Goal: Task Accomplishment & Management: Manage account settings

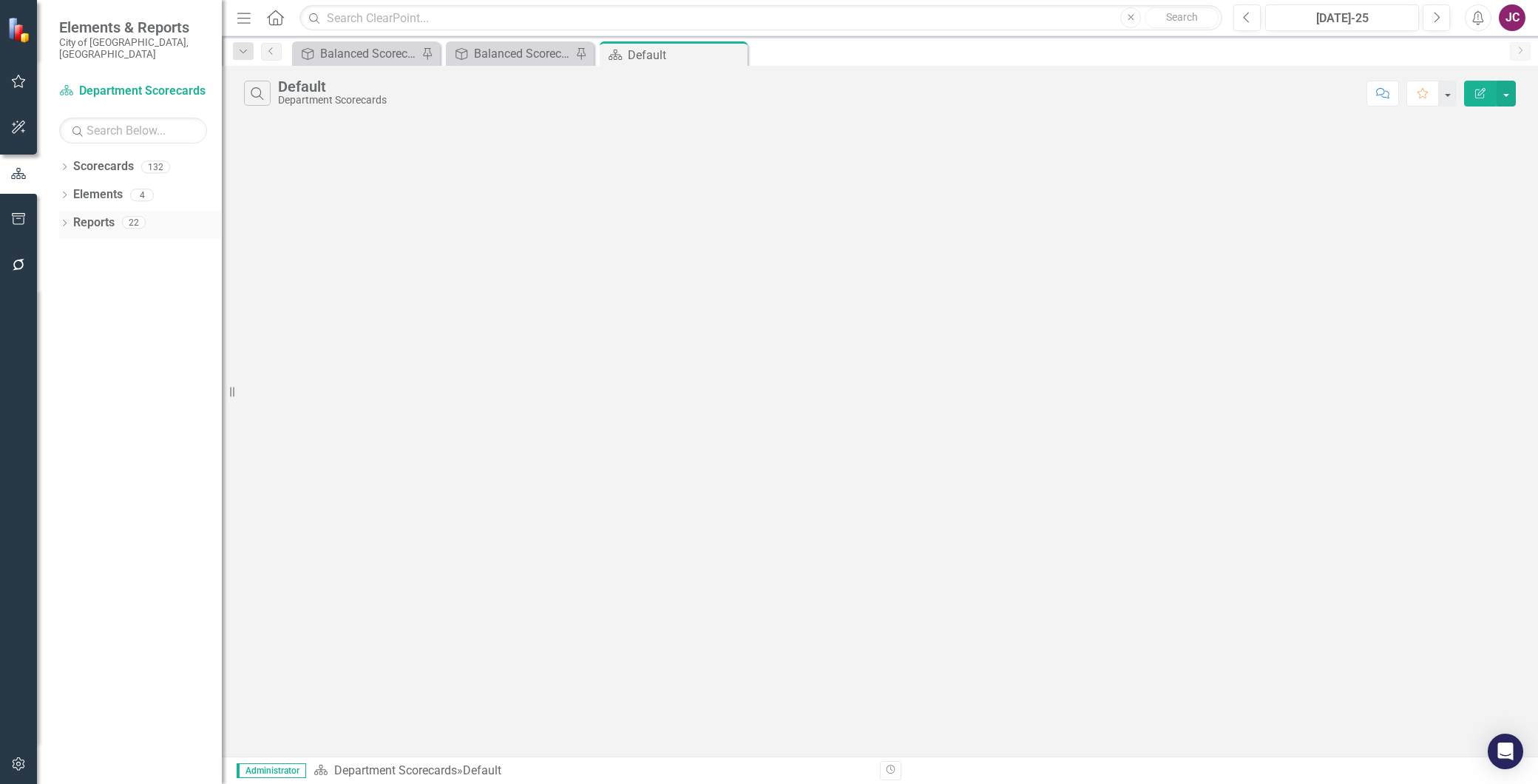
click at [89, 215] on link "Reports" at bounding box center [94, 223] width 41 height 17
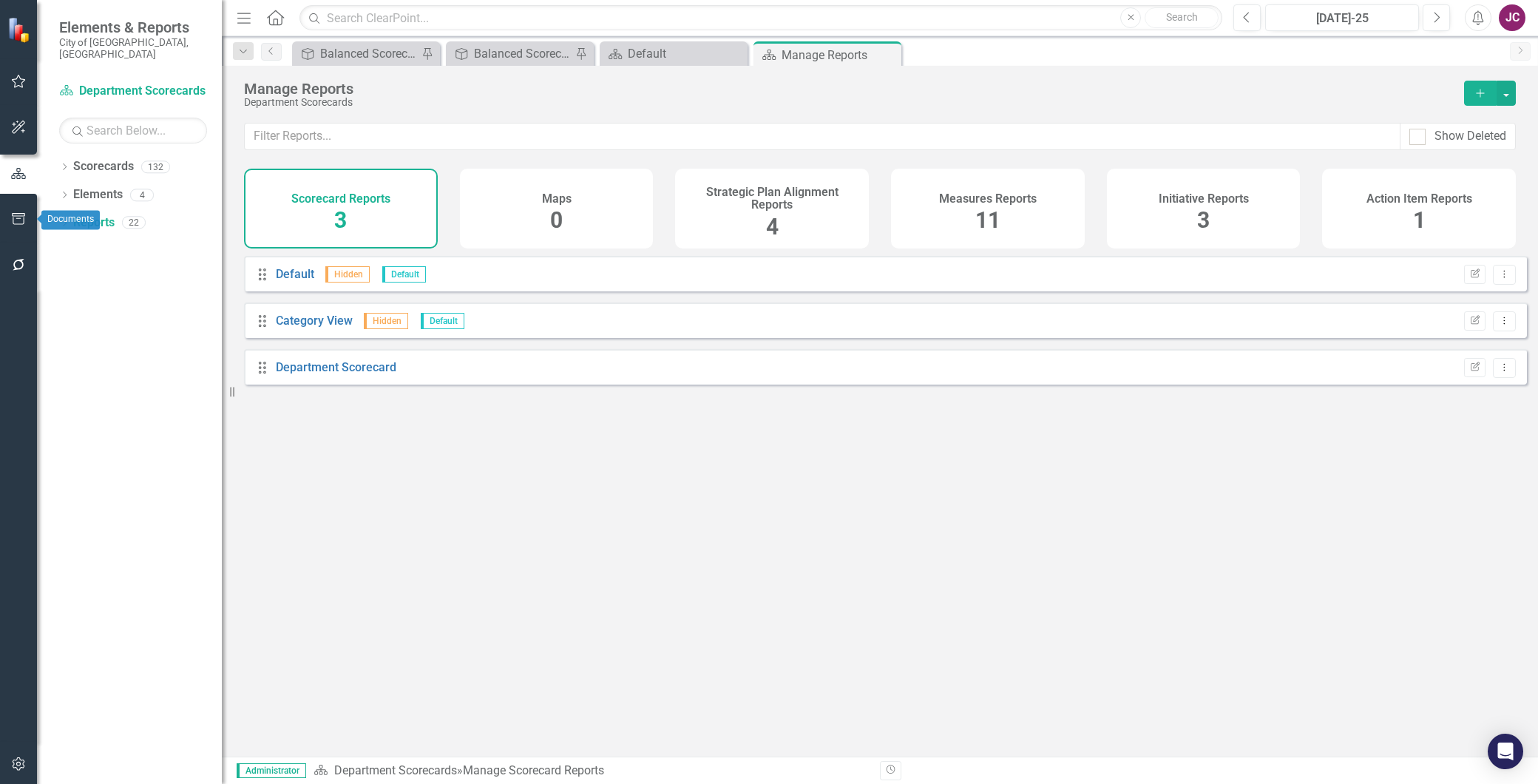
click at [22, 216] on icon "button" at bounding box center [19, 219] width 16 height 12
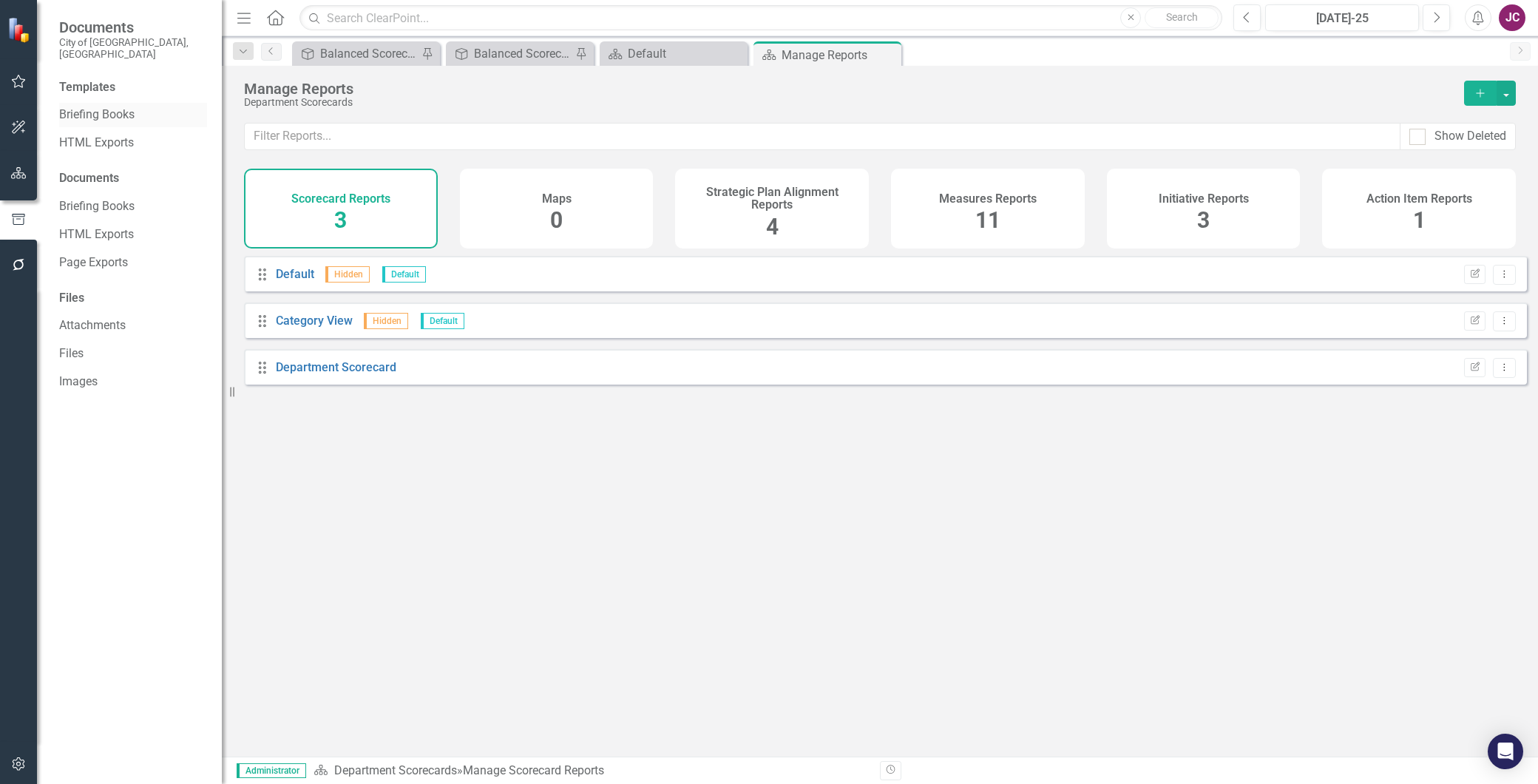
click at [111, 107] on link "Briefing Books" at bounding box center [133, 115] width 148 height 17
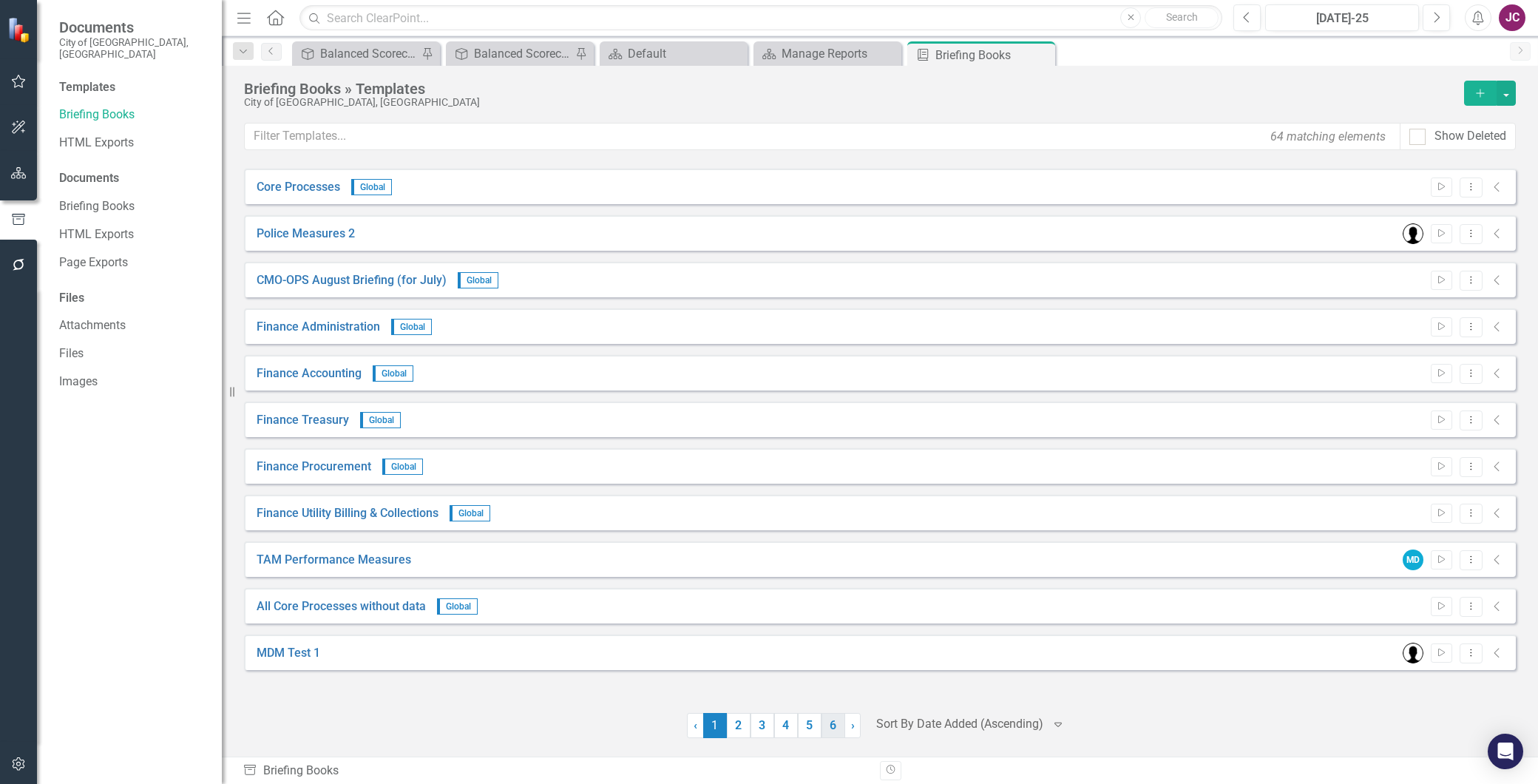
click at [833, 721] on link "6" at bounding box center [834, 726] width 24 height 25
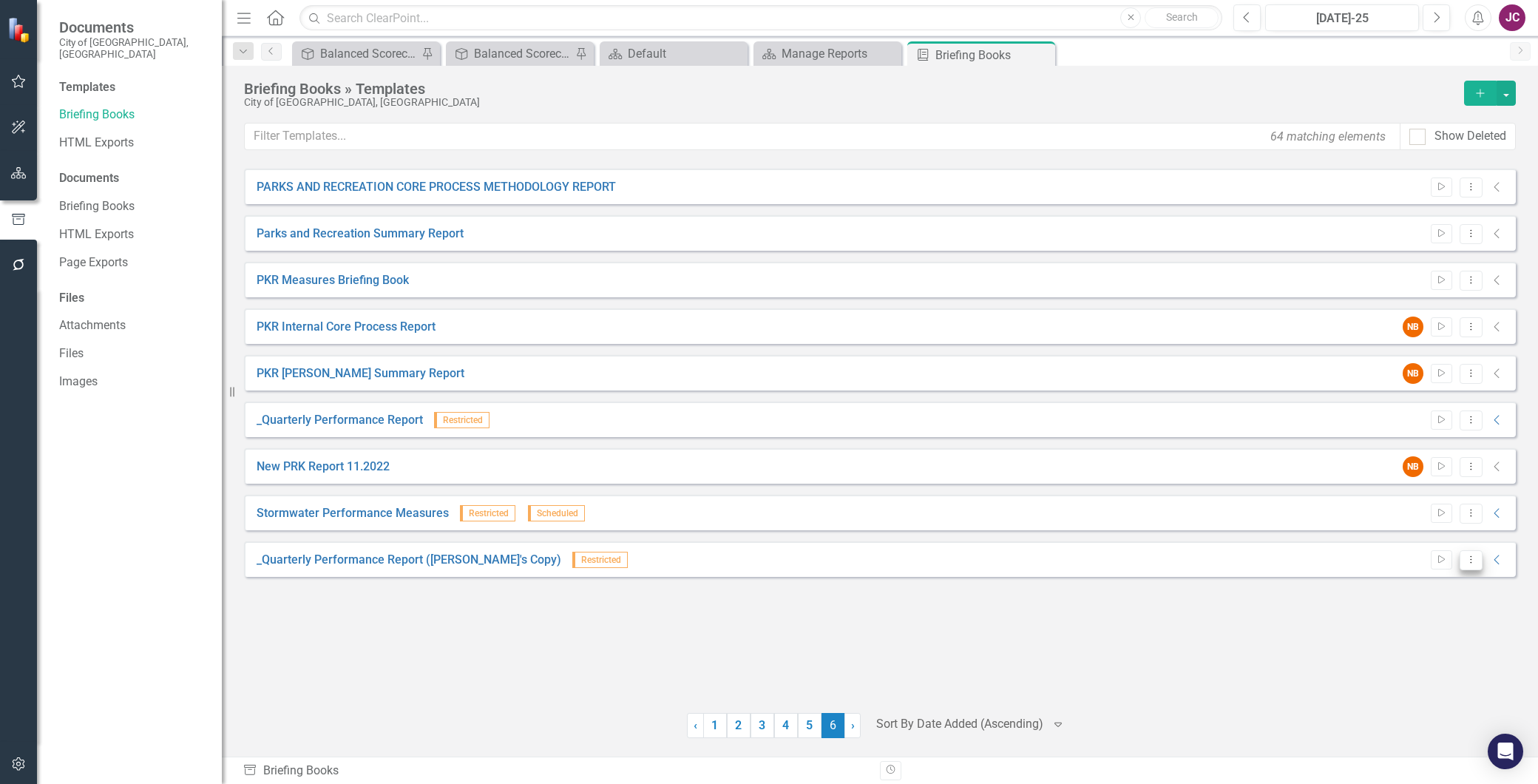
click at [1477, 557] on button "Dropdown Menu" at bounding box center [1471, 560] width 23 height 20
click at [1444, 638] on link "Edit Edit Template" at bounding box center [1412, 639] width 137 height 28
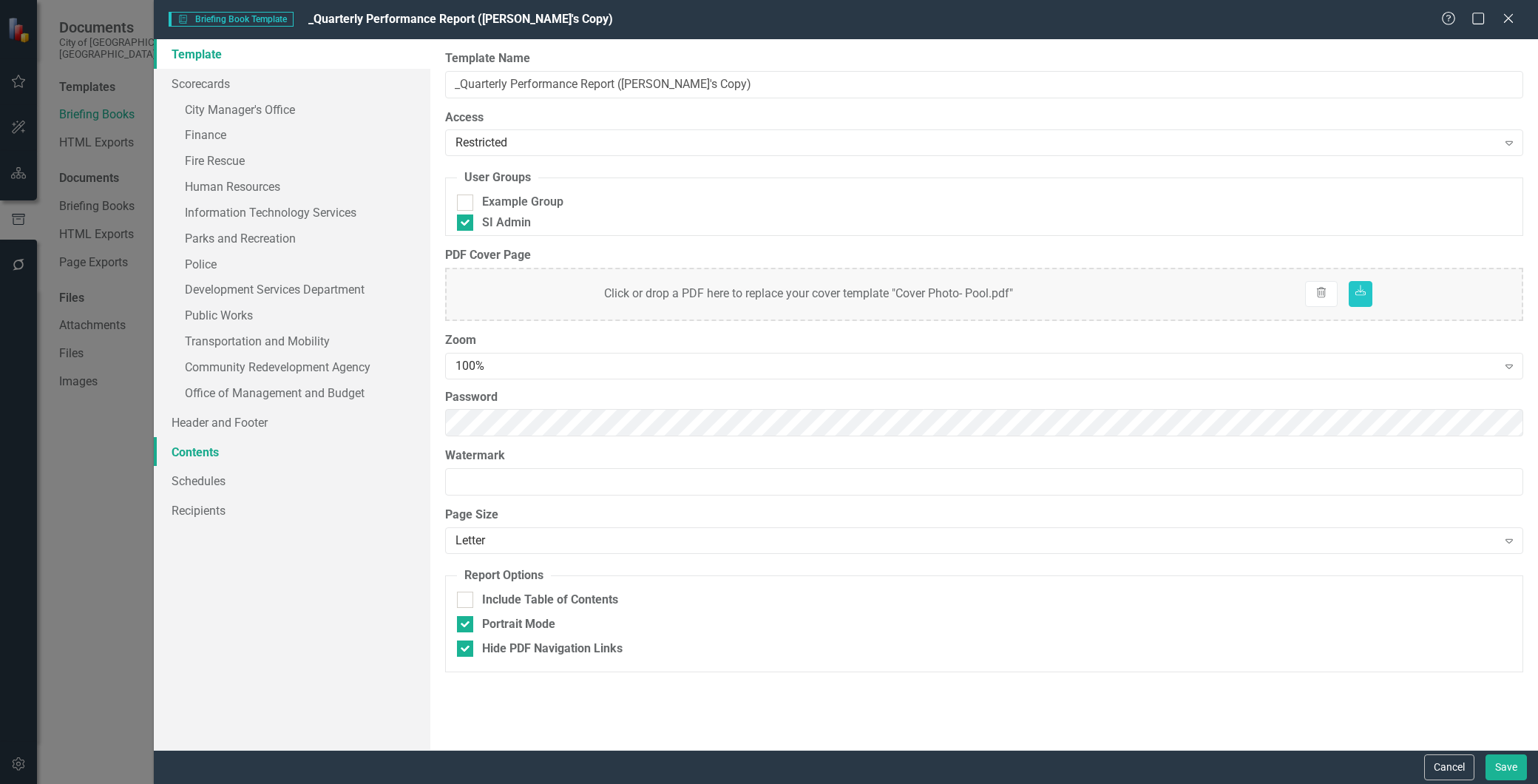
click at [200, 454] on link "Contents" at bounding box center [292, 452] width 276 height 29
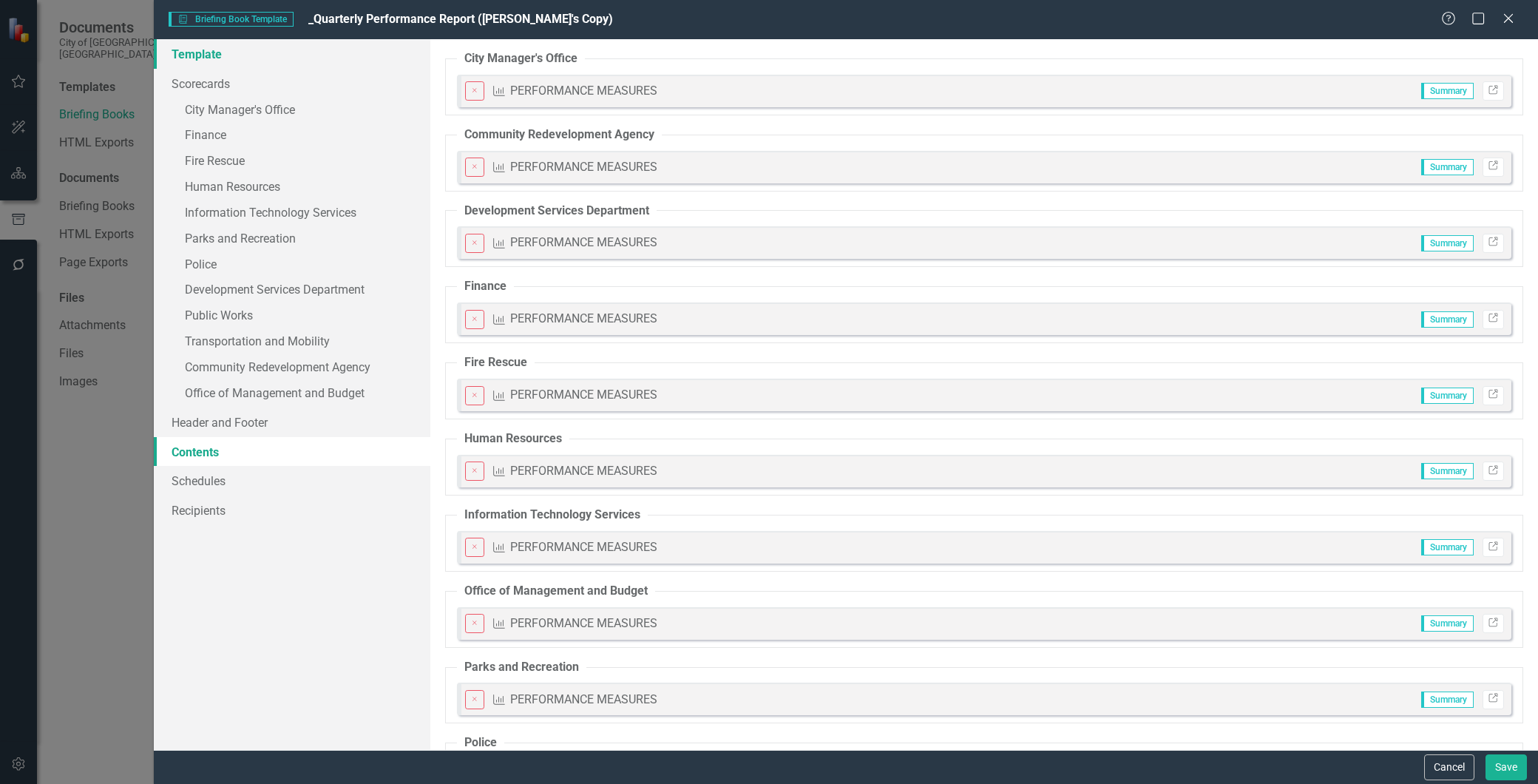
click at [193, 47] on link "Template" at bounding box center [292, 54] width 276 height 29
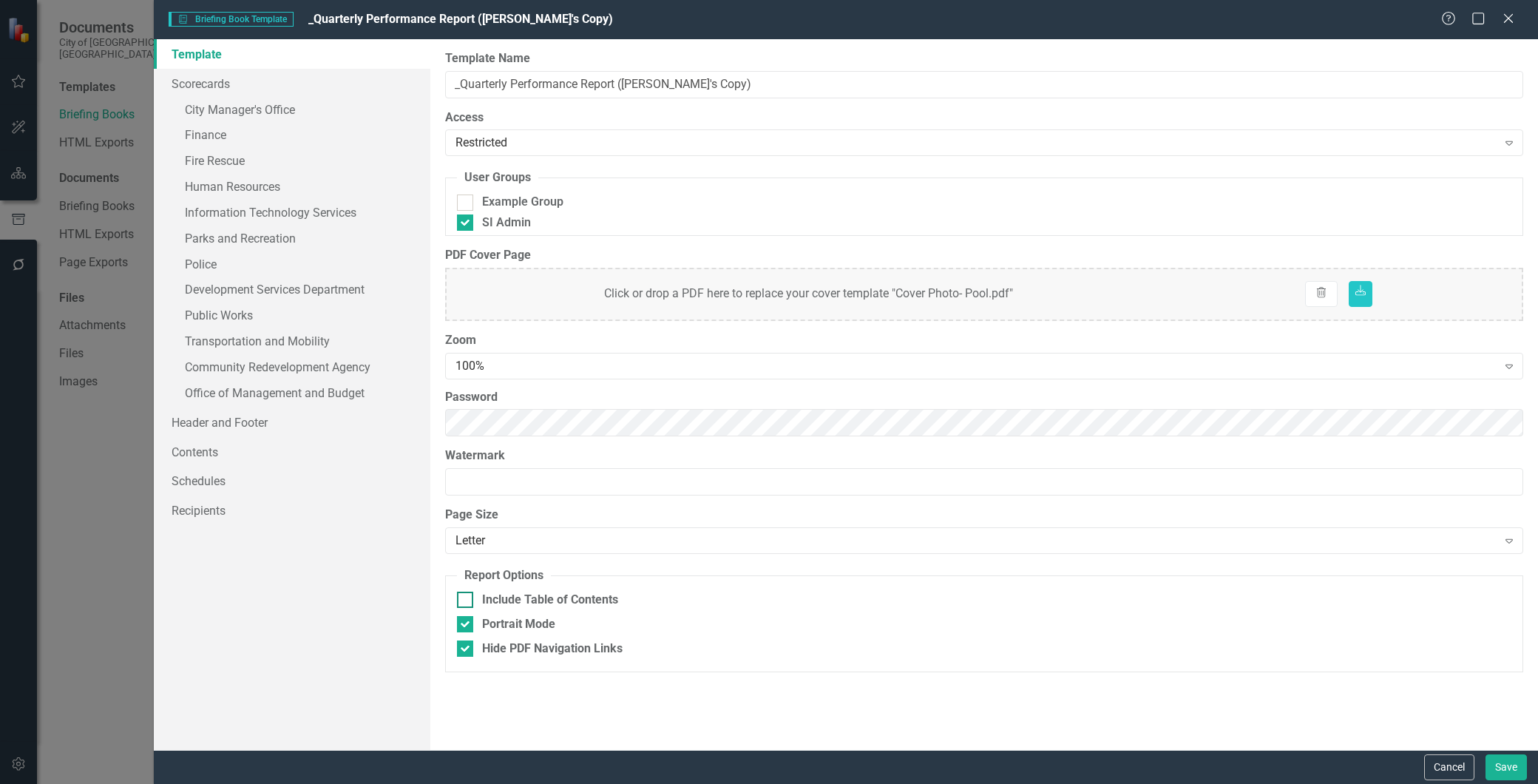
click at [467, 599] on div at bounding box center [465, 599] width 17 height 17
click at [467, 599] on input "Include Table of Contents" at bounding box center [462, 596] width 9 height 9
click at [467, 602] on div at bounding box center [465, 599] width 17 height 17
click at [467, 602] on input "Include Table of Contents" at bounding box center [462, 596] width 9 height 9
checkbox input "false"
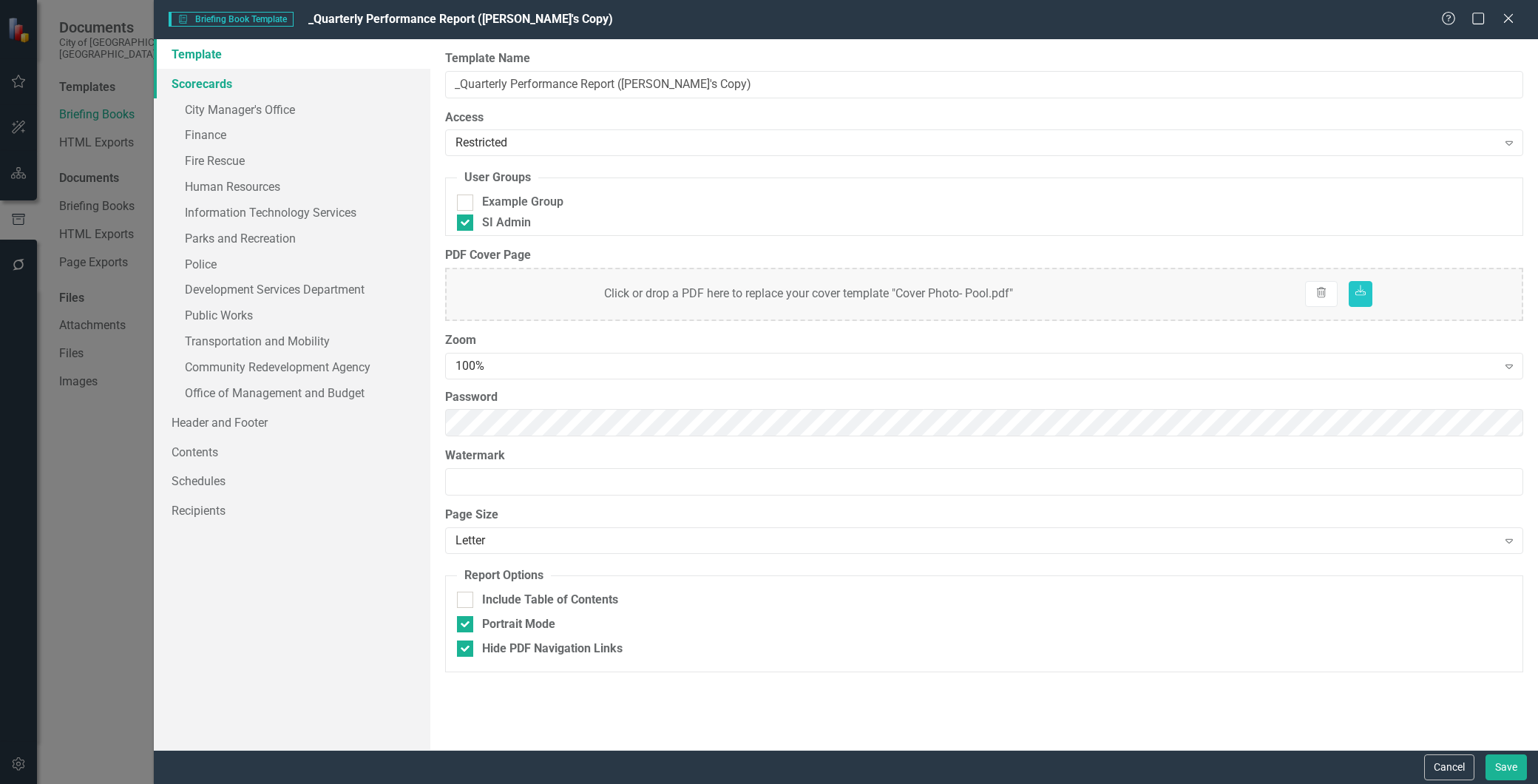
click at [219, 82] on link "Scorecards" at bounding box center [292, 83] width 276 height 29
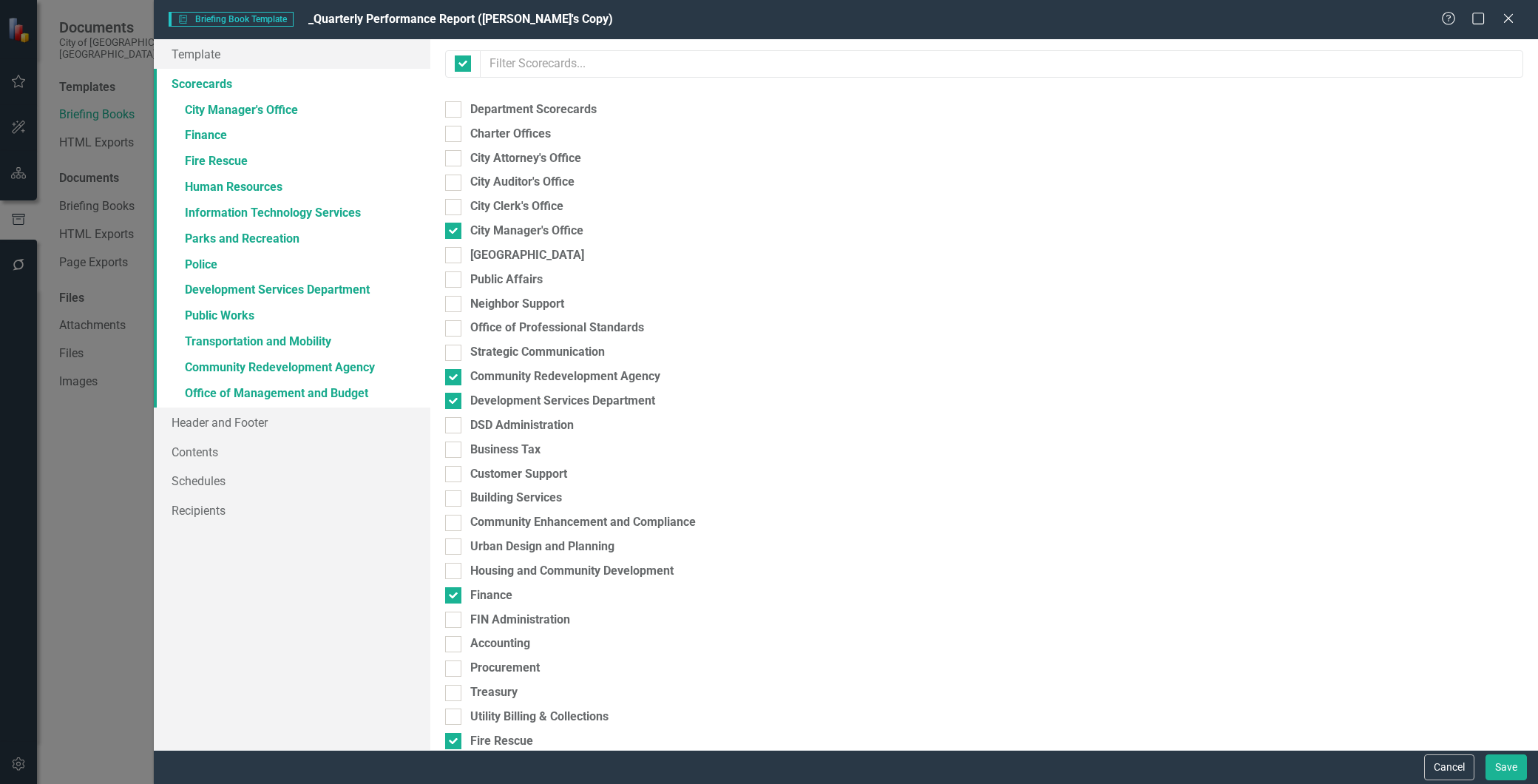
checkbox input "false"
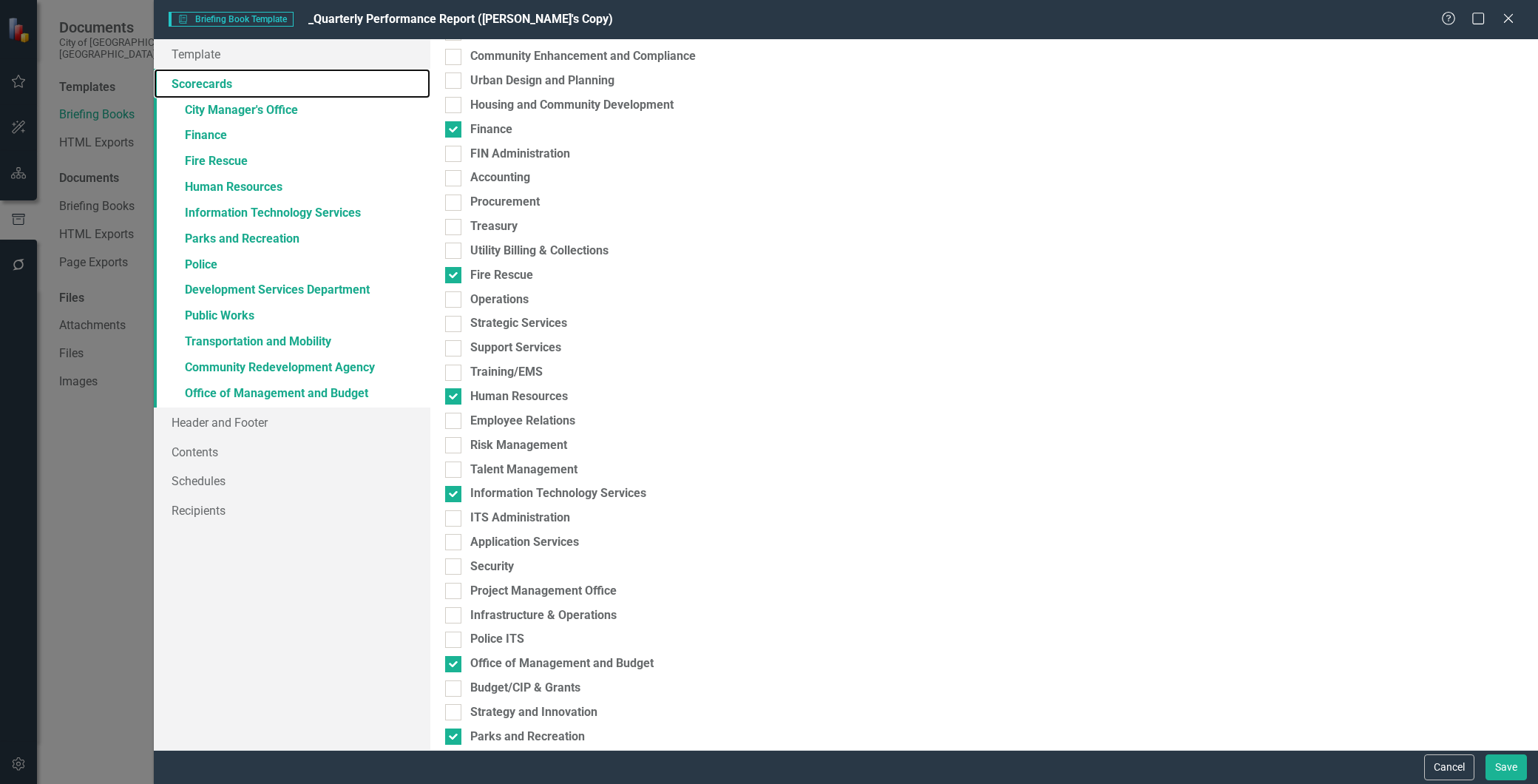
scroll to position [246, 0]
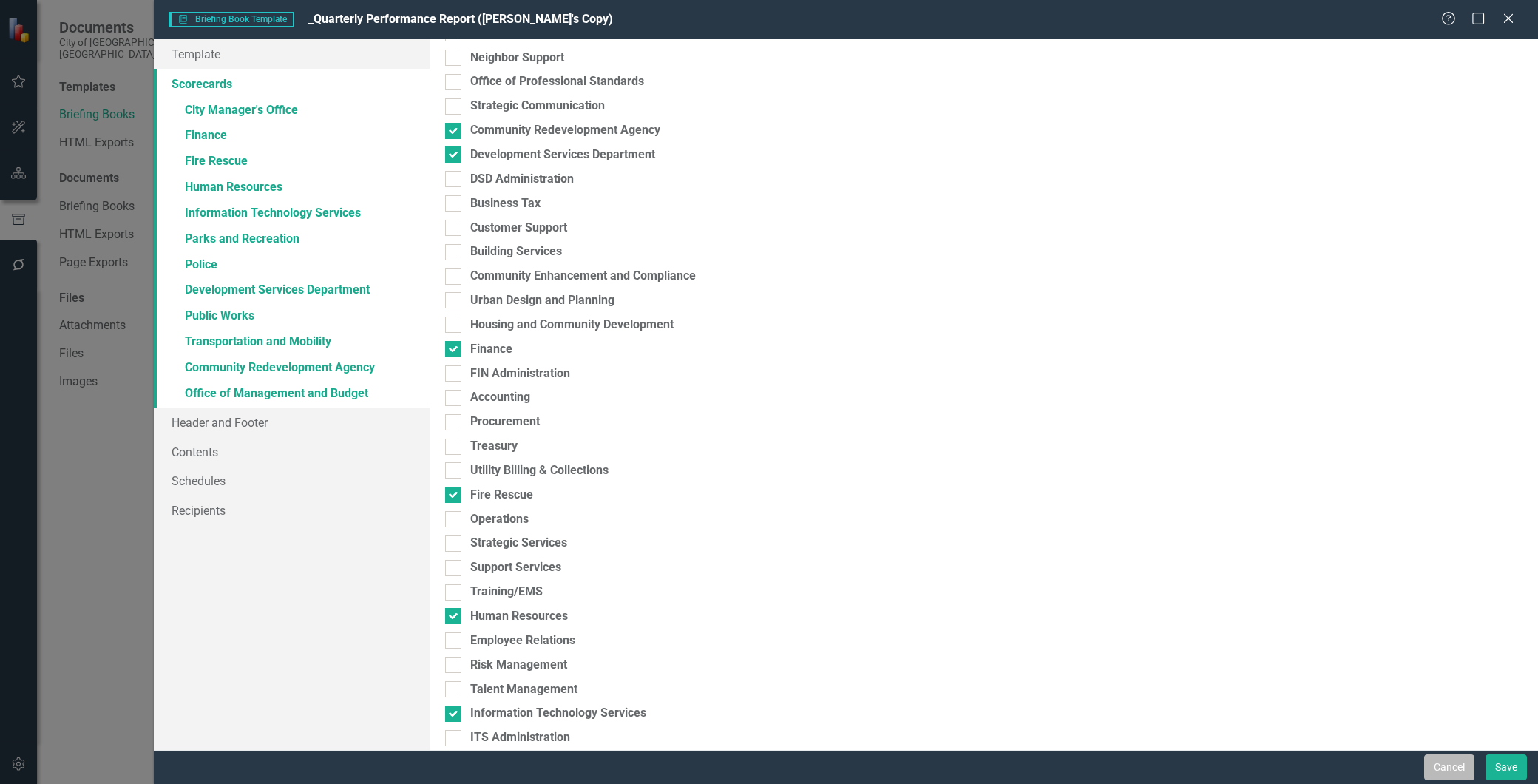
click at [1435, 762] on button "Cancel" at bounding box center [1450, 767] width 51 height 26
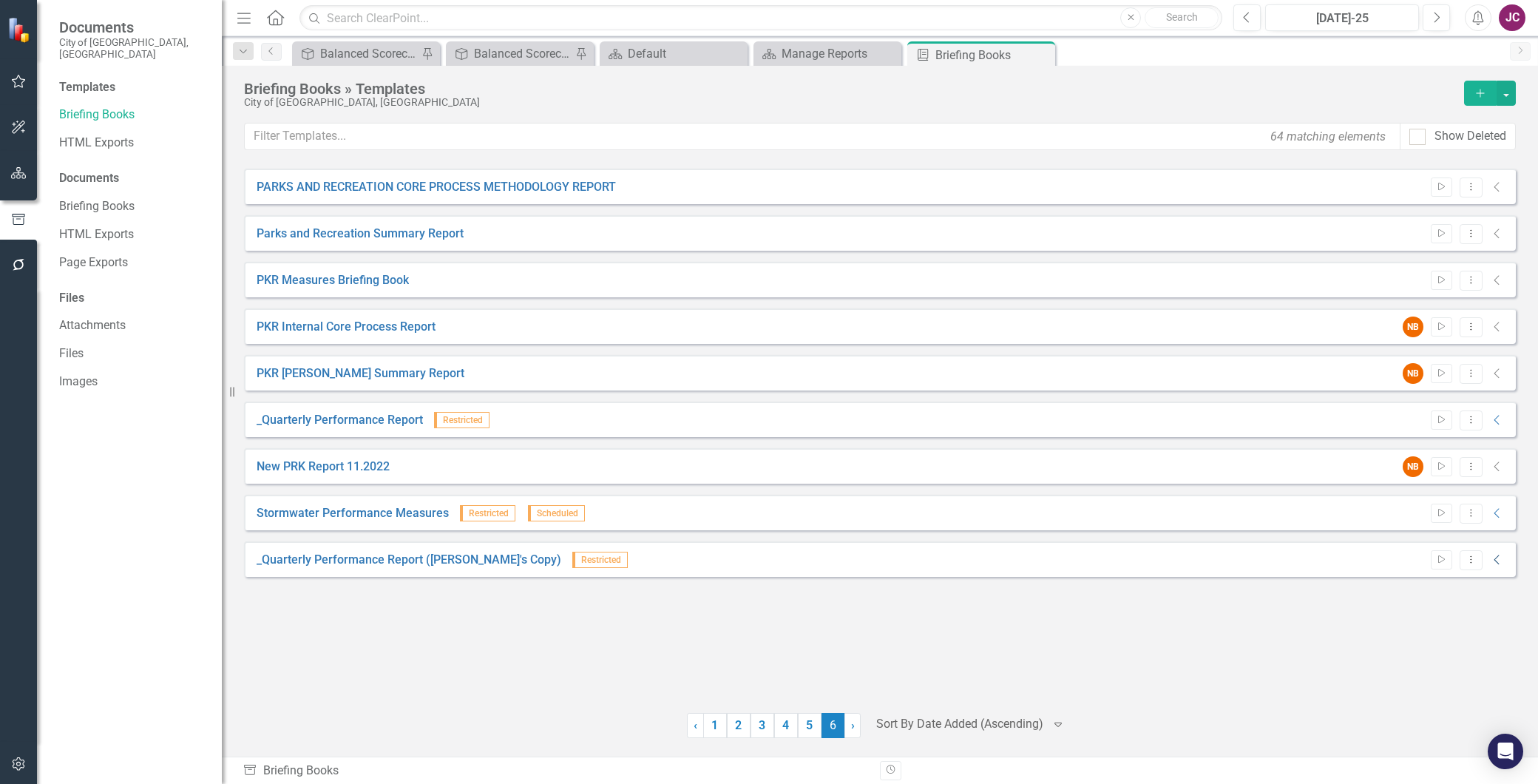
click at [1491, 560] on icon "Collapse" at bounding box center [1498, 560] width 15 height 12
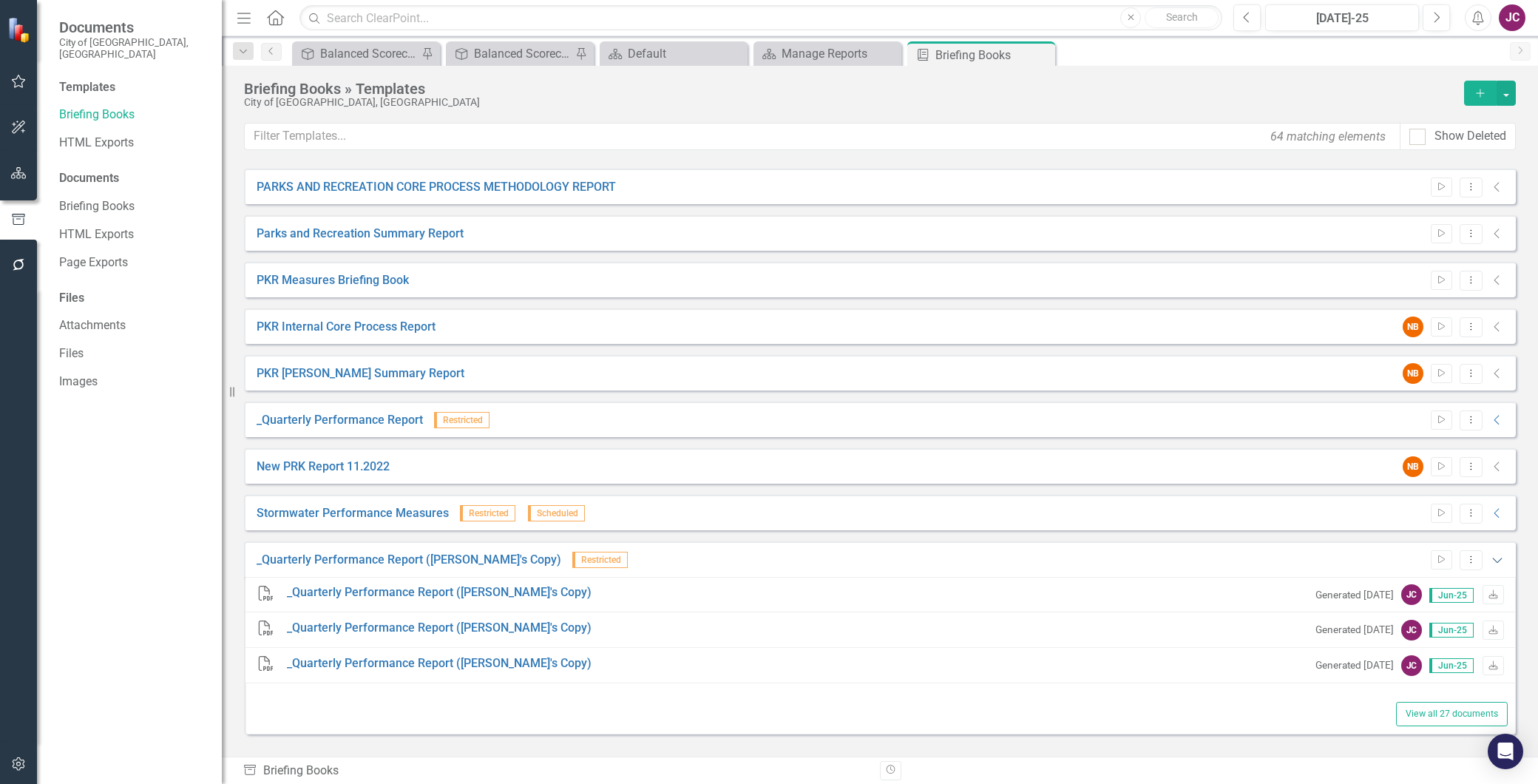
click at [1491, 558] on icon "Expanded" at bounding box center [1498, 560] width 15 height 12
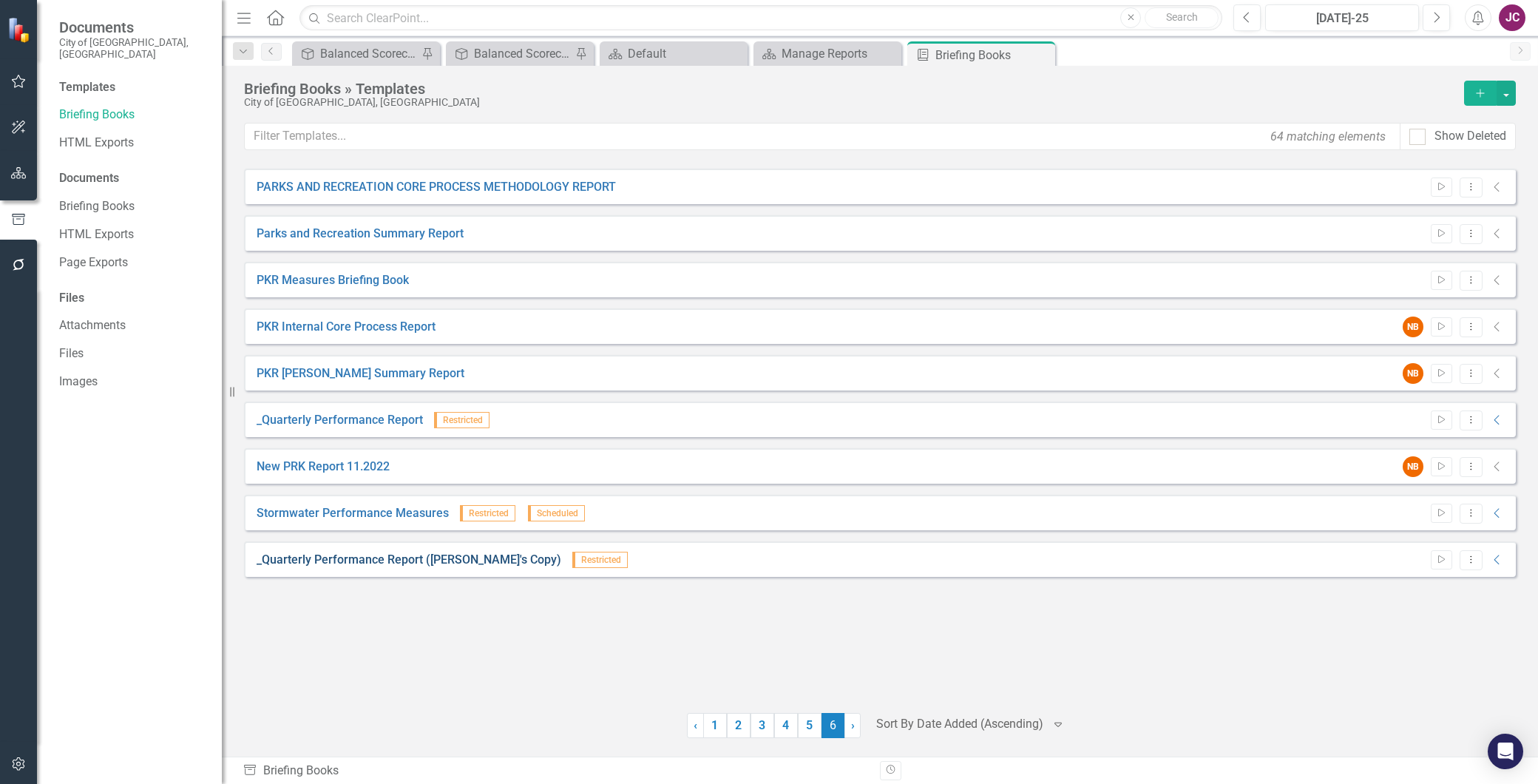
click at [356, 560] on link "_Quarterly Performance Report (Jamie's Copy)" at bounding box center [409, 561] width 305 height 17
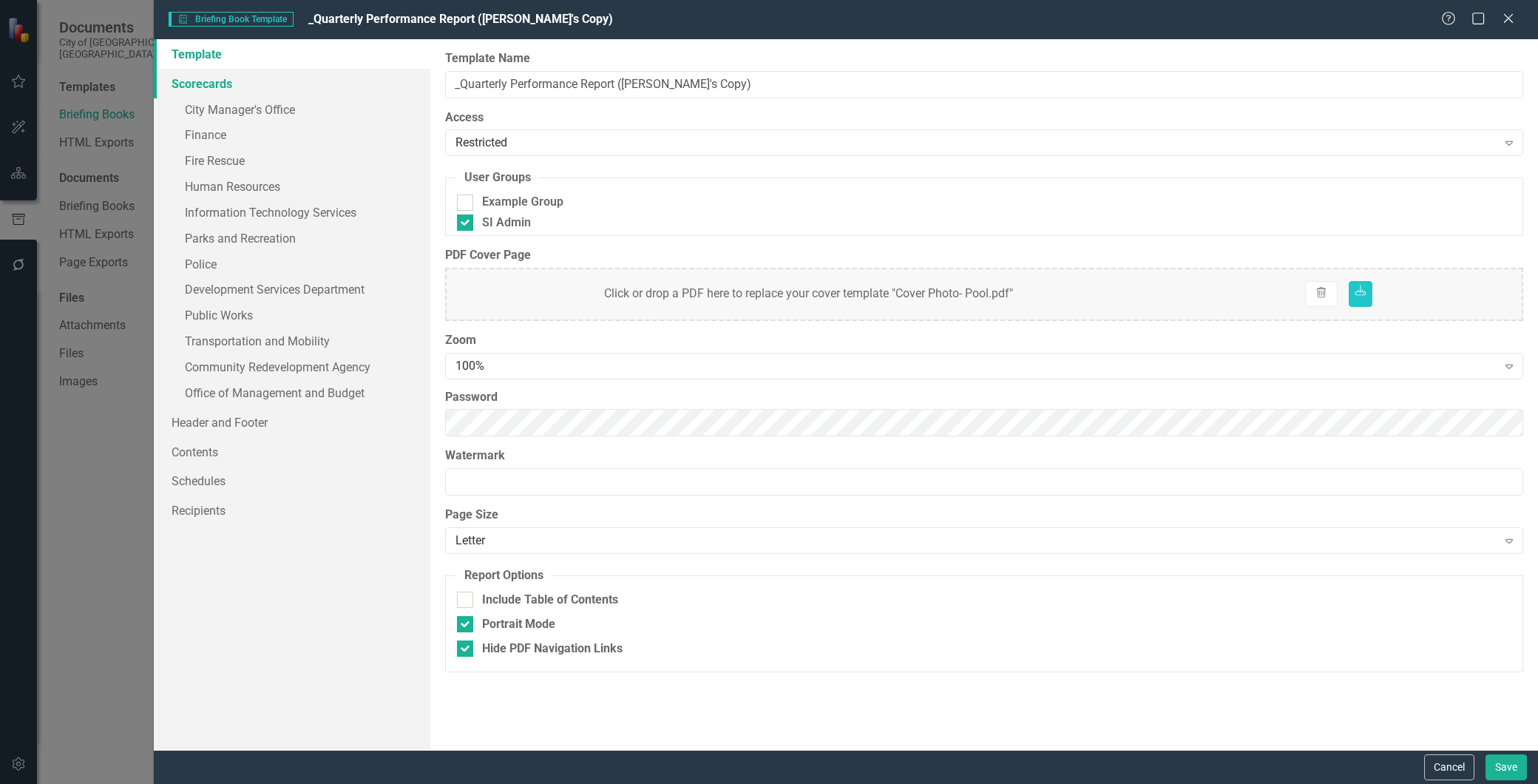
click at [197, 81] on link "Scorecards" at bounding box center [292, 83] width 276 height 29
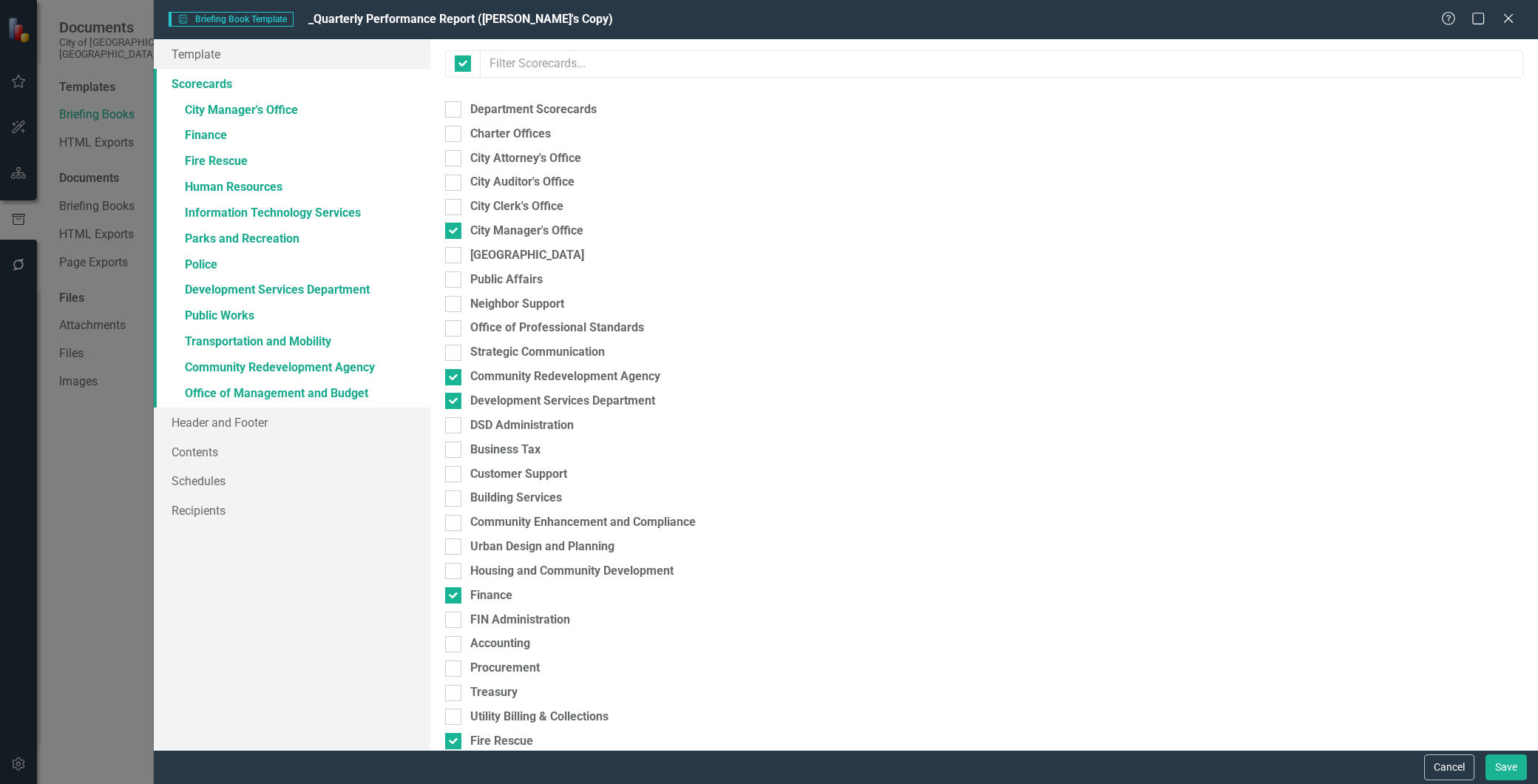
checkbox input "false"
click at [231, 419] on link "Header and Footer" at bounding box center [292, 422] width 276 height 29
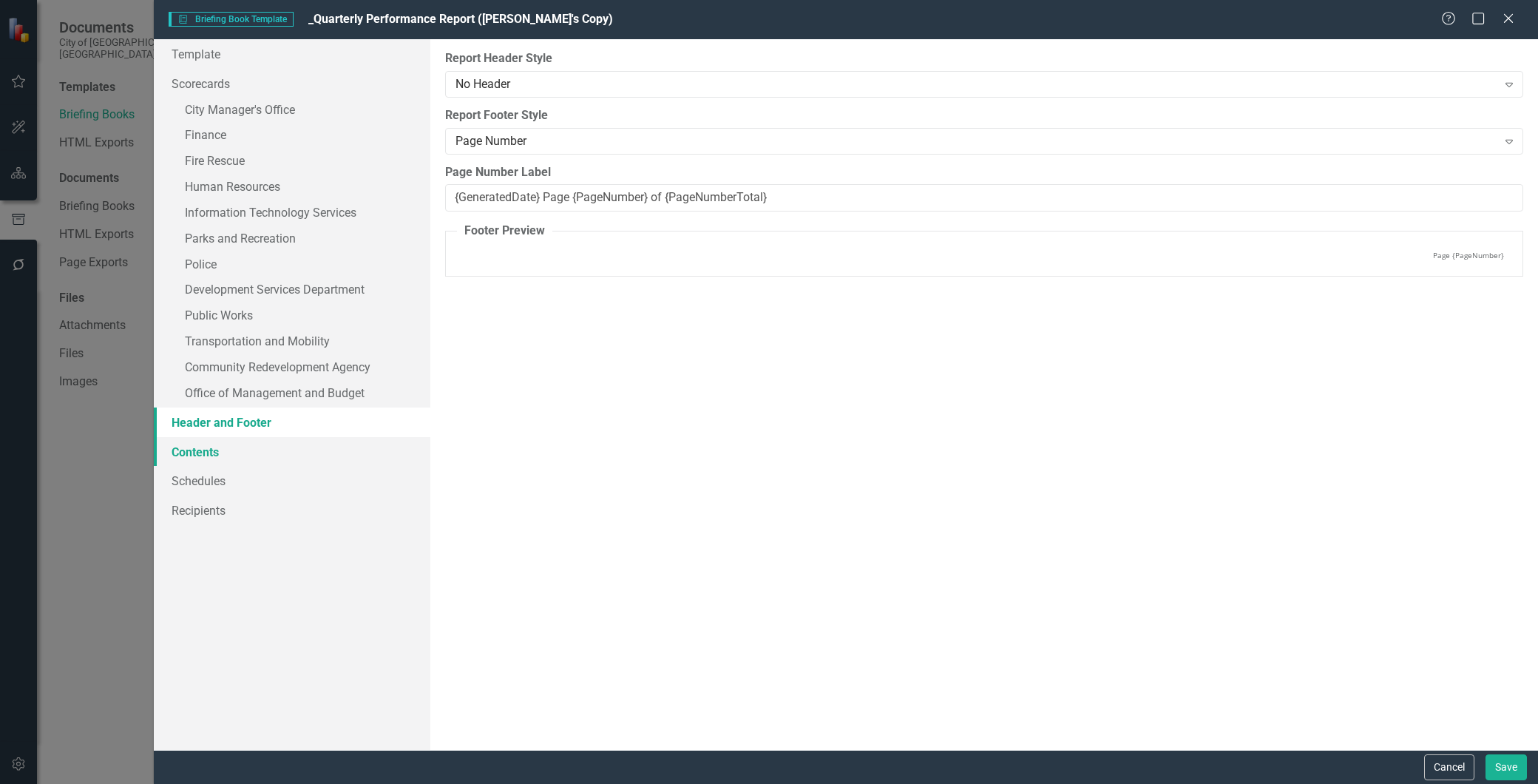
click at [204, 455] on link "Contents" at bounding box center [292, 452] width 276 height 29
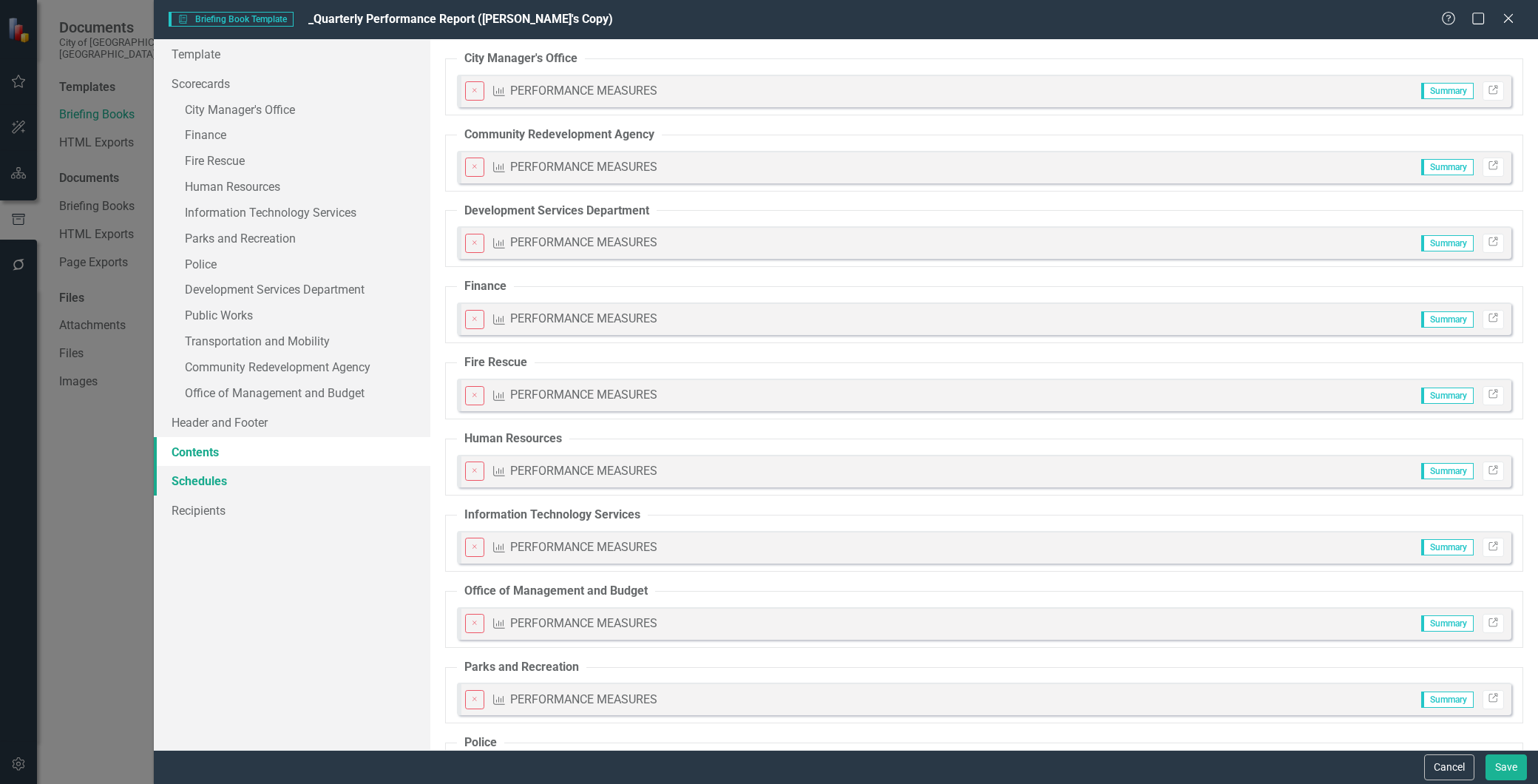
click at [197, 483] on link "Schedules" at bounding box center [292, 480] width 276 height 29
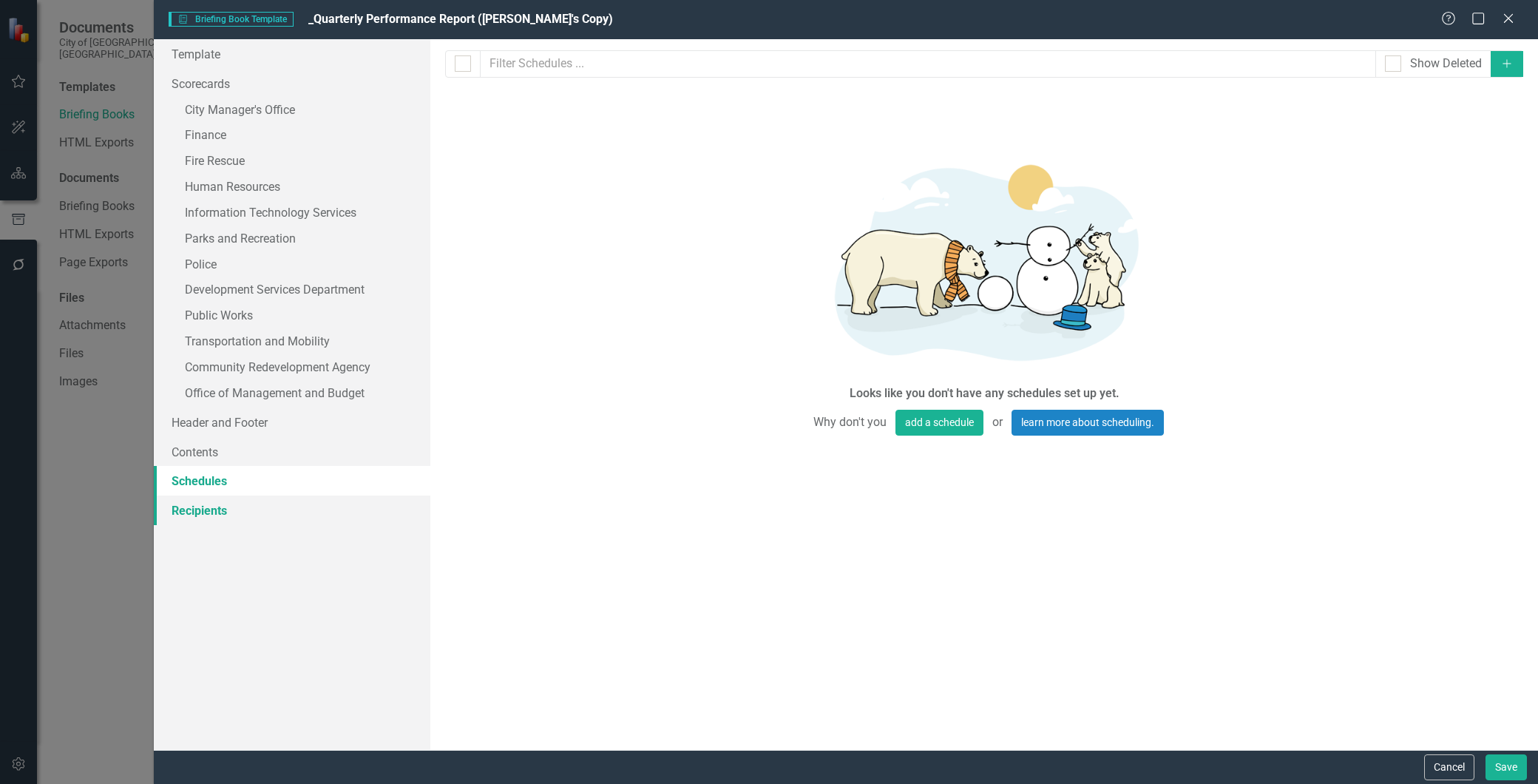
click at [198, 510] on link "Recipients" at bounding box center [292, 510] width 276 height 29
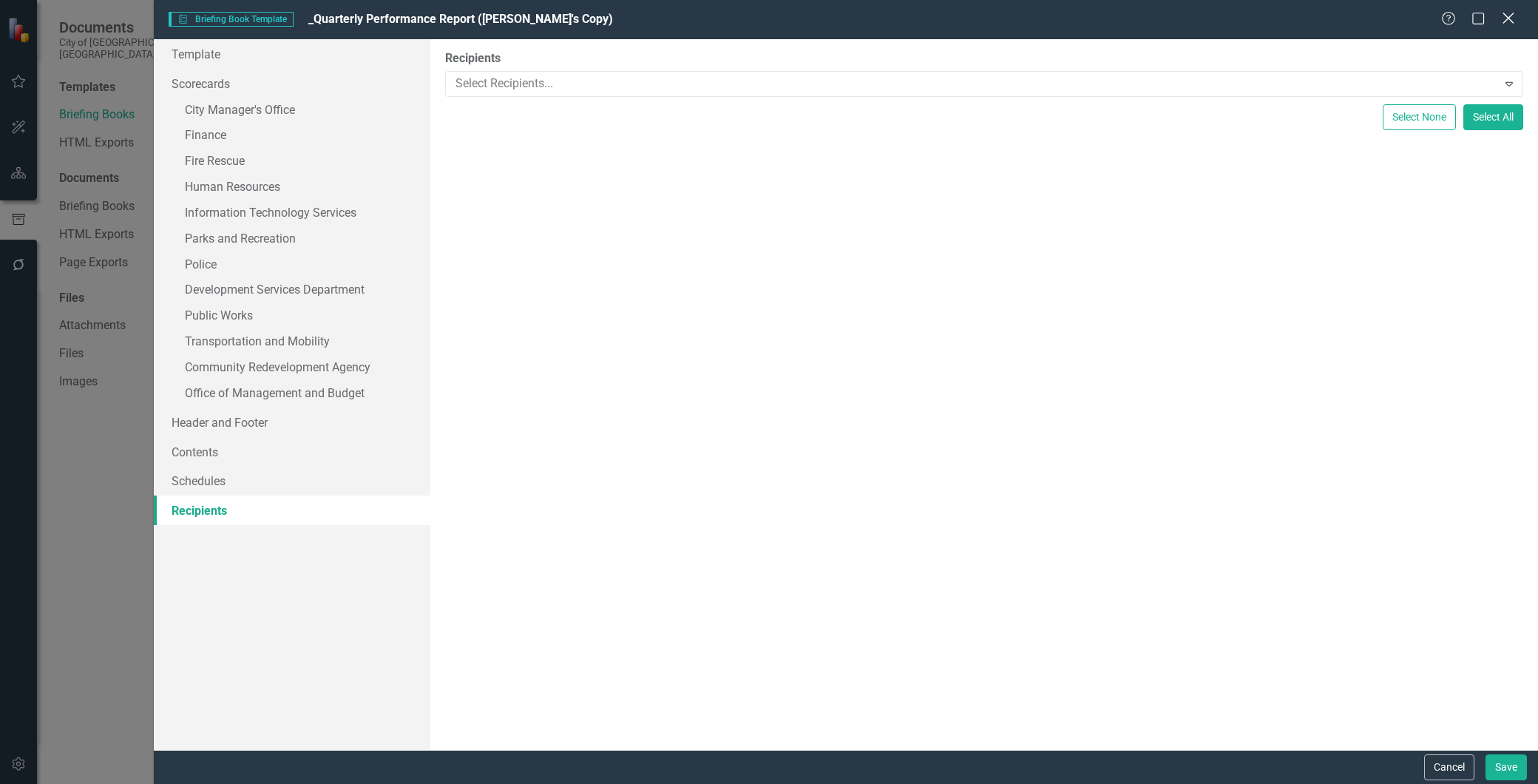
click at [1509, 23] on icon "Close" at bounding box center [1508, 18] width 18 height 14
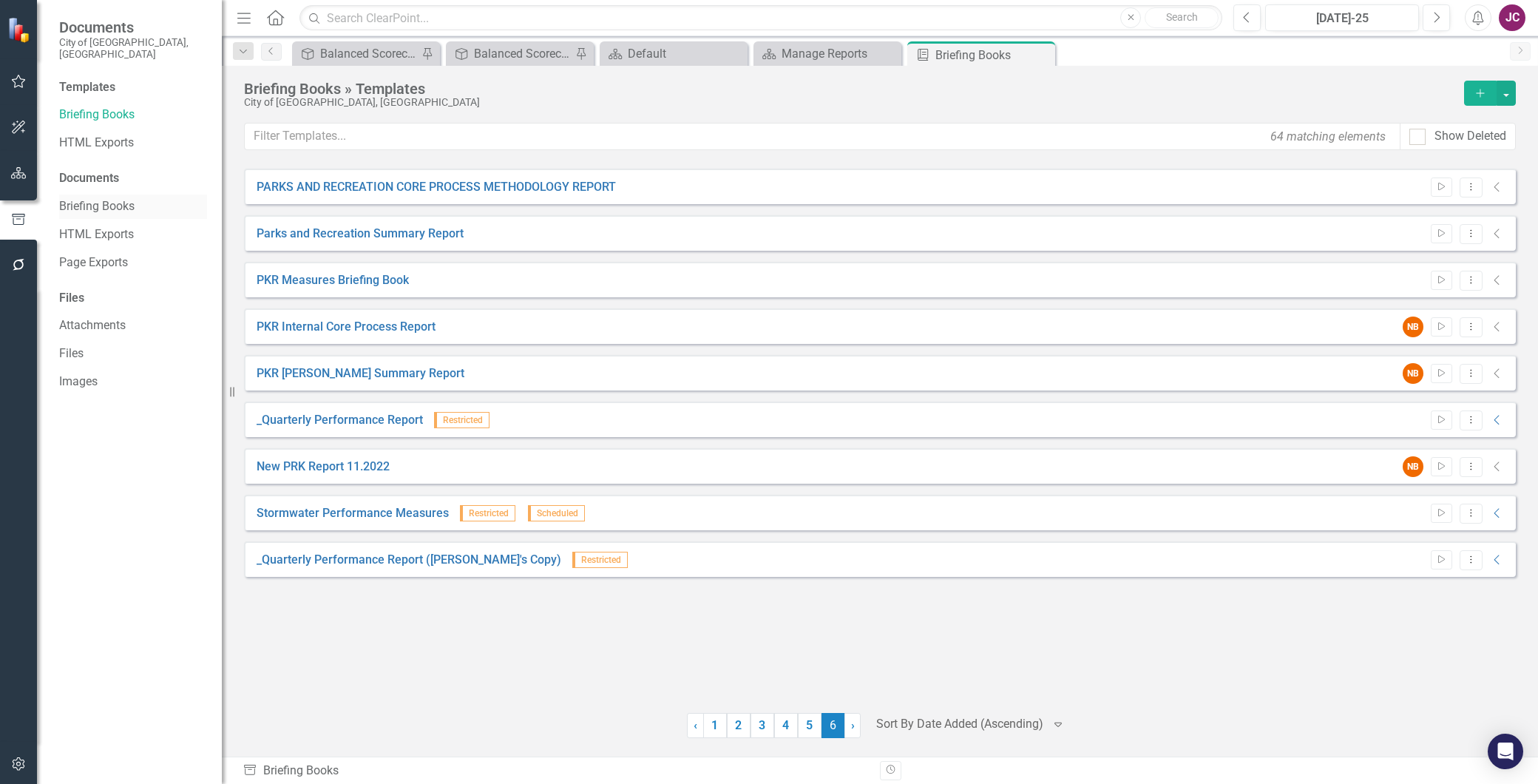
click at [71, 198] on link "Briefing Books" at bounding box center [133, 207] width 148 height 17
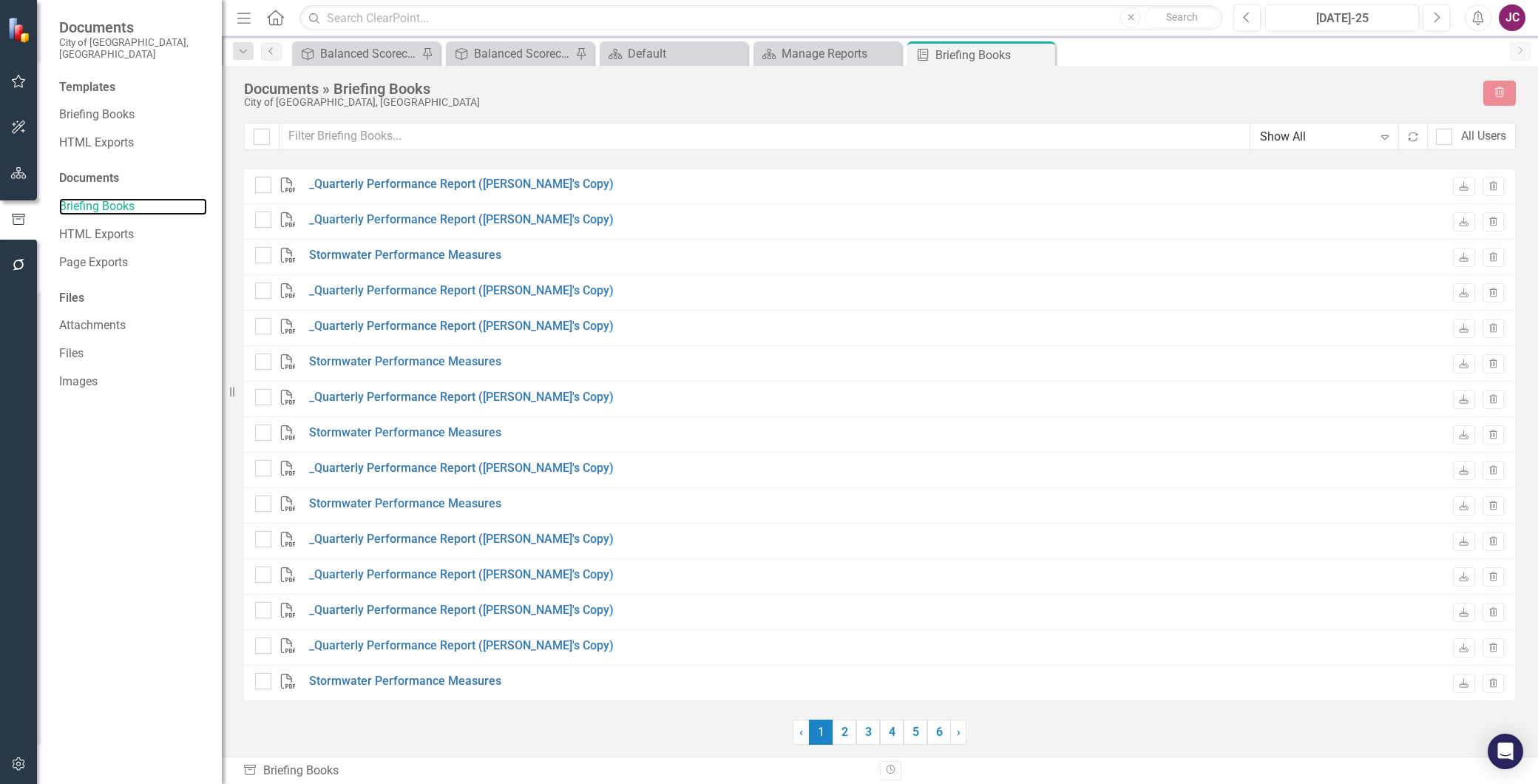
checkbox input "false"
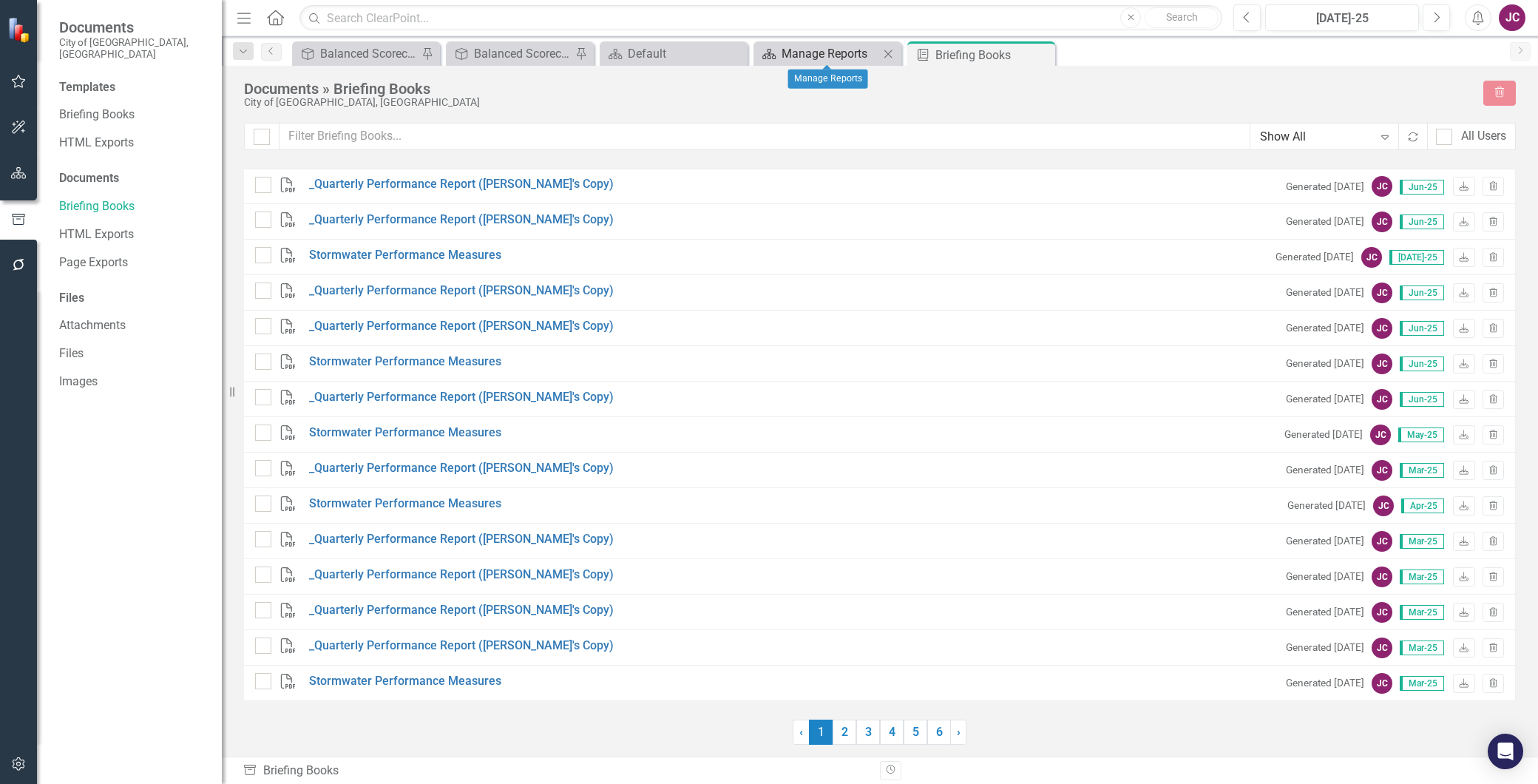
click at [808, 54] on div "Manage Reports" at bounding box center [831, 53] width 98 height 18
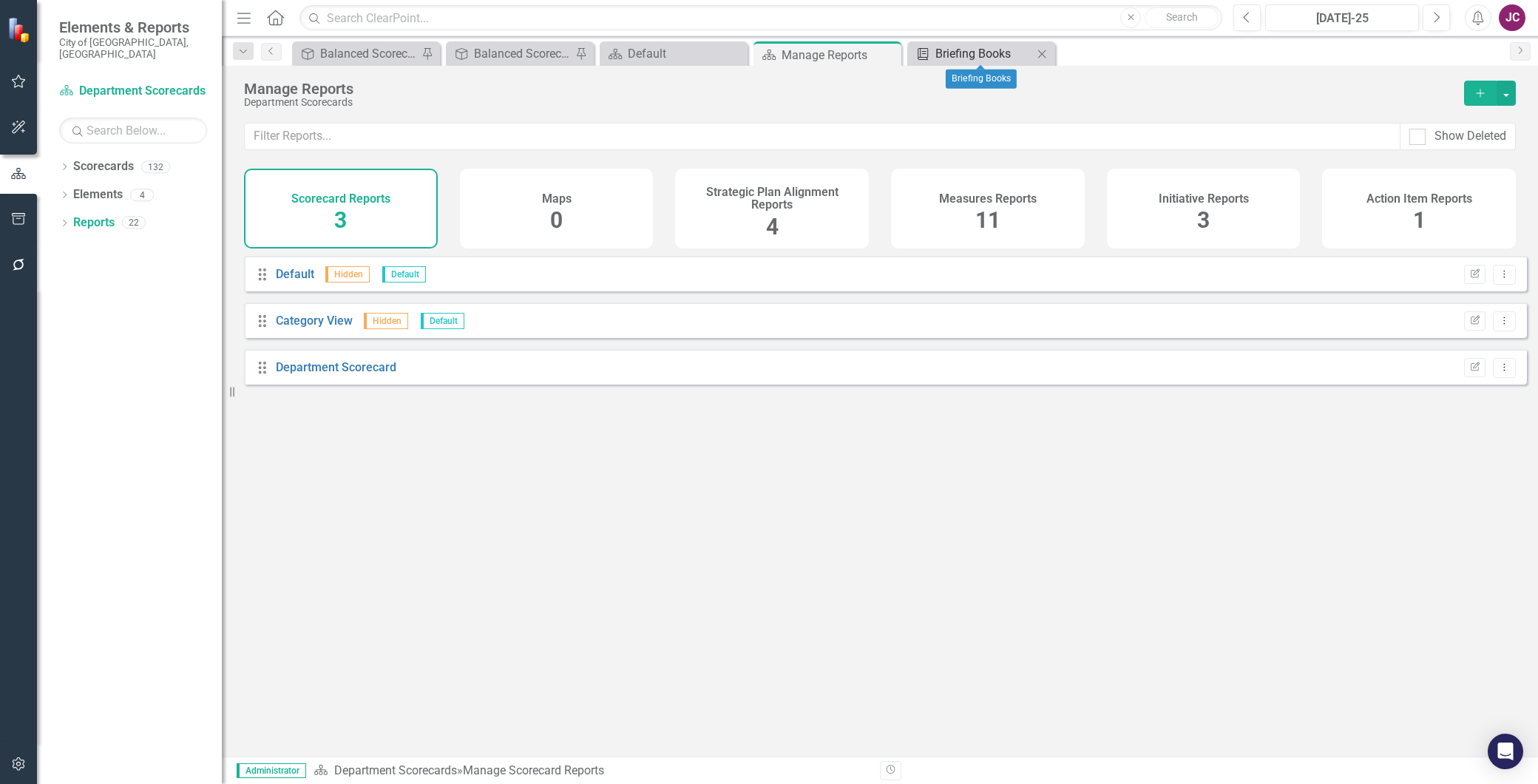
click at [959, 58] on div "Briefing Books" at bounding box center [985, 53] width 98 height 18
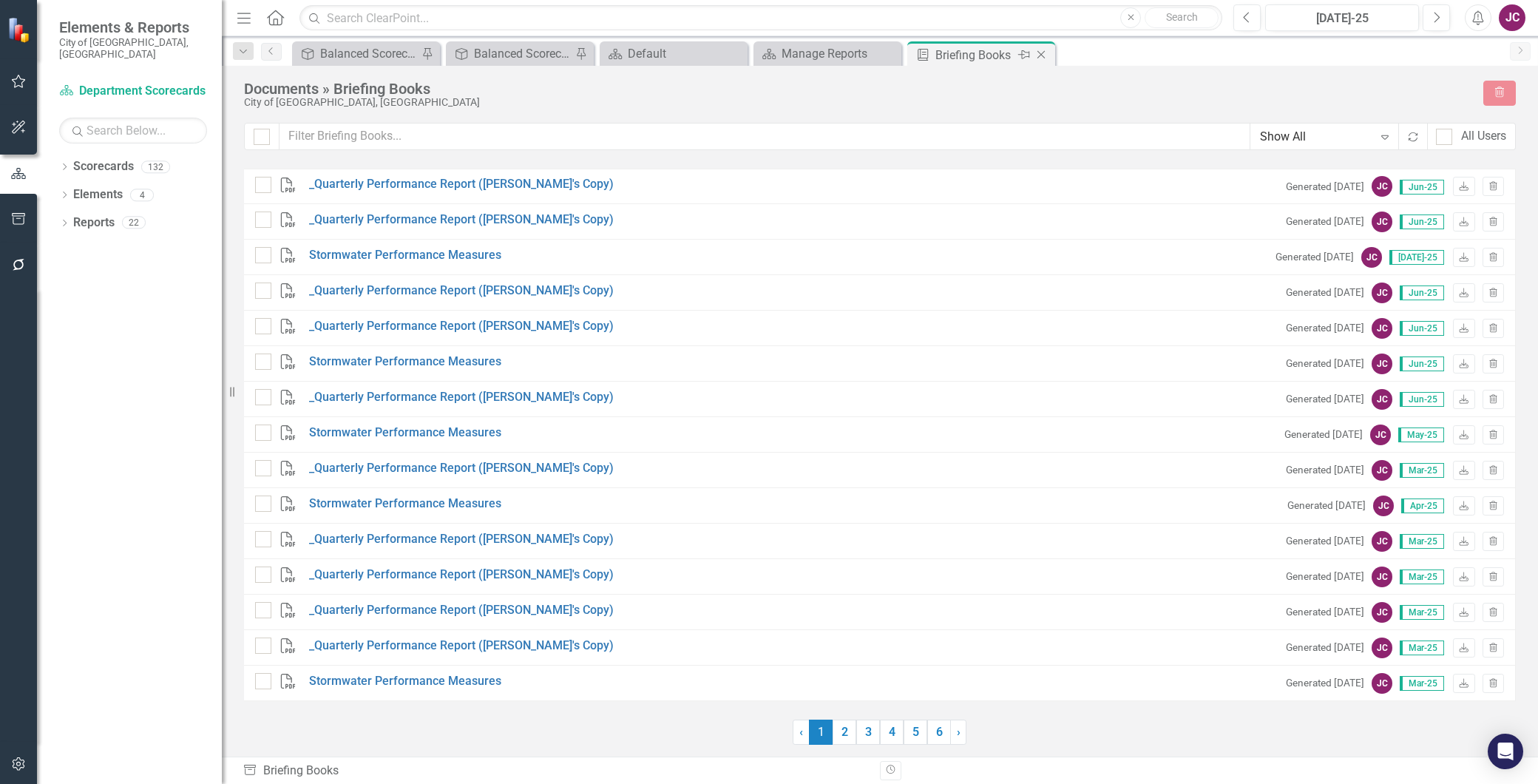
click at [1046, 59] on icon "Close" at bounding box center [1041, 54] width 15 height 12
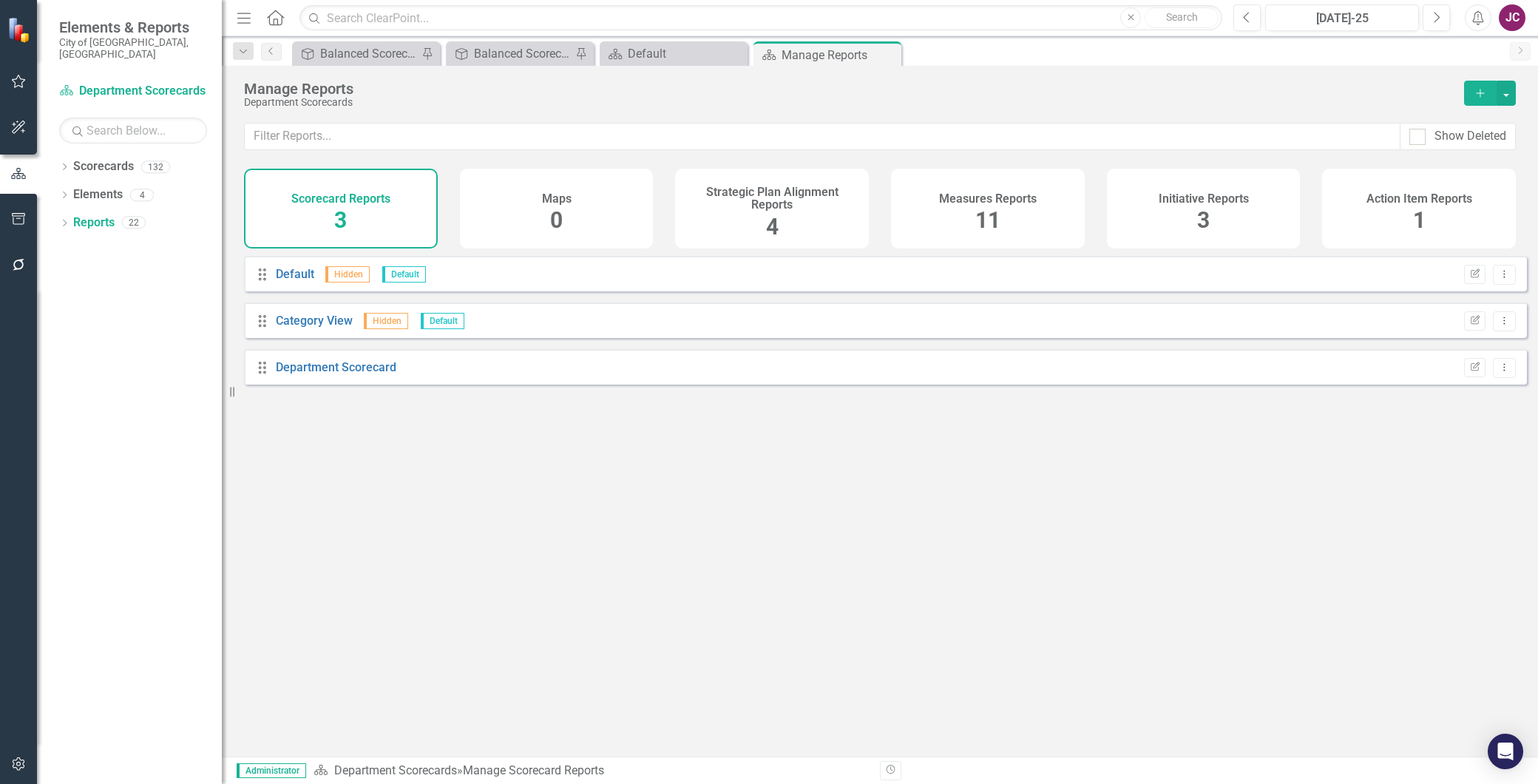
click at [769, 195] on h4 "Strategic Plan Alignment Reports" at bounding box center [772, 198] width 176 height 26
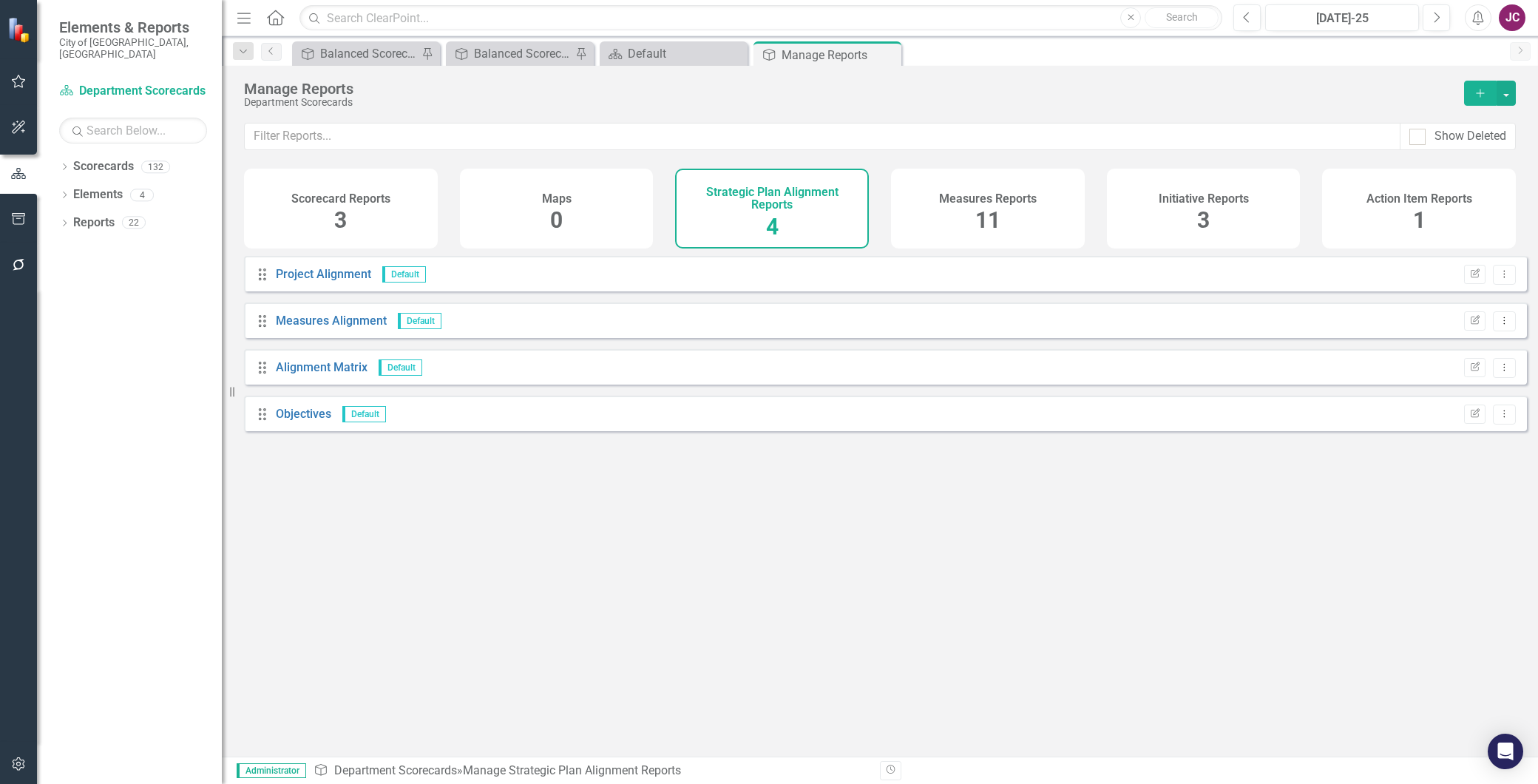
click at [963, 212] on div "Measures Reports 11" at bounding box center [988, 208] width 193 height 80
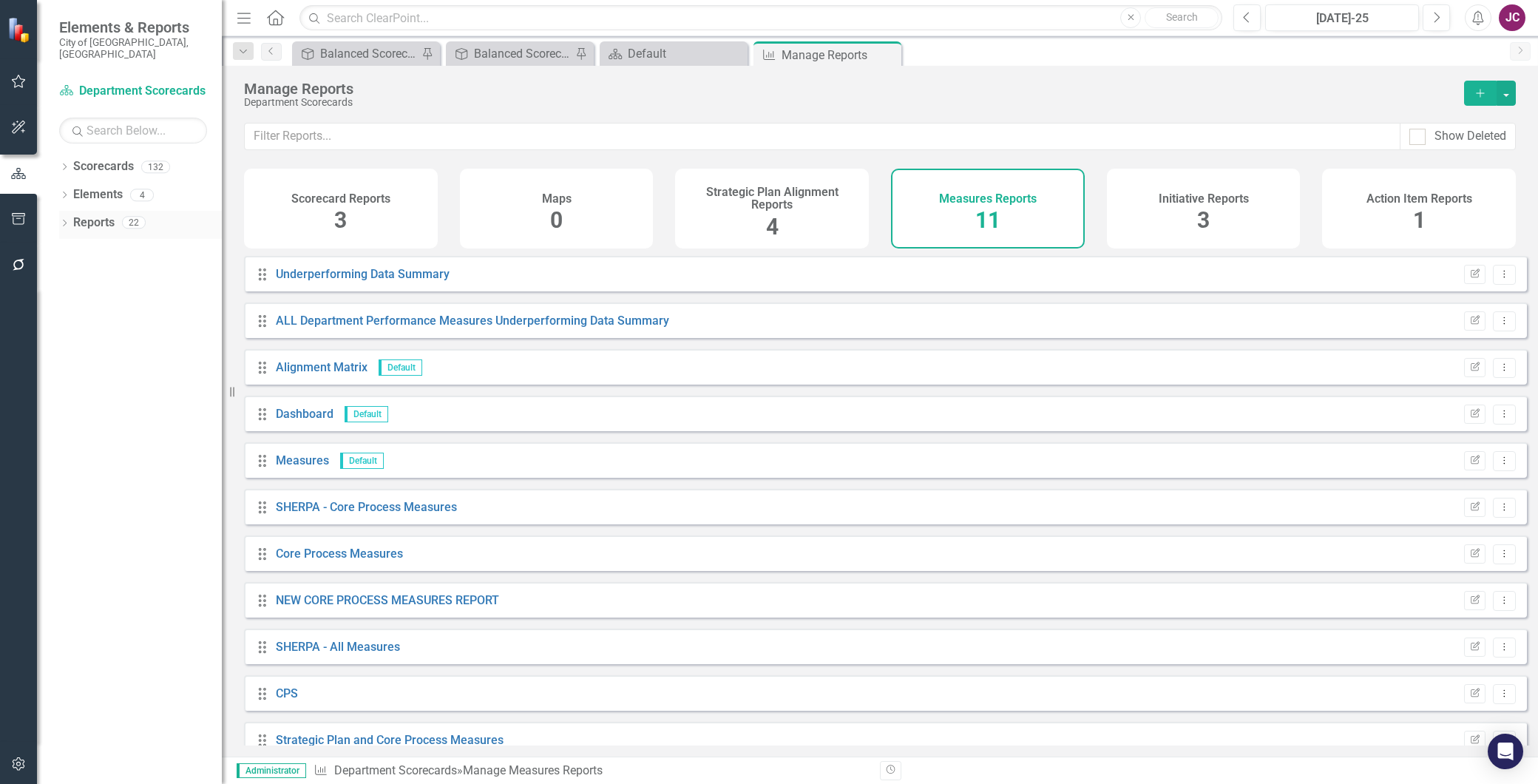
click at [66, 219] on icon at bounding box center [65, 223] width 4 height 6
click at [71, 246] on icon "Dropdown" at bounding box center [70, 250] width 10 height 8
click at [117, 295] on div "Department Scorecard" at bounding box center [150, 302] width 144 height 13
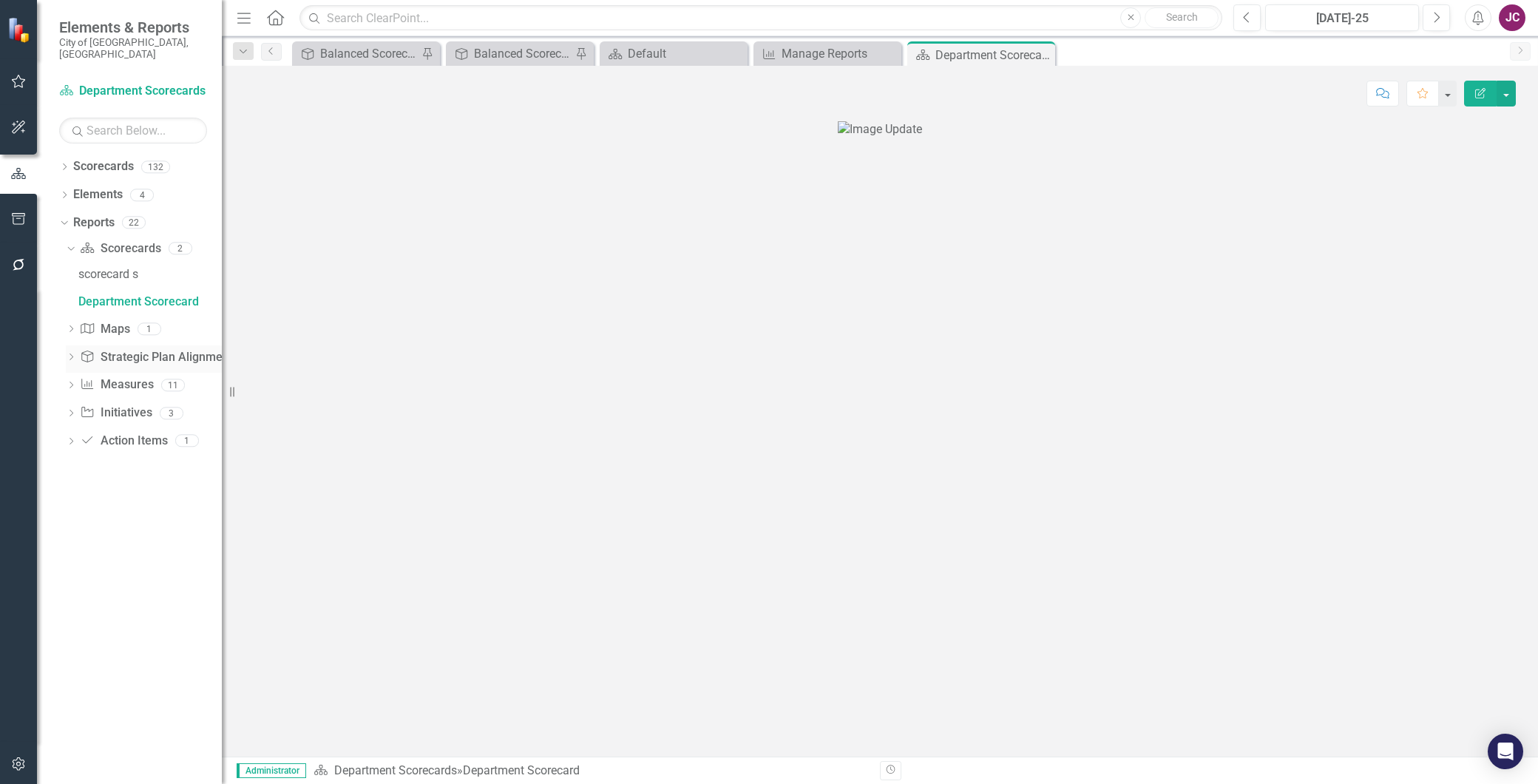
click at [70, 353] on div "Dropdown" at bounding box center [70, 359] width 10 height 13
click at [73, 437] on icon "Dropdown" at bounding box center [70, 441] width 10 height 8
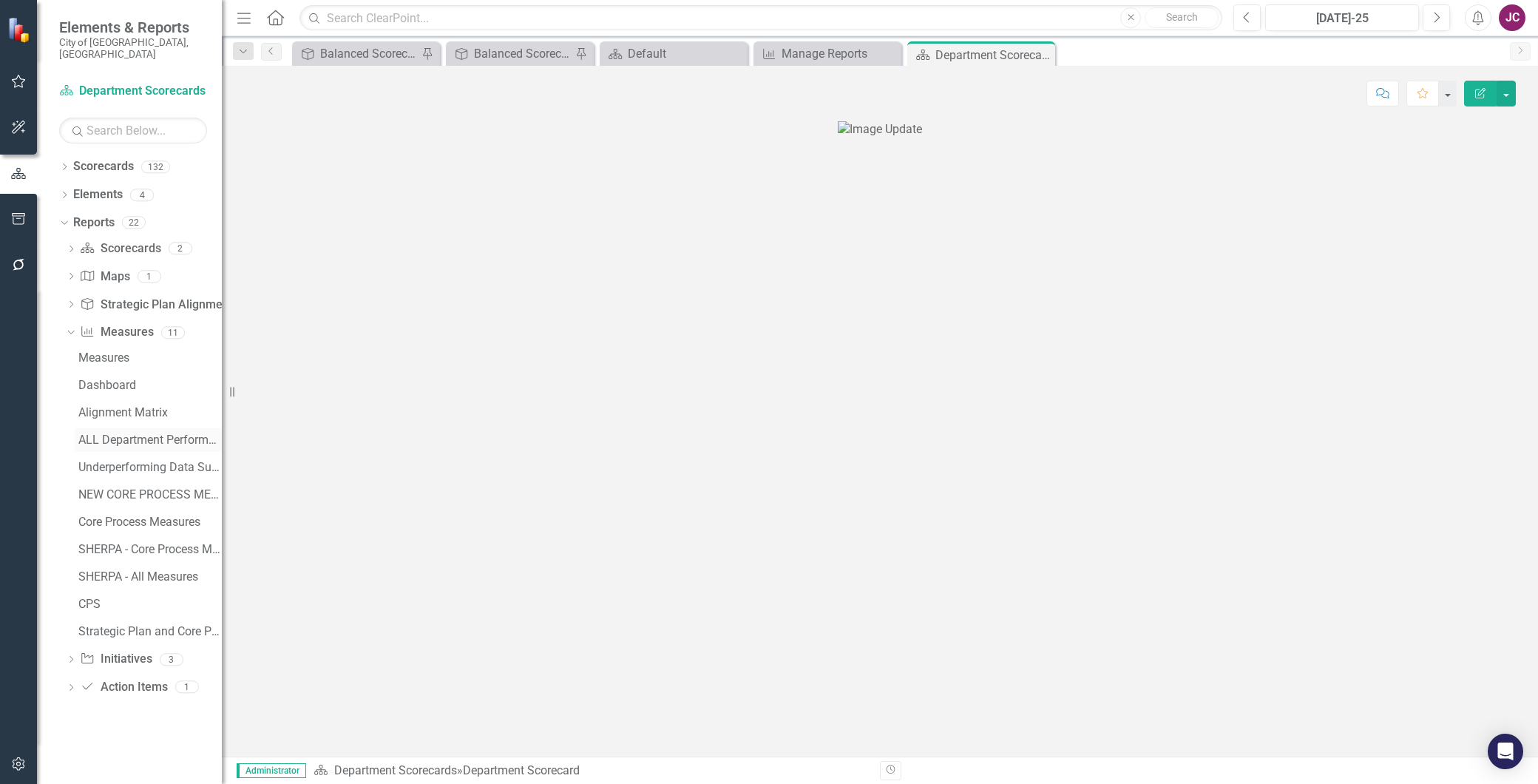
click at [171, 433] on div "ALL Department Performance Measures Underperforming Data Summary" at bounding box center [150, 440] width 144 height 13
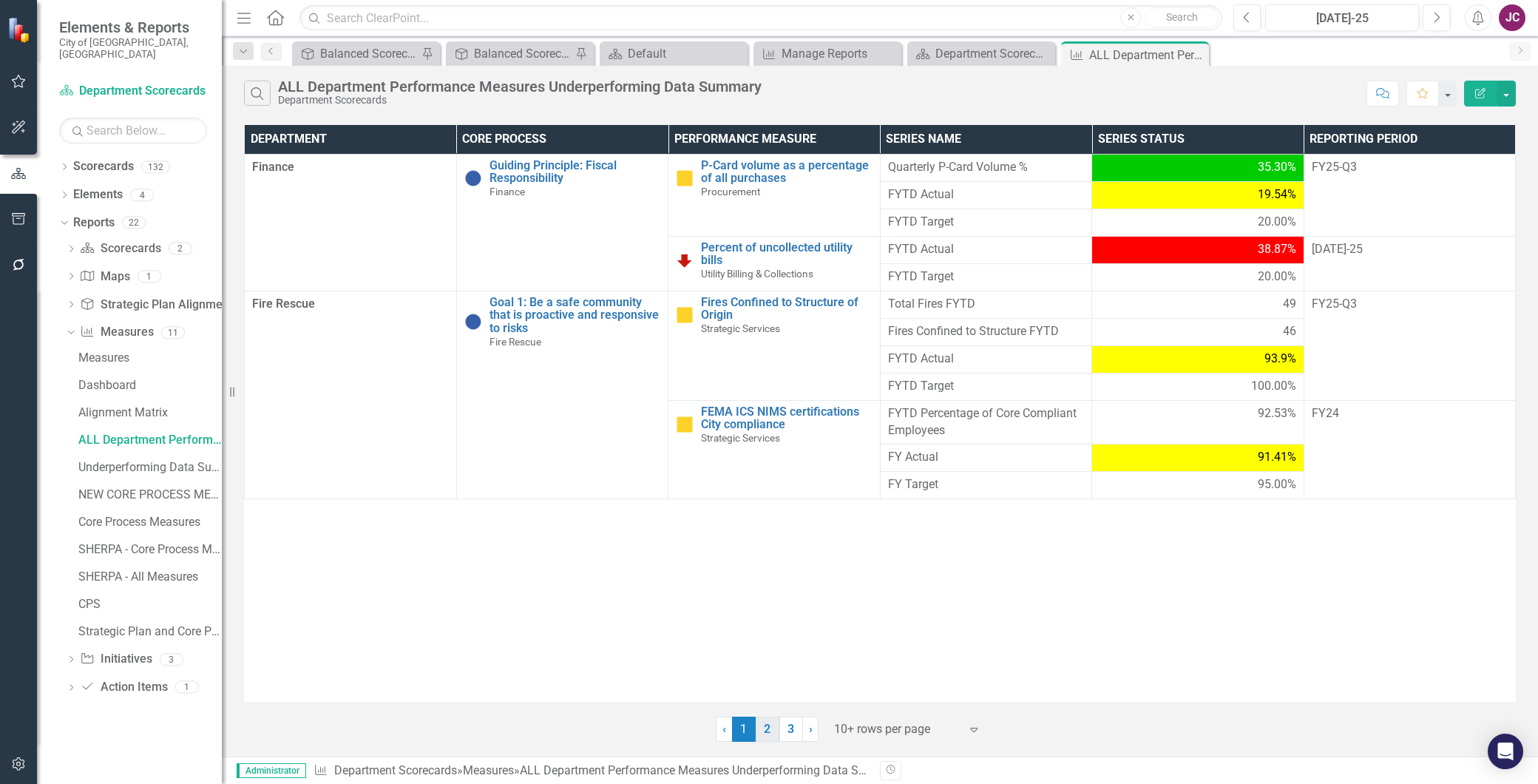
click at [769, 728] on link "2" at bounding box center [767, 730] width 24 height 25
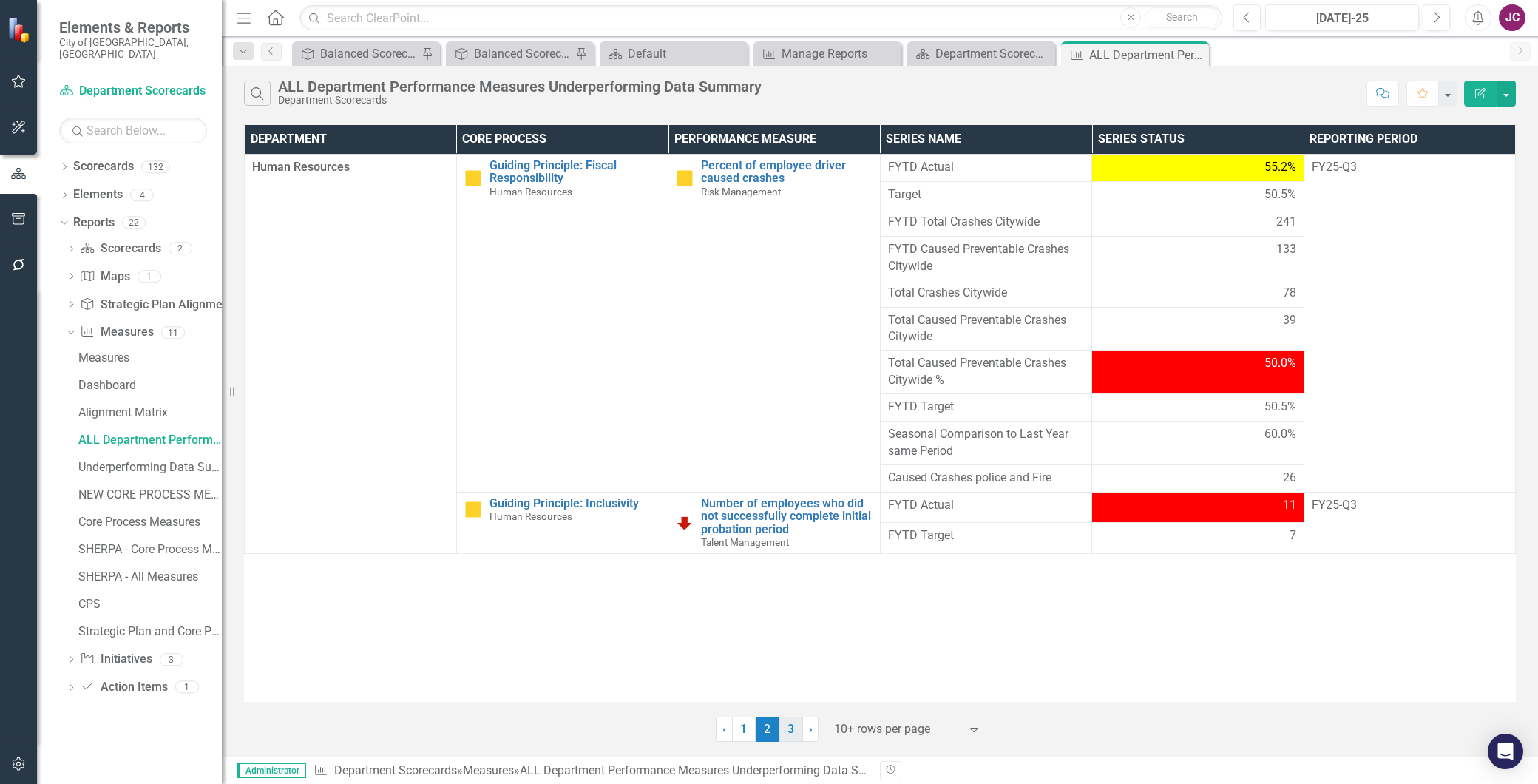
click at [789, 733] on link "3" at bounding box center [791, 730] width 24 height 25
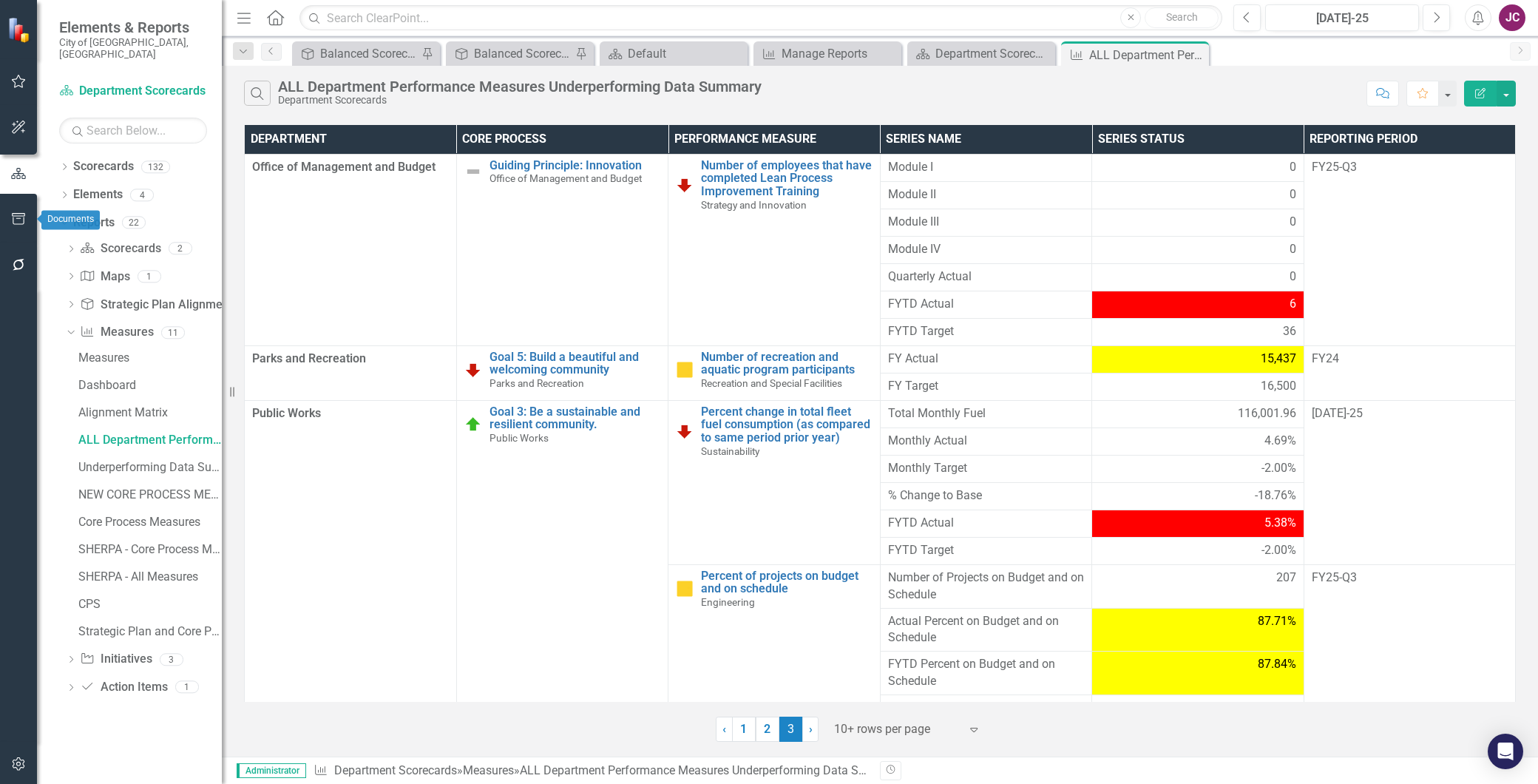
click at [24, 219] on icon "button" at bounding box center [18, 219] width 13 height 12
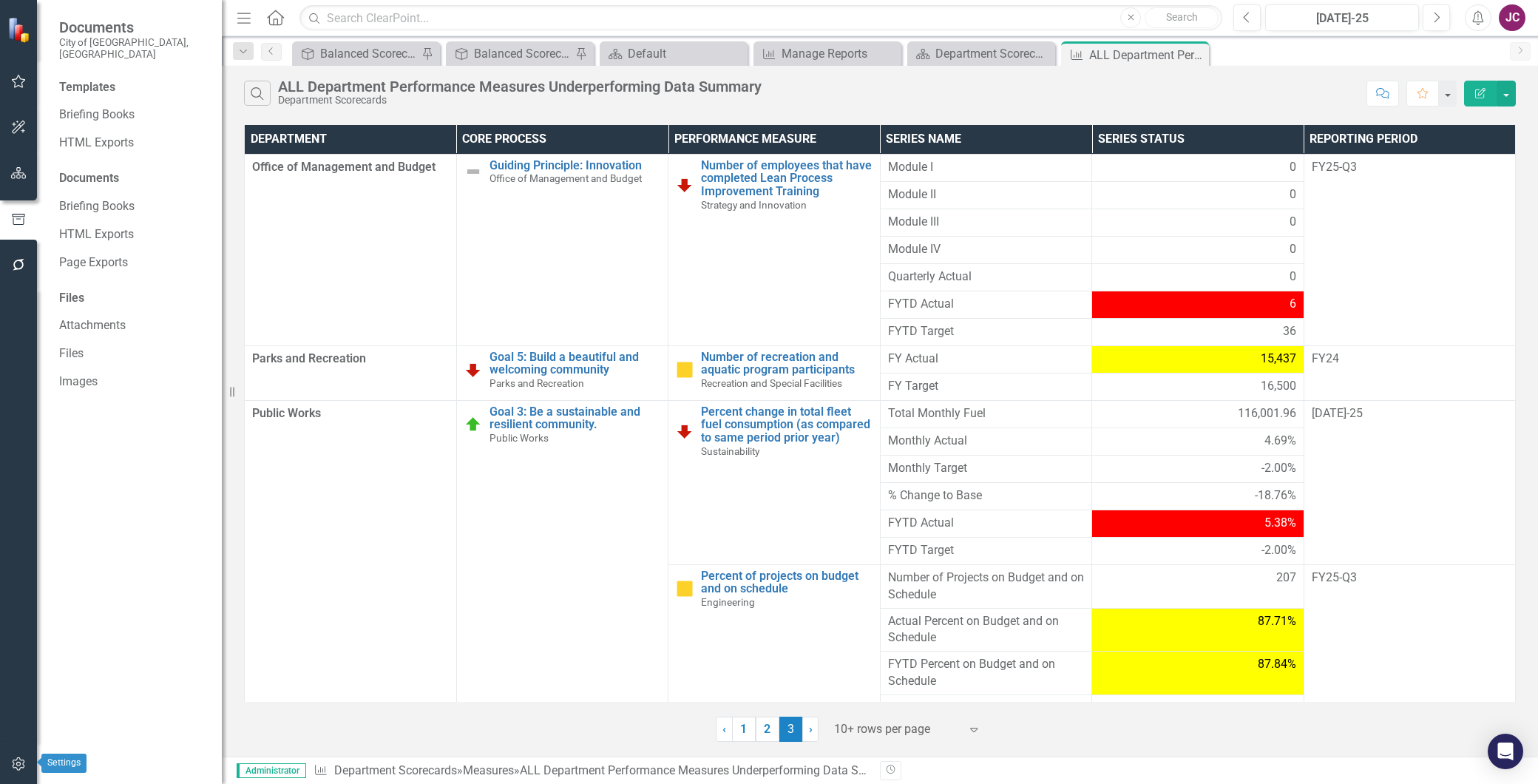
click at [17, 762] on icon "button" at bounding box center [19, 763] width 16 height 12
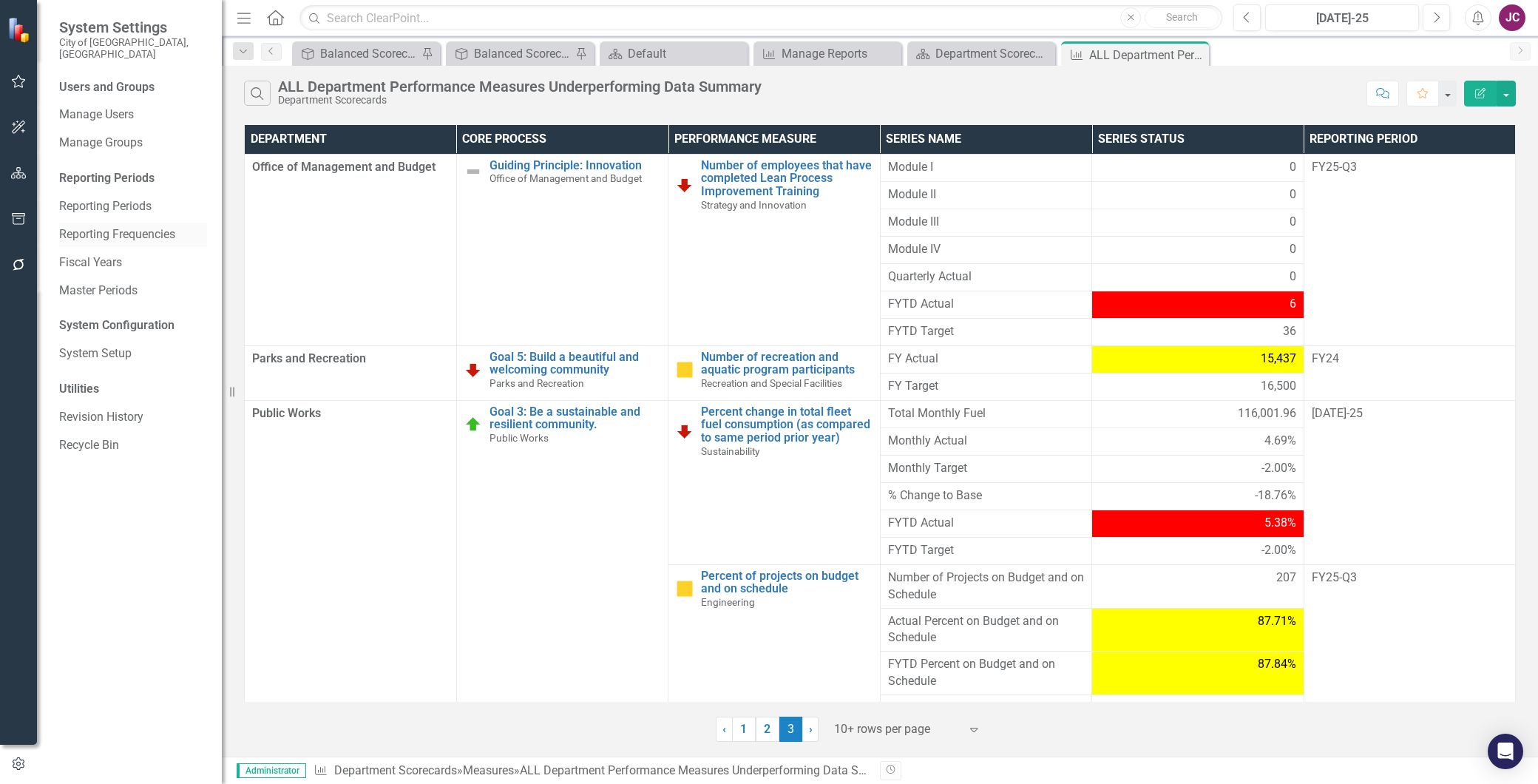
click at [142, 227] on link "Reporting Frequencies" at bounding box center [133, 235] width 148 height 17
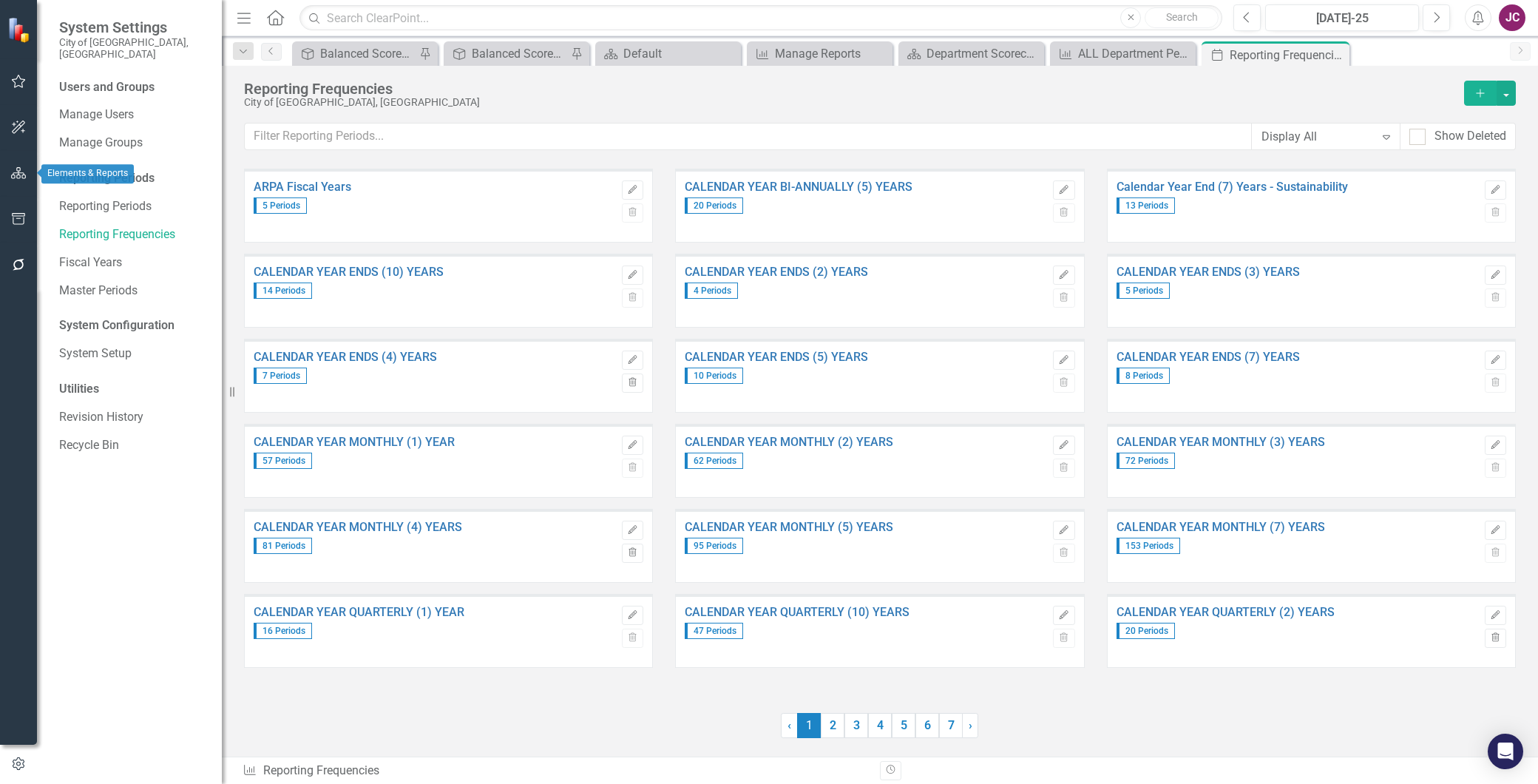
click at [16, 168] on icon "button" at bounding box center [19, 173] width 16 height 12
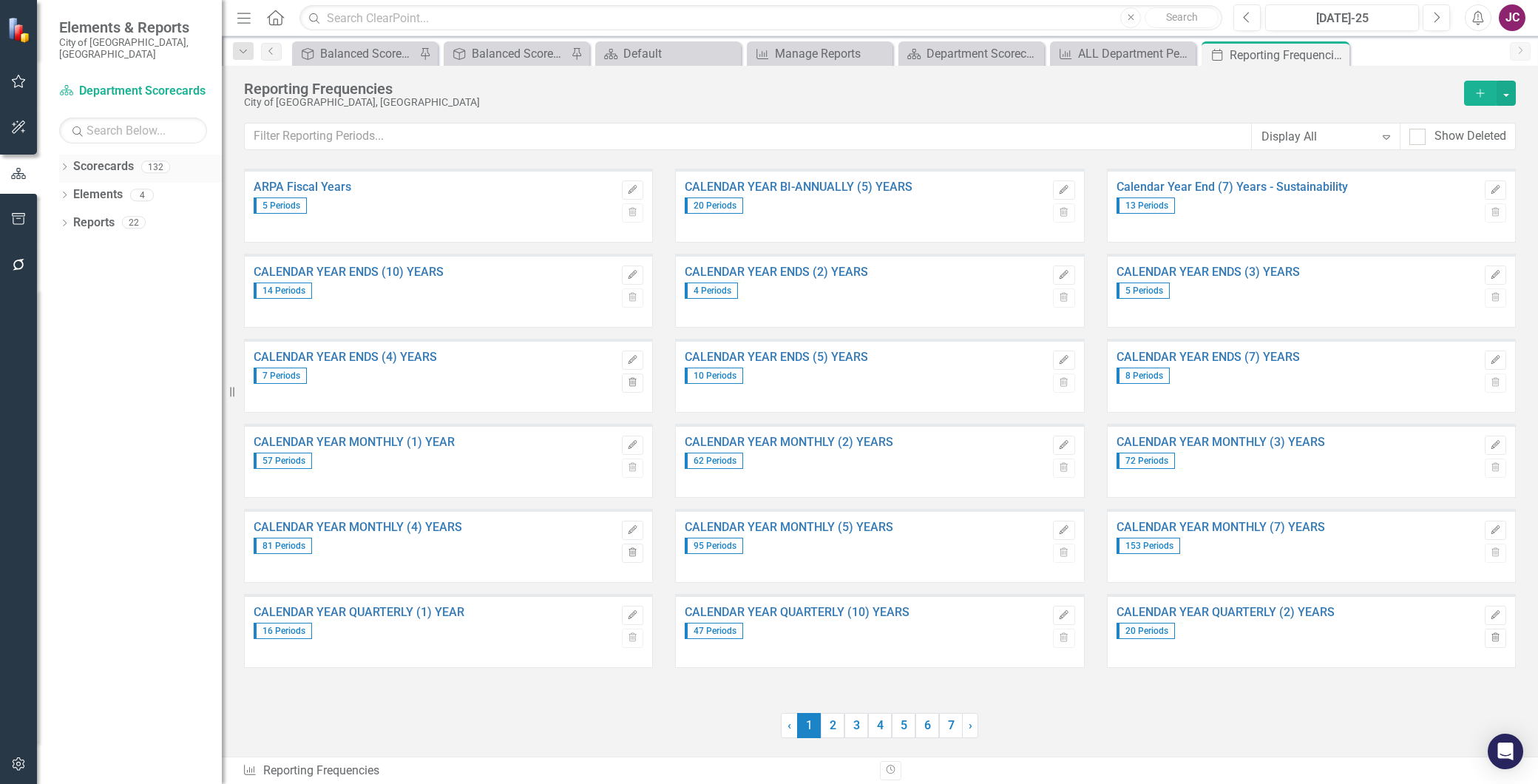
click at [70, 155] on div "Dropdown Scorecards 132" at bounding box center [141, 169] width 163 height 28
click at [69, 164] on icon "Dropdown" at bounding box center [64, 168] width 10 height 8
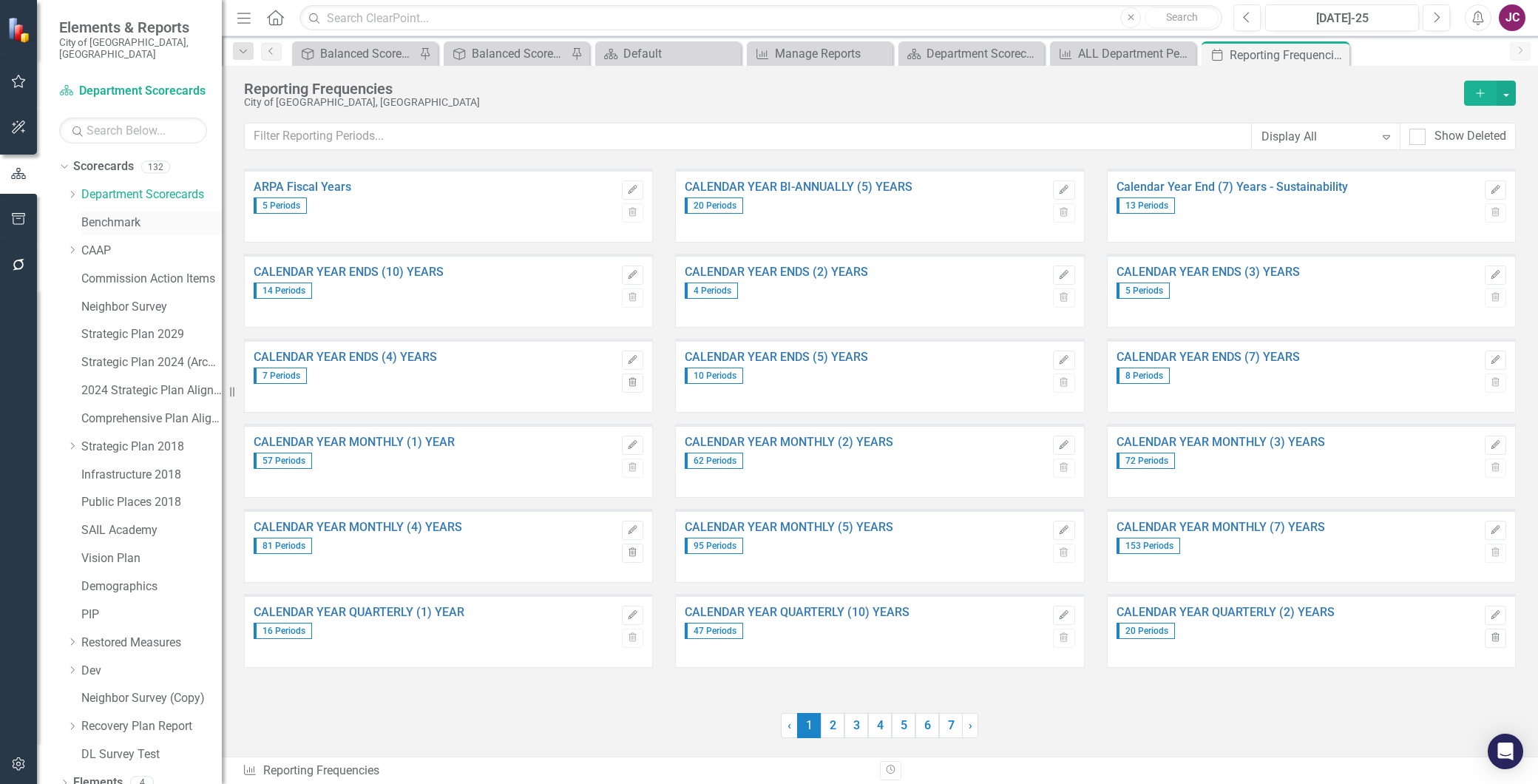
click at [129, 215] on link "Benchmark" at bounding box center [152, 223] width 141 height 17
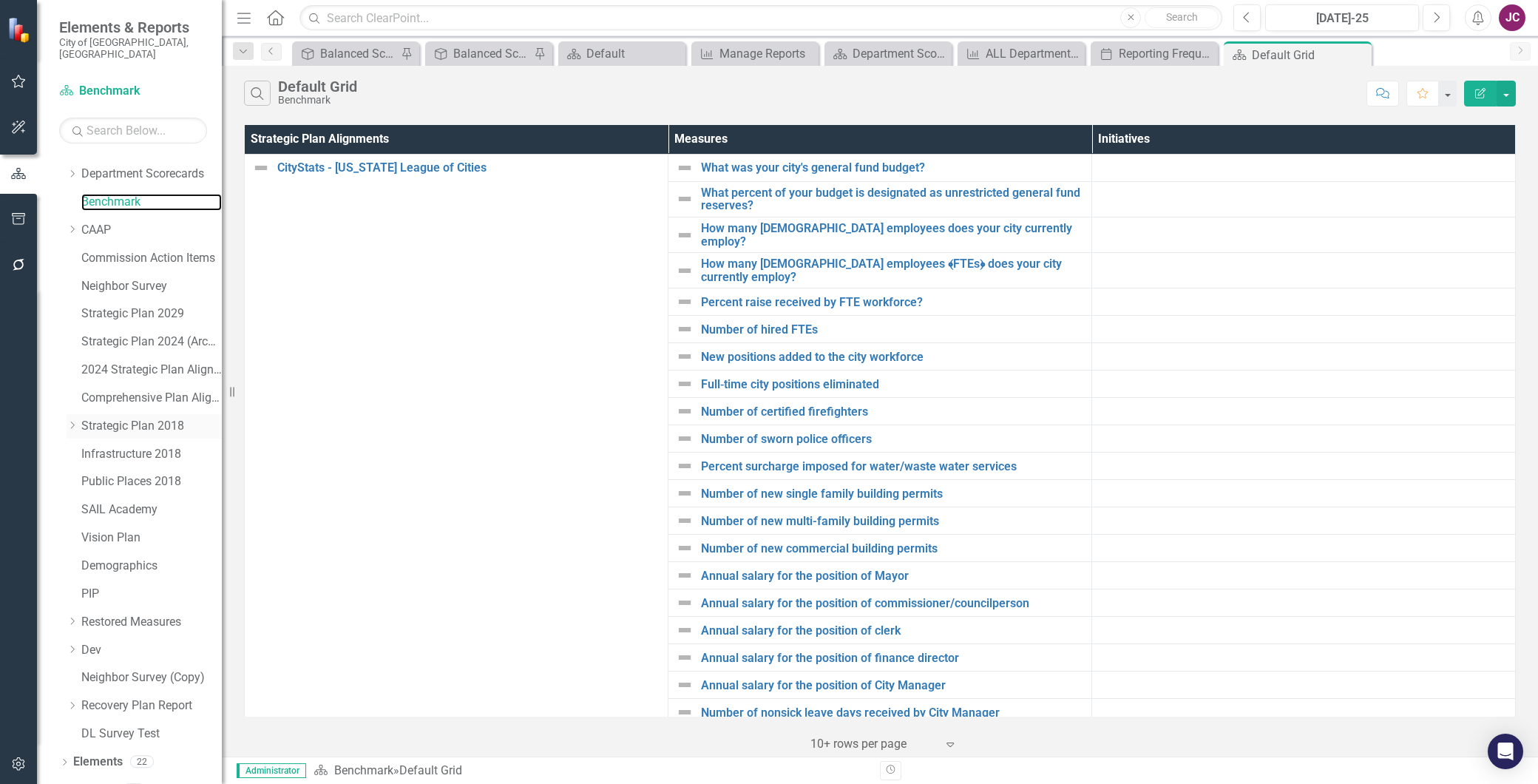
scroll to position [31, 0]
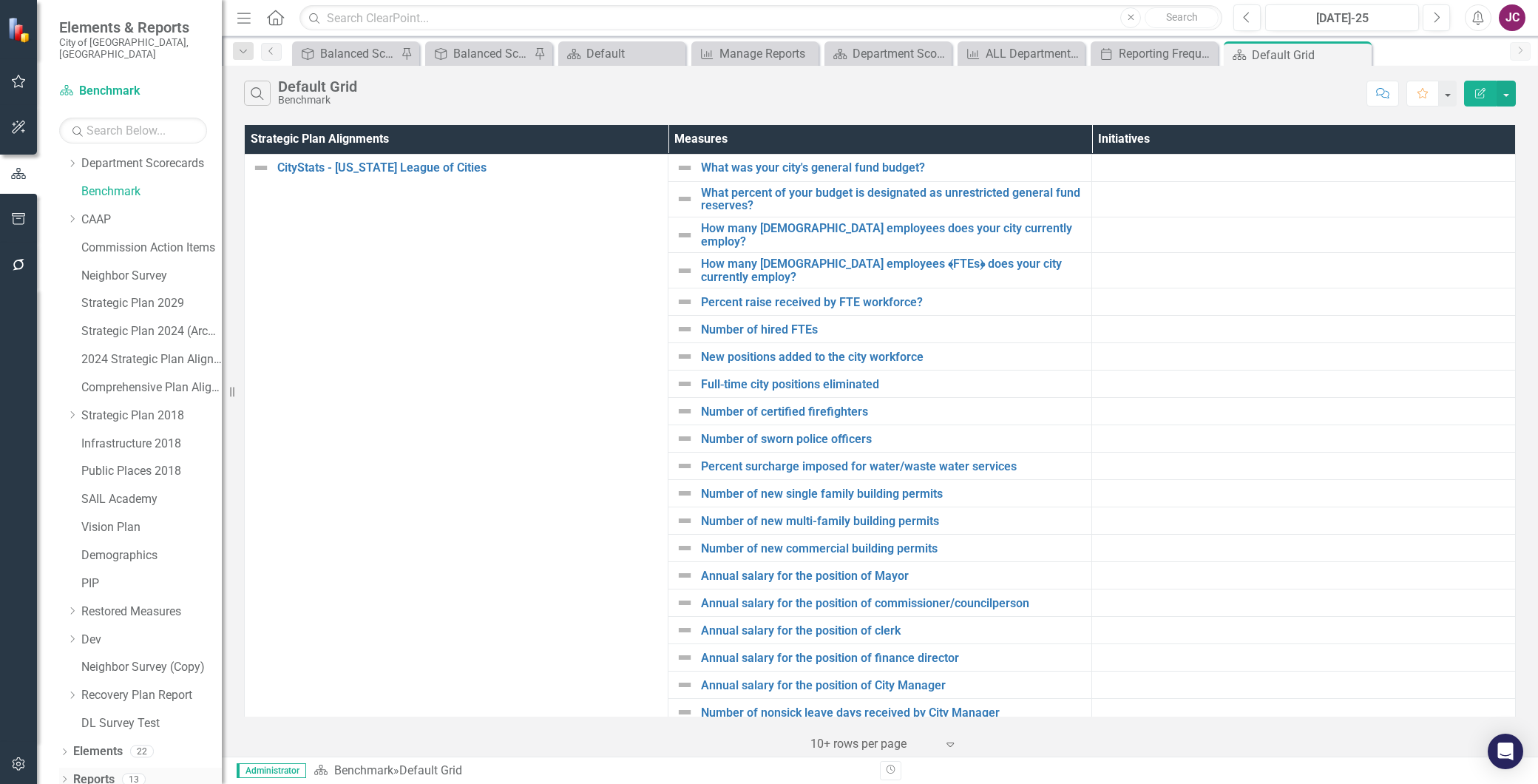
click at [73, 771] on link "Reports" at bounding box center [94, 780] width 41 height 17
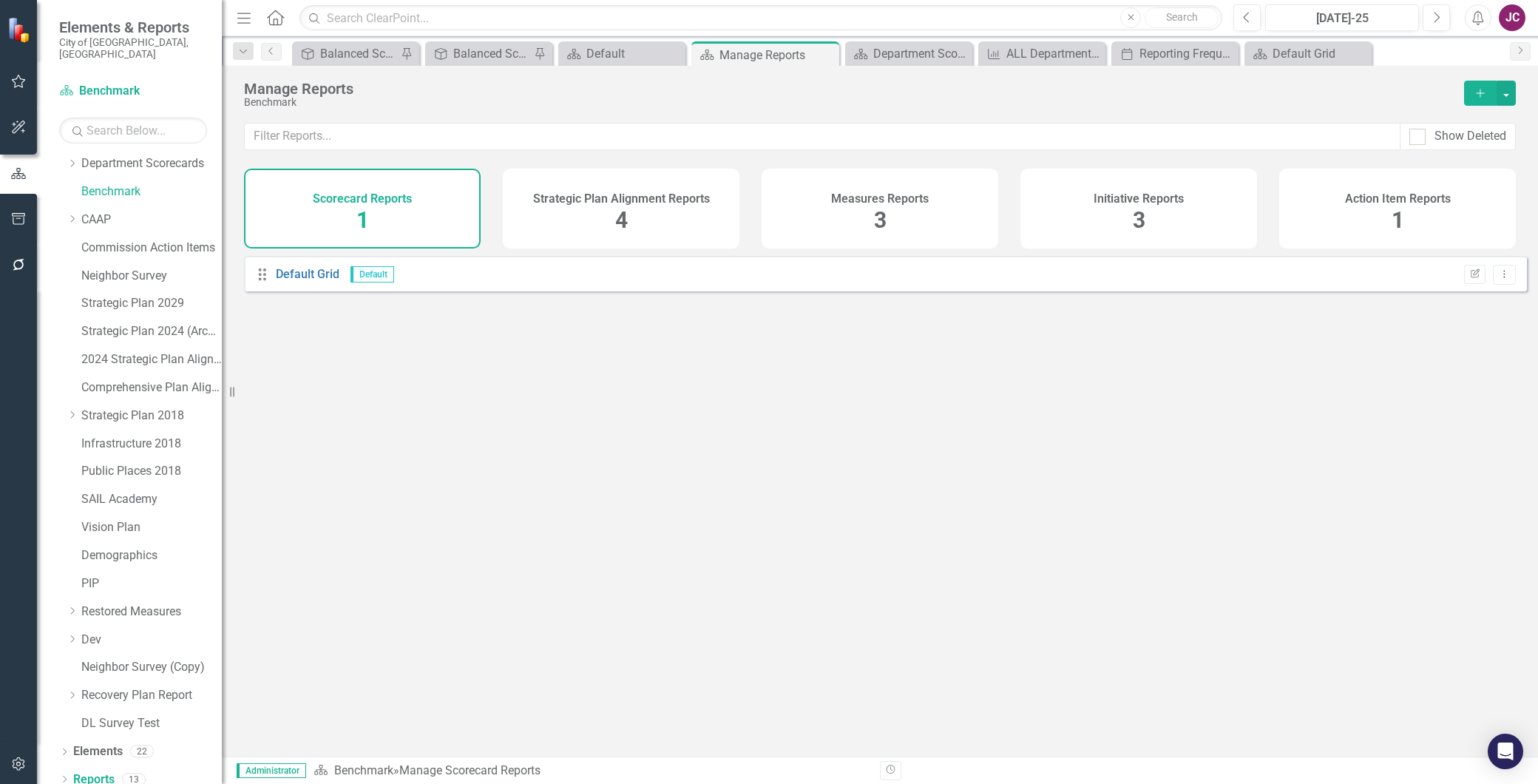
click at [520, 223] on div "Strategic Plan Alignment Reports 4" at bounding box center [621, 208] width 237 height 80
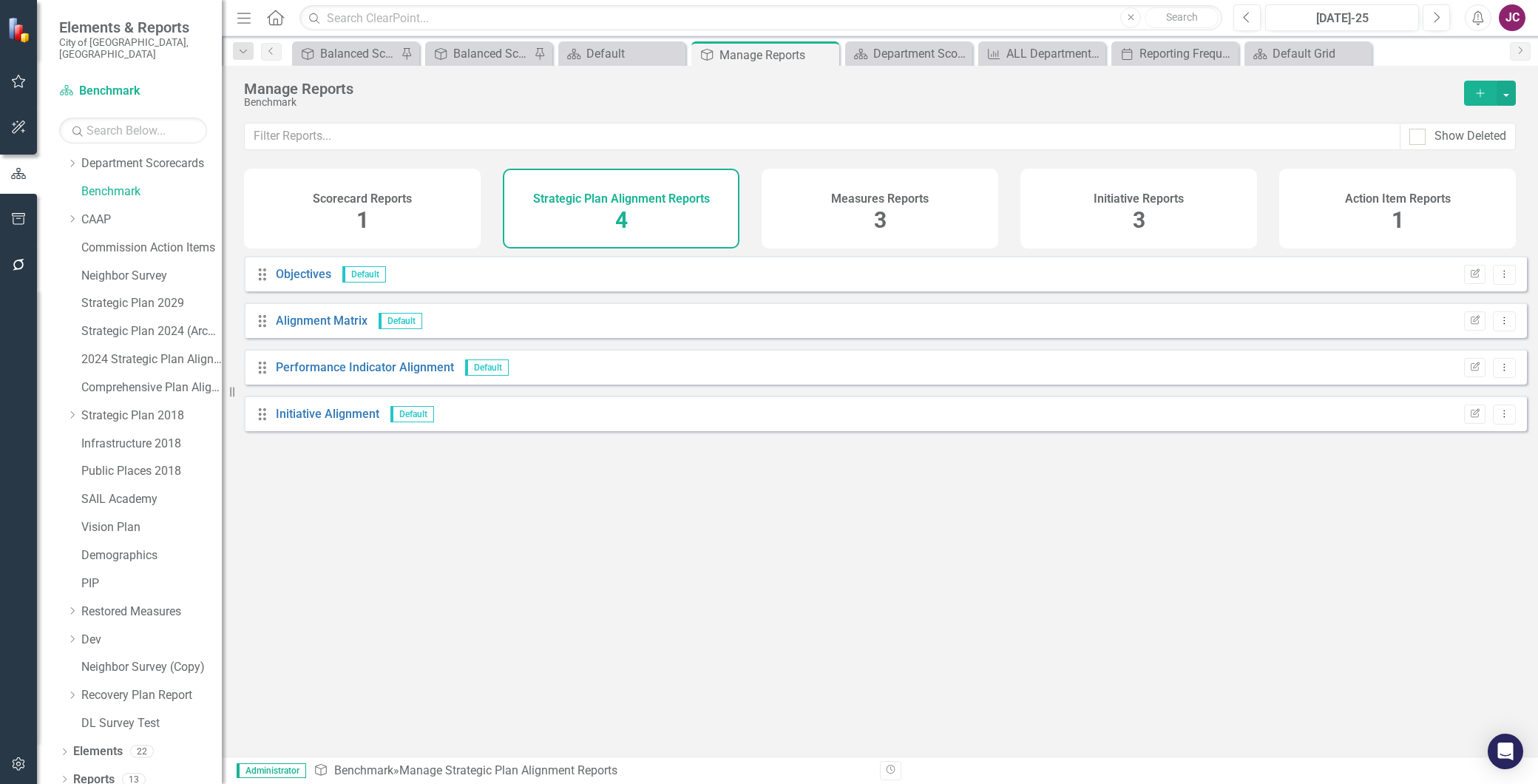
click at [947, 232] on div "Measures Reports 3" at bounding box center [880, 208] width 237 height 80
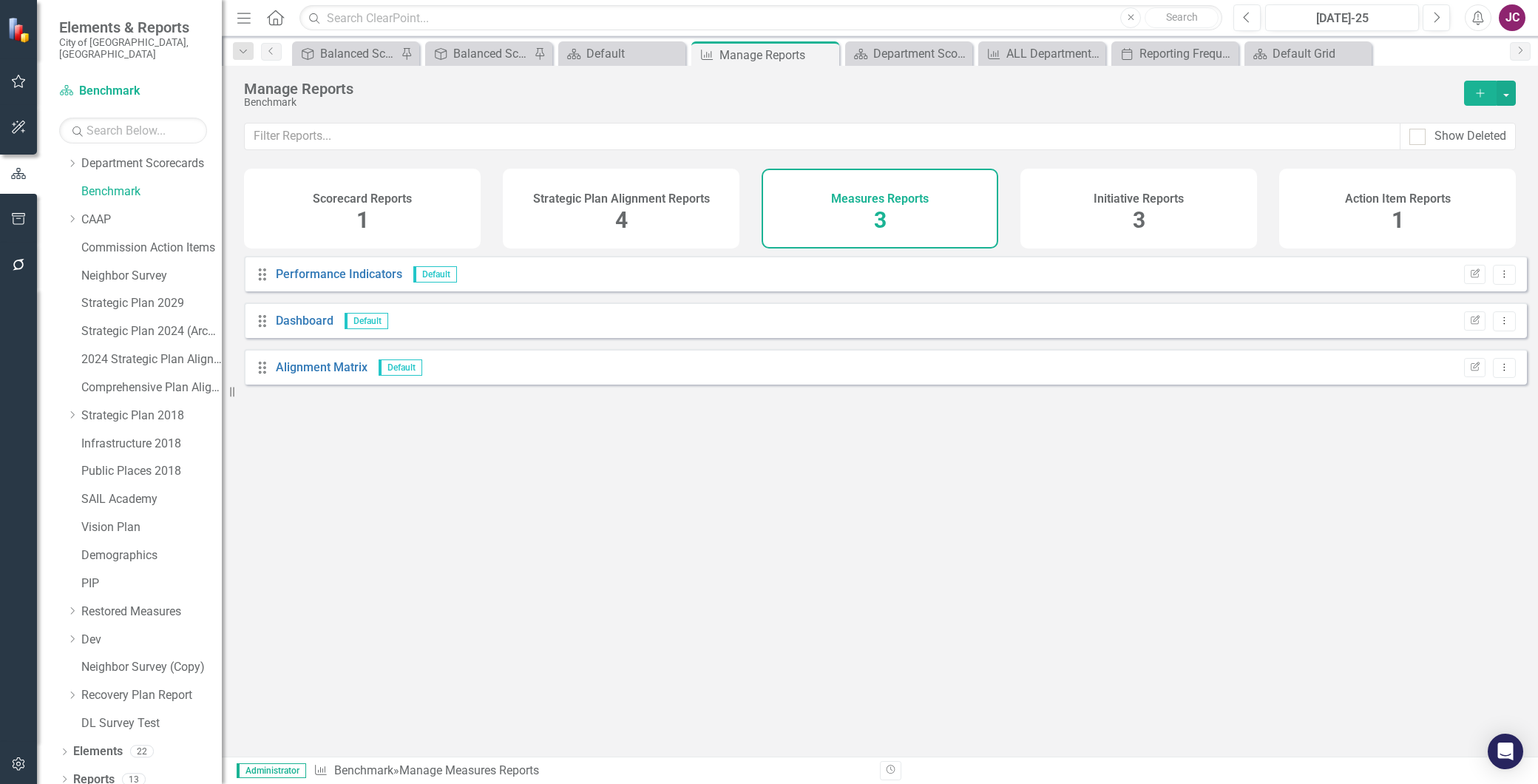
click at [1063, 235] on div "Initiative Reports 3" at bounding box center [1139, 208] width 237 height 80
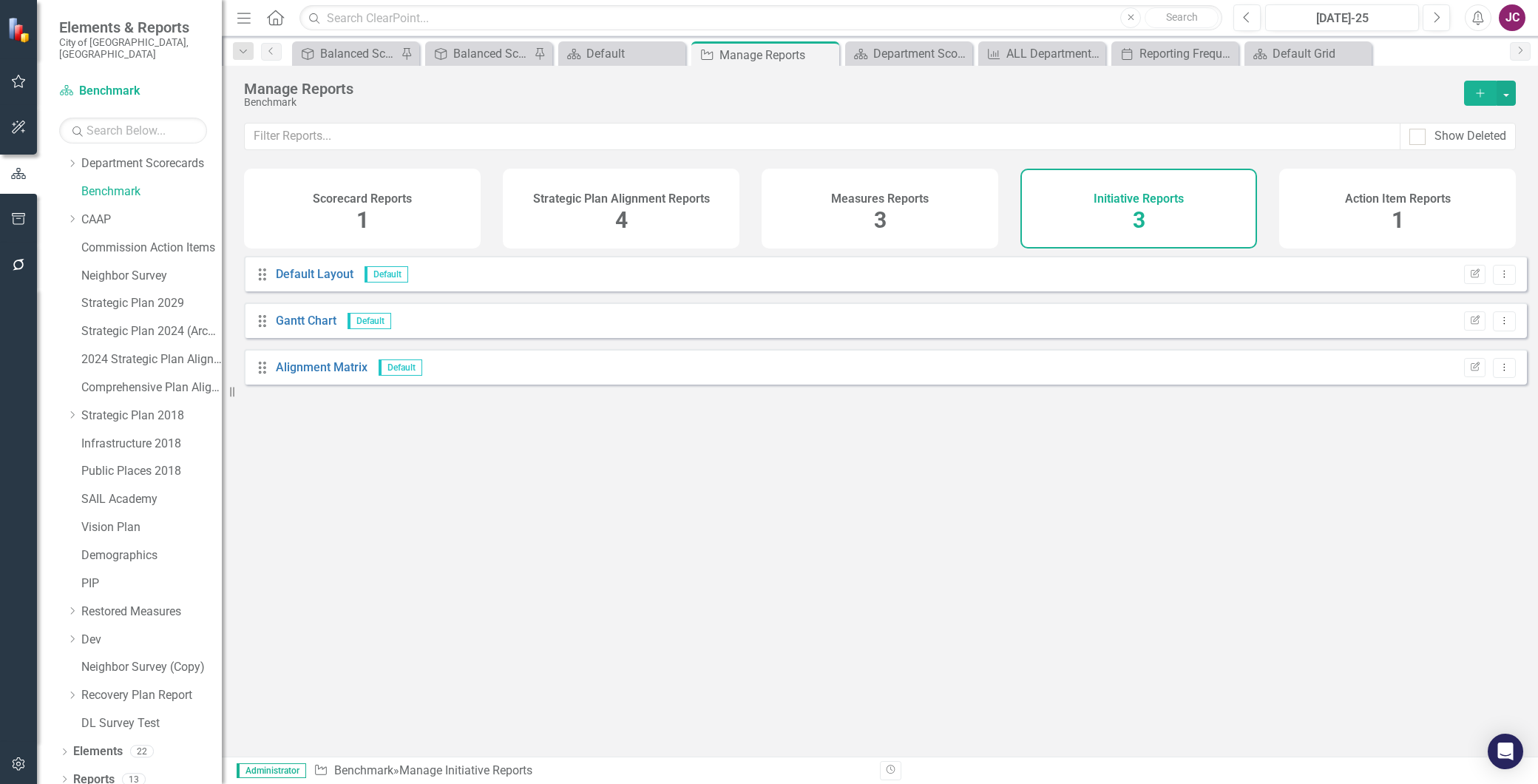
click at [1349, 246] on div "Action Item Reports 1" at bounding box center [1398, 208] width 237 height 80
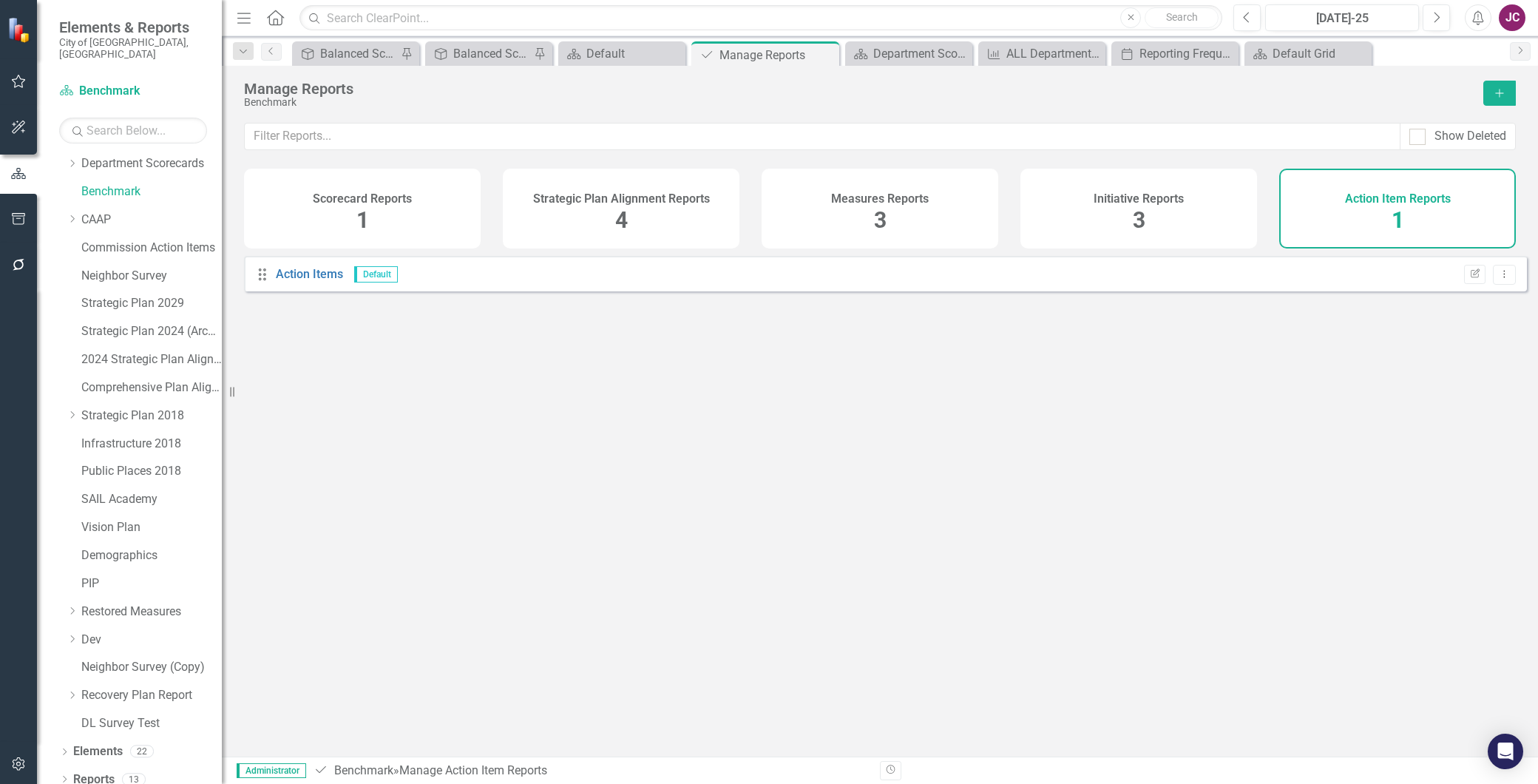
click at [905, 234] on div "Measures Reports 3" at bounding box center [880, 208] width 237 height 80
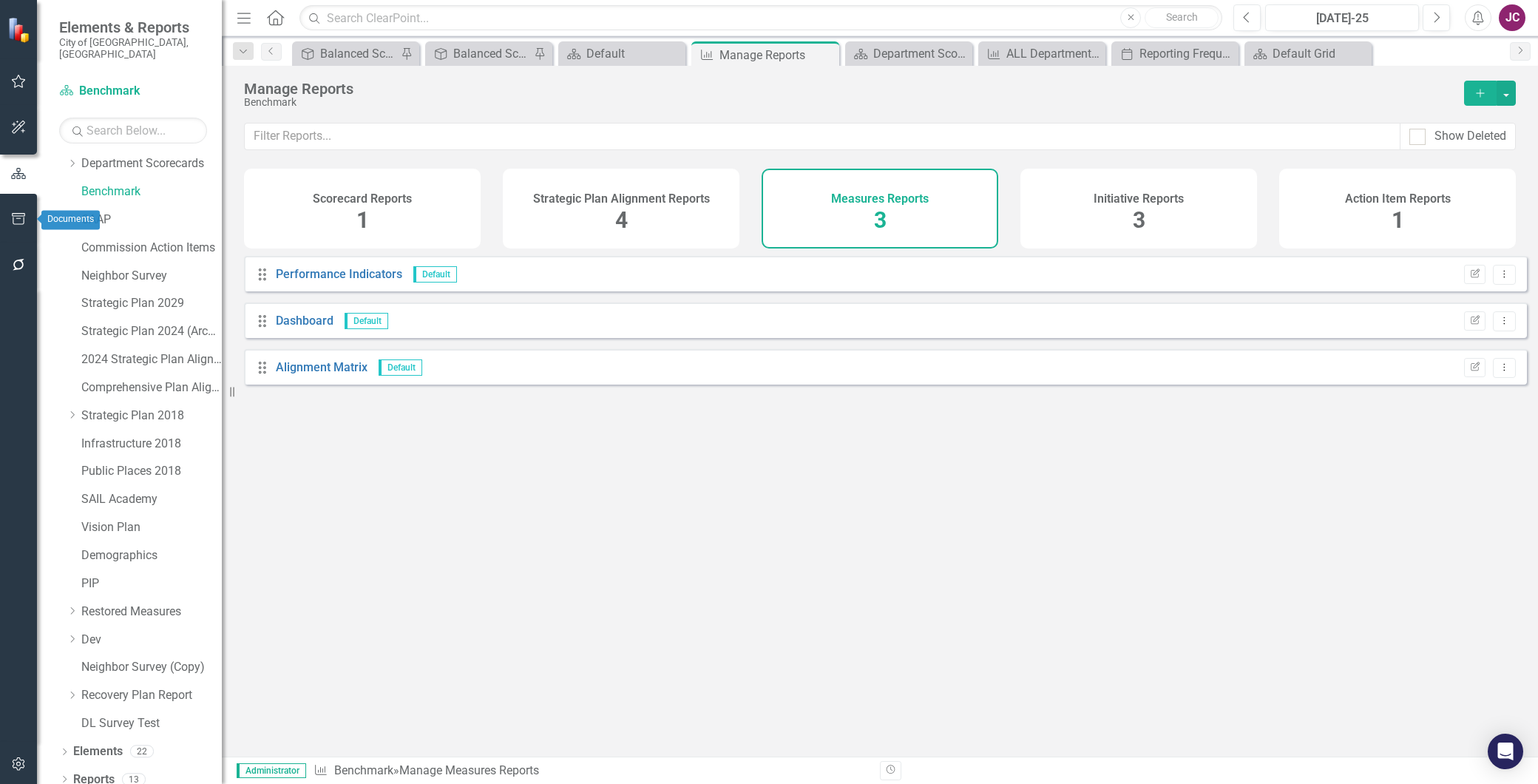
click at [20, 223] on icon "button" at bounding box center [19, 219] width 16 height 12
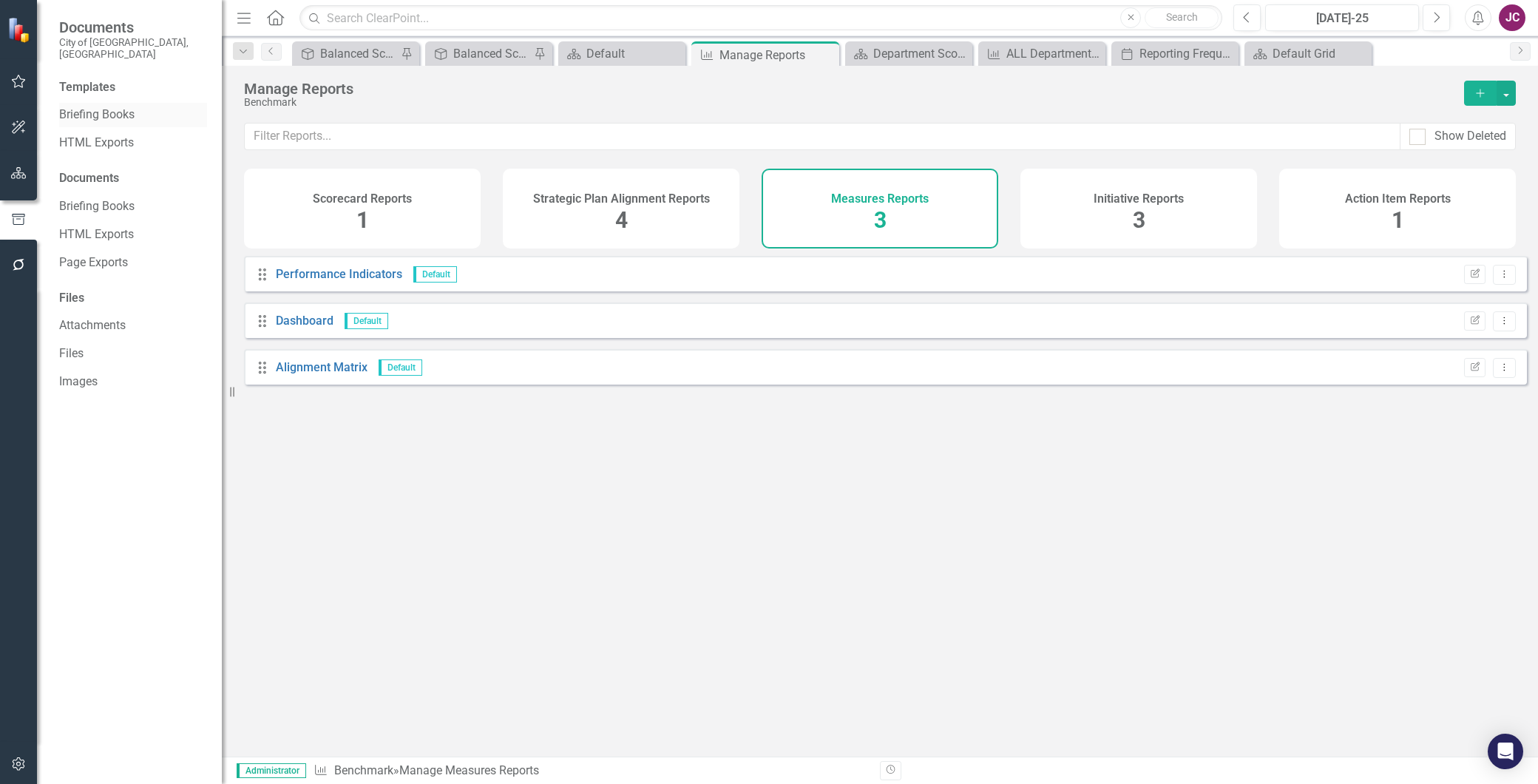
click at [107, 107] on link "Briefing Books" at bounding box center [133, 115] width 148 height 17
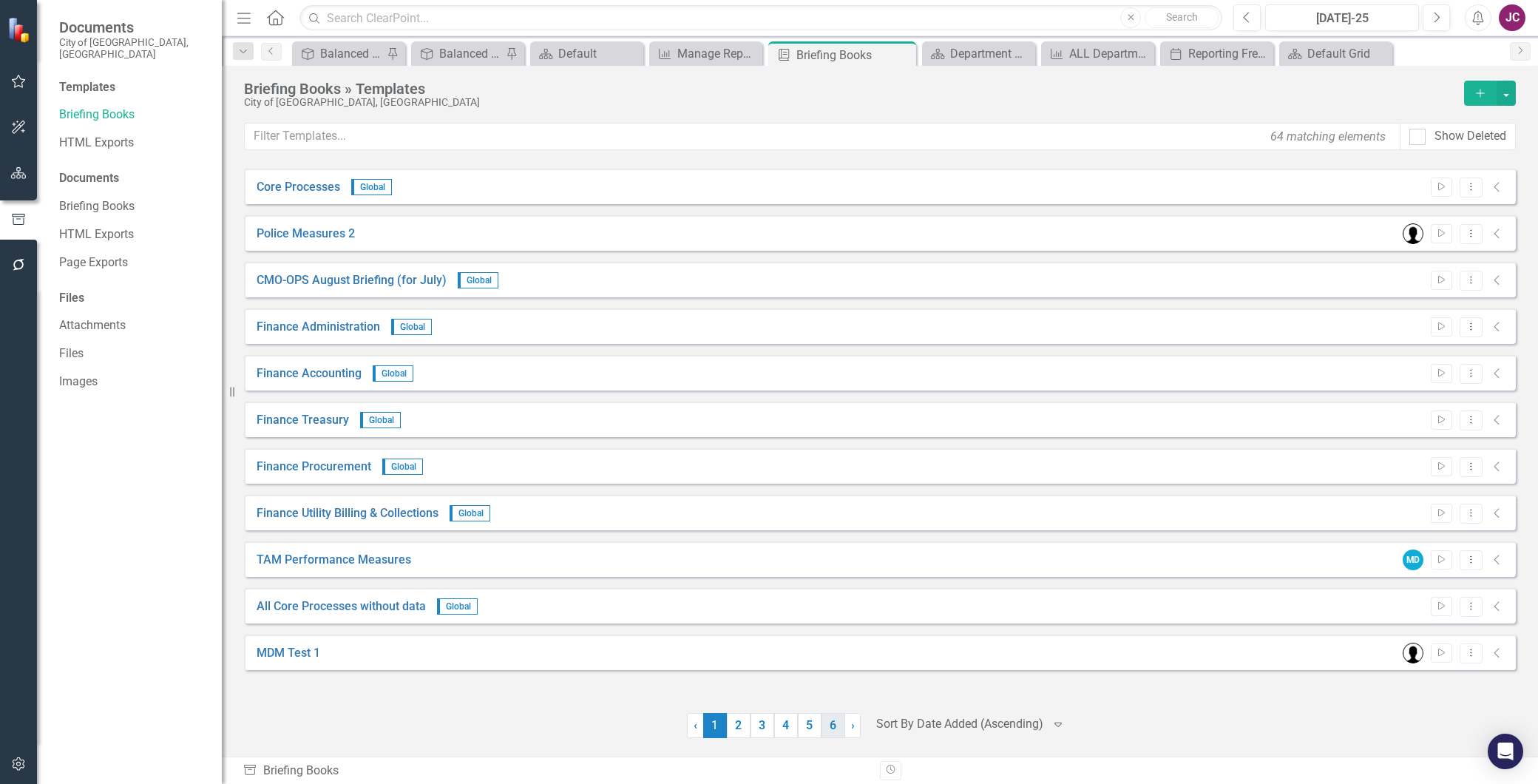
click at [830, 726] on link "6" at bounding box center [834, 726] width 24 height 25
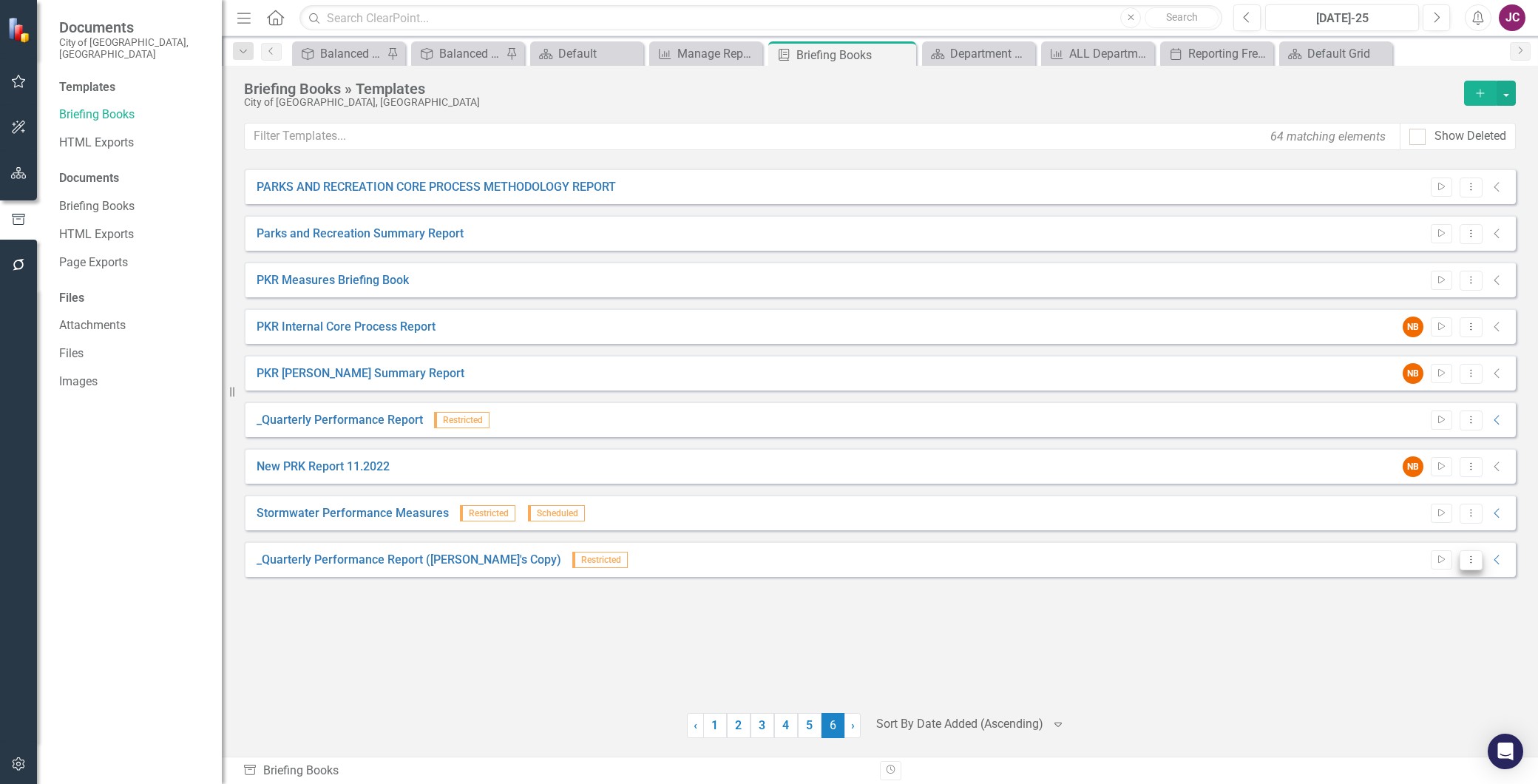
click at [1472, 556] on icon "Dropdown Menu" at bounding box center [1472, 560] width 13 height 9
click at [1419, 639] on link "Edit Edit Template" at bounding box center [1412, 639] width 137 height 28
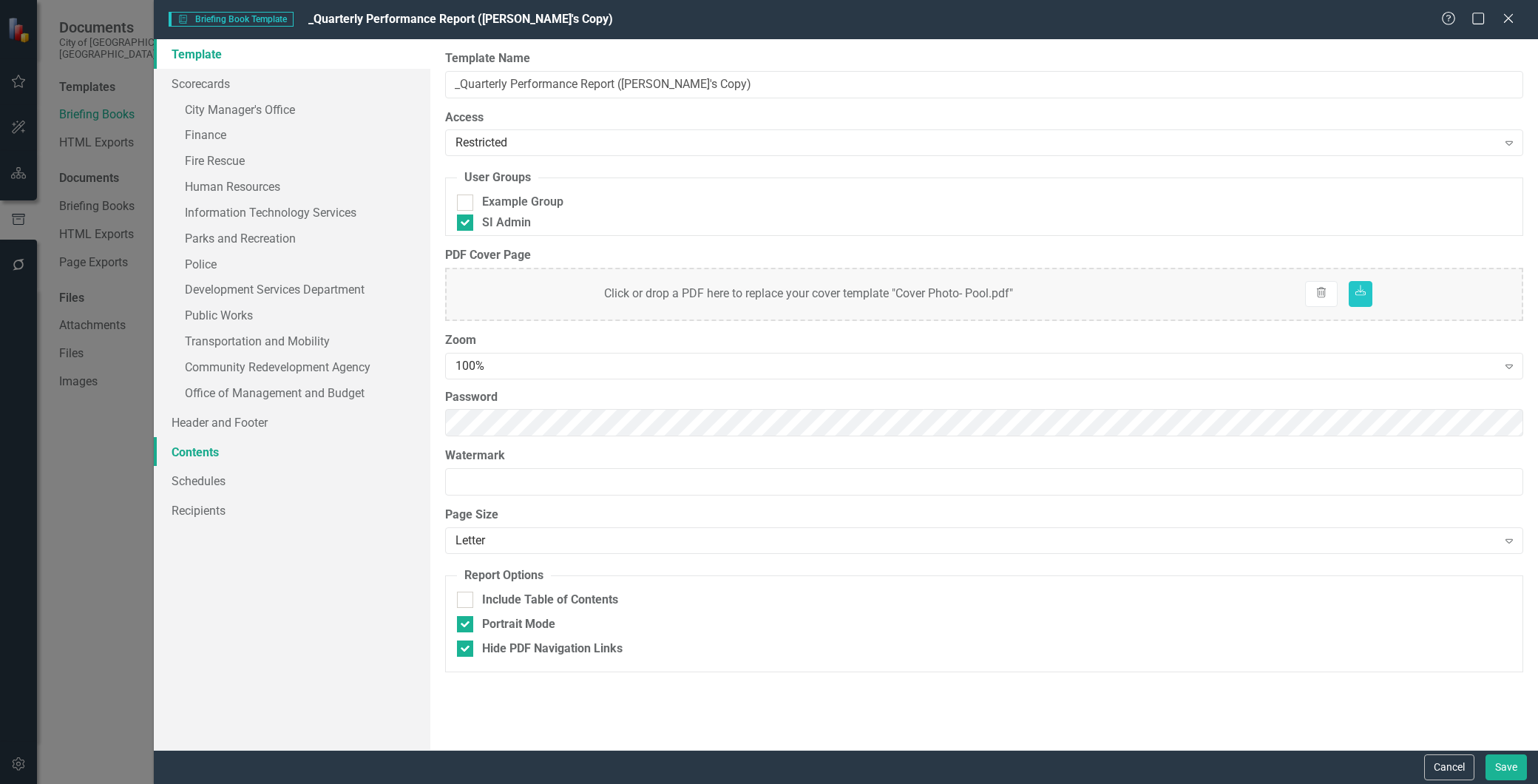
click at [212, 449] on link "Contents" at bounding box center [292, 452] width 276 height 29
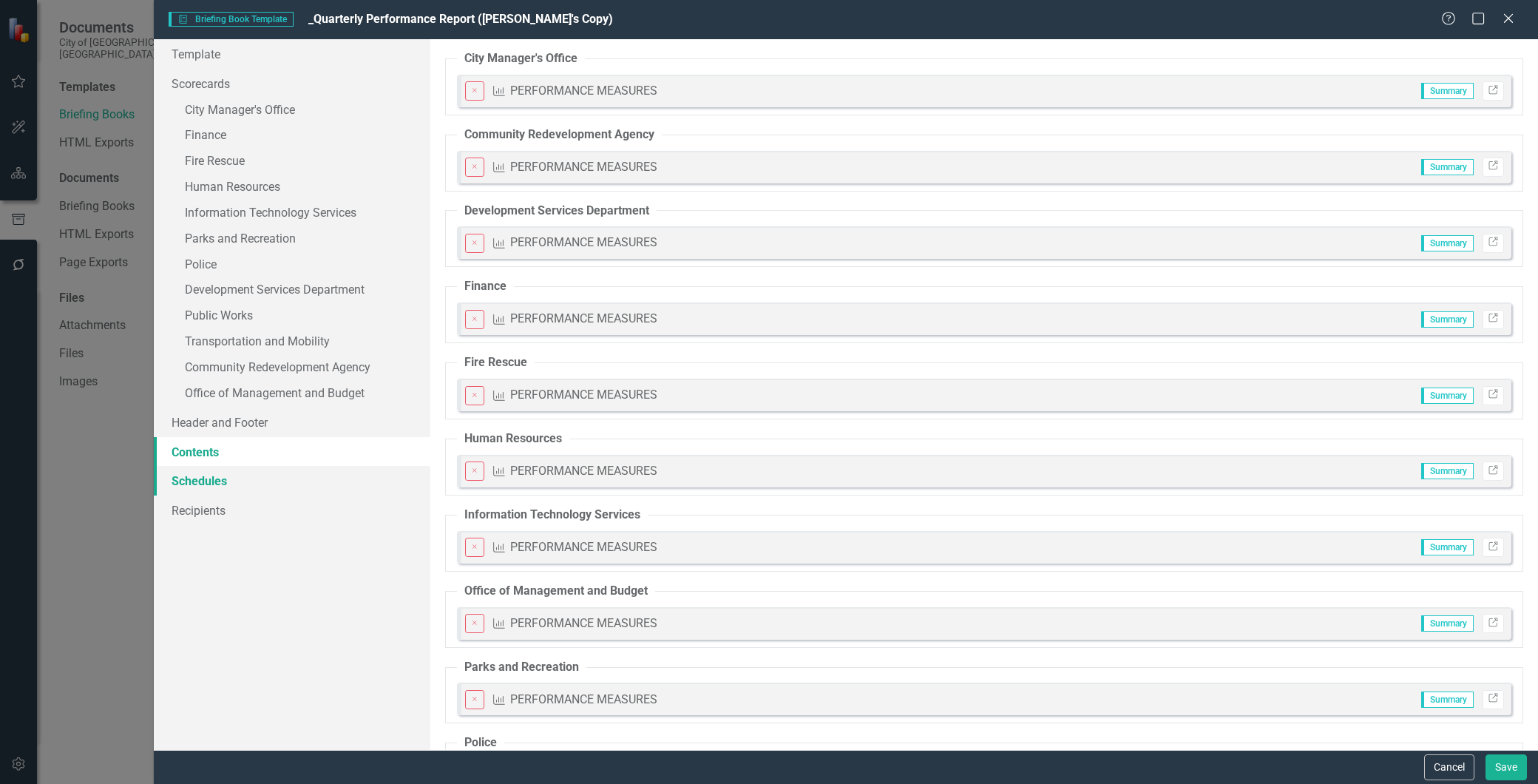
click at [217, 479] on link "Schedules" at bounding box center [292, 480] width 276 height 29
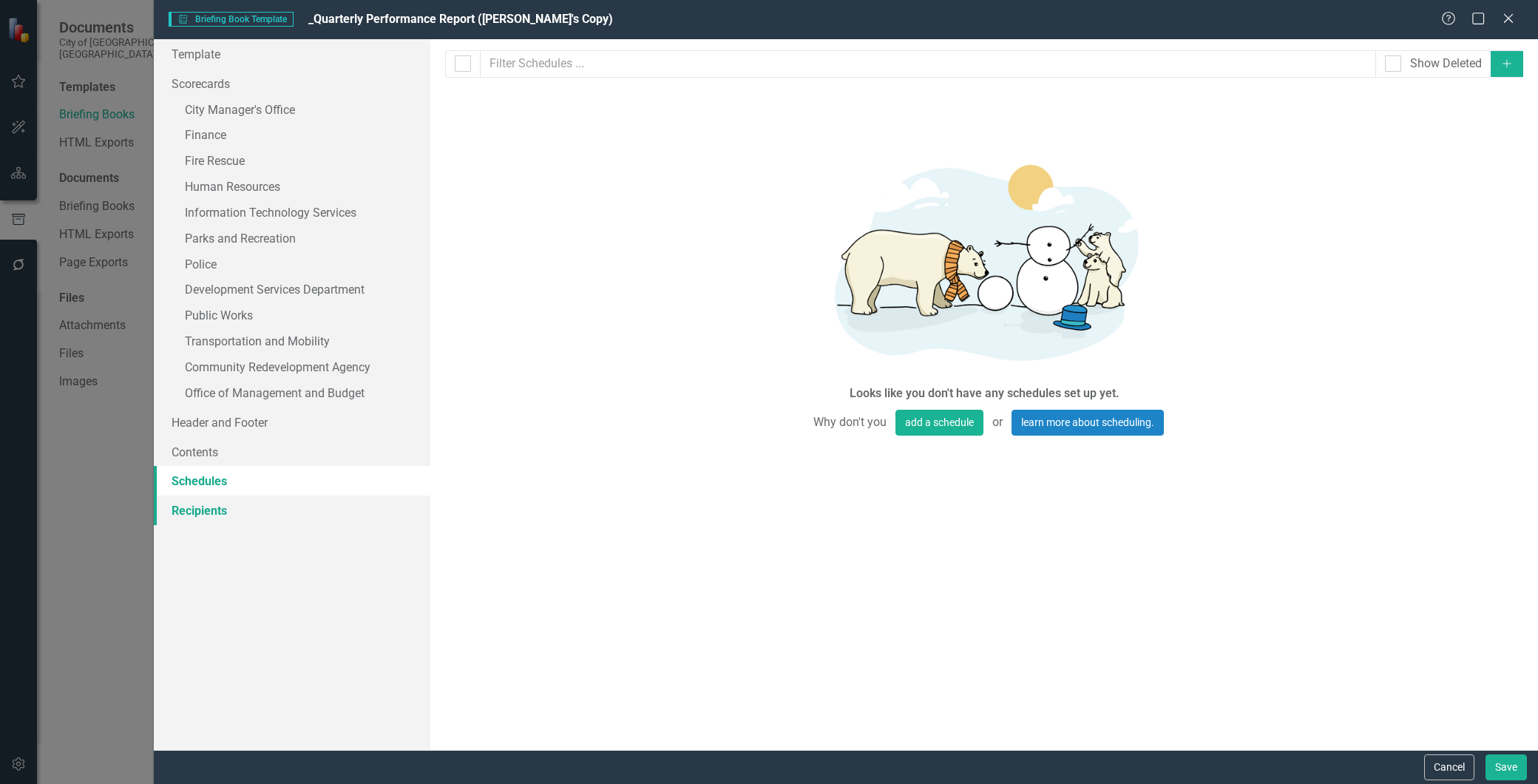
click at [216, 511] on link "Recipients" at bounding box center [292, 510] width 276 height 29
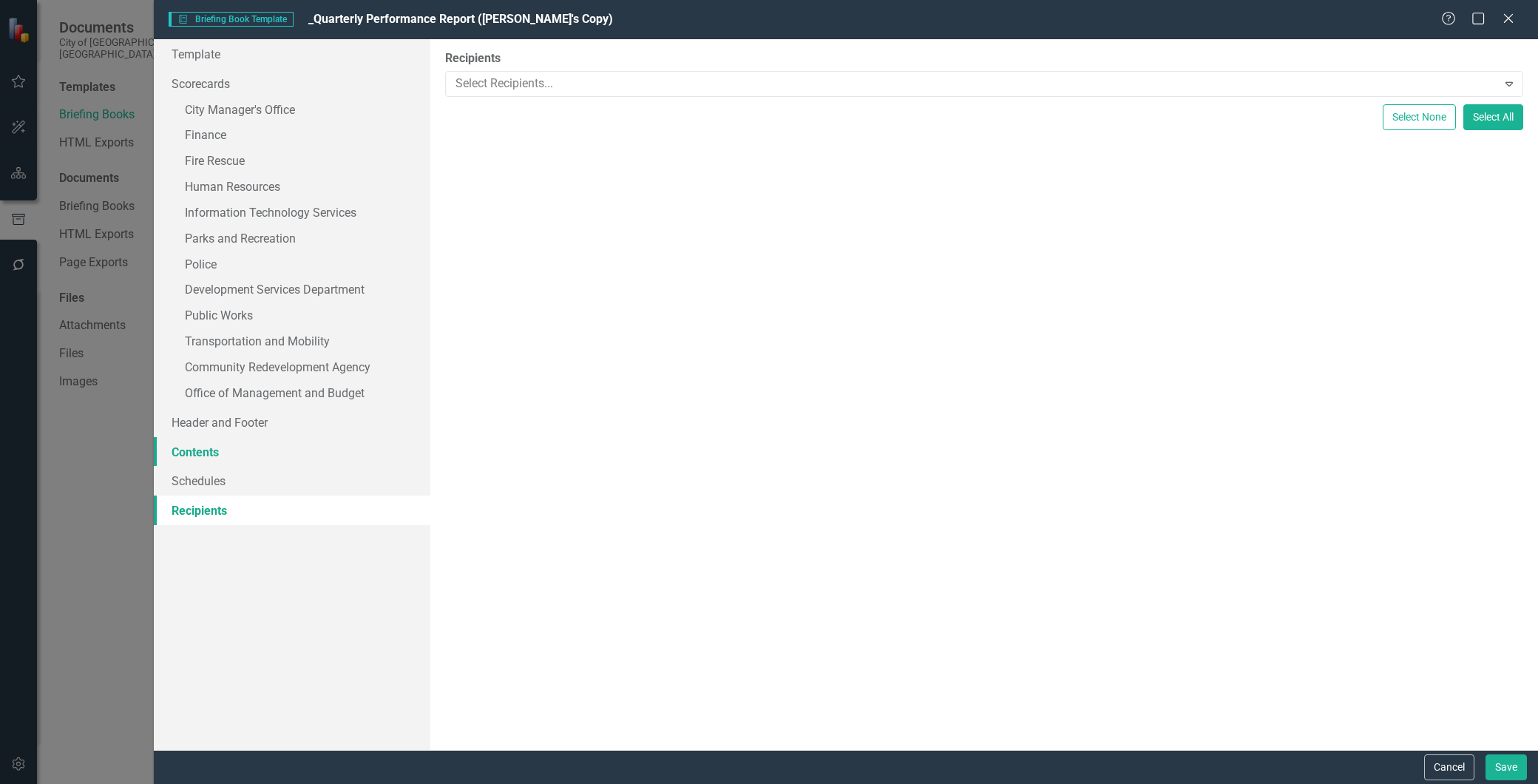
click at [202, 451] on link "Contents" at bounding box center [292, 452] width 276 height 29
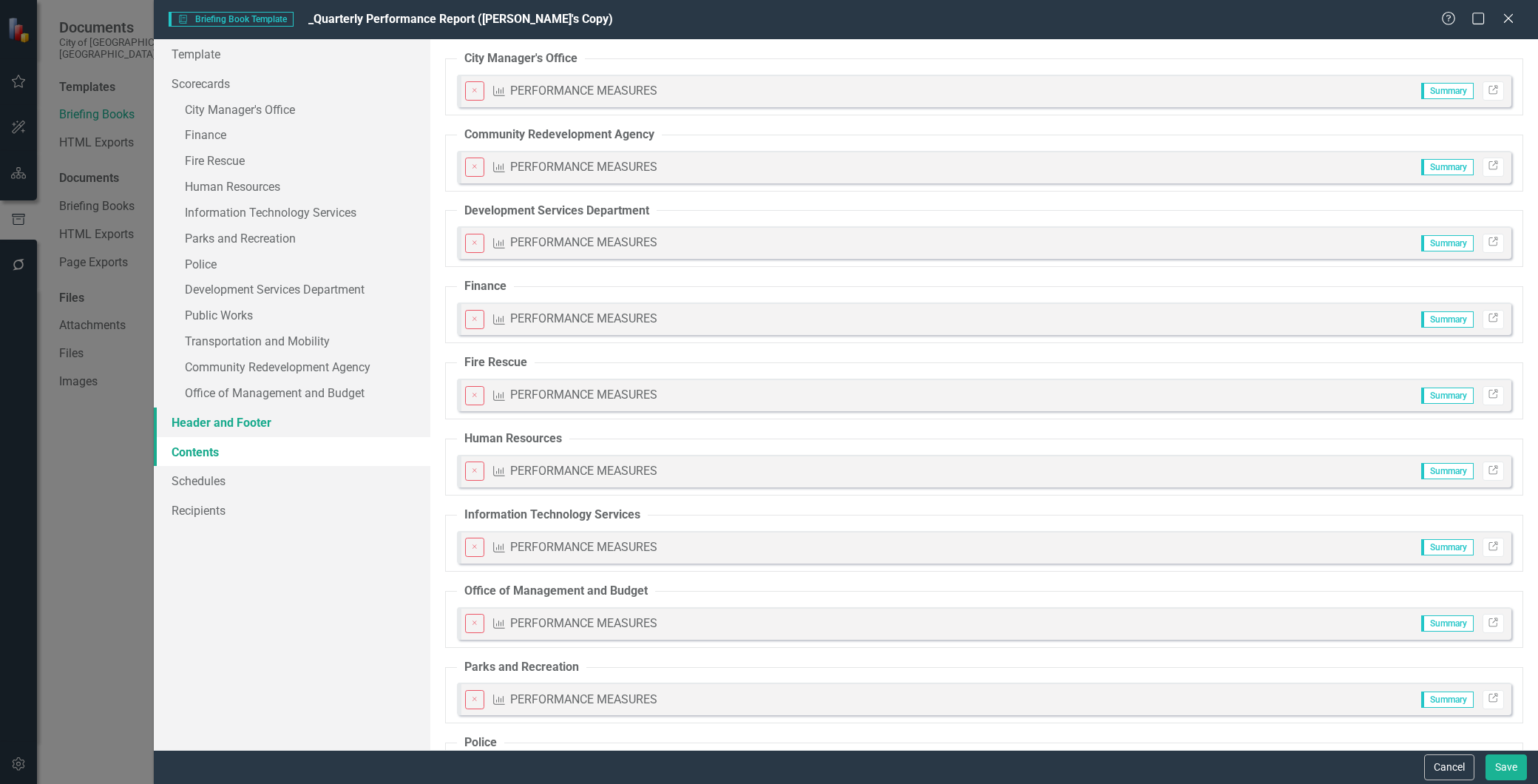
click at [197, 422] on link "Header and Footer" at bounding box center [292, 422] width 276 height 29
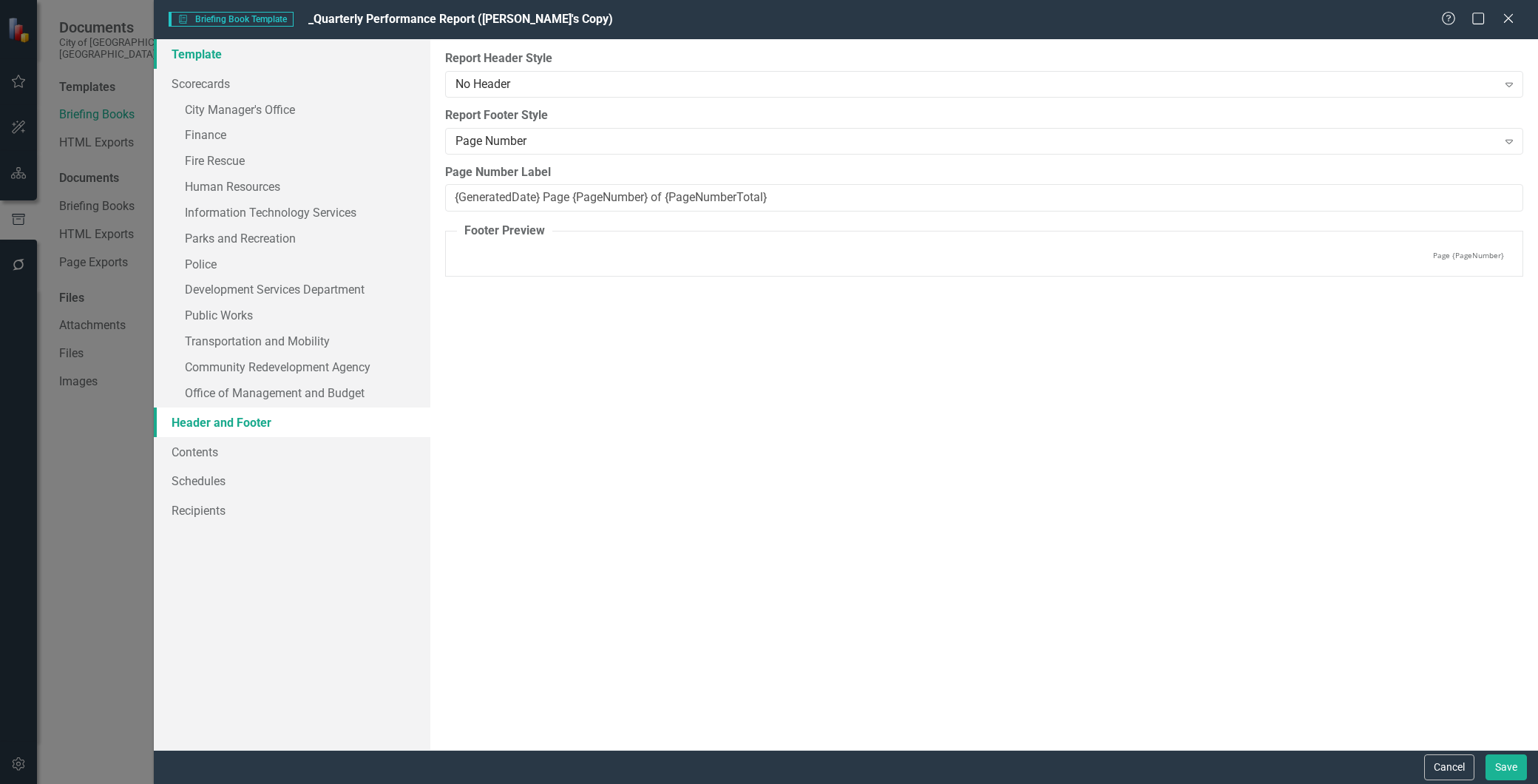
click at [196, 48] on link "Template" at bounding box center [292, 54] width 276 height 29
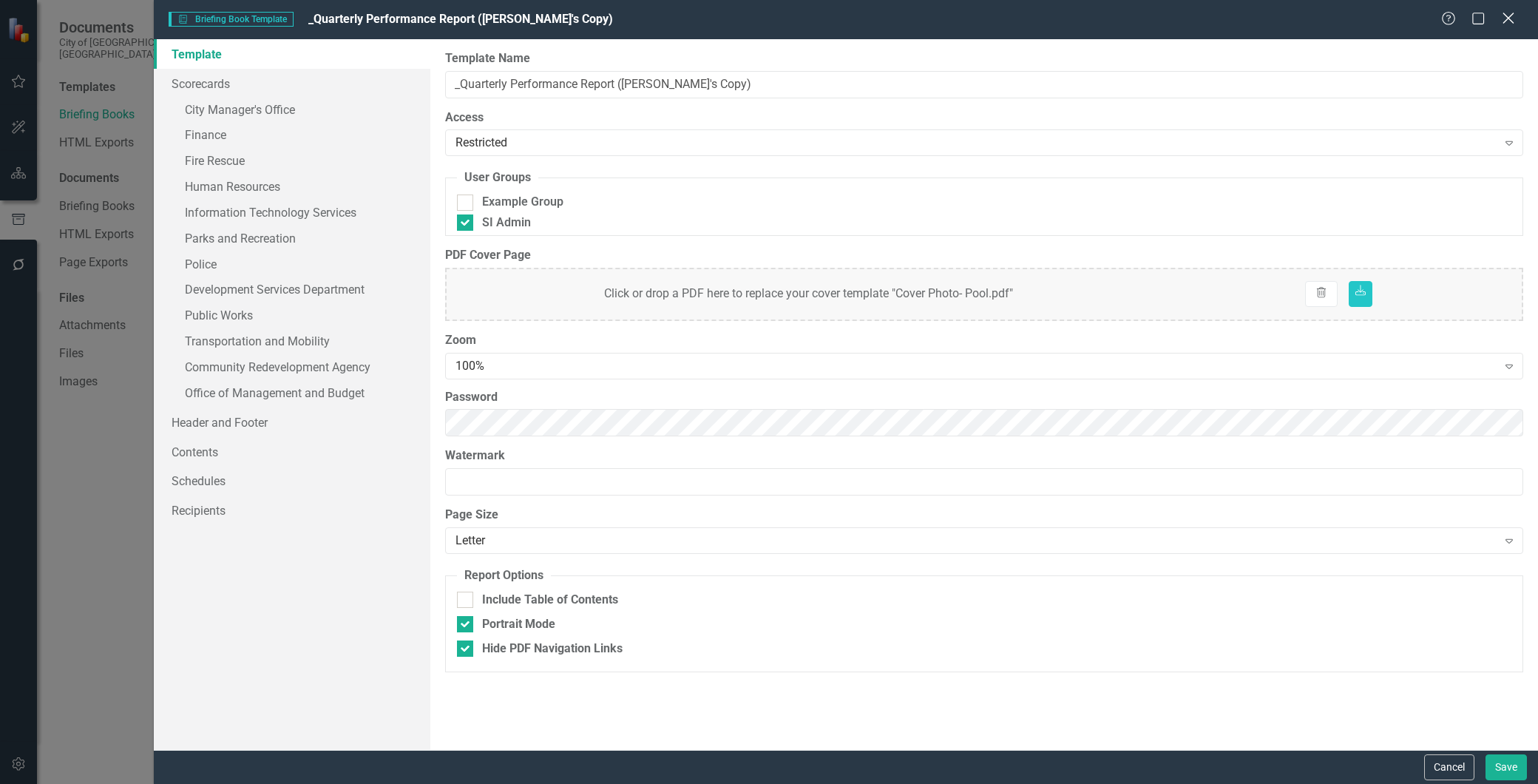
click at [1503, 11] on icon "Close" at bounding box center [1508, 18] width 18 height 14
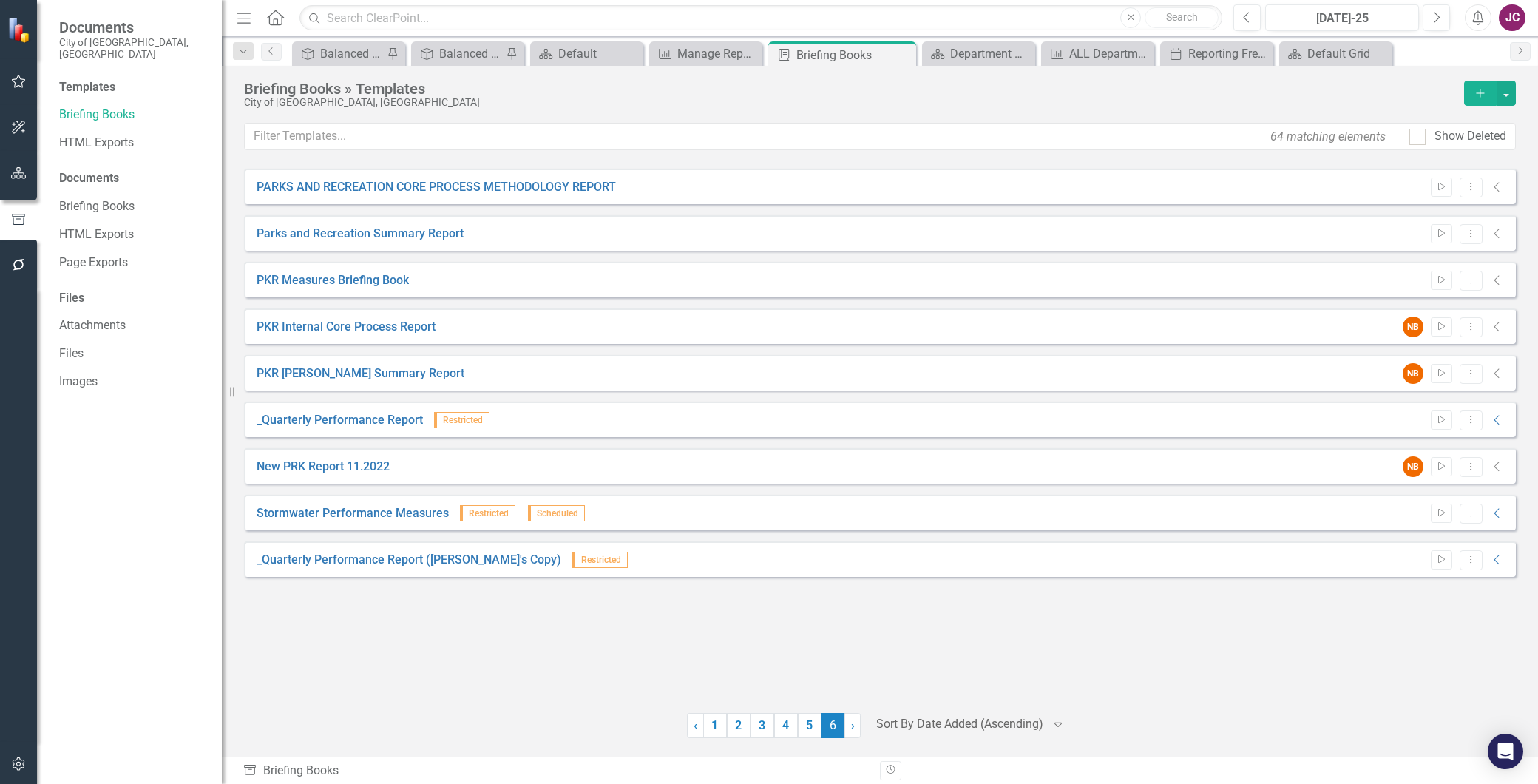
click at [17, 262] on icon "button" at bounding box center [19, 264] width 16 height 12
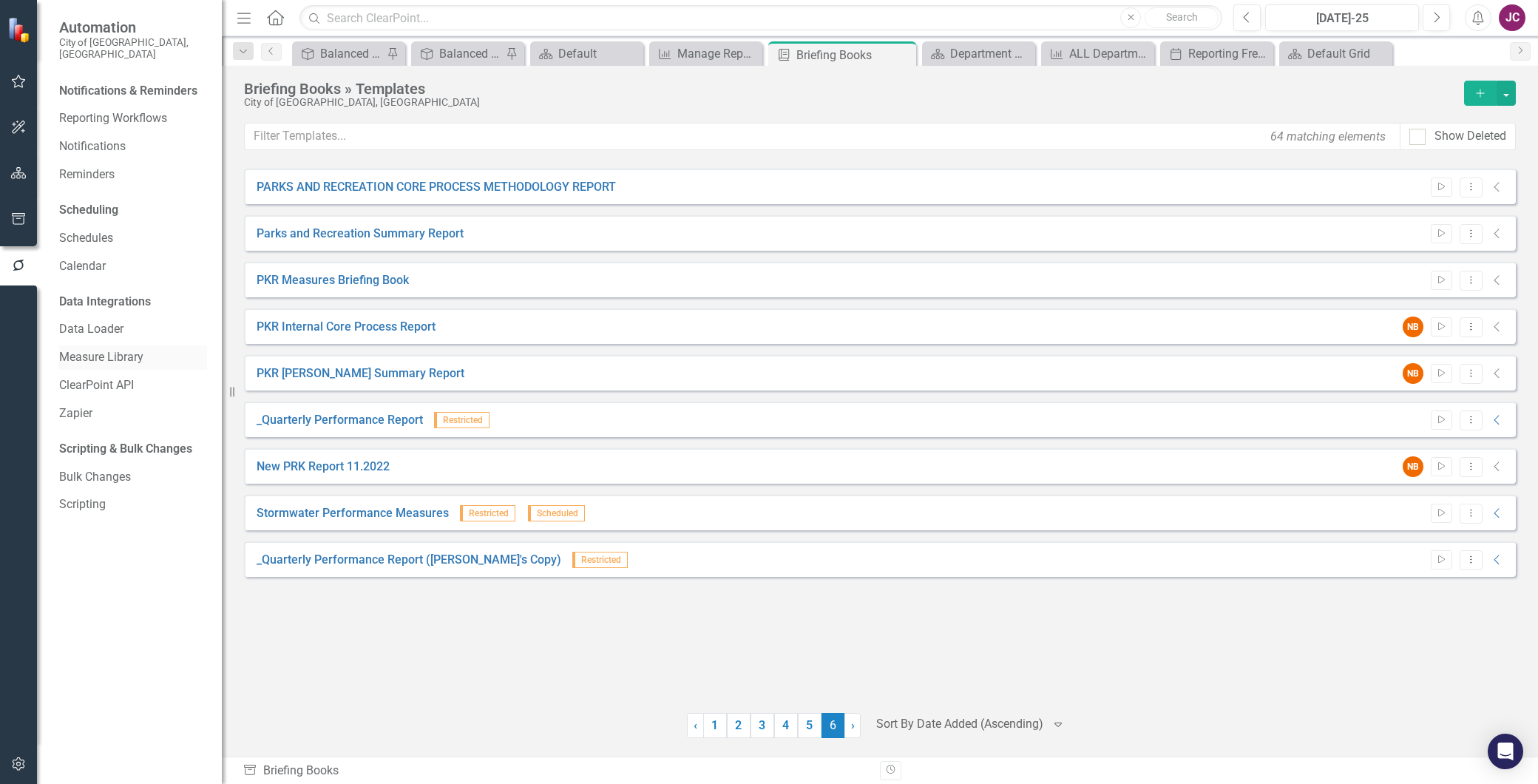
click at [123, 349] on link "Measure Library" at bounding box center [133, 358] width 148 height 17
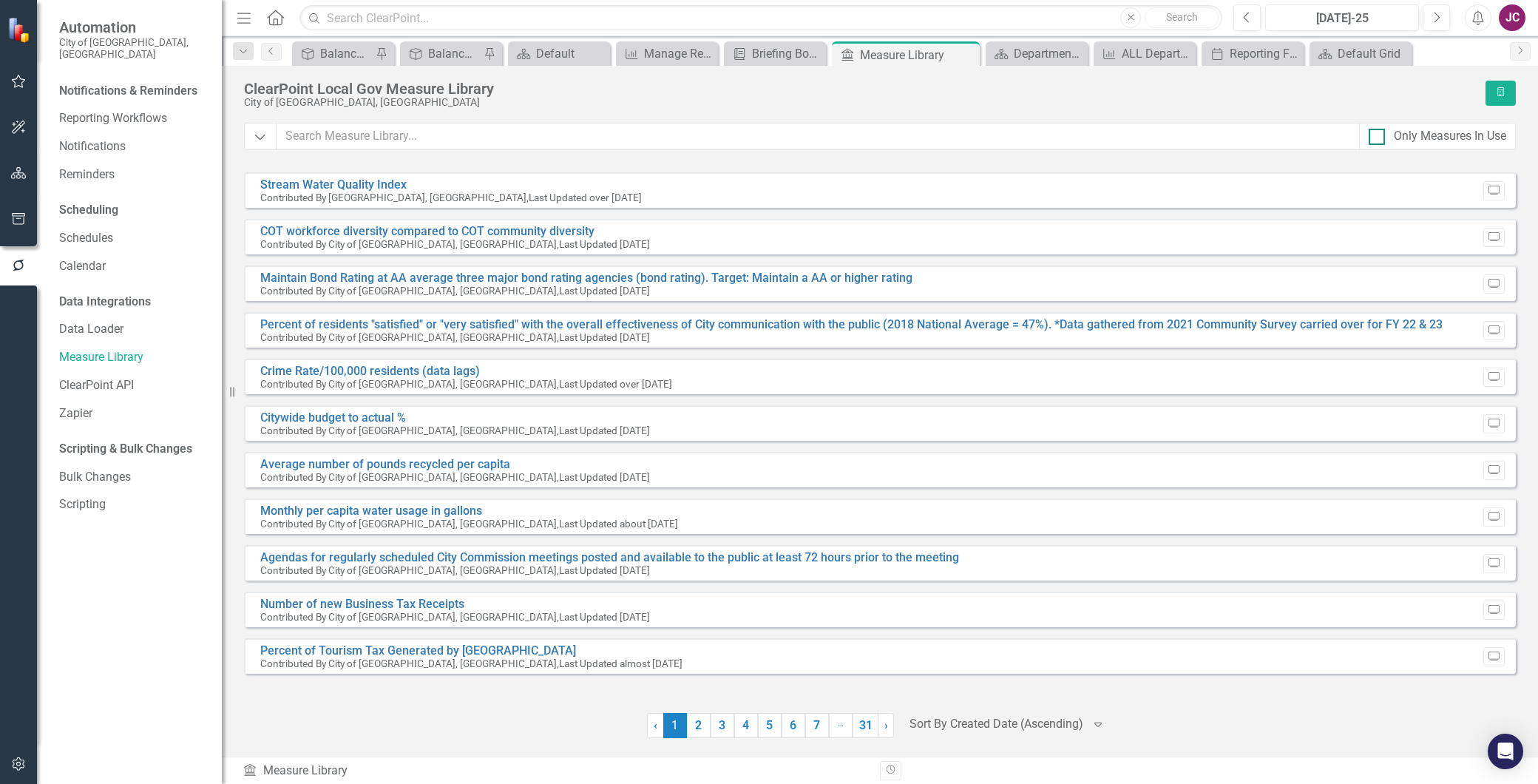
click at [1374, 134] on input "Only Measures In Use" at bounding box center [1374, 133] width 9 height 9
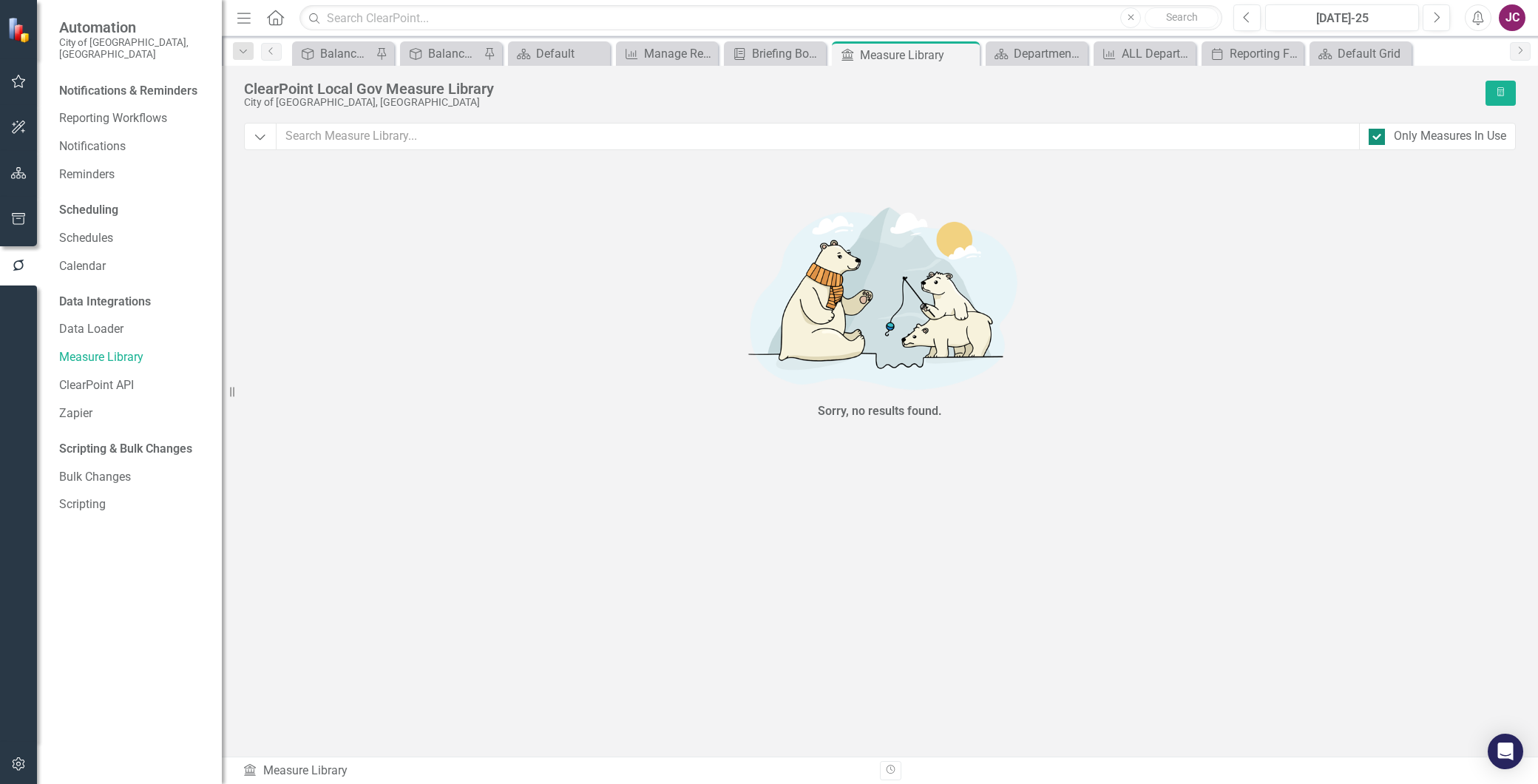
click at [1371, 137] on input "Only Measures In Use" at bounding box center [1374, 133] width 9 height 9
checkbox input "false"
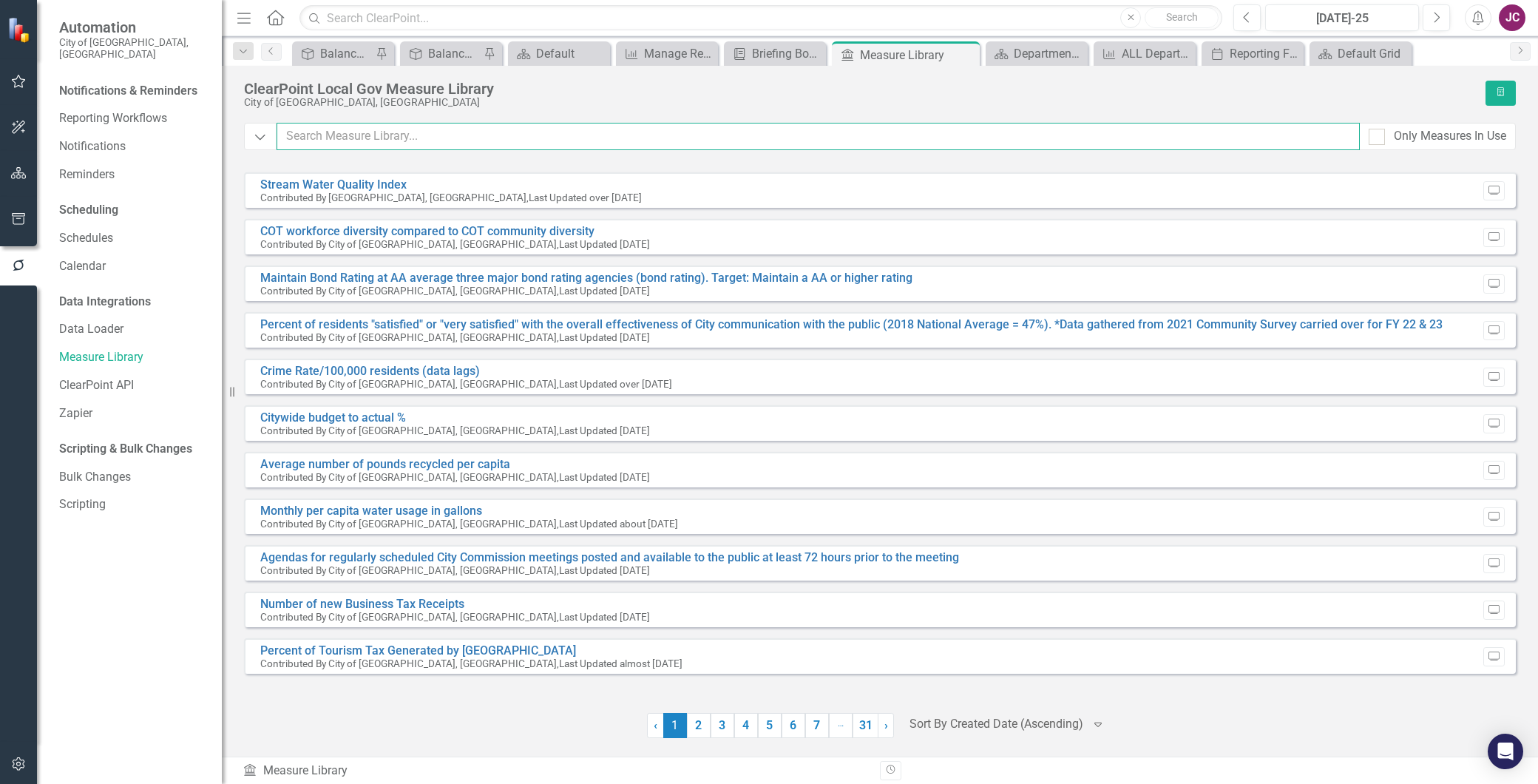
click at [359, 146] on input "text" at bounding box center [818, 137] width 1084 height 28
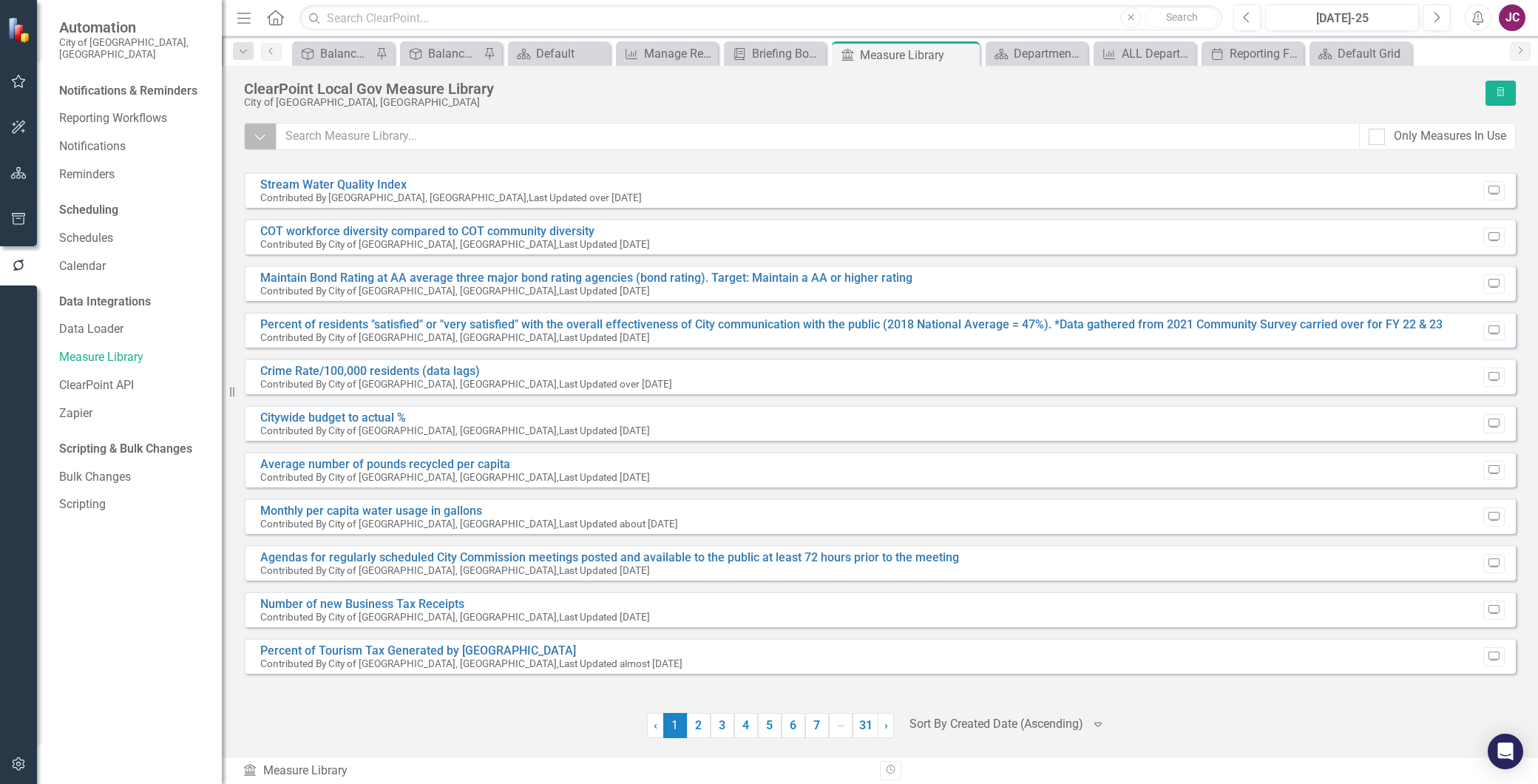
click at [263, 137] on icon "button" at bounding box center [260, 137] width 10 height 6
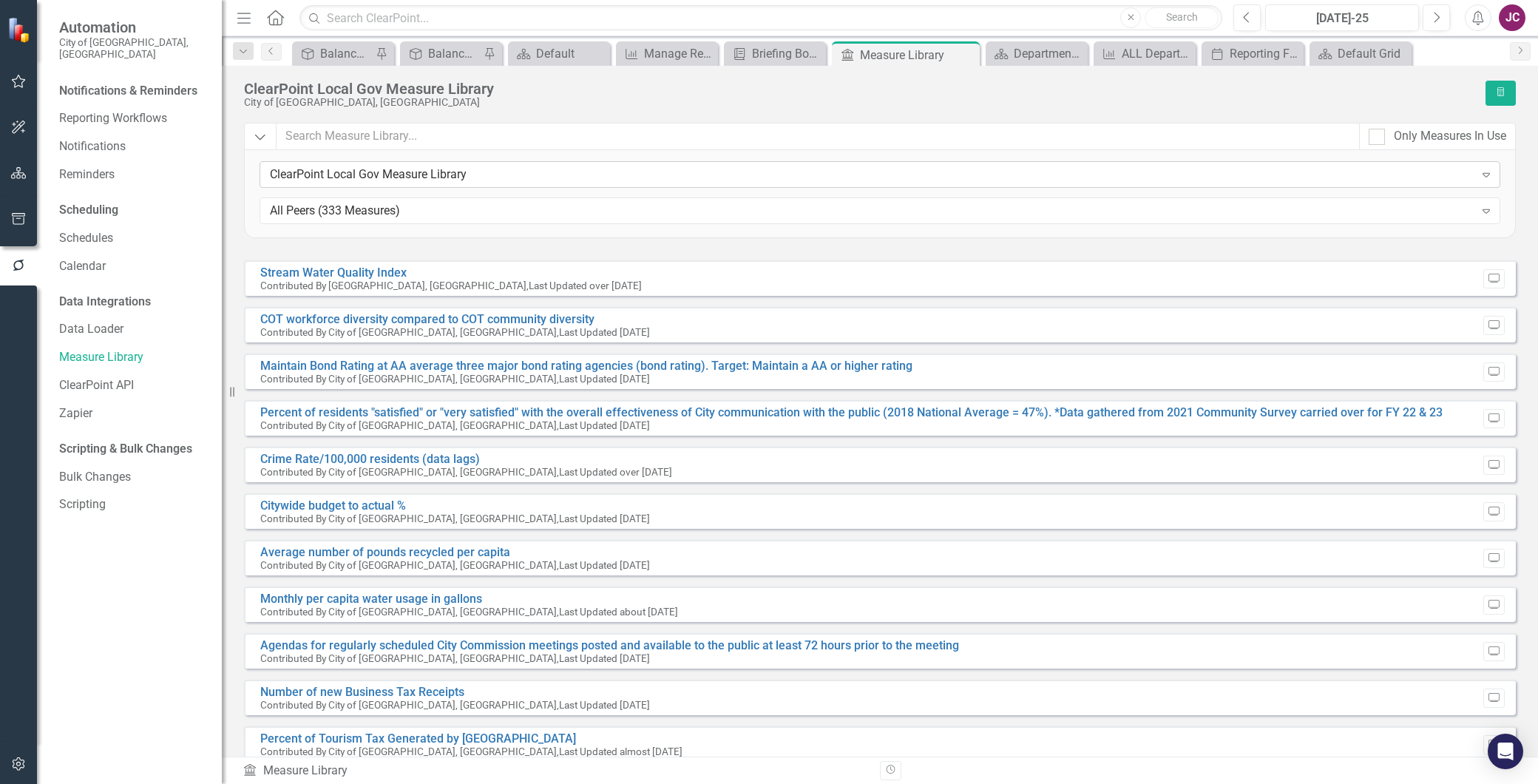
click at [430, 172] on div "ClearPoint Local Gov Measure Library" at bounding box center [872, 175] width 1205 height 17
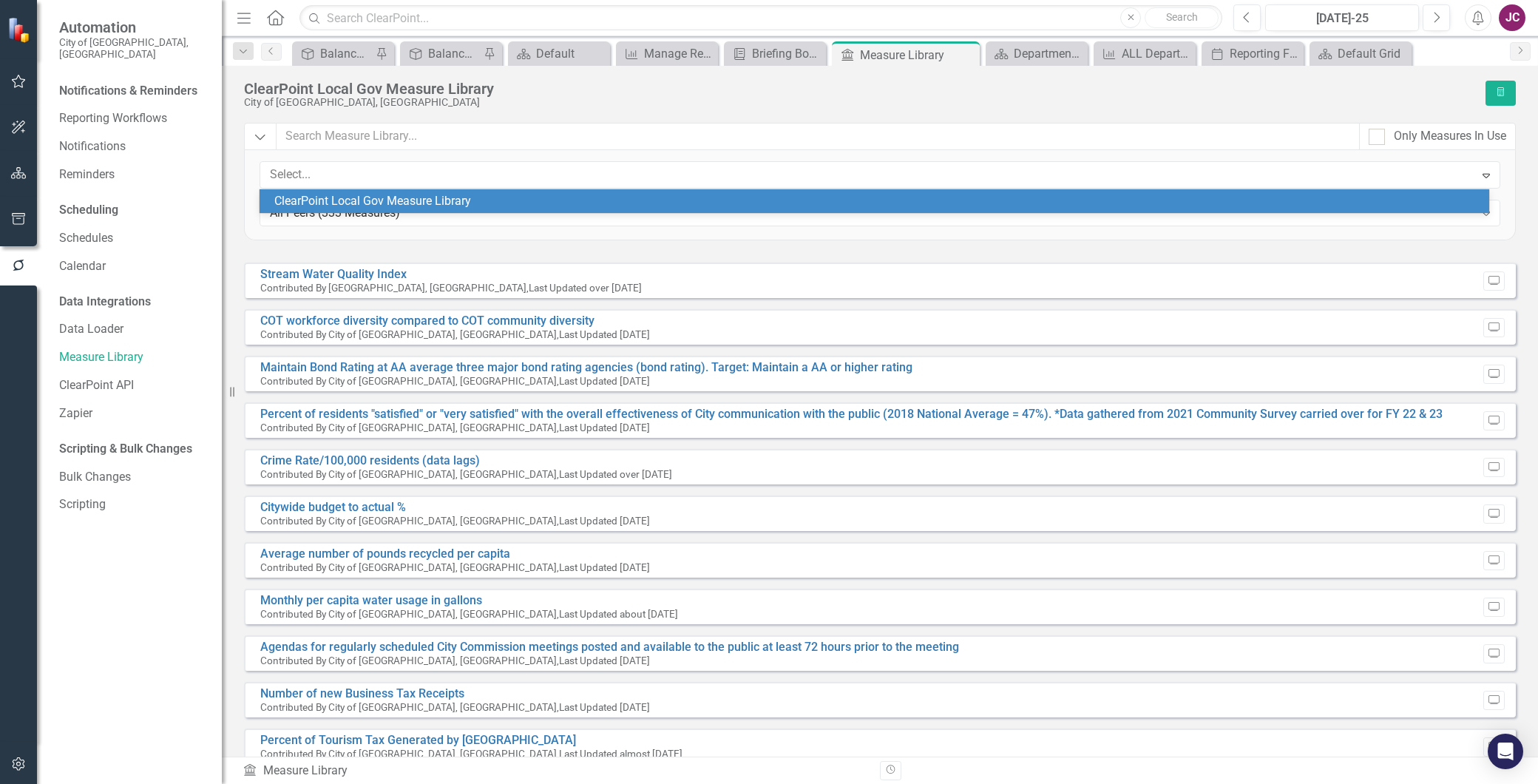
click at [392, 202] on div "ClearPoint Local Gov Measure Library" at bounding box center [878, 201] width 1206 height 17
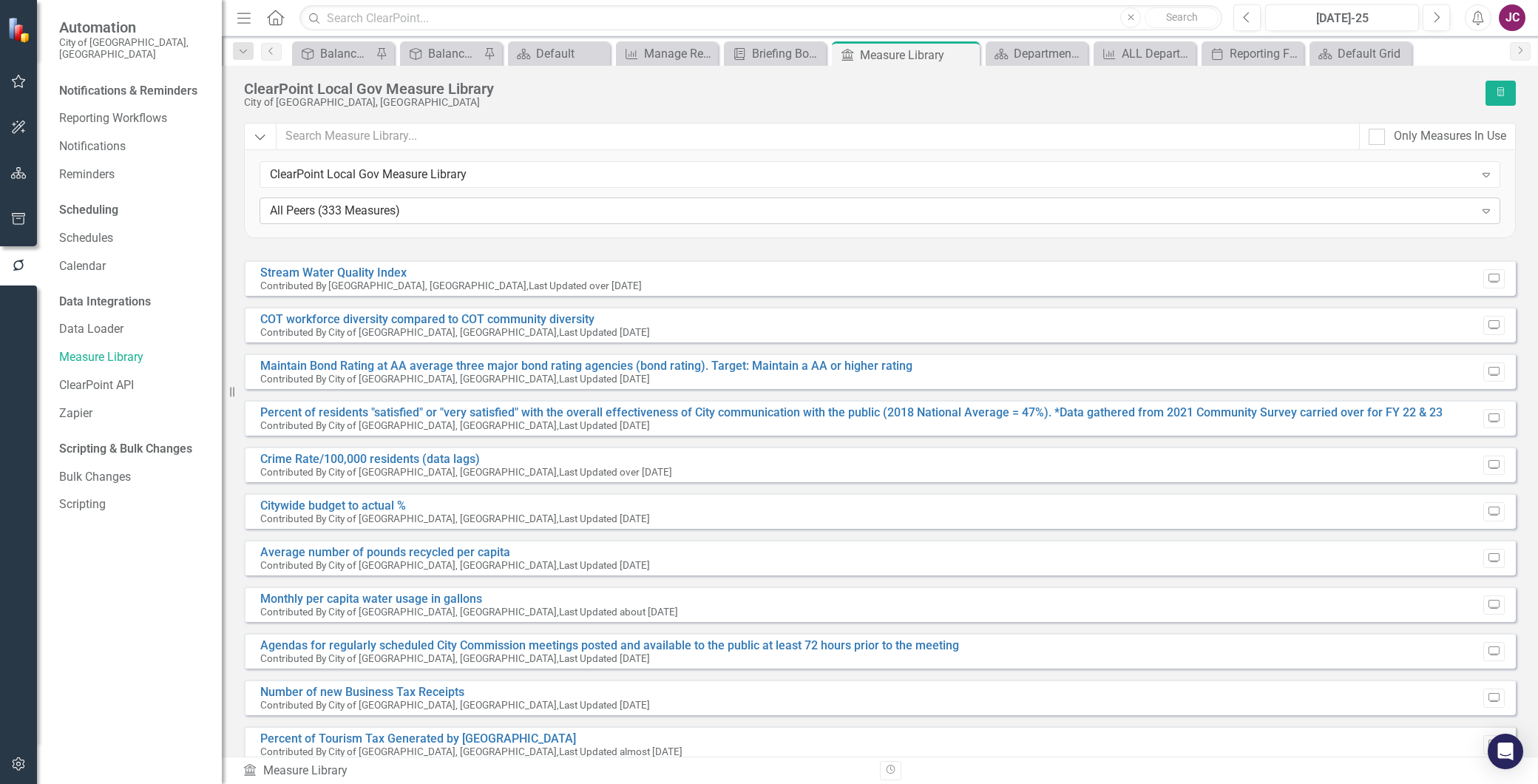
click at [464, 208] on div "All Peers (333 Measures)" at bounding box center [872, 212] width 1205 height 17
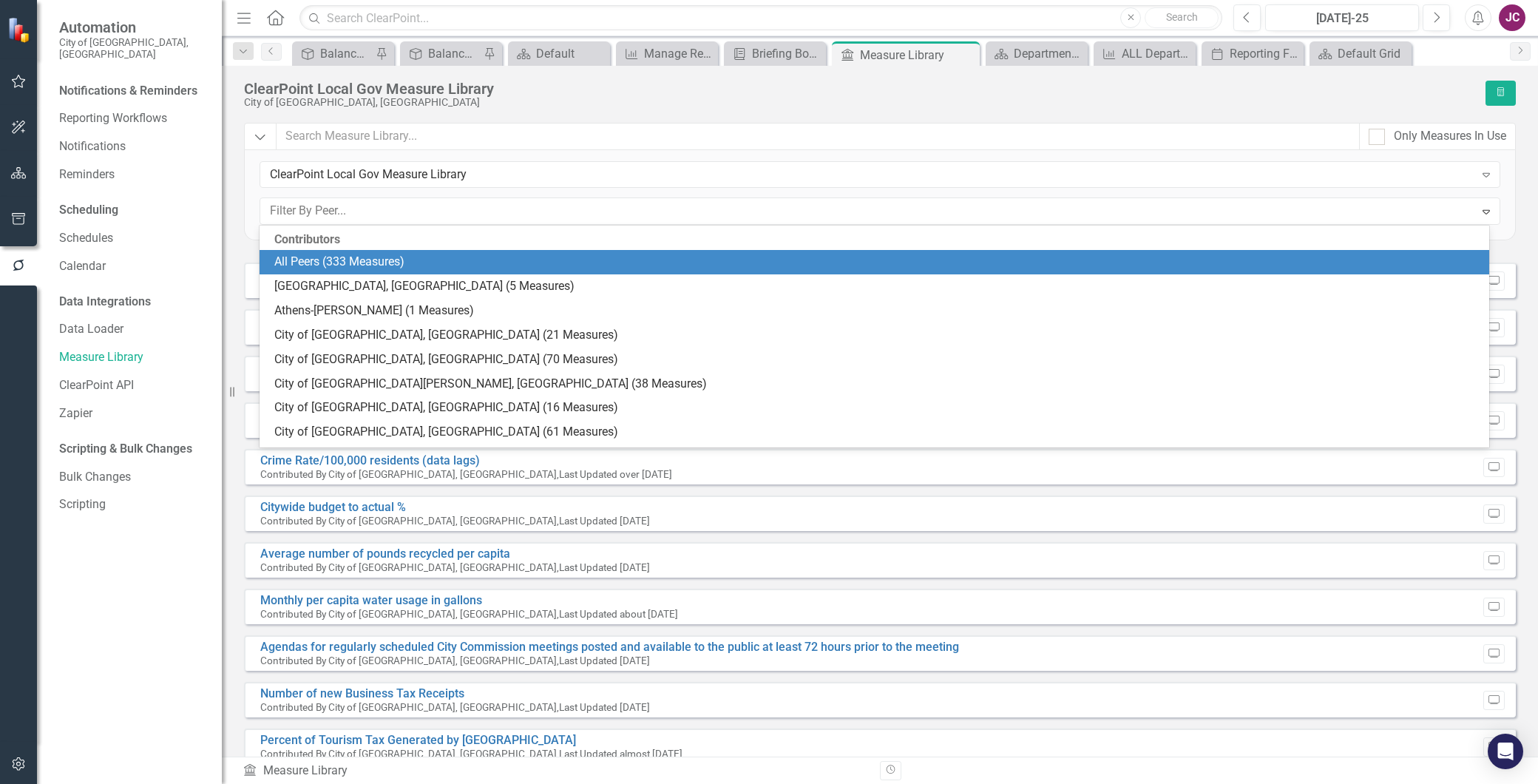
scroll to position [24, 0]
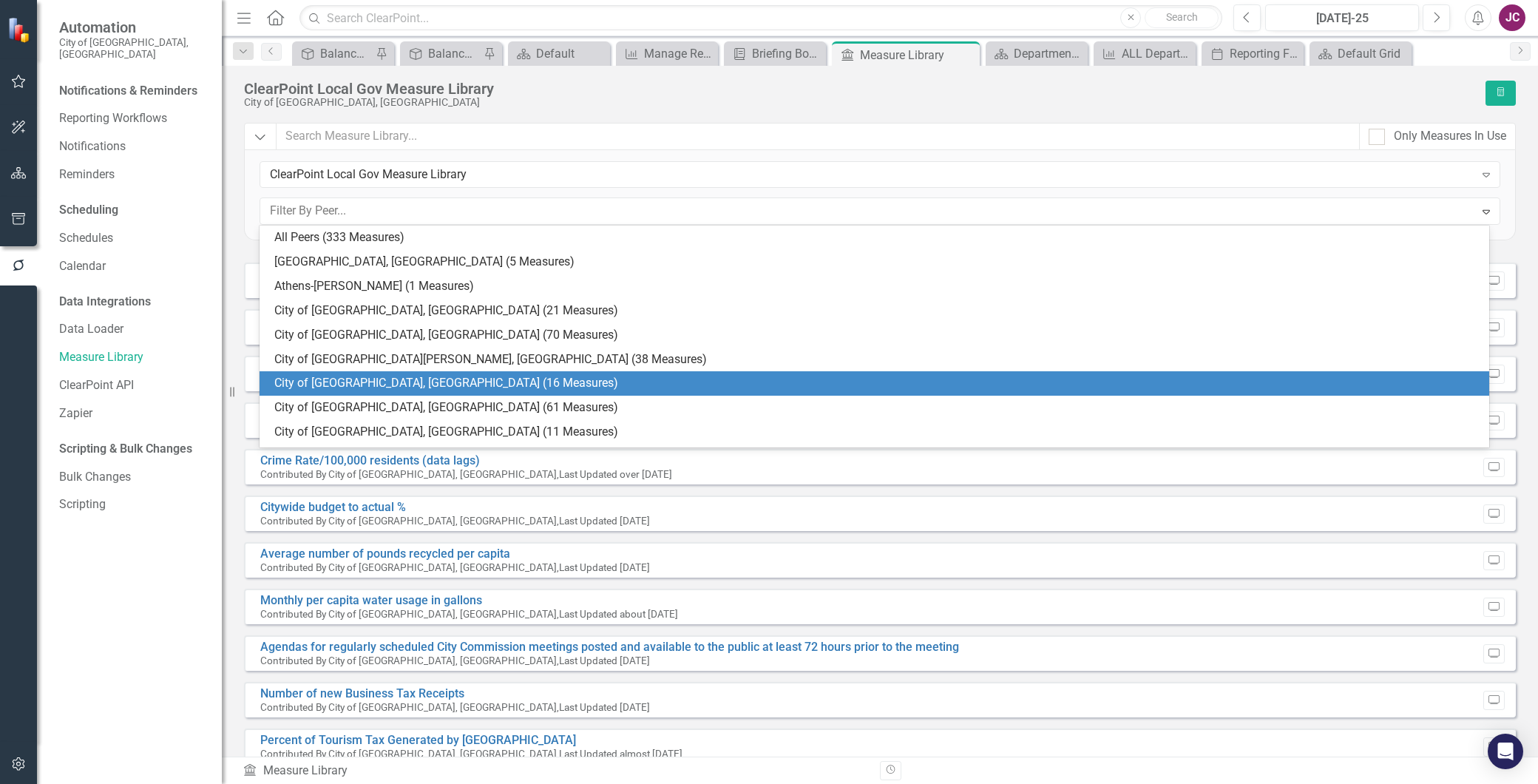
click at [481, 381] on div "City of Fort Lauderdale, FL (16 Measures)" at bounding box center [878, 384] width 1206 height 17
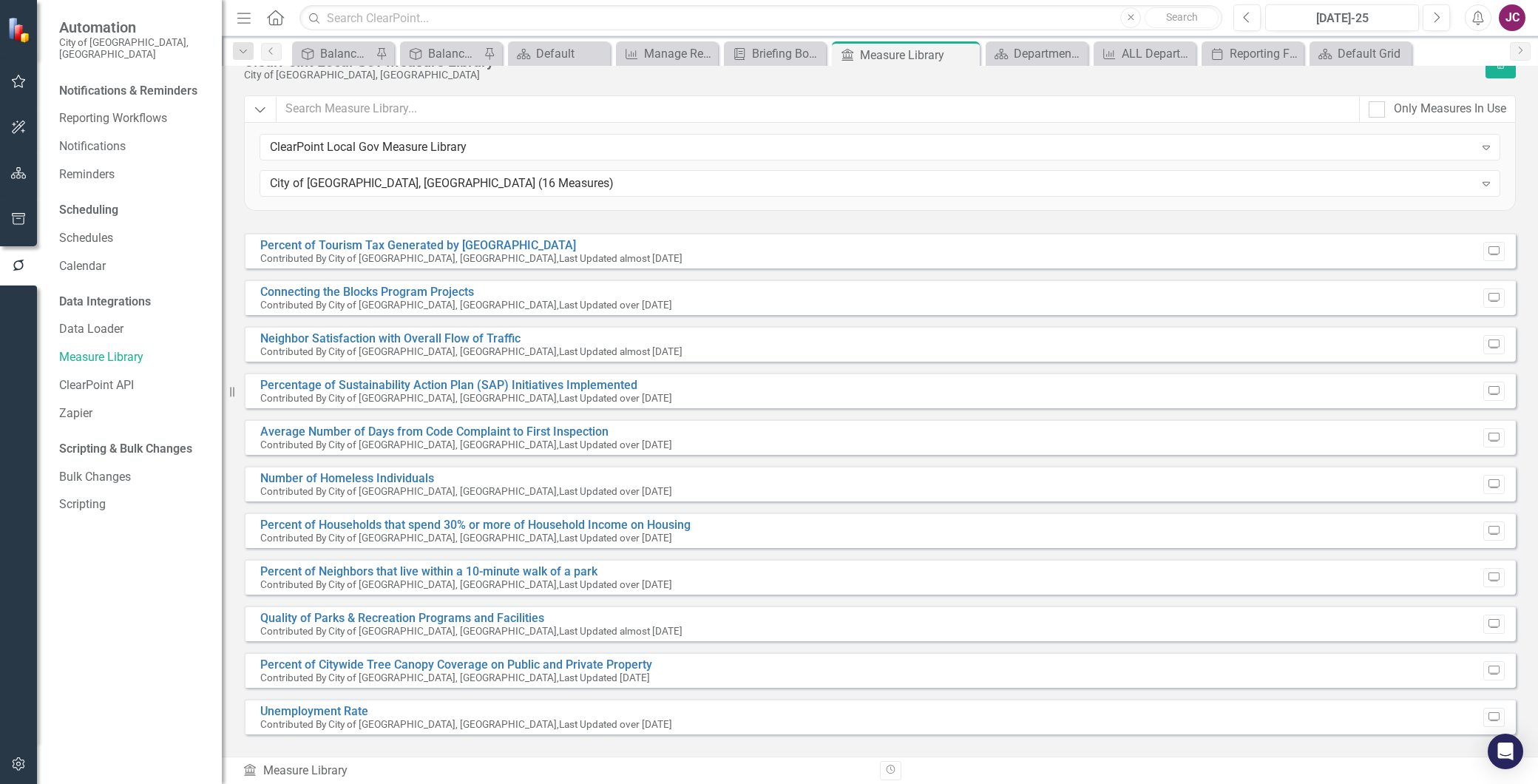
scroll to position [0, 0]
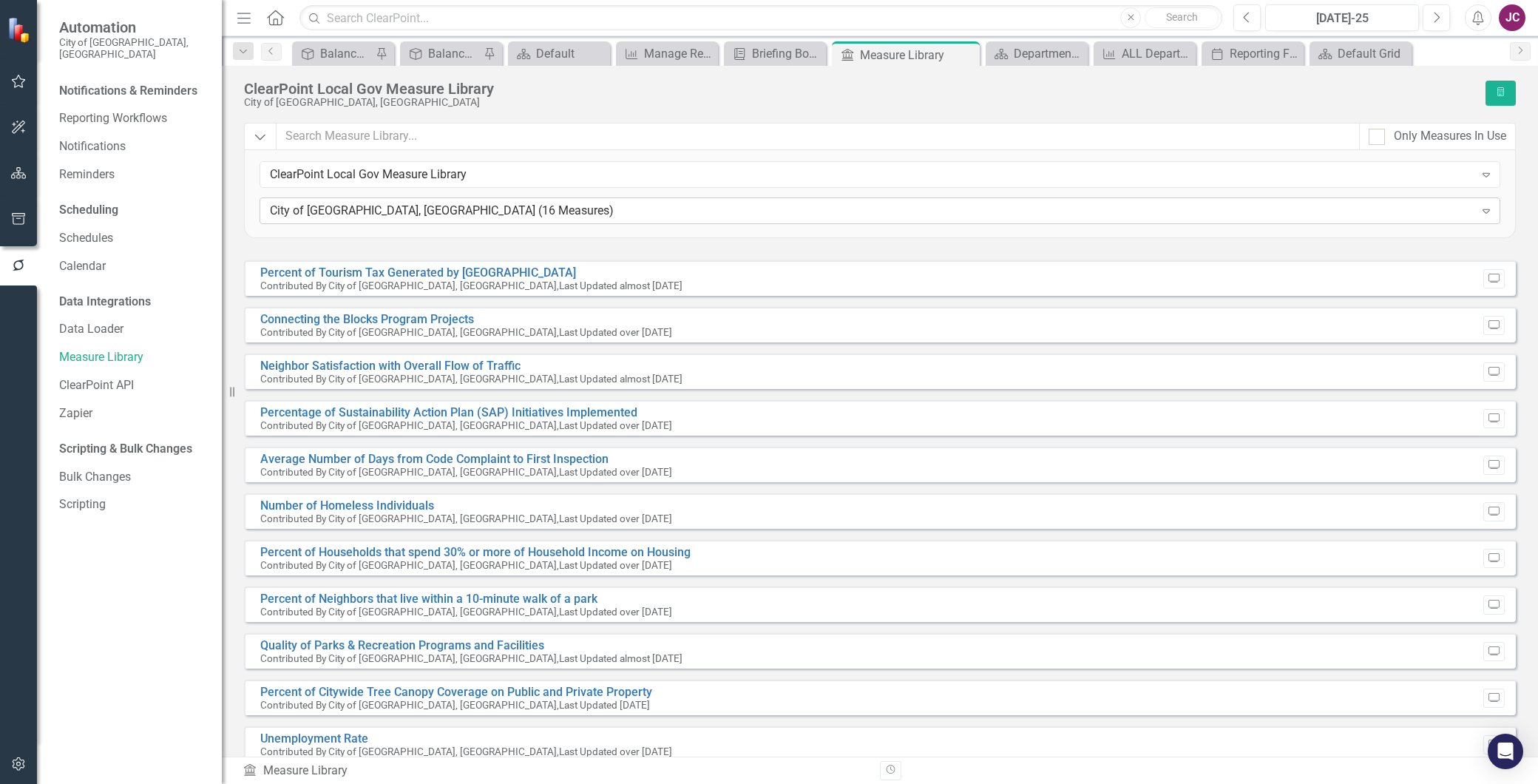
click at [474, 216] on div "City of Fort Lauderdale, FL (16 Measures)" at bounding box center [872, 212] width 1205 height 17
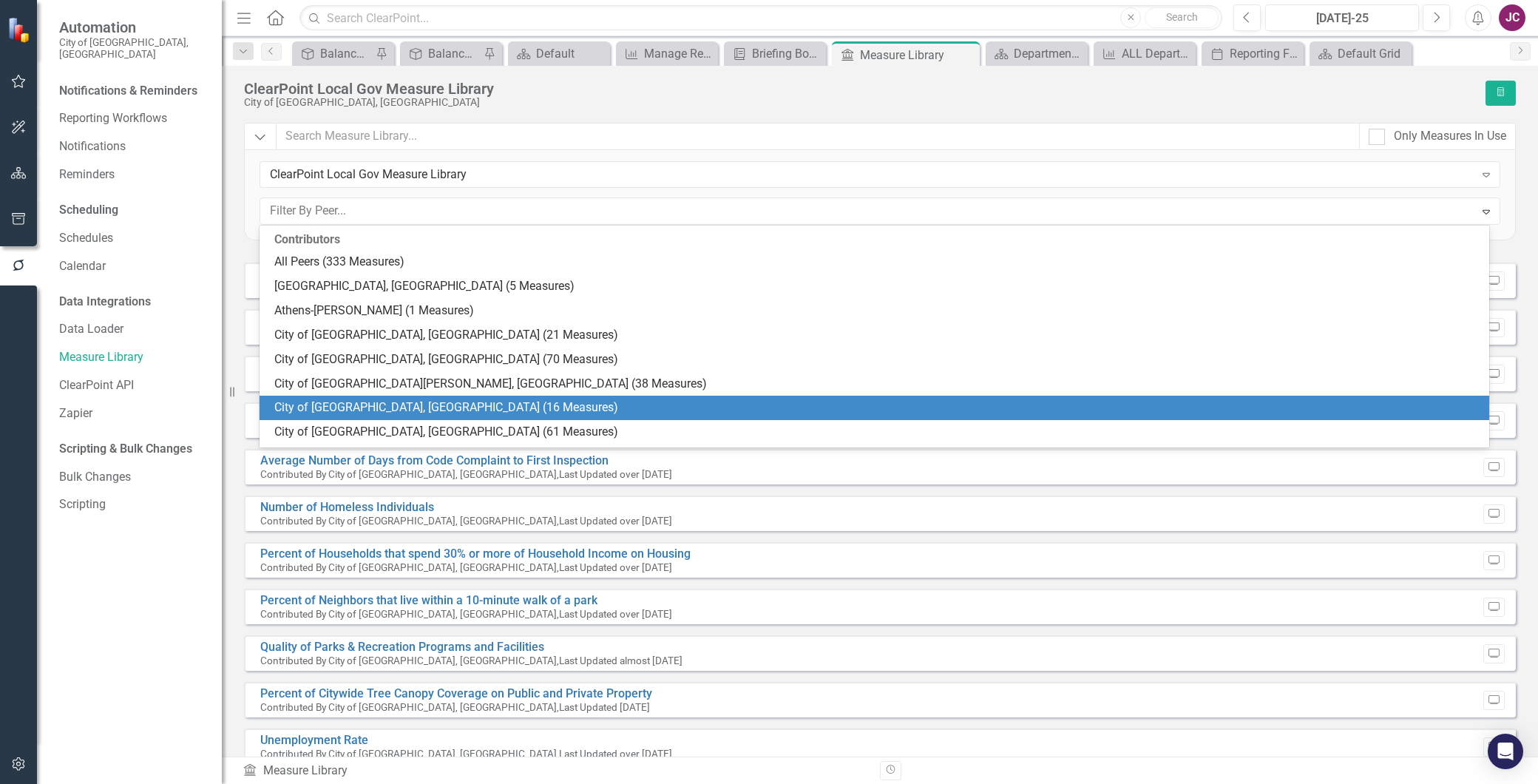
scroll to position [171, 0]
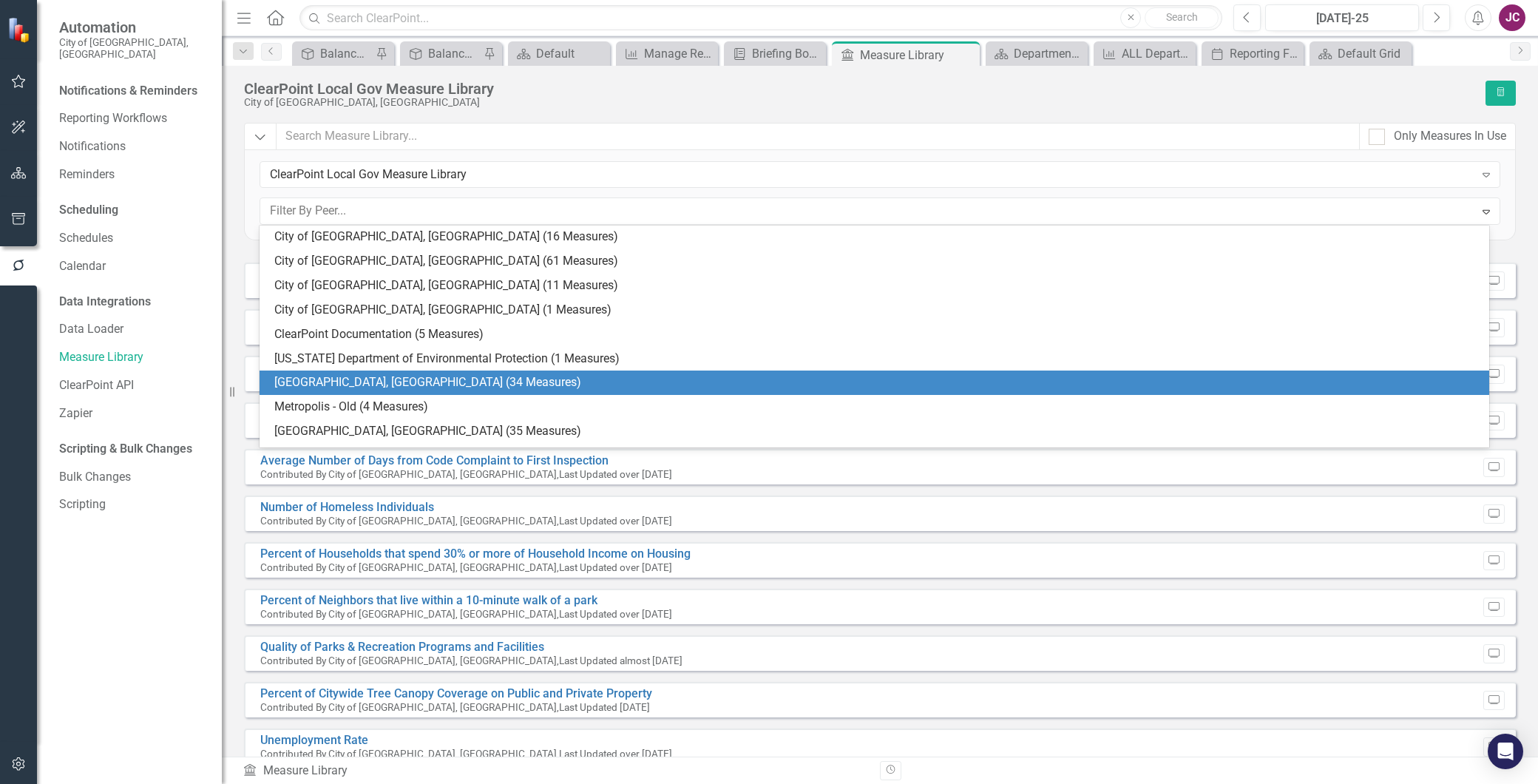
click at [403, 381] on div "Johnson County, KS (34 Measures)" at bounding box center [878, 383] width 1206 height 17
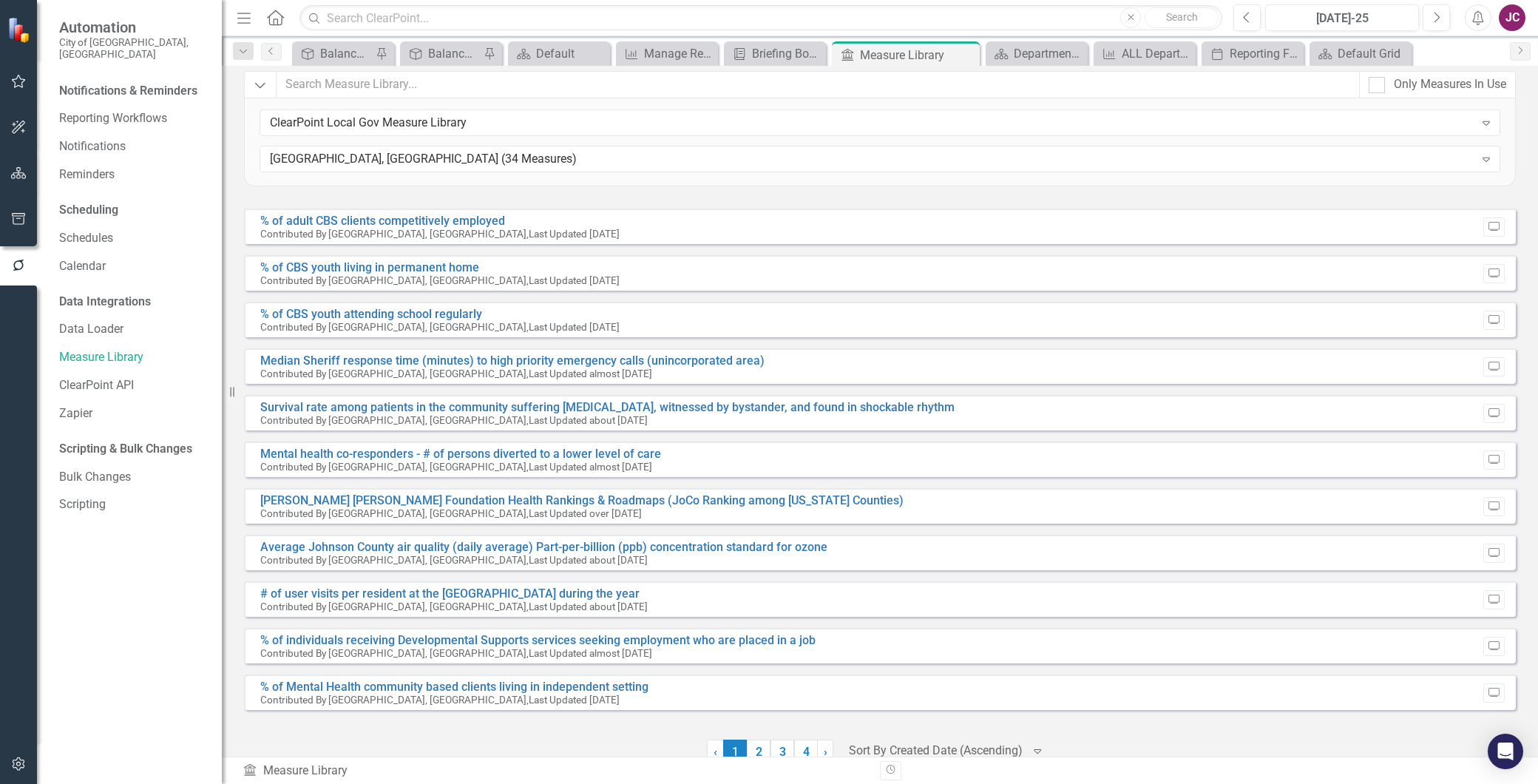
scroll to position [79, 0]
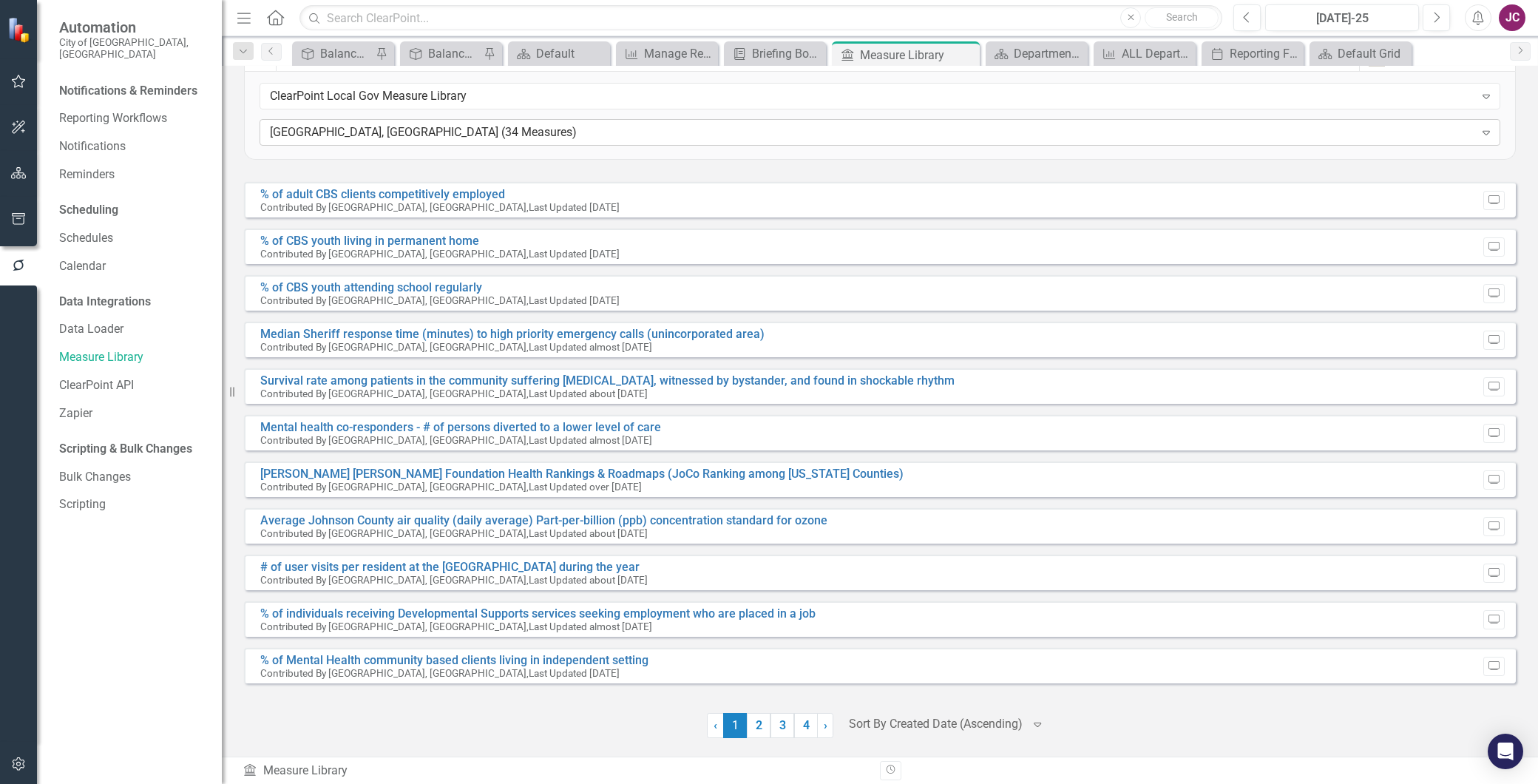
click at [488, 126] on div "Johnson County, KS (34 Measures)" at bounding box center [872, 133] width 1205 height 17
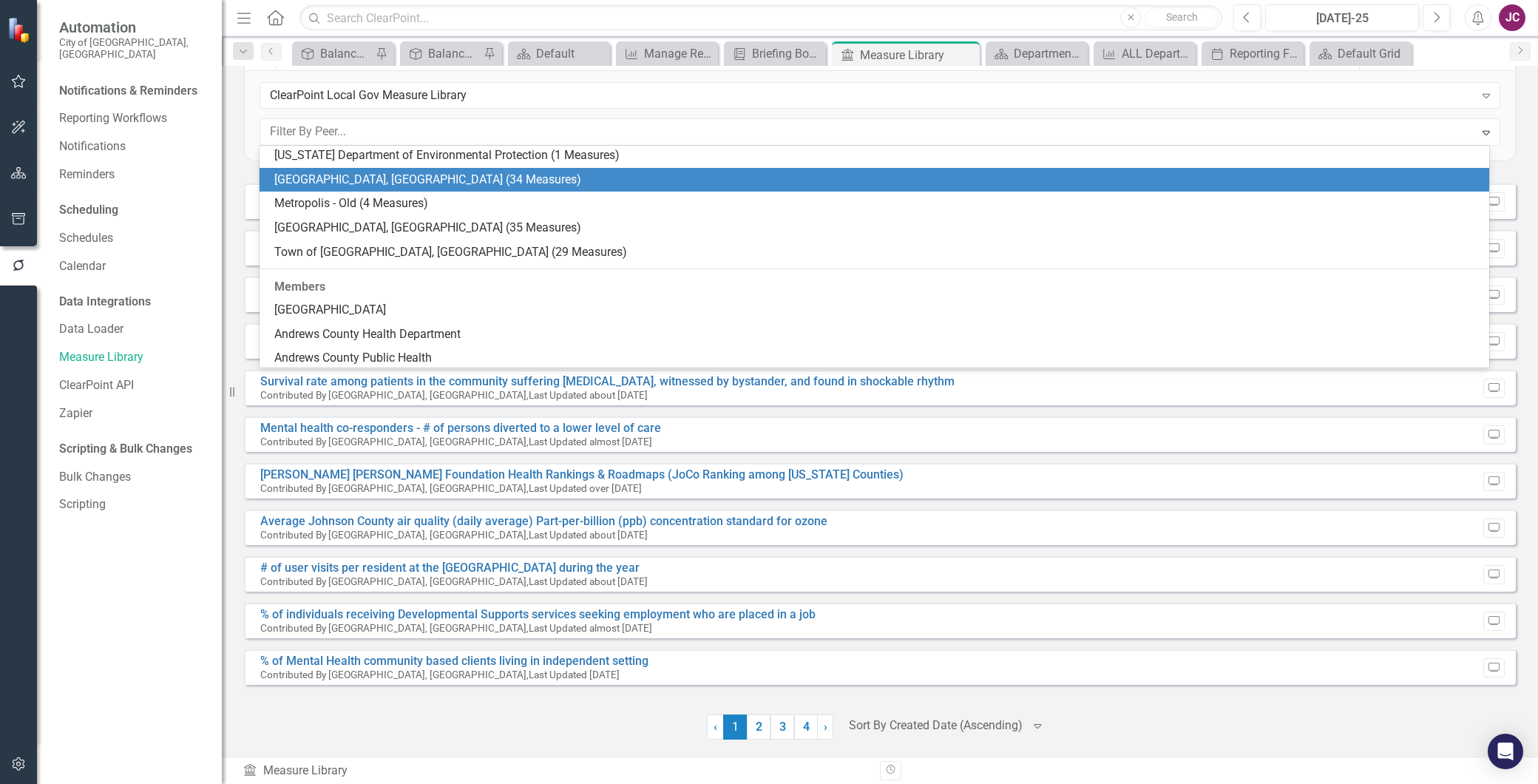
scroll to position [316, 0]
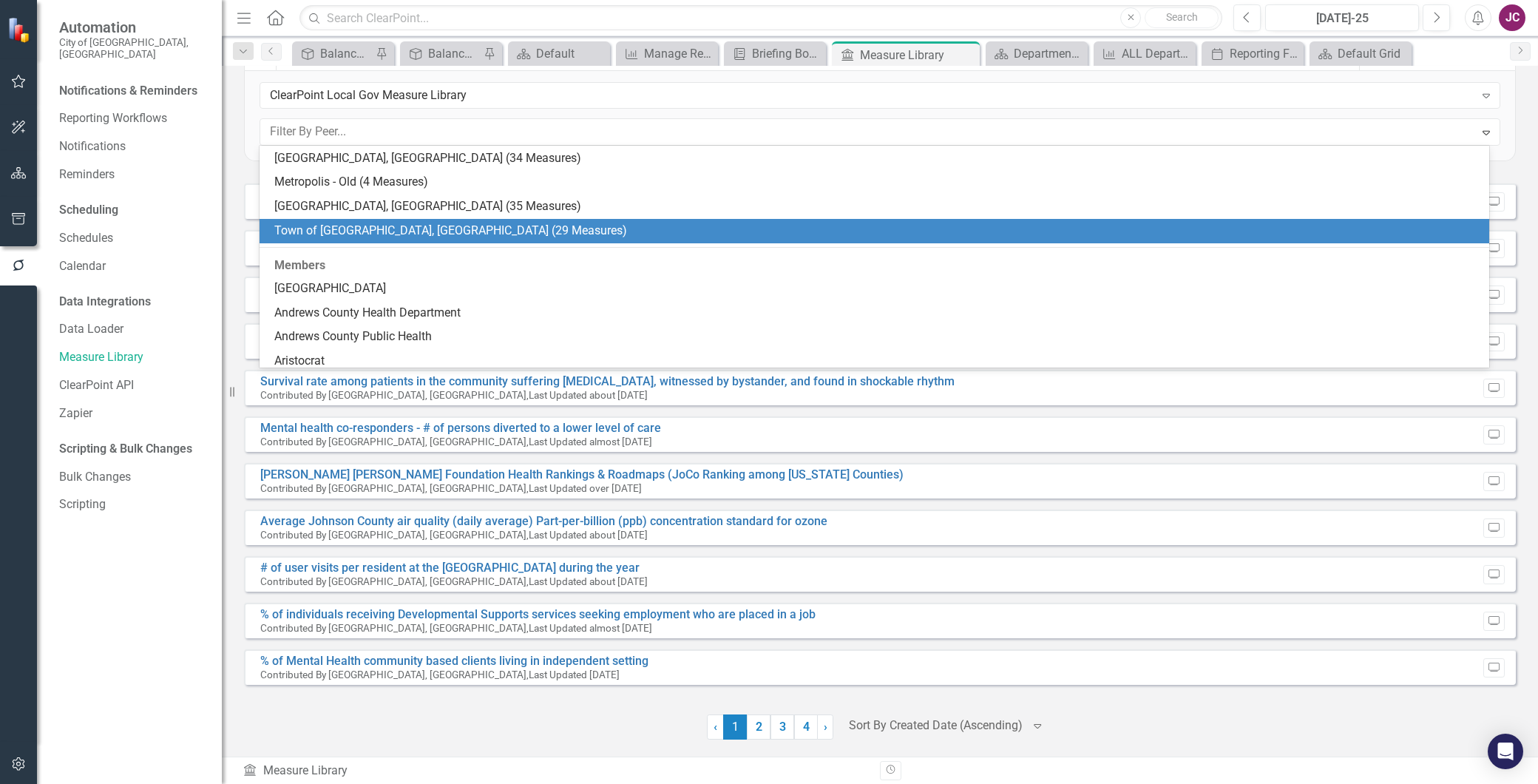
click at [490, 228] on div "Town of Morrisville, NC (29 Measures)" at bounding box center [878, 231] width 1206 height 17
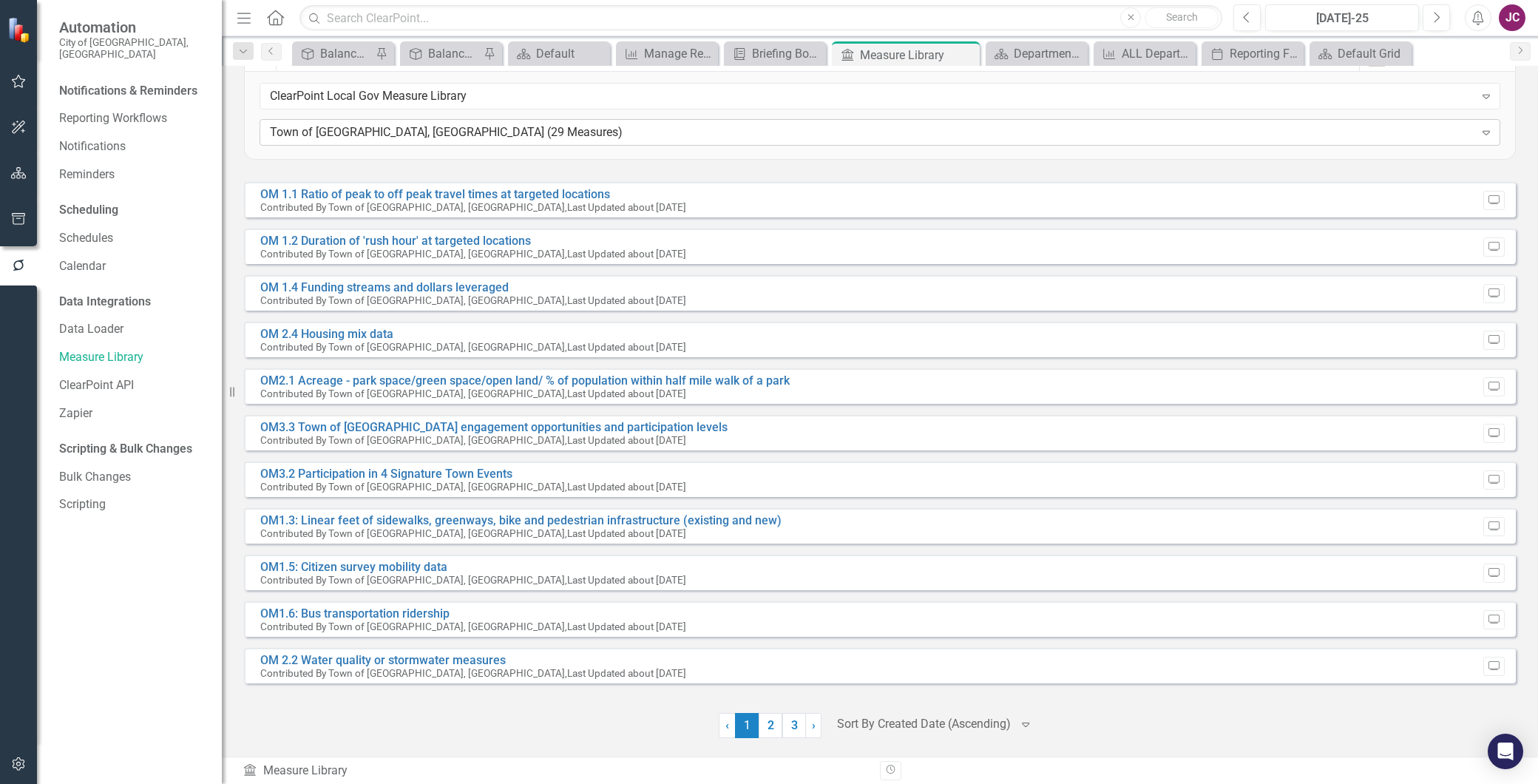
click at [475, 134] on div "Town of Morrisville, NC (29 Measures)" at bounding box center [872, 133] width 1205 height 17
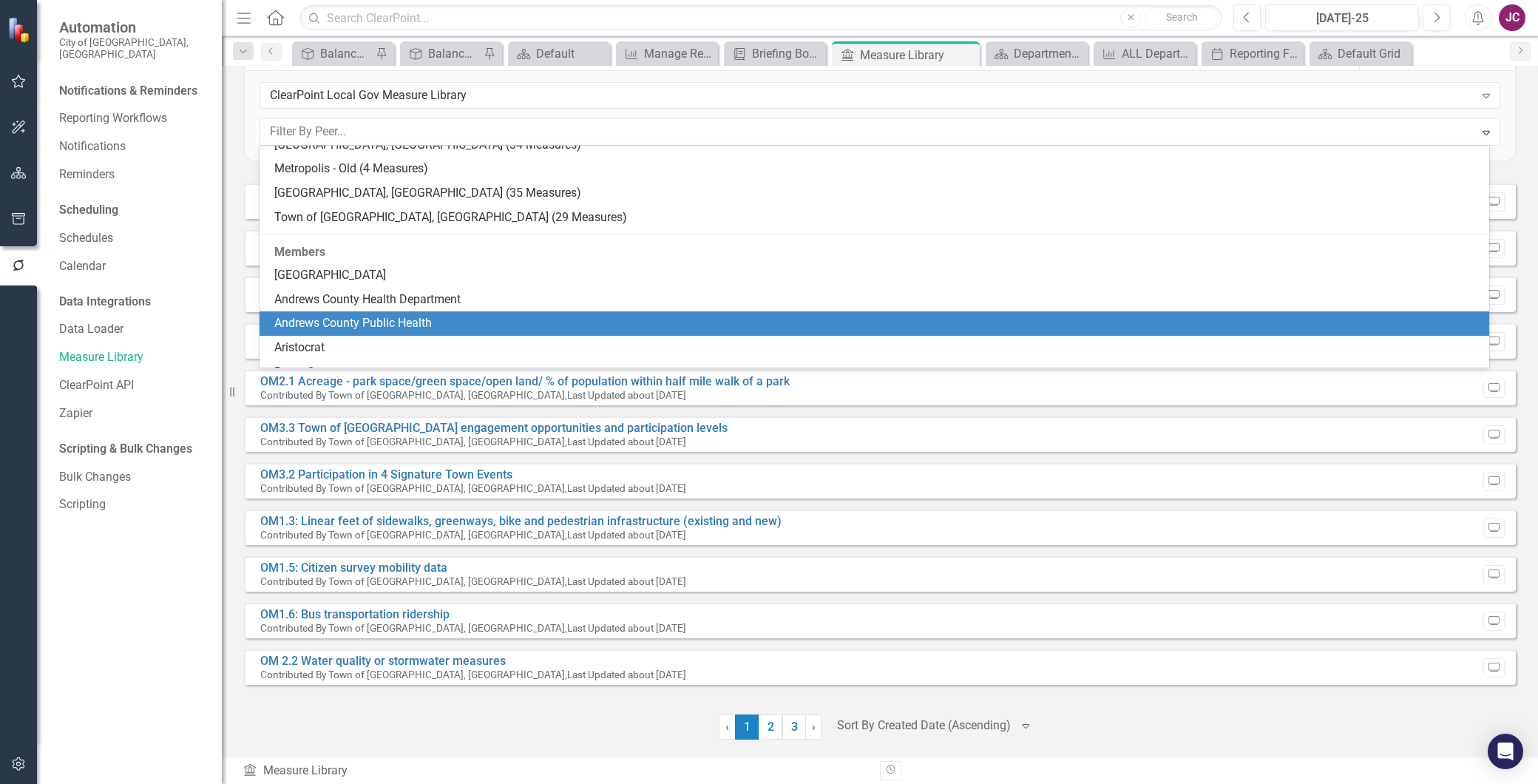
scroll to position [307, 0]
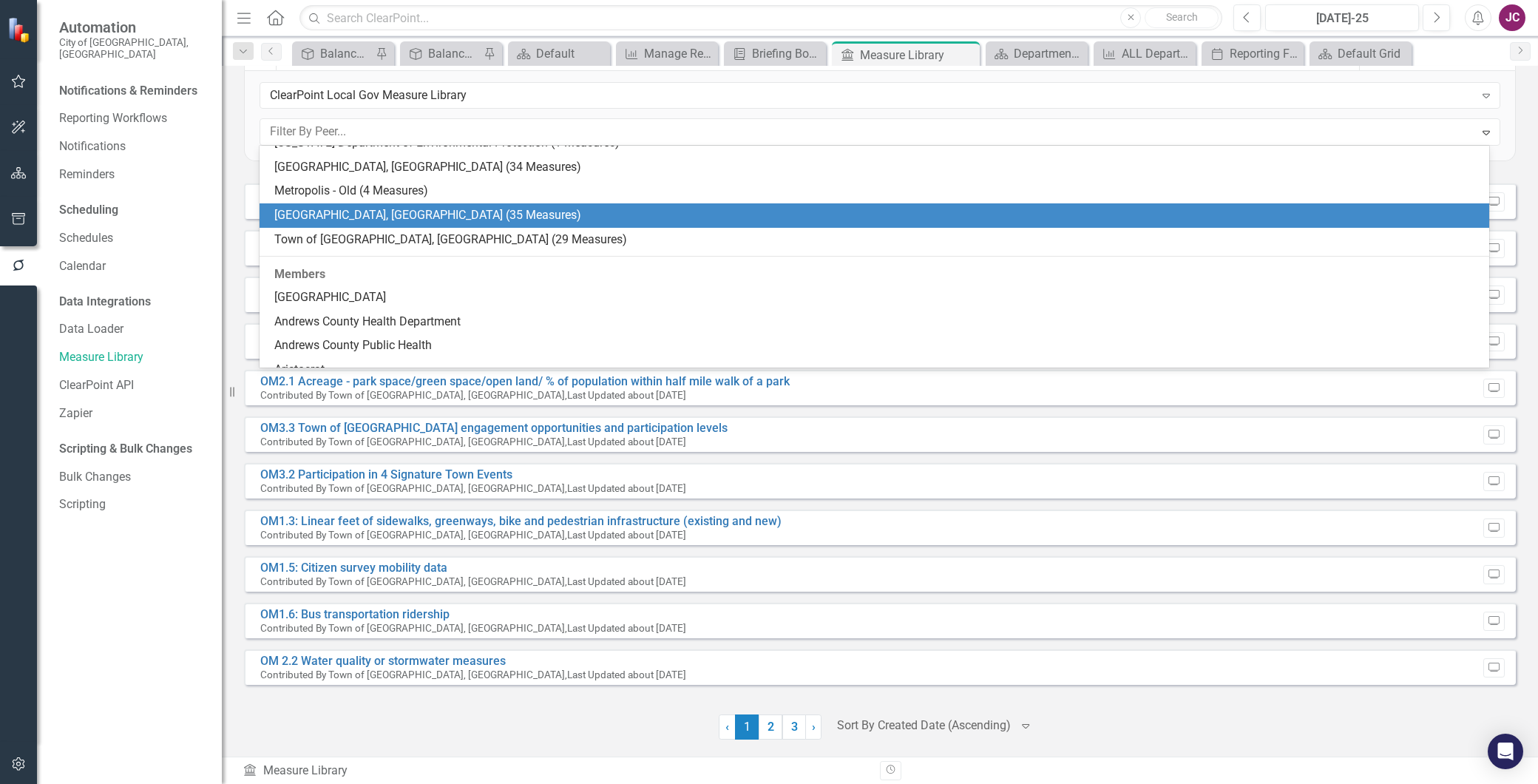
click at [463, 216] on div "Sarasota County, FL (35 Measures)" at bounding box center [878, 216] width 1206 height 17
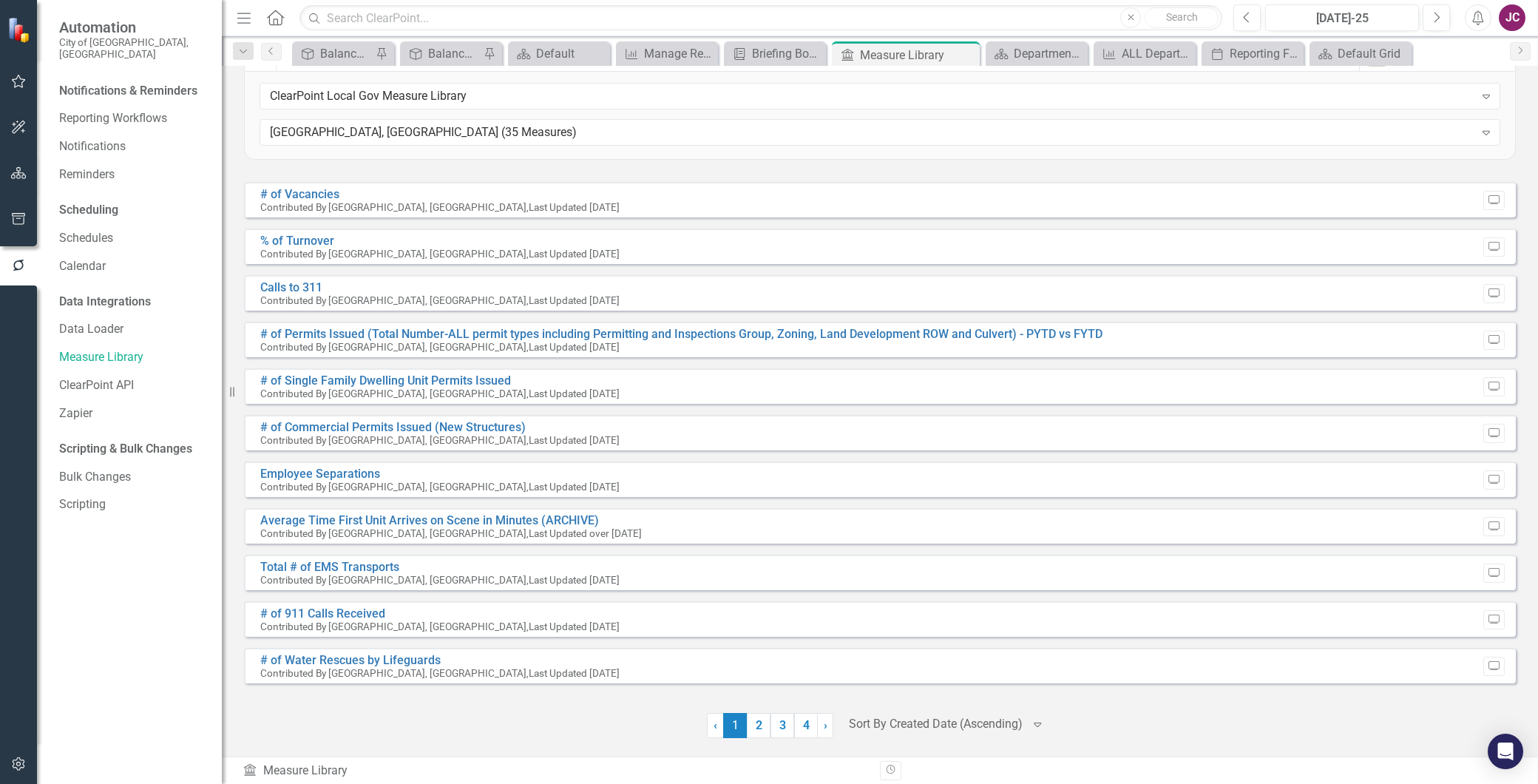
click at [622, 240] on div "% of Turnover Contributed By Sarasota County, FL , Last Updated 22 days ago Pre…" at bounding box center [880, 246] width 1272 height 36
click at [1489, 249] on icon "Preview" at bounding box center [1495, 246] width 11 height 9
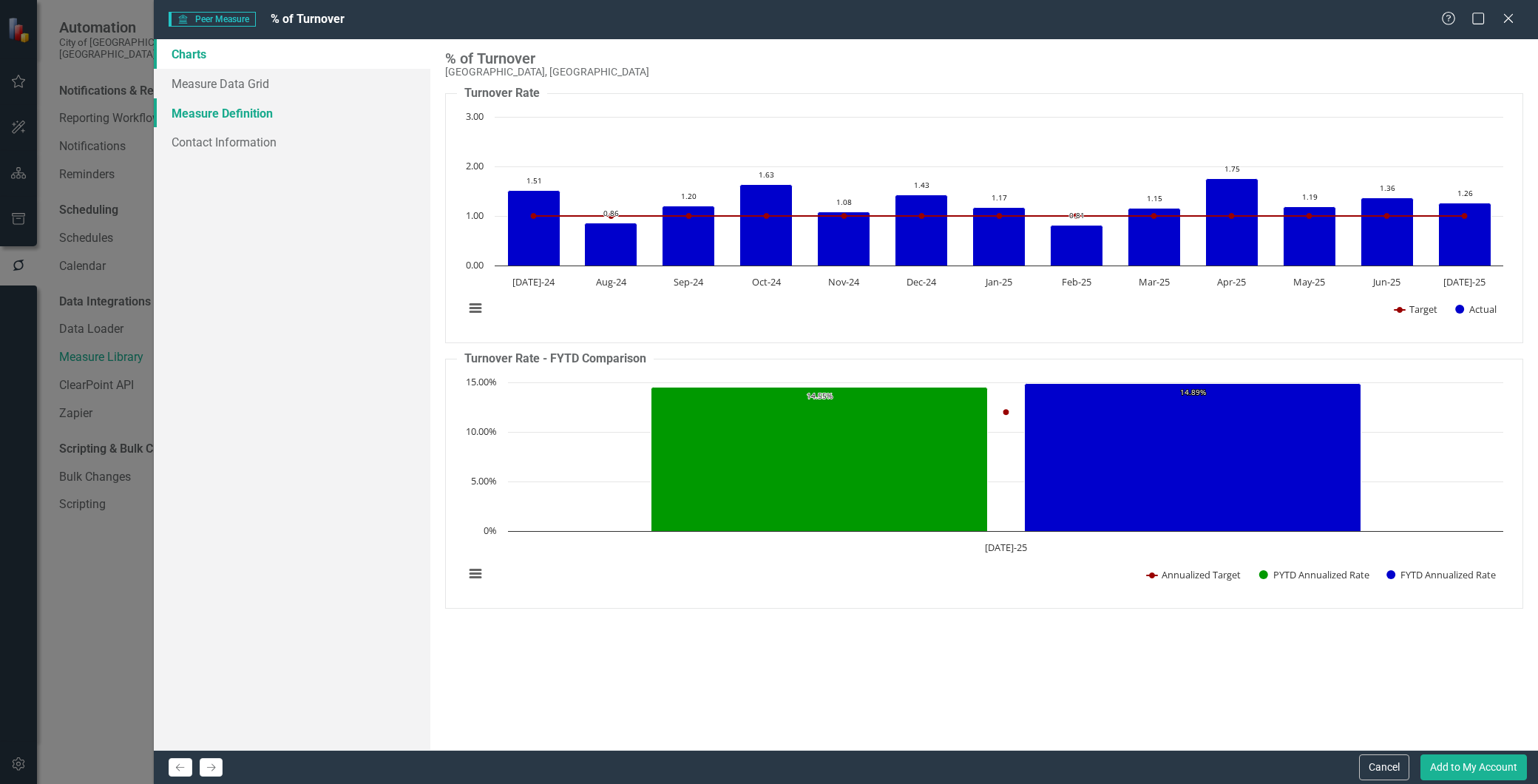
click at [242, 107] on link "Measure Definition" at bounding box center [292, 113] width 276 height 29
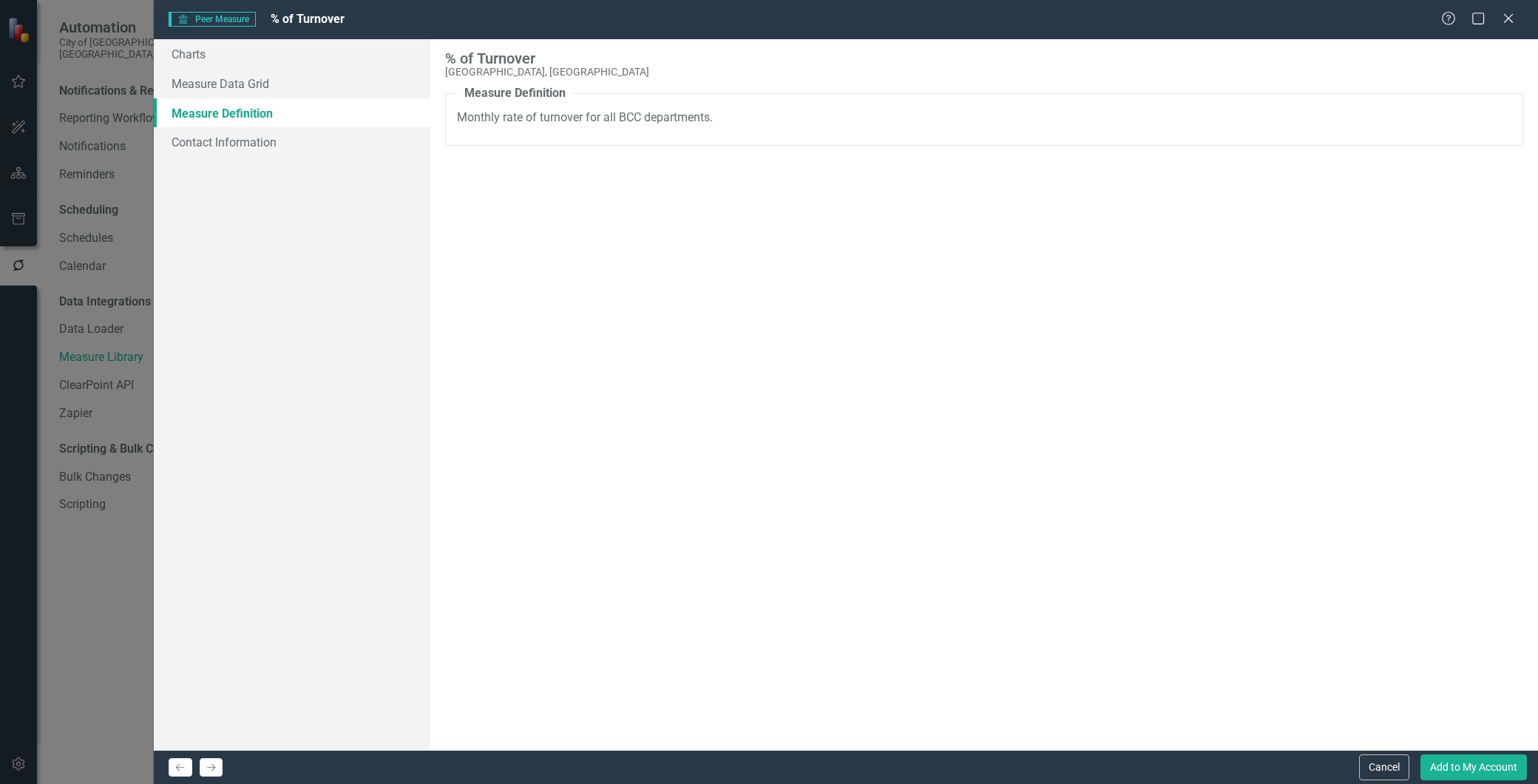
click at [1504, 9] on div "University Peer Measure % of Turnover Help Maximize Close" at bounding box center [846, 20] width 1385 height 39
click at [1509, 19] on icon at bounding box center [1509, 18] width 11 height 11
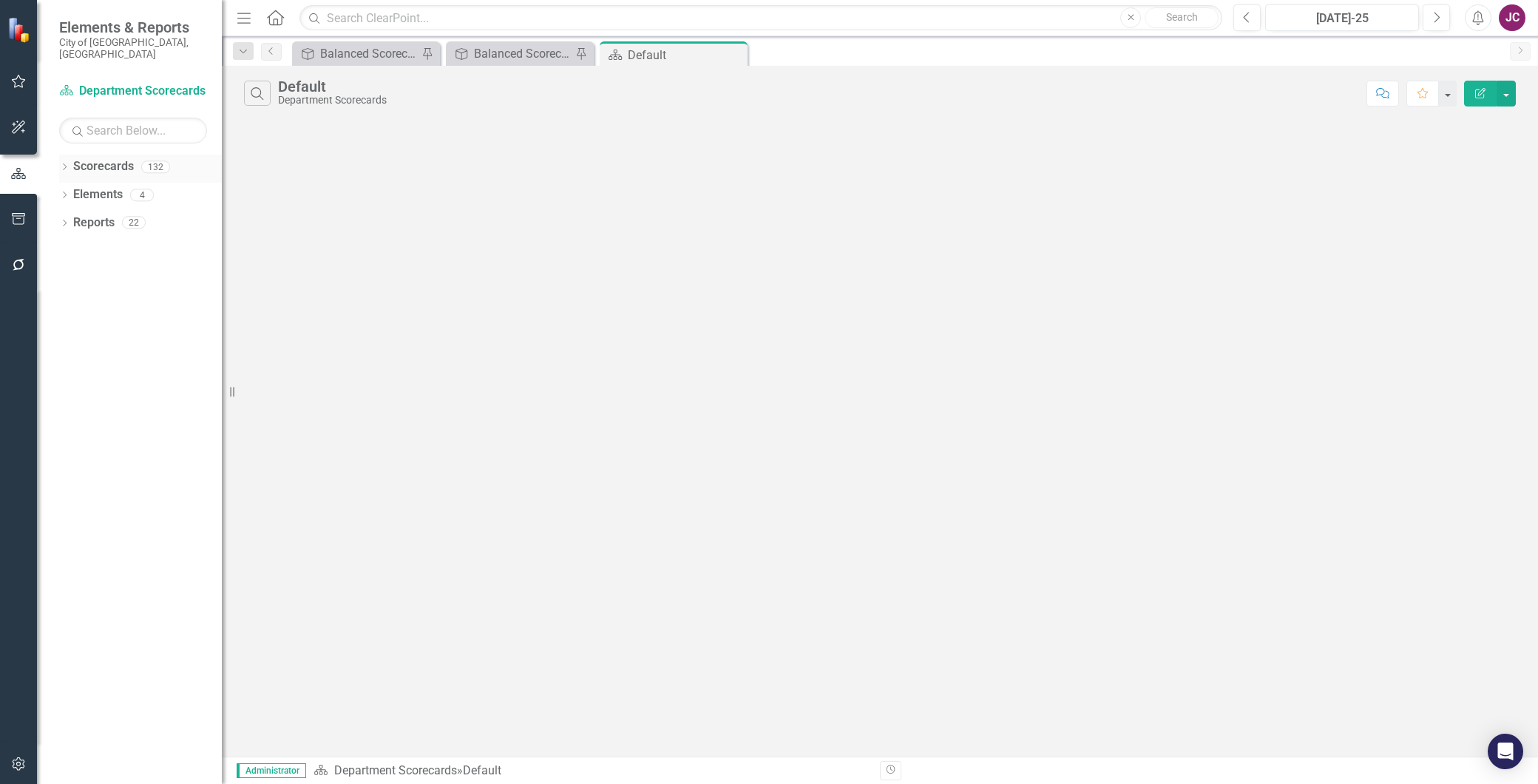
click at [64, 164] on icon "Dropdown" at bounding box center [64, 168] width 10 height 8
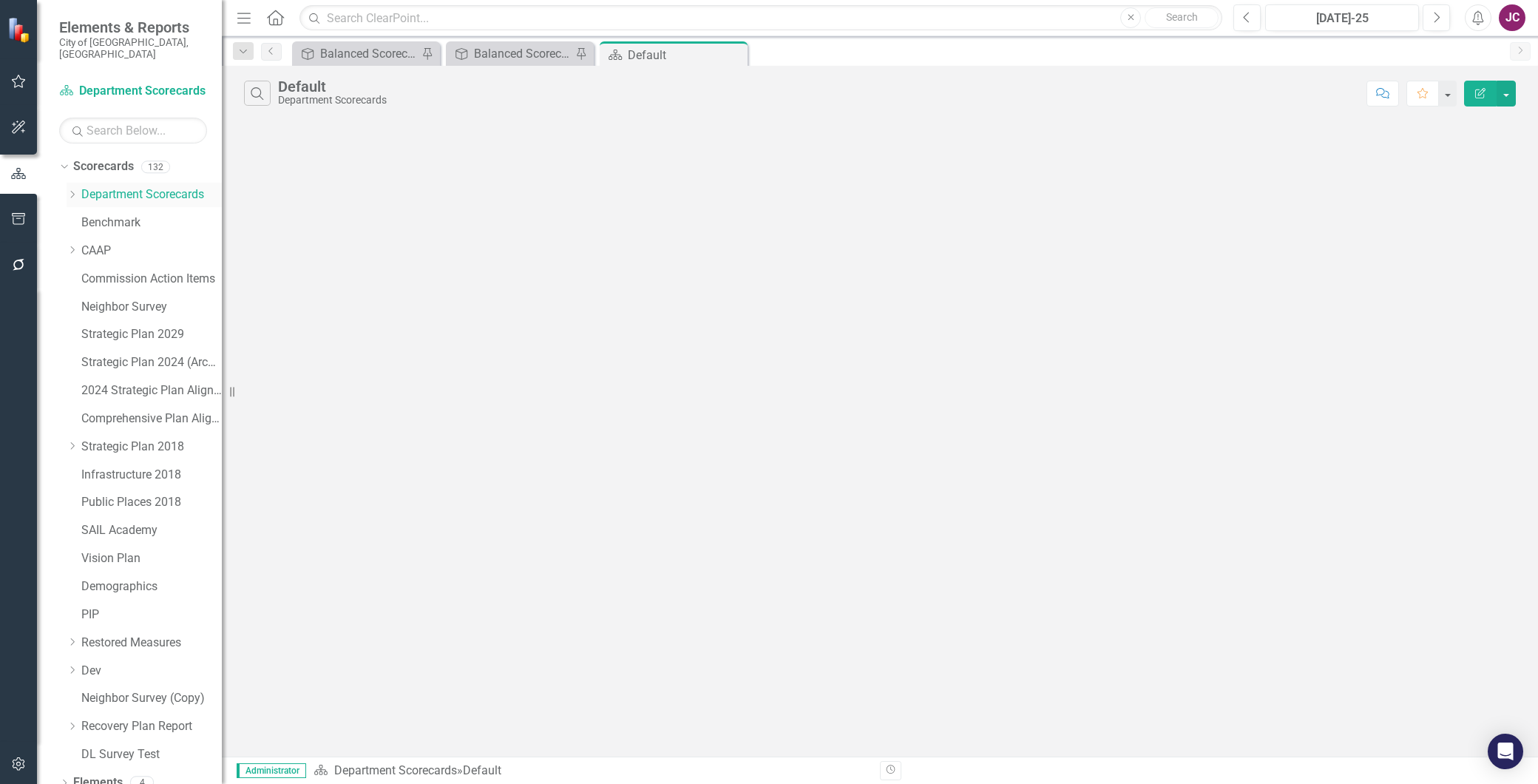
click at [69, 189] on div "Dropdown" at bounding box center [72, 195] width 11 height 13
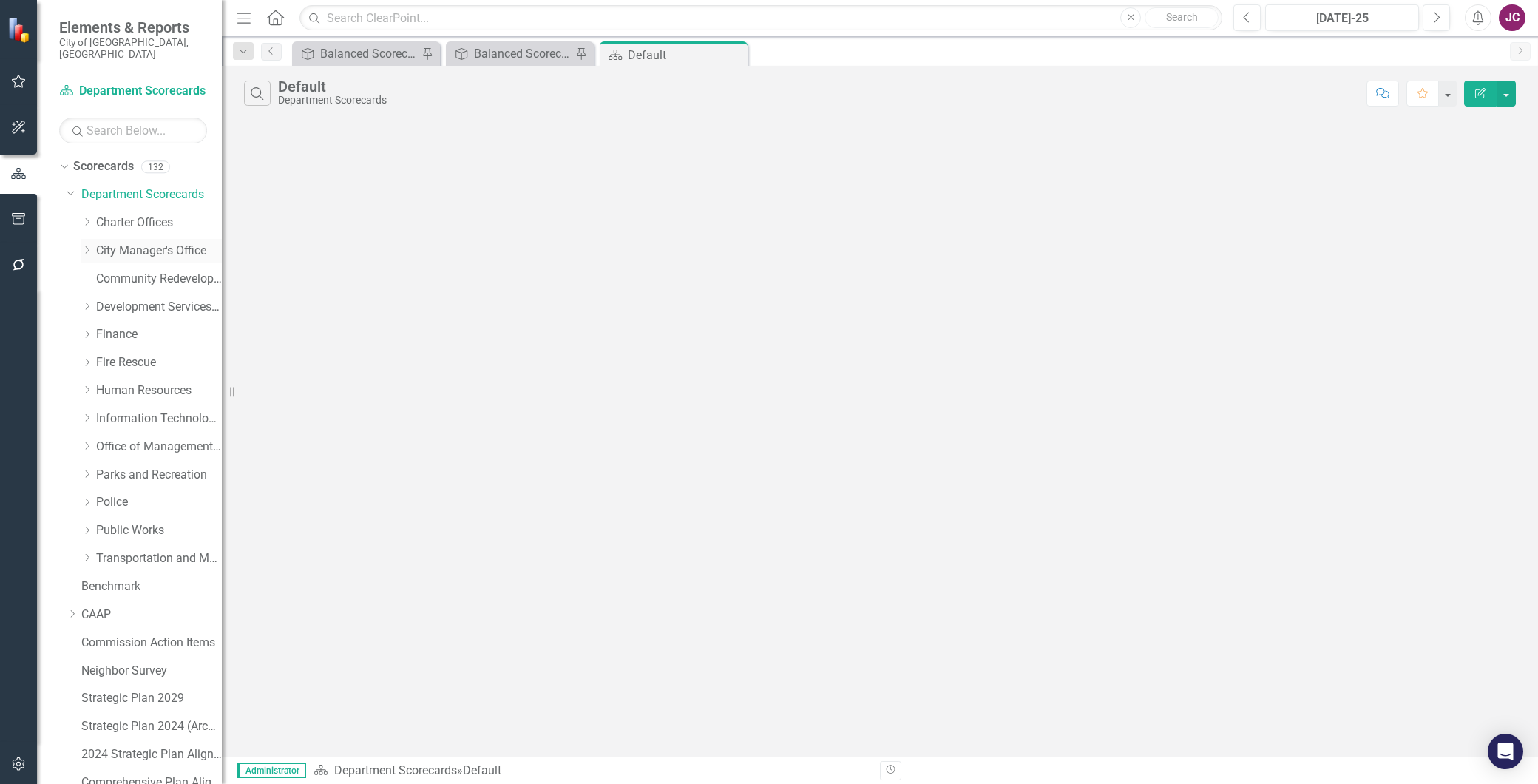
click at [116, 242] on link "City Manager's Office" at bounding box center [159, 251] width 126 height 17
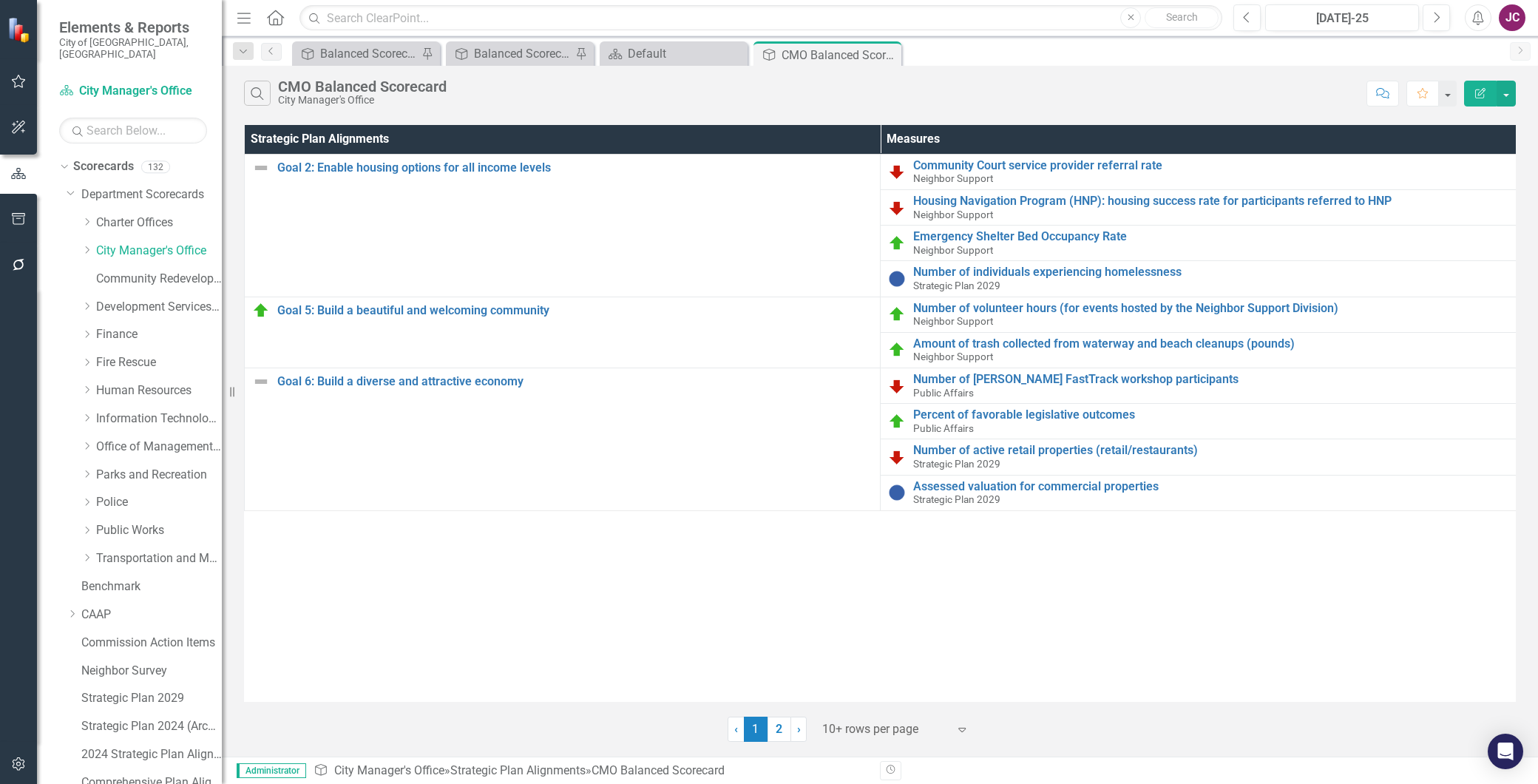
click at [1487, 98] on button "Edit Report" at bounding box center [1480, 93] width 32 height 26
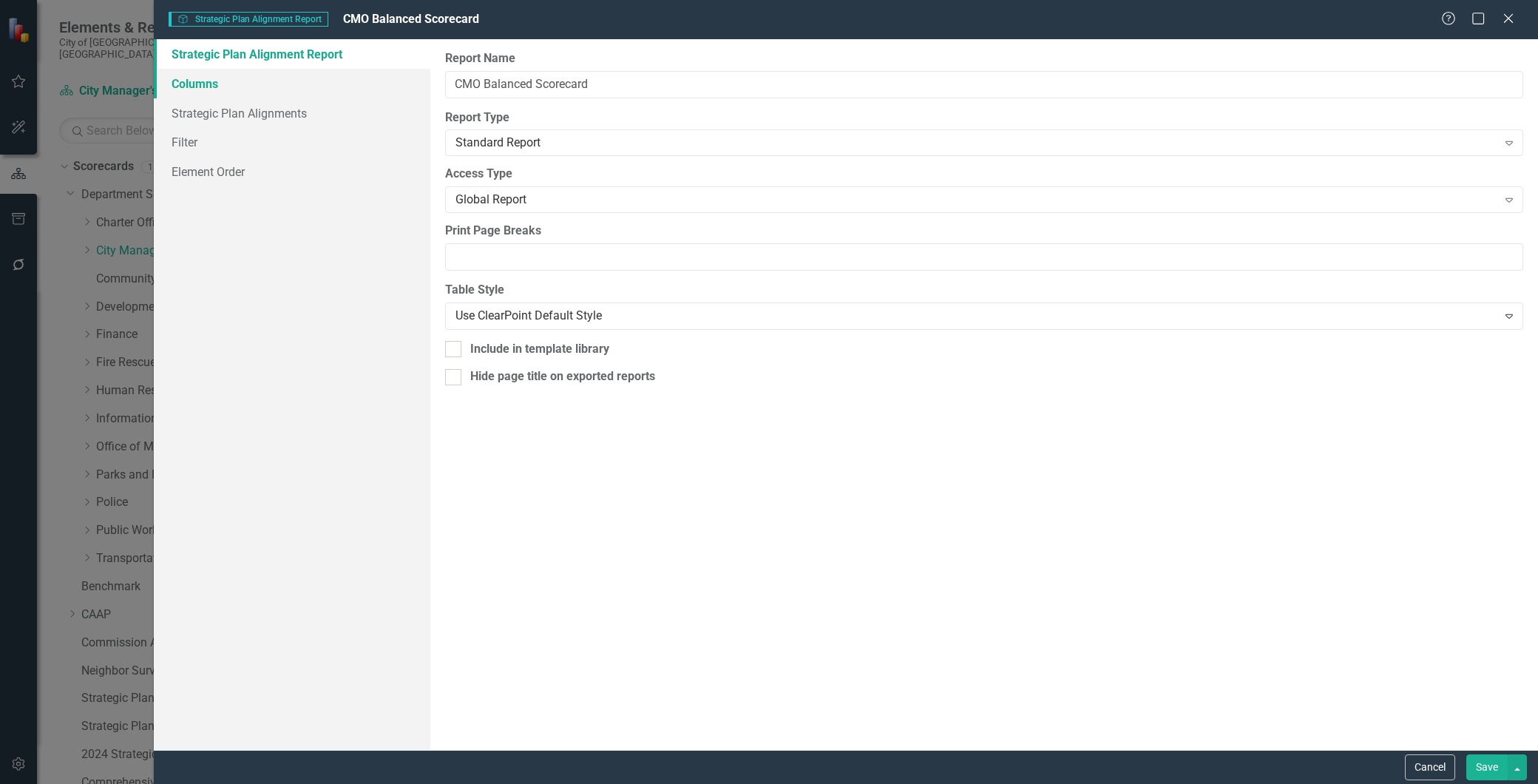
click at [204, 84] on link "Columns" at bounding box center [292, 83] width 276 height 29
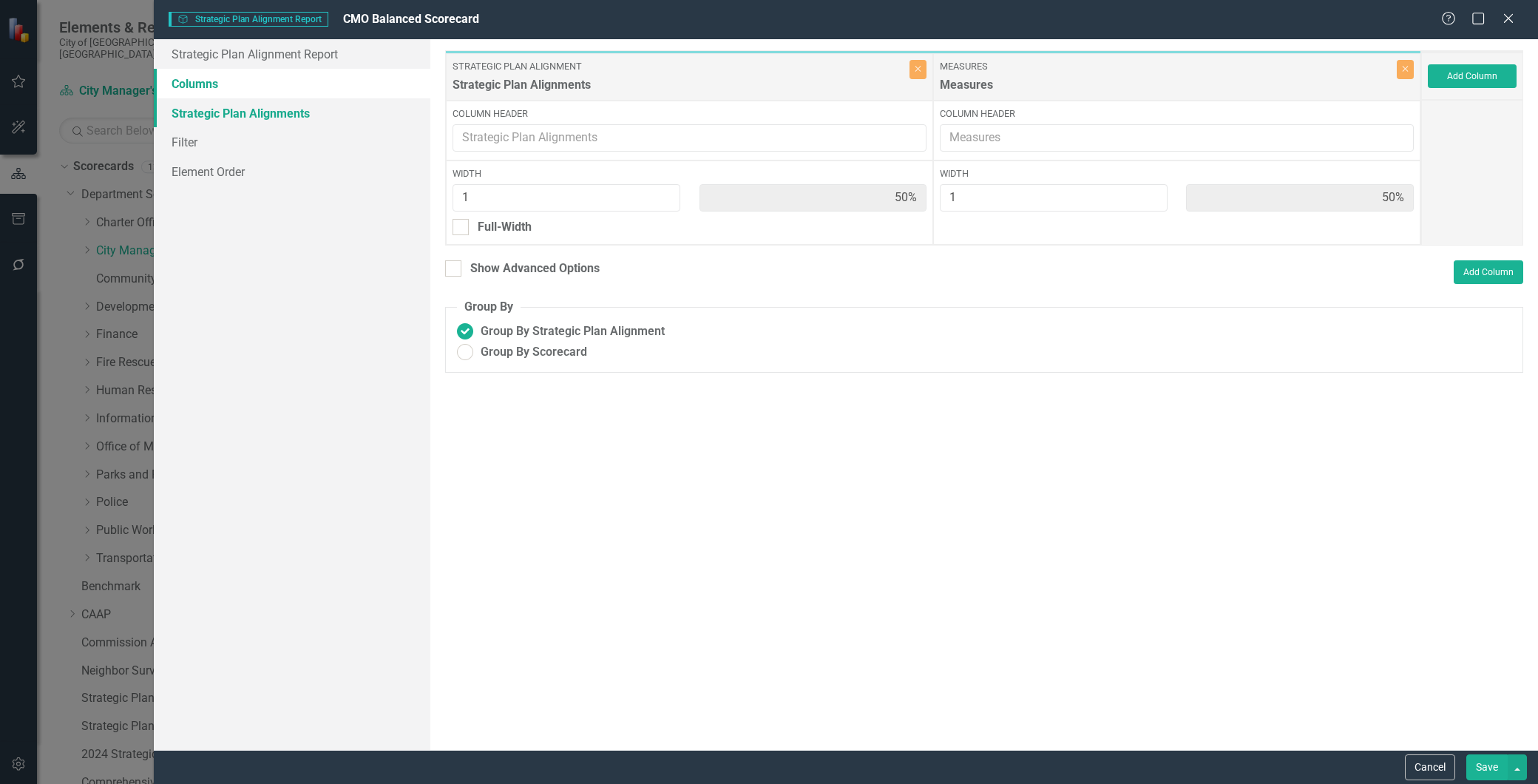
click at [194, 99] on link "Strategic Plan Alignments" at bounding box center [292, 113] width 276 height 29
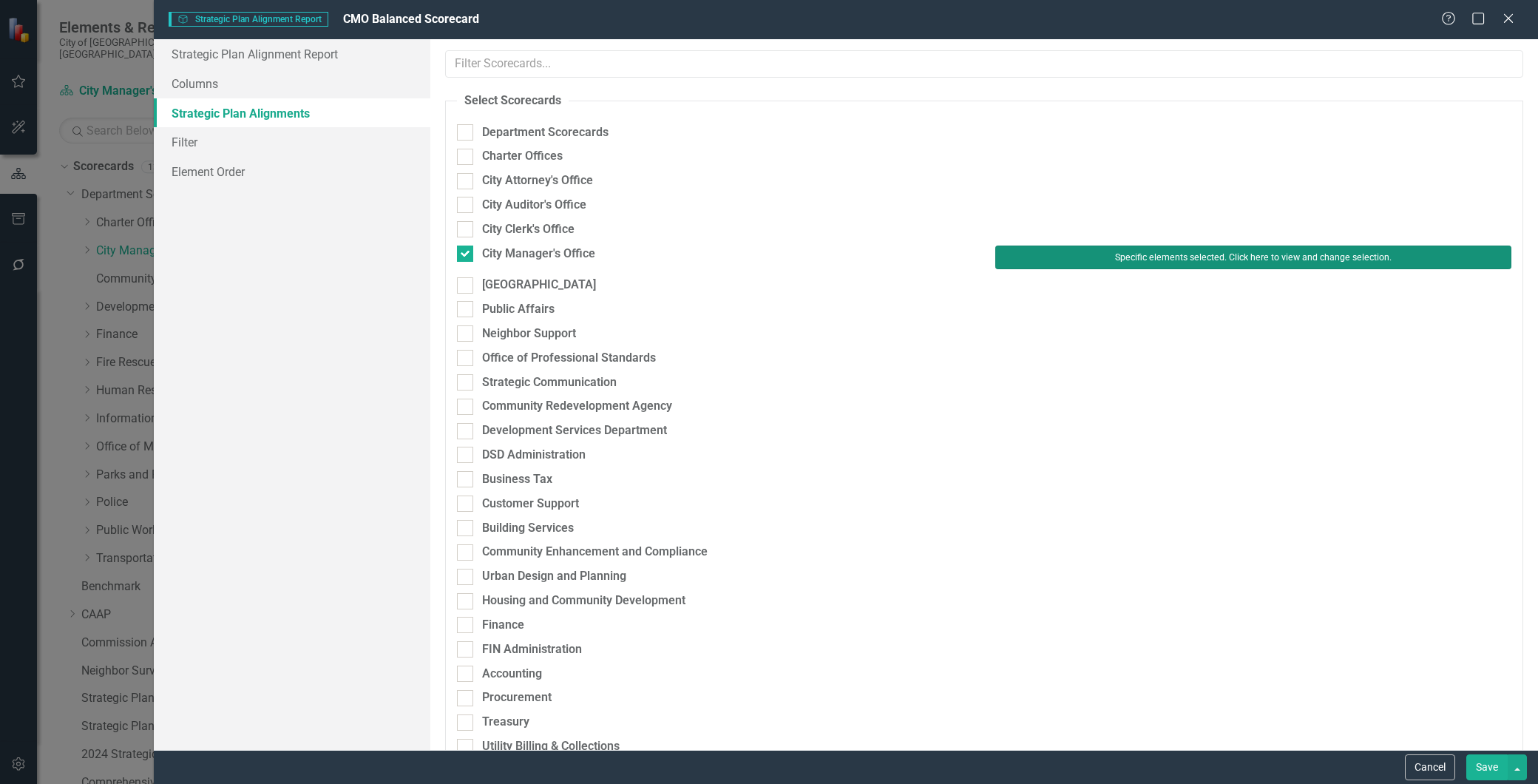
click at [1184, 255] on button "Specific elements selected. Click here to view and change selection." at bounding box center [1254, 257] width 516 height 24
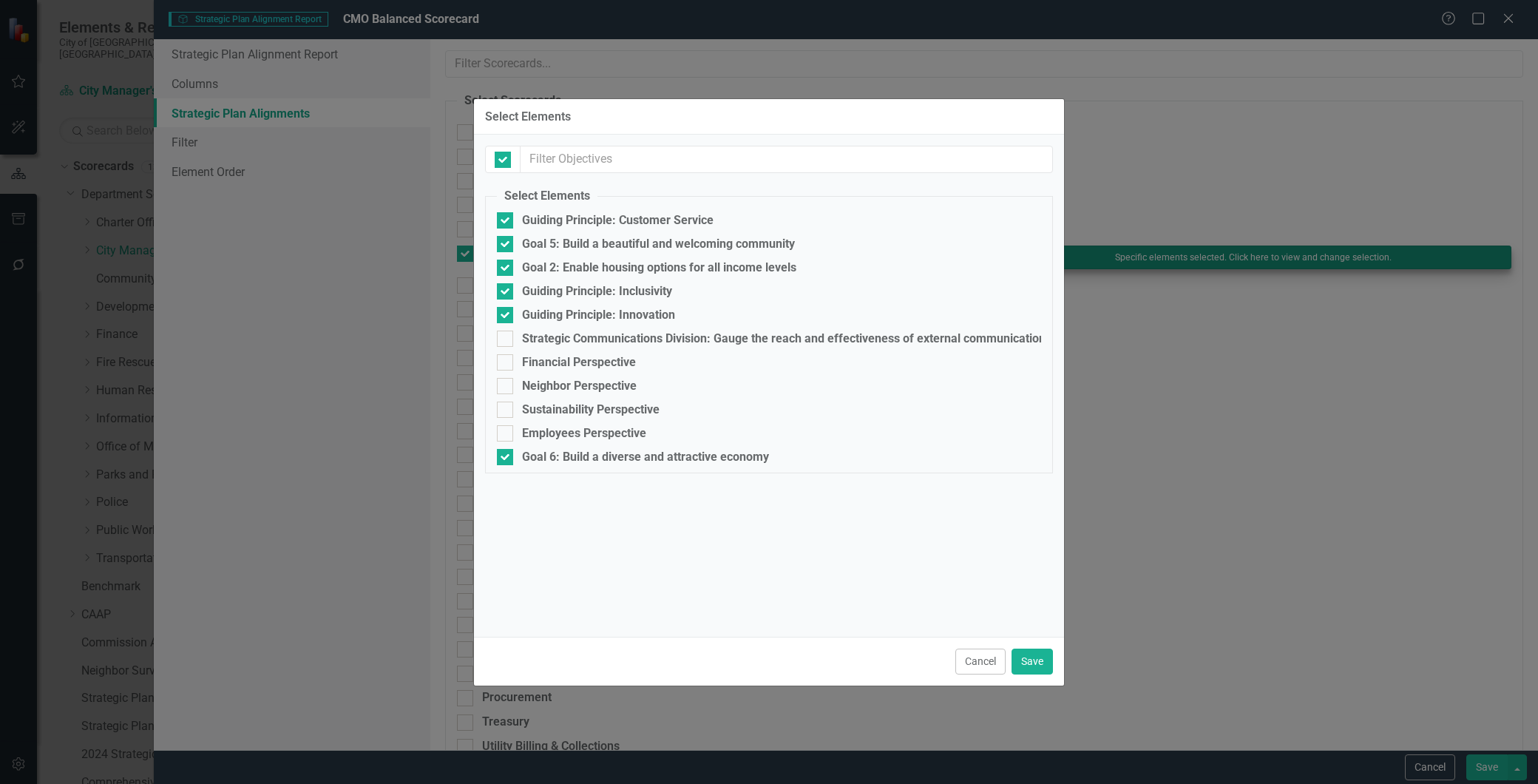
checkbox input "false"
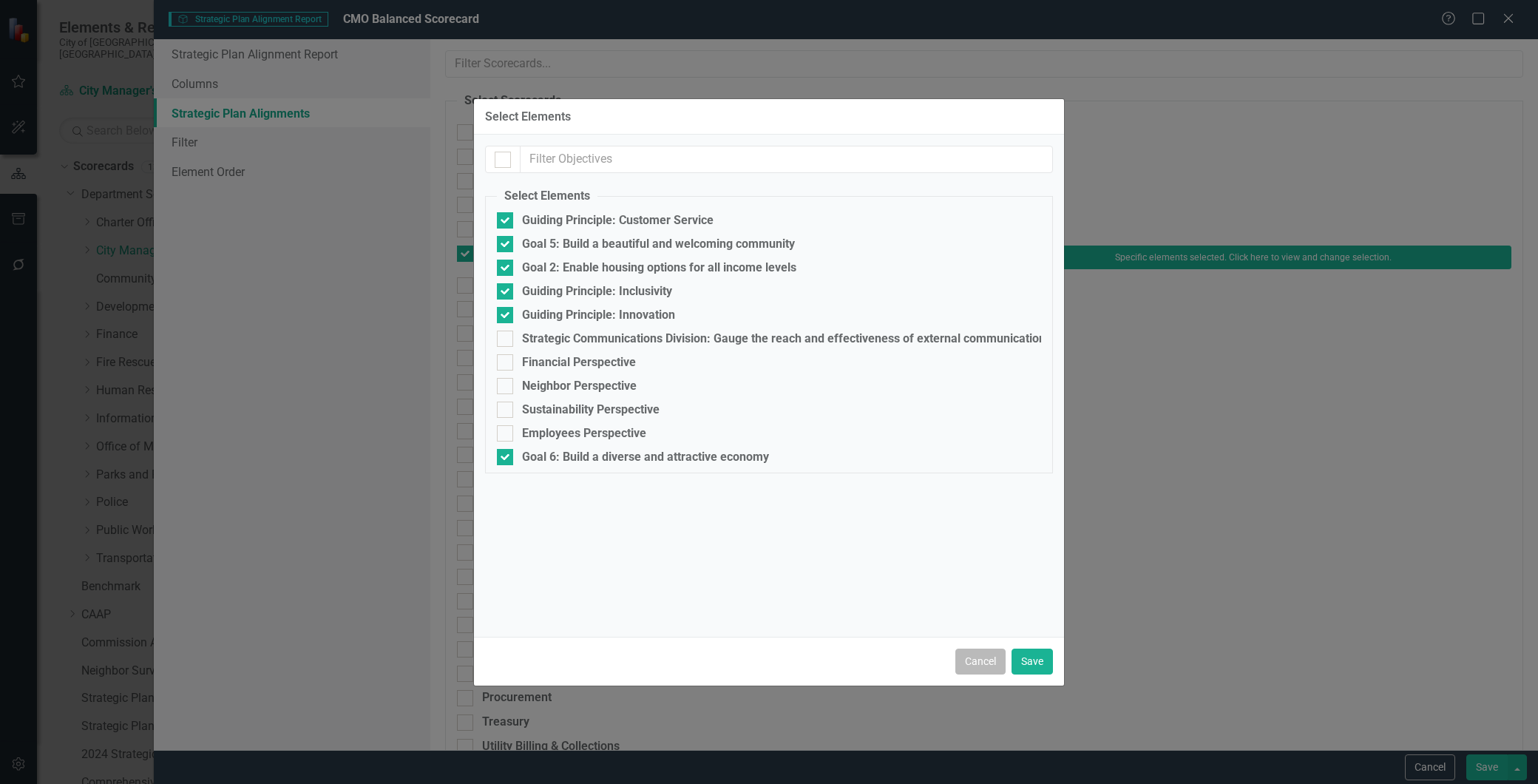
click at [991, 656] on button "Cancel" at bounding box center [981, 662] width 51 height 26
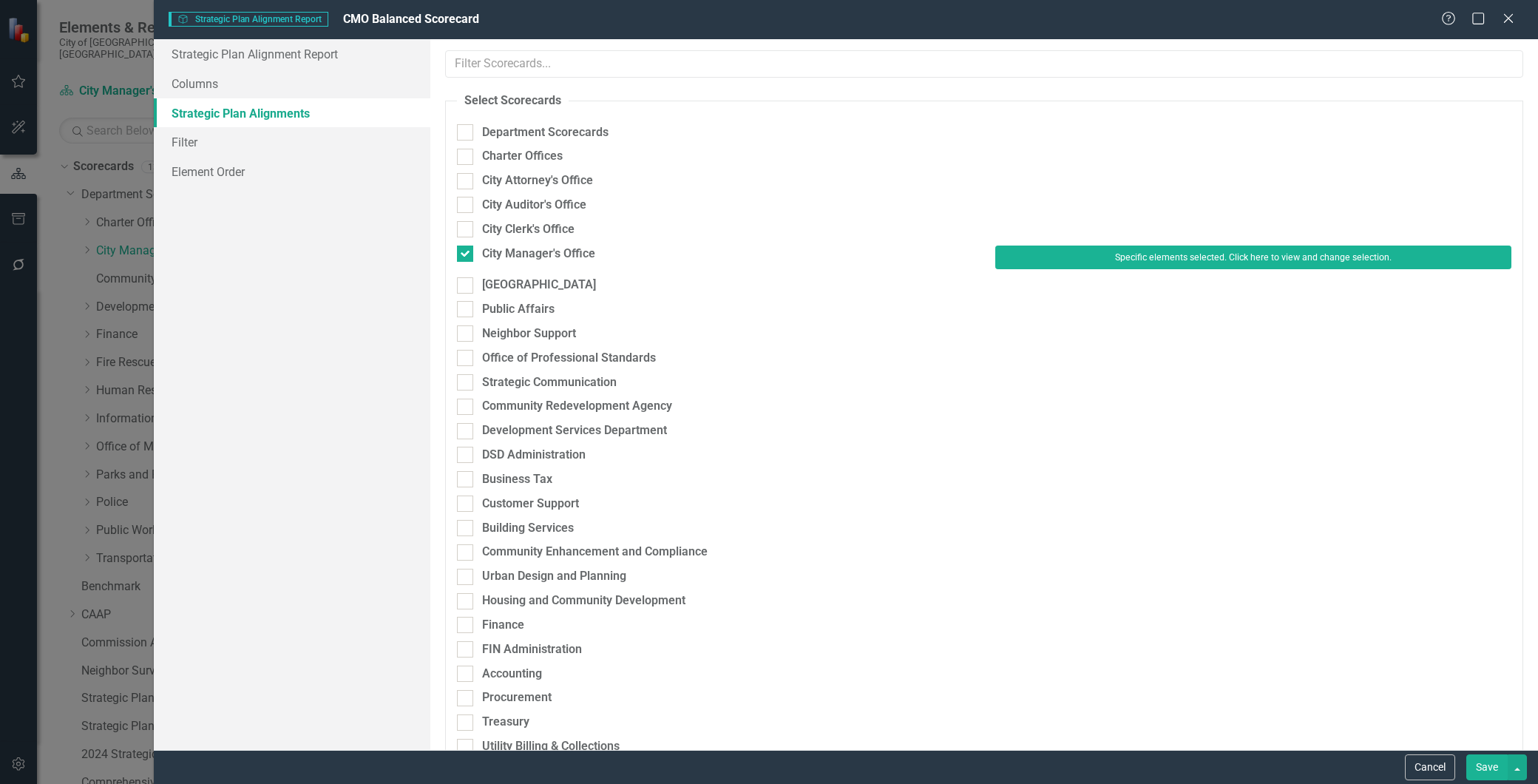
click at [1498, 23] on div "Help Maximize Close" at bounding box center [1483, 20] width 82 height 17
click at [1506, 17] on icon at bounding box center [1509, 18] width 11 height 11
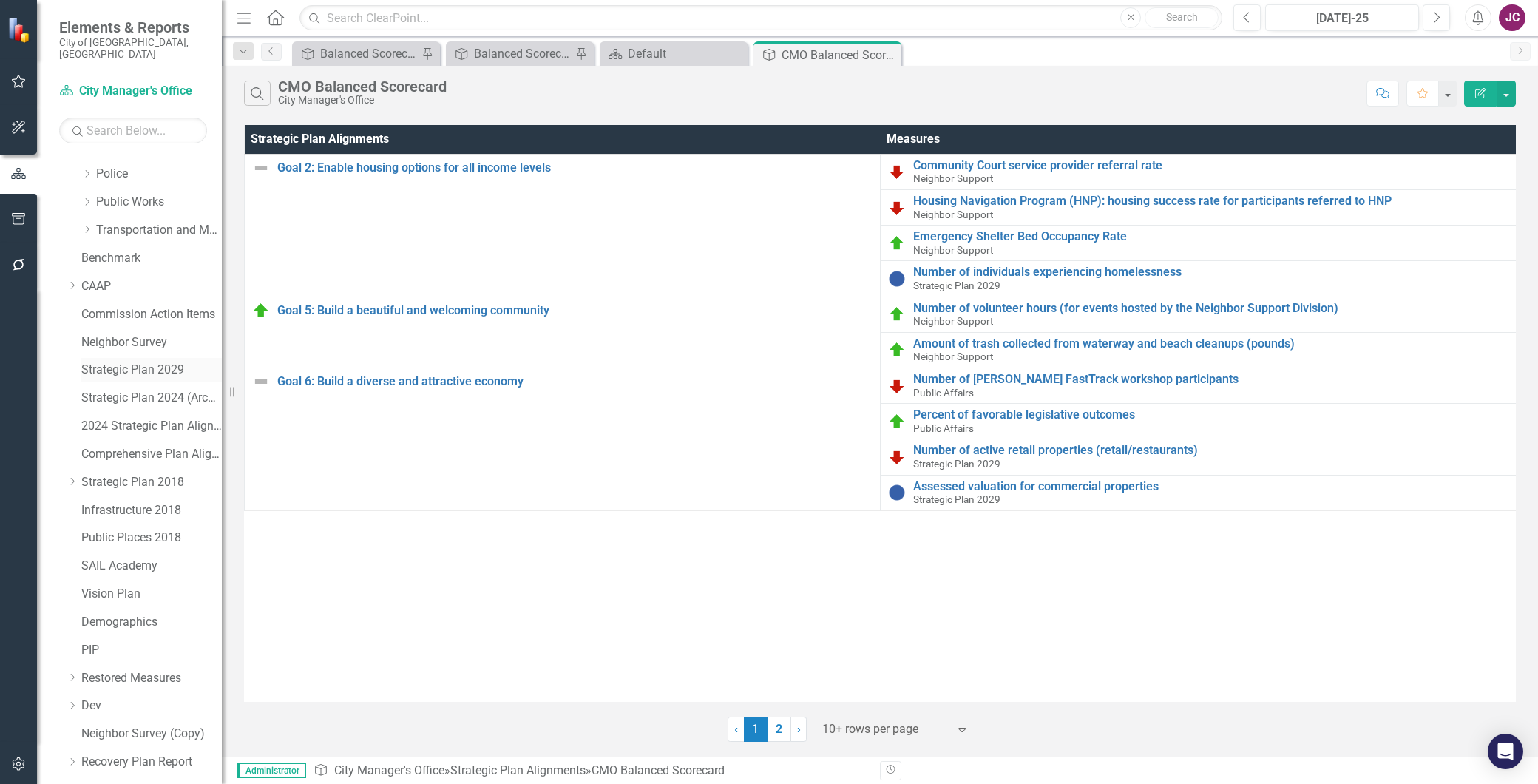
scroll to position [395, 0]
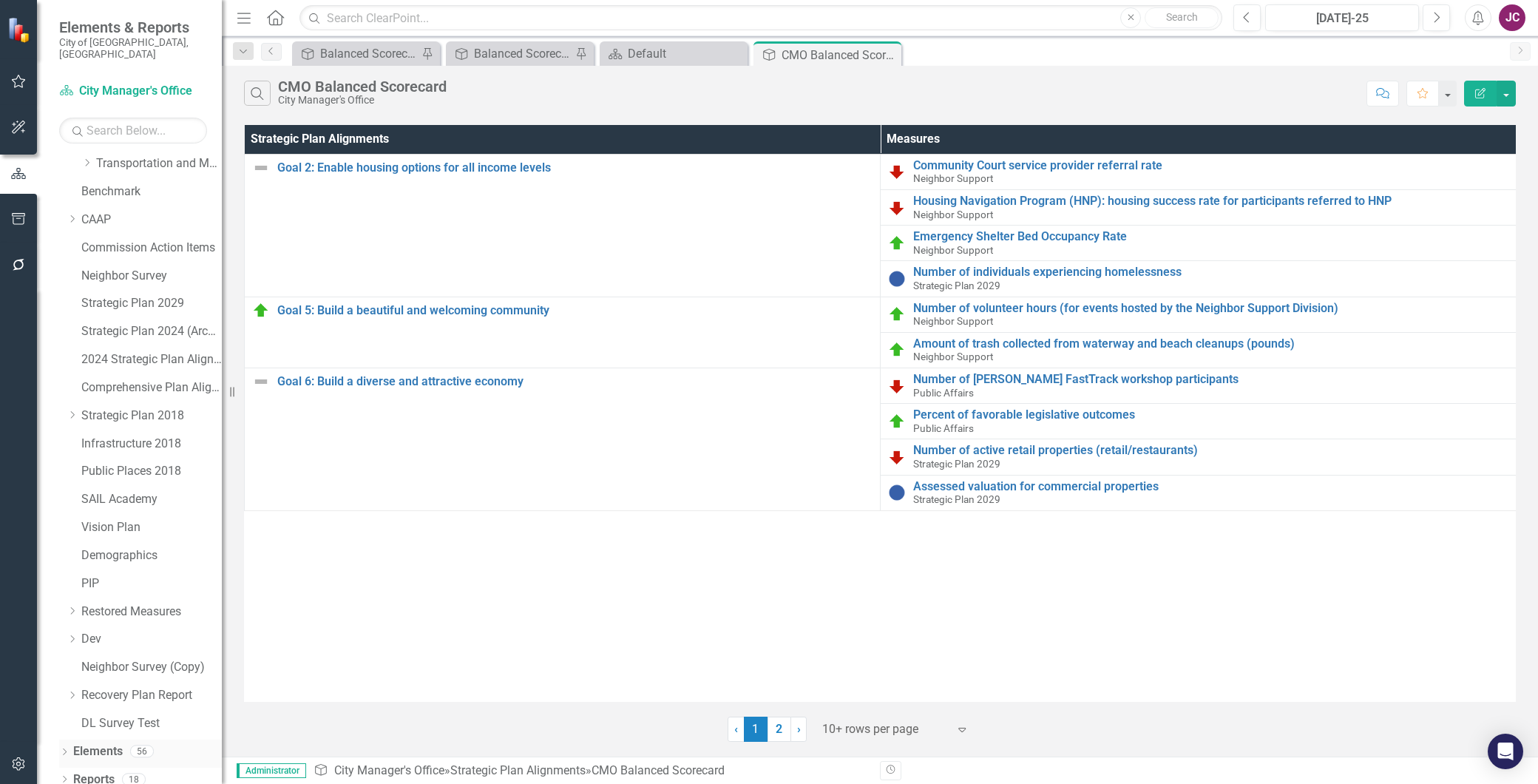
click at [86, 743] on link "Elements" at bounding box center [98, 752] width 50 height 17
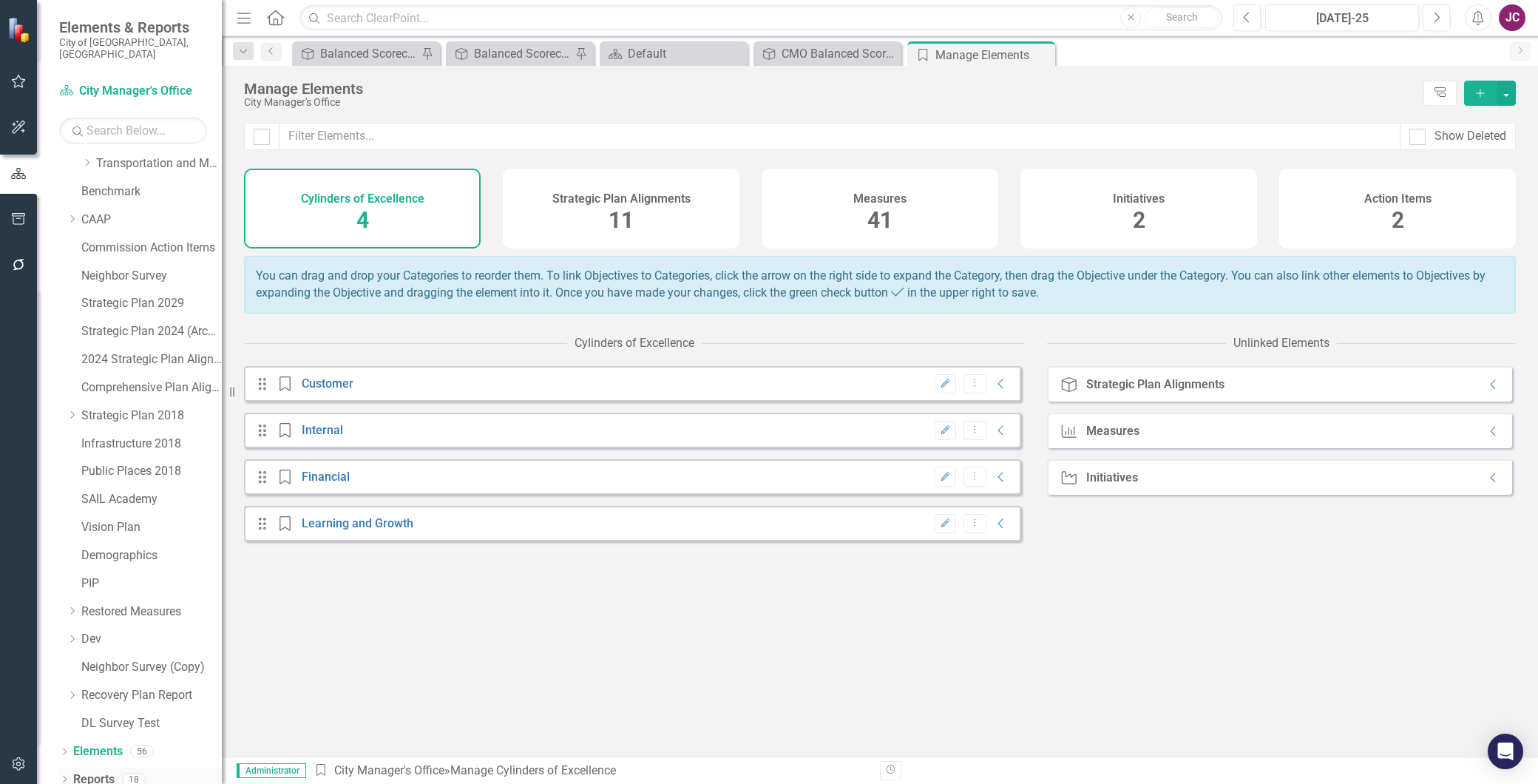
click at [90, 771] on link "Reports" at bounding box center [94, 780] width 41 height 17
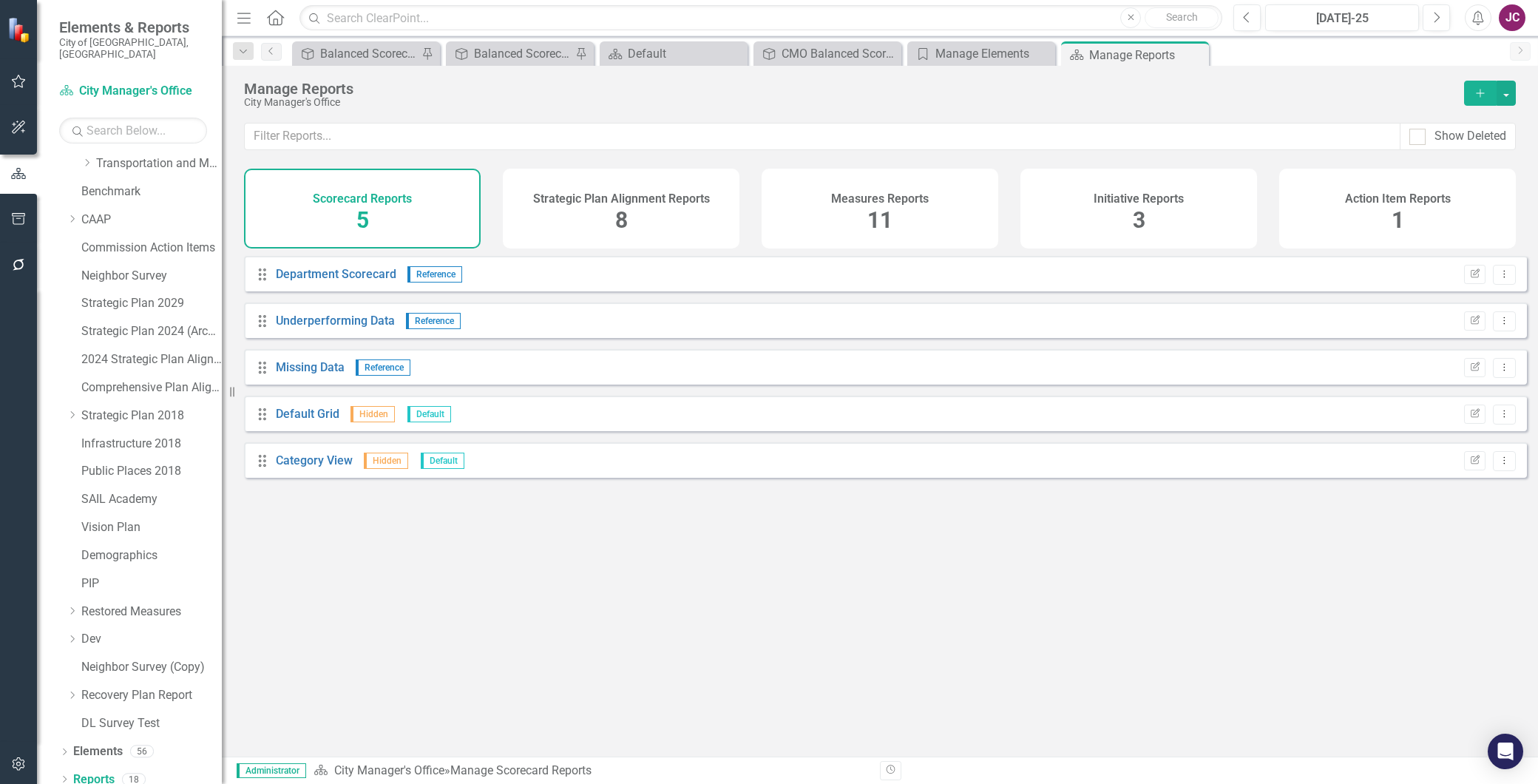
click at [821, 216] on div "Measures Reports 11" at bounding box center [880, 208] width 237 height 80
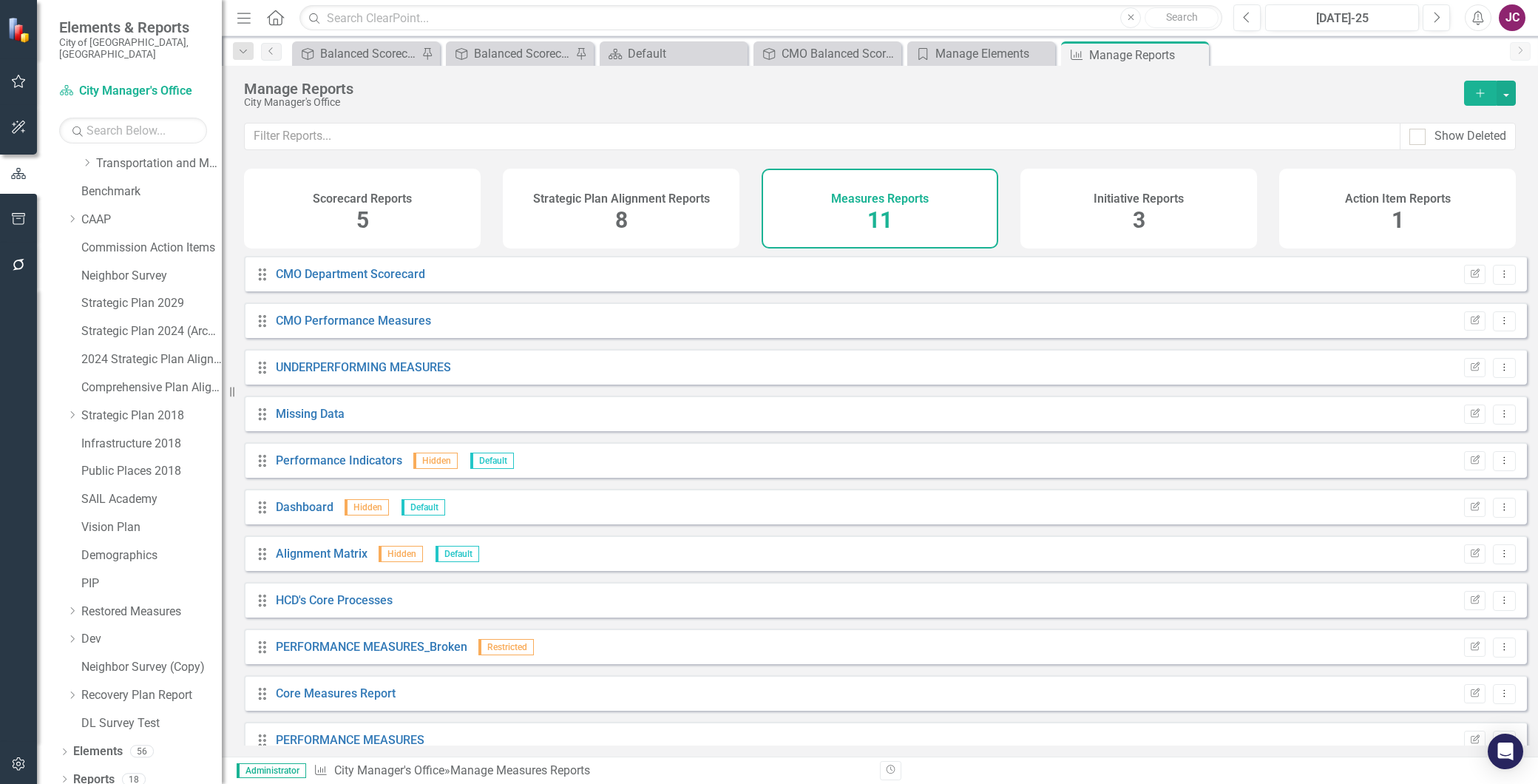
scroll to position [23, 0]
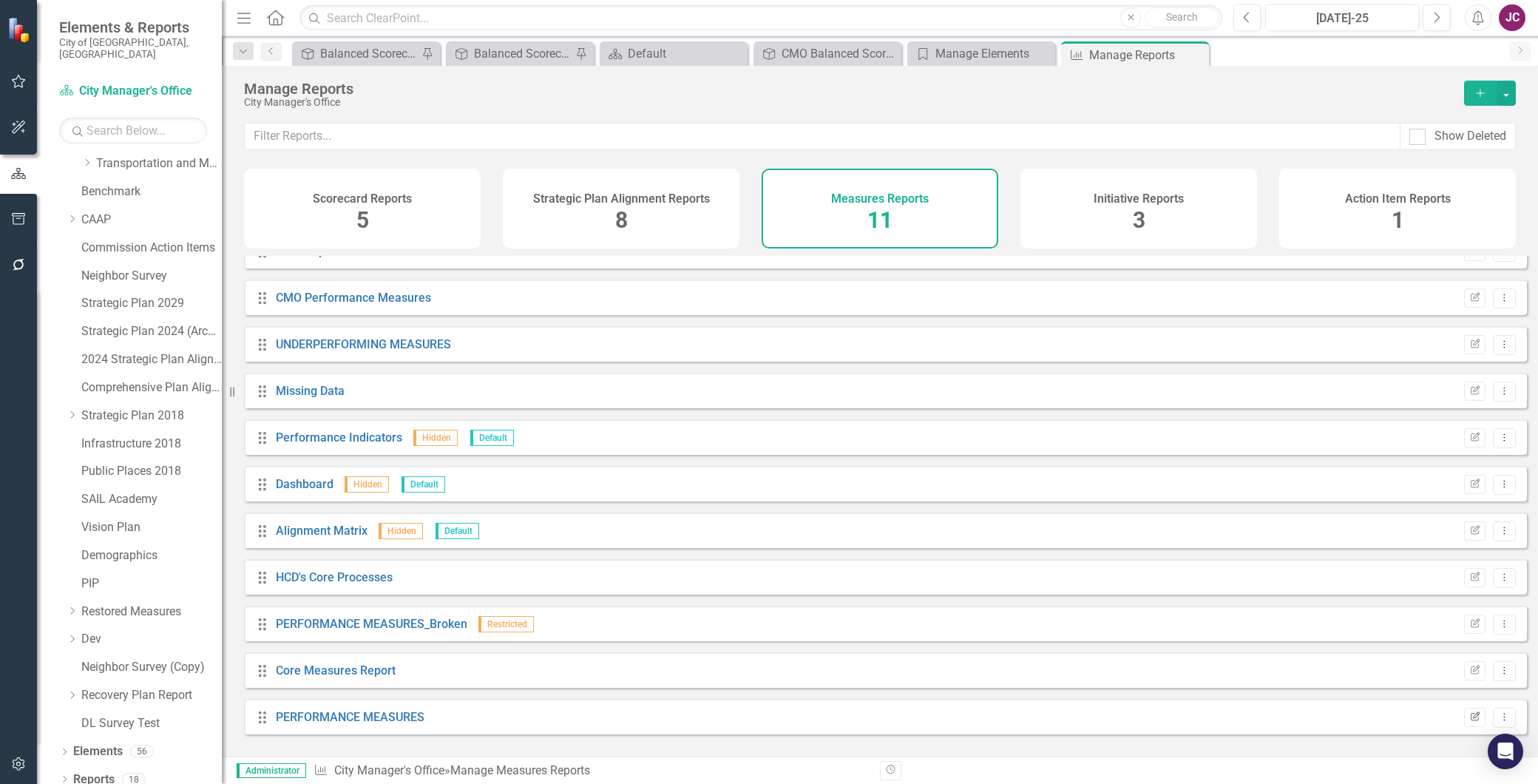
click at [1469, 722] on icon "Edit Report" at bounding box center [1475, 717] width 11 height 9
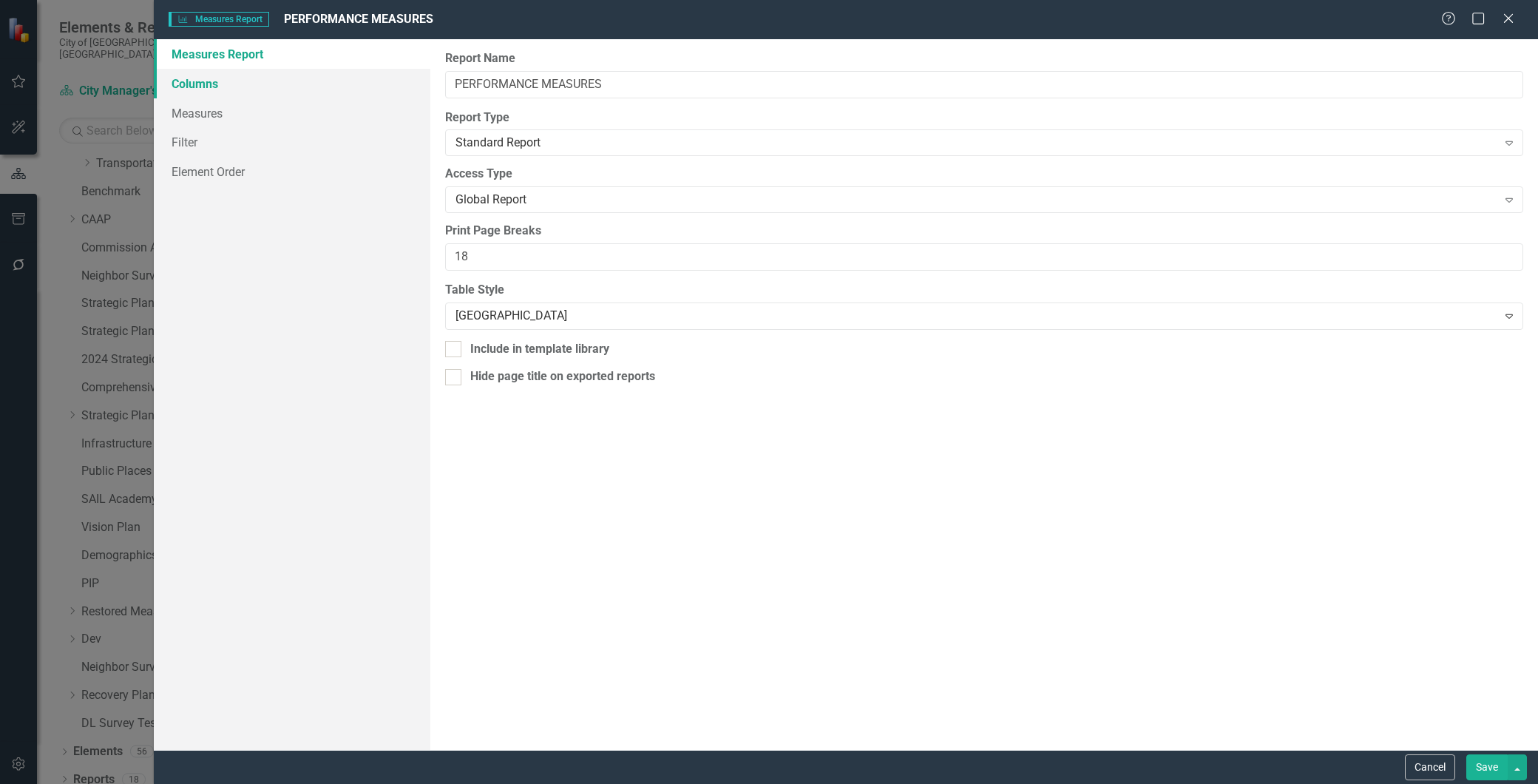
click at [191, 80] on link "Columns" at bounding box center [292, 83] width 276 height 29
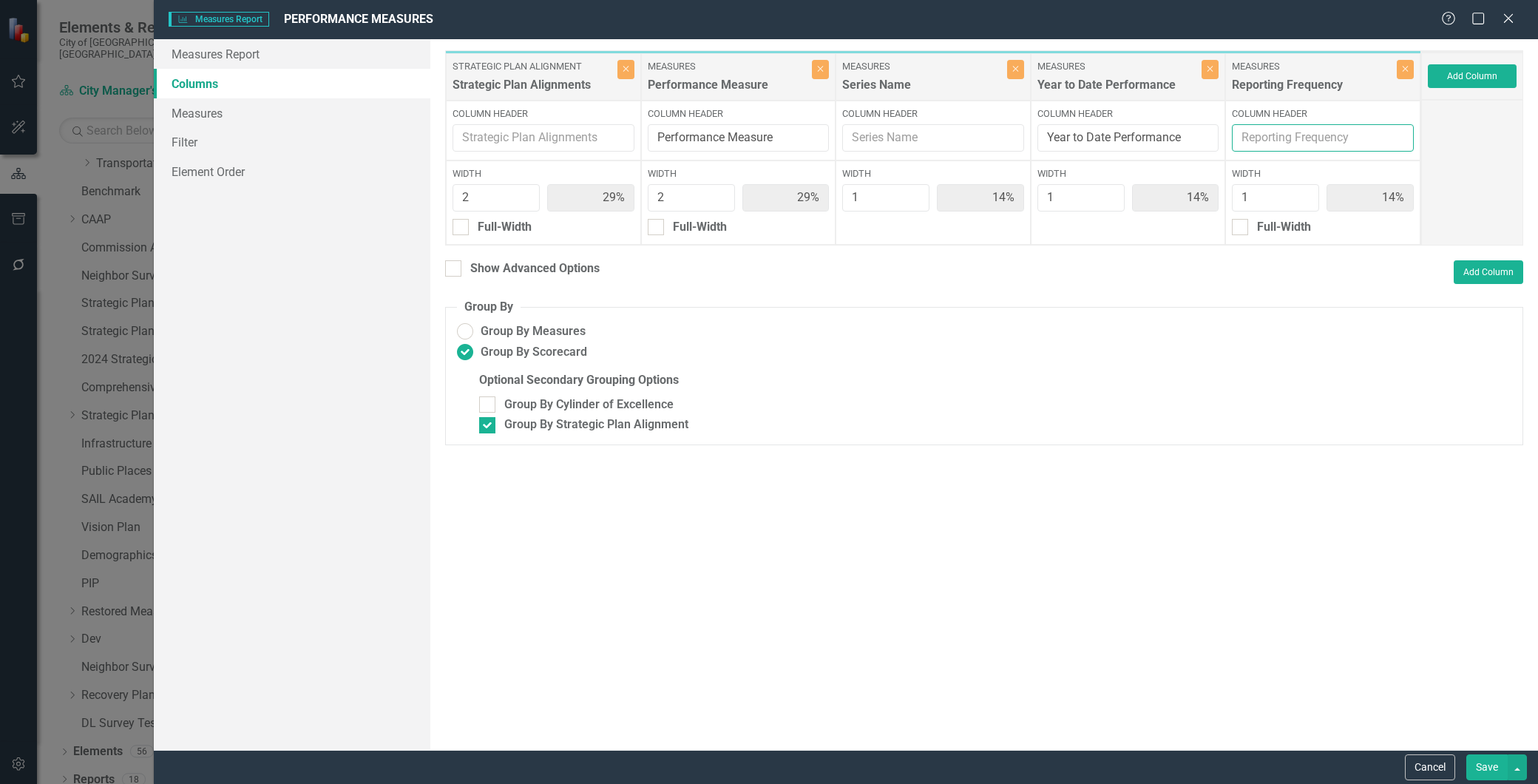
click at [1359, 135] on input "Column Header" at bounding box center [1323, 137] width 182 height 28
click at [1345, 94] on div "Reporting Frequency" at bounding box center [1313, 88] width 161 height 24
click at [1363, 137] on input "Column Header" at bounding box center [1323, 137] width 182 height 28
type input "Reporting Frequency & Notes"
click at [1491, 766] on button "Save" at bounding box center [1487, 767] width 41 height 26
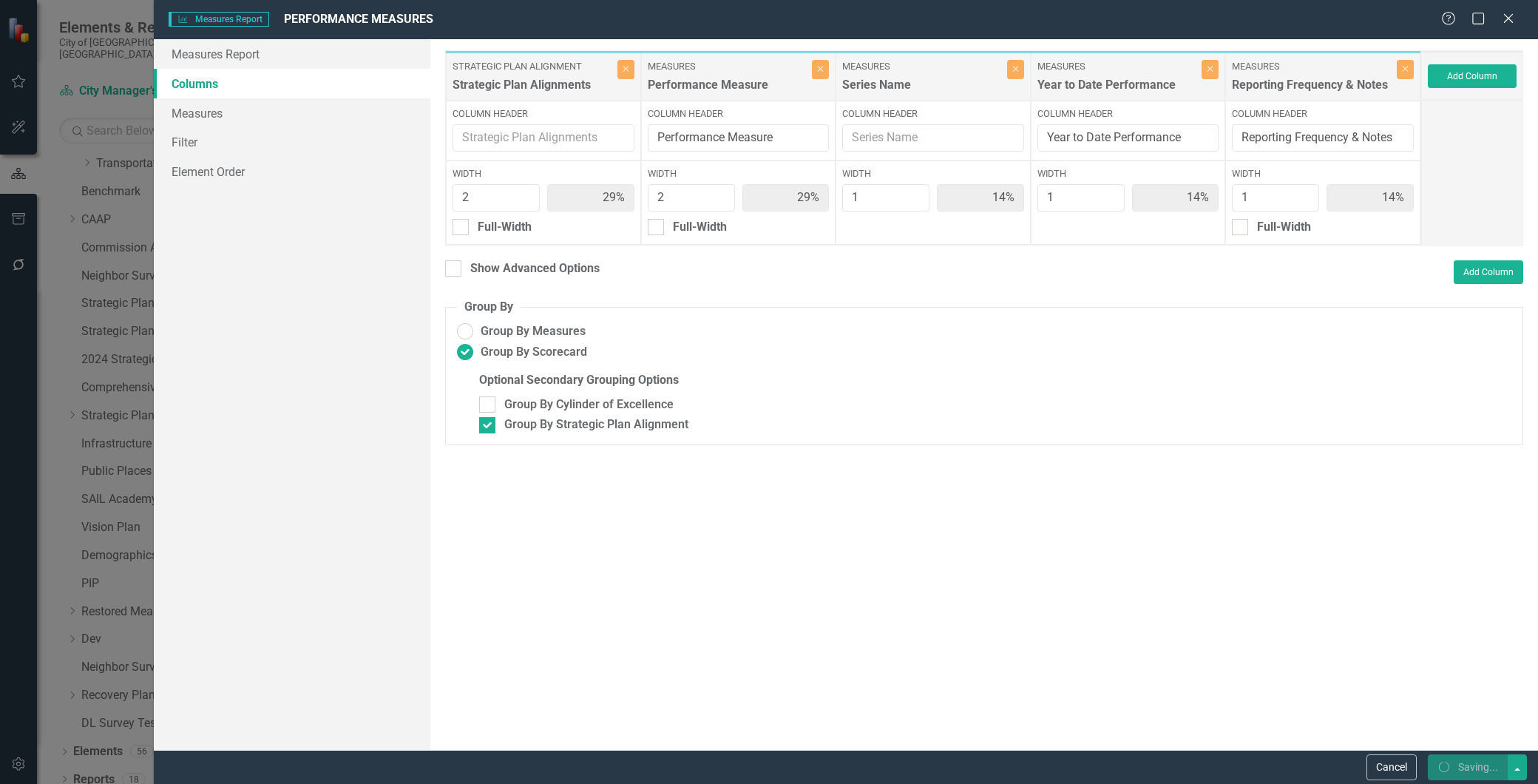
radio input "false"
checkbox input "false"
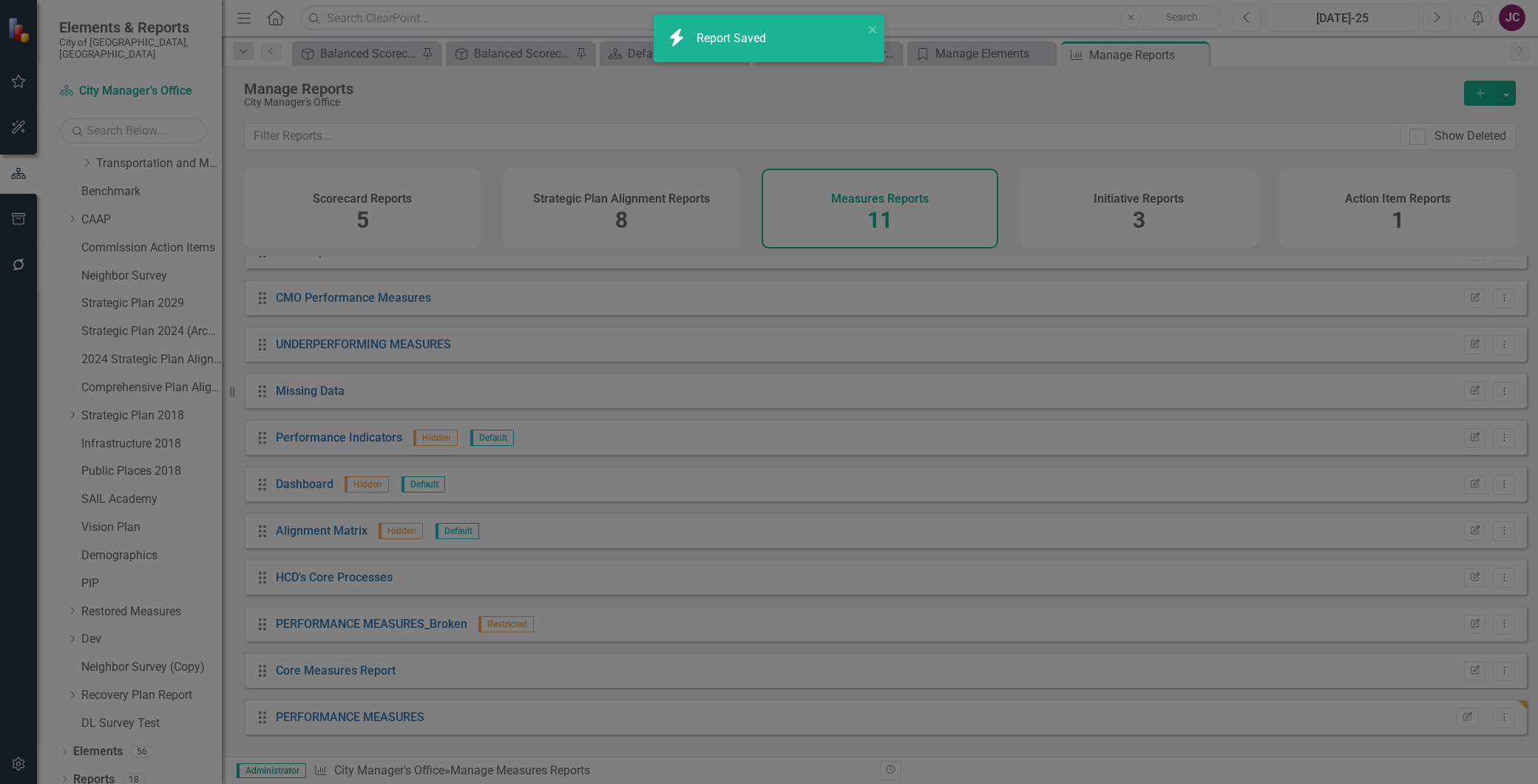
radio input "true"
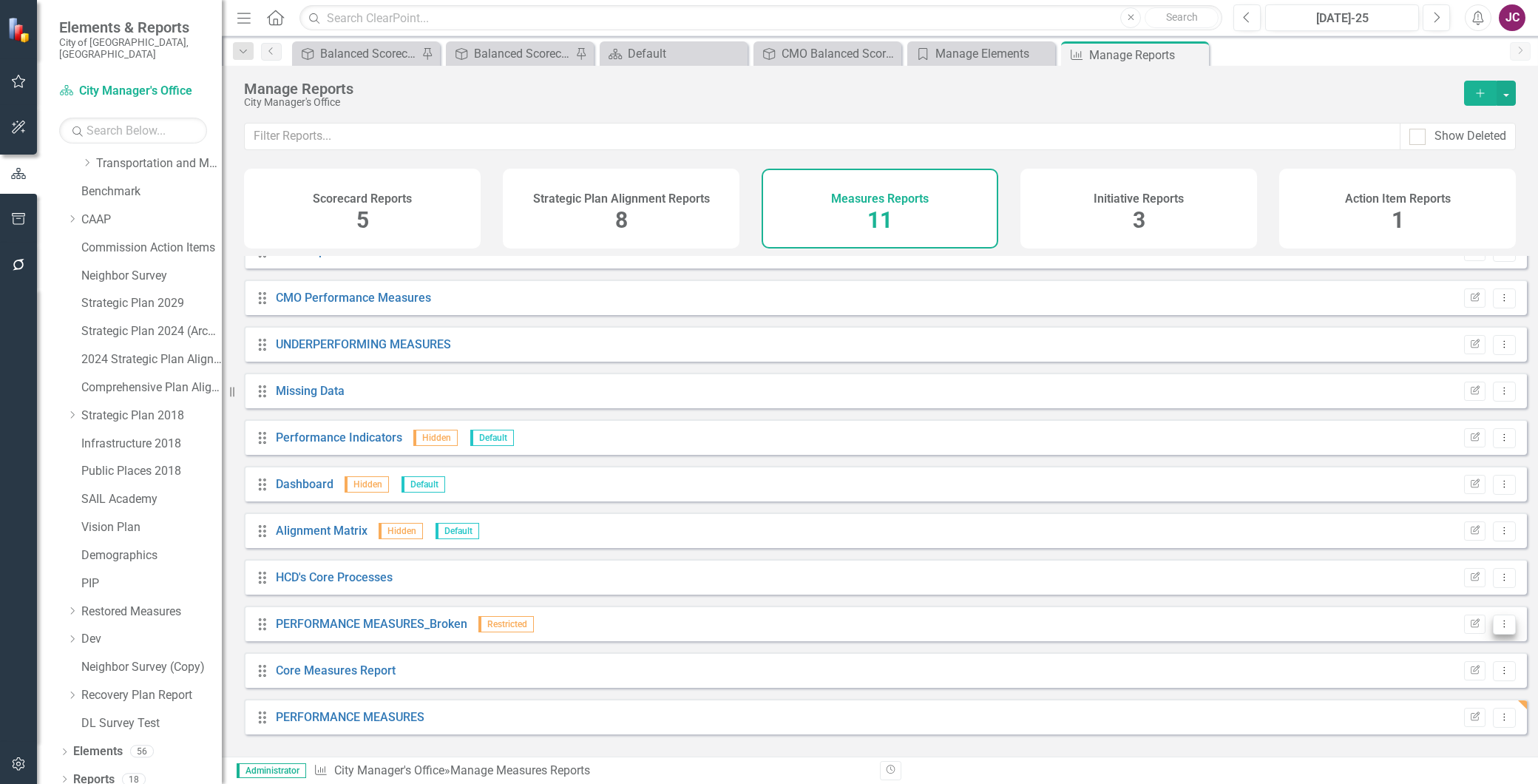
click at [1499, 628] on icon "Dropdown Menu" at bounding box center [1505, 624] width 13 height 9
click at [1471, 627] on icon "button" at bounding box center [1475, 622] width 9 height 9
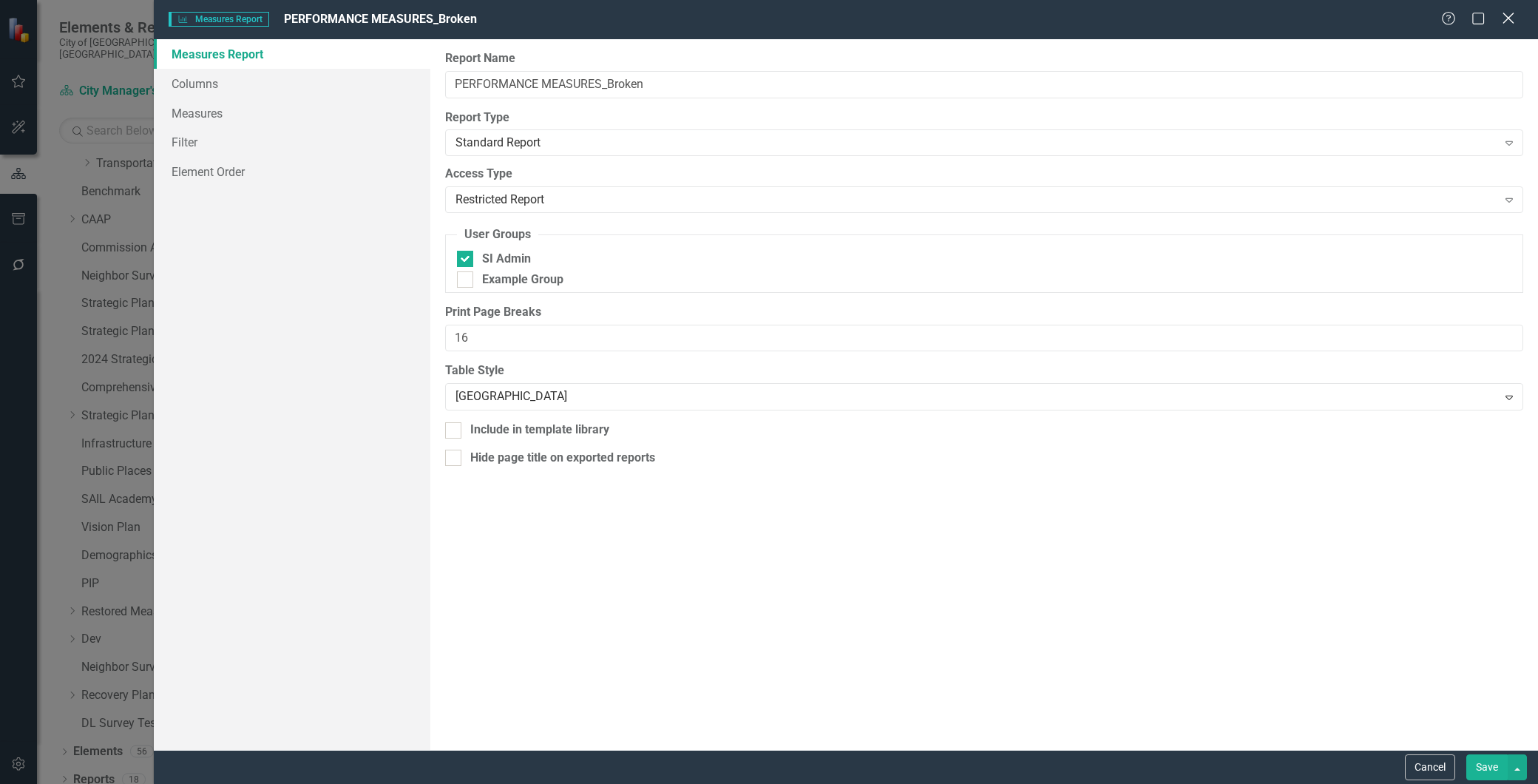
click at [1514, 17] on icon "Close" at bounding box center [1508, 18] width 18 height 14
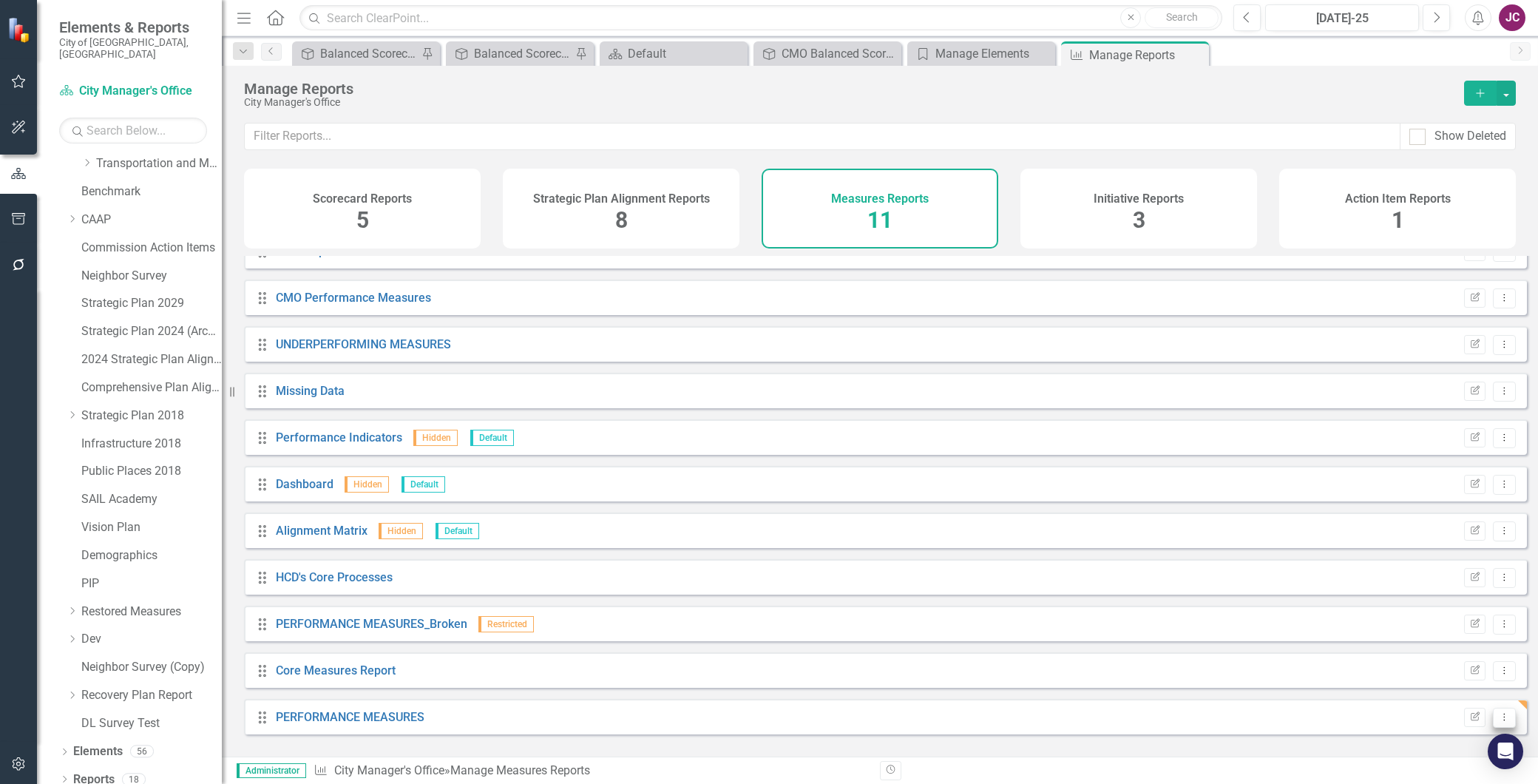
click at [1499, 722] on icon "Dropdown Menu" at bounding box center [1505, 717] width 13 height 9
click at [1469, 722] on icon "Edit Report" at bounding box center [1475, 717] width 11 height 9
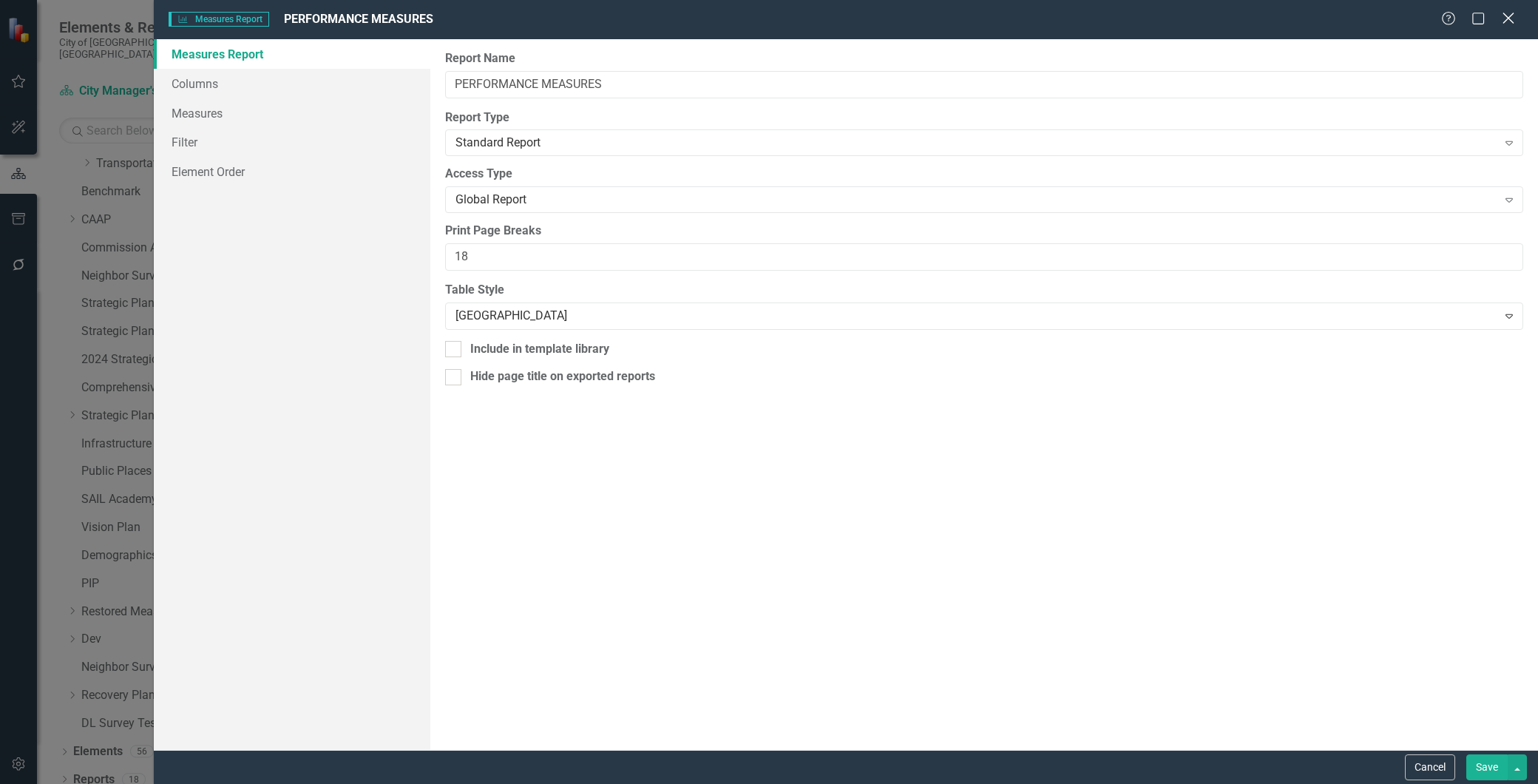
click at [1504, 20] on icon "Close" at bounding box center [1508, 18] width 18 height 14
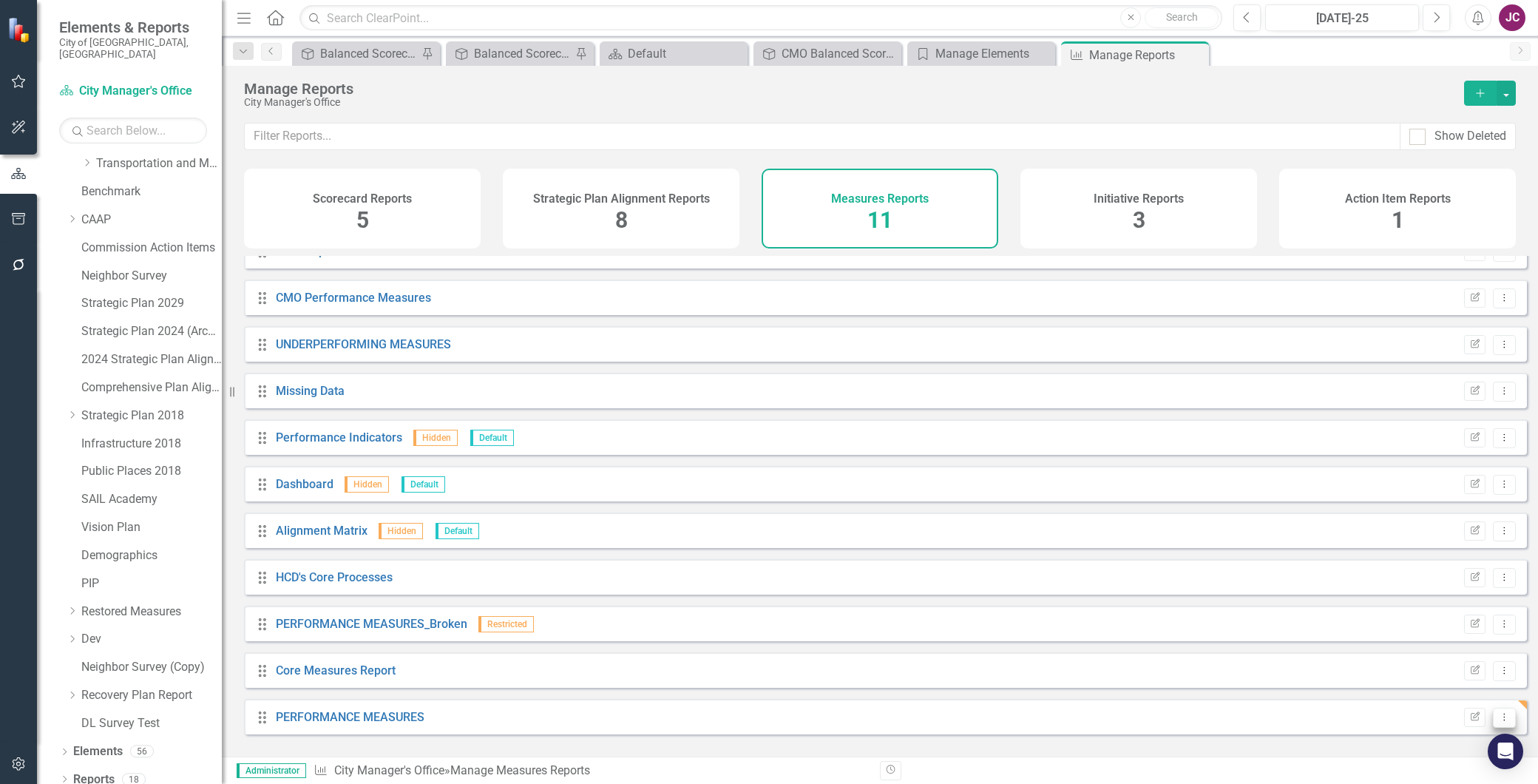
click at [1499, 722] on icon "Dropdown Menu" at bounding box center [1505, 717] width 13 height 9
click at [1461, 615] on link "Edit Report Edit Report" at bounding box center [1444, 621] width 122 height 28
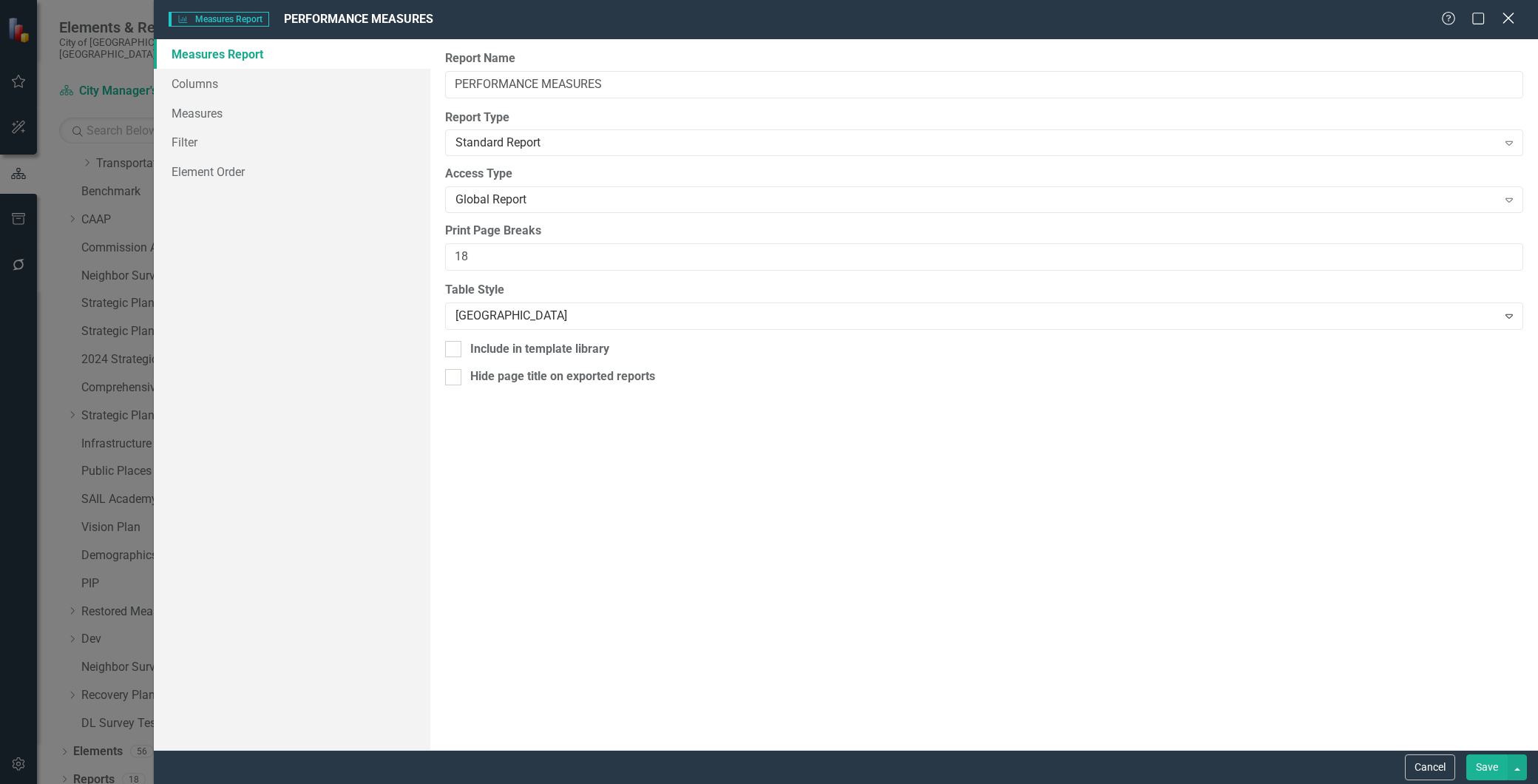
click at [1510, 17] on icon at bounding box center [1509, 18] width 11 height 11
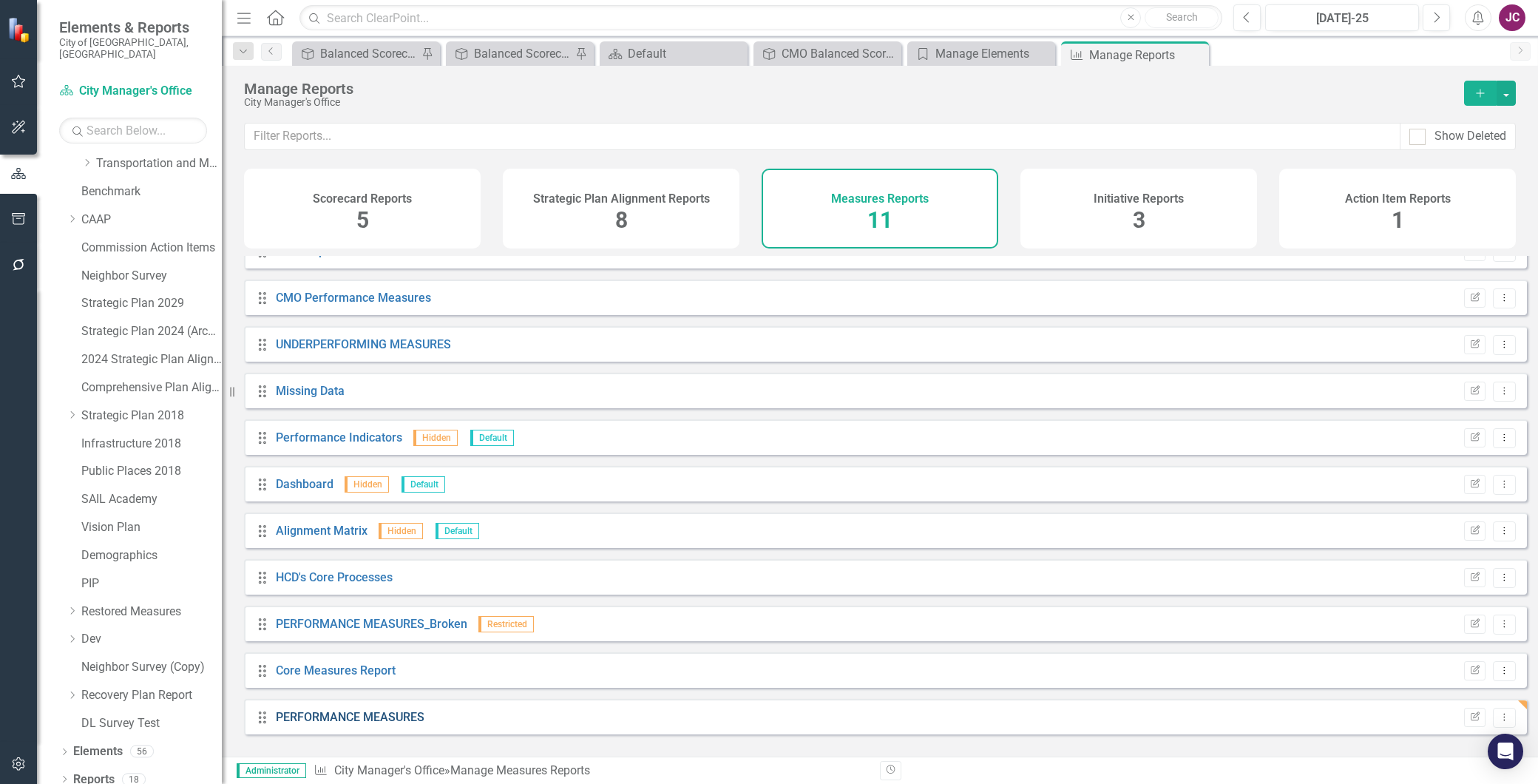
click at [362, 724] on link "PERFORMANCE MEASURES" at bounding box center [350, 717] width 148 height 14
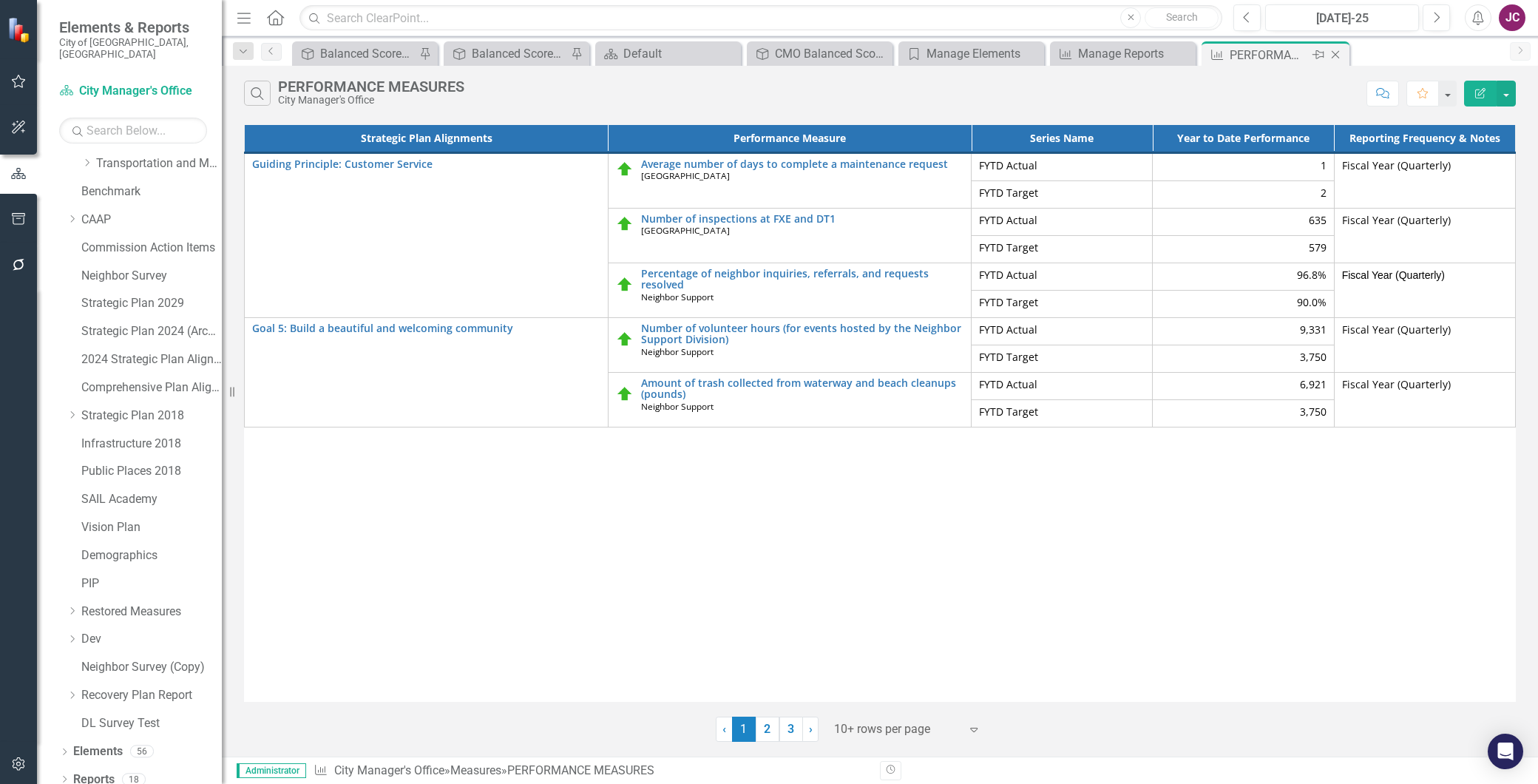
click at [1334, 52] on icon "Close" at bounding box center [1335, 54] width 15 height 12
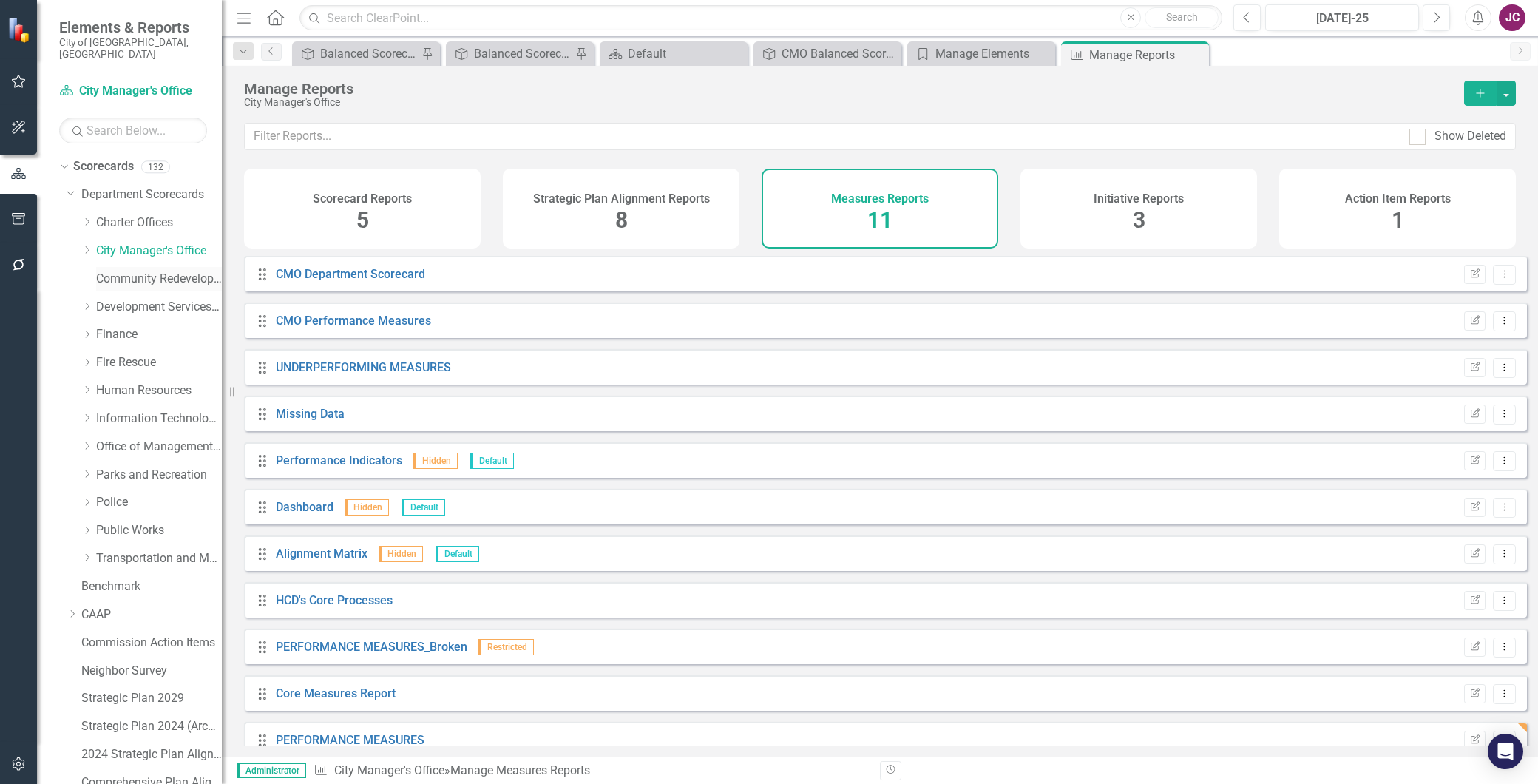
click at [134, 271] on link "Community Redevelopment Agency" at bounding box center [159, 279] width 126 height 17
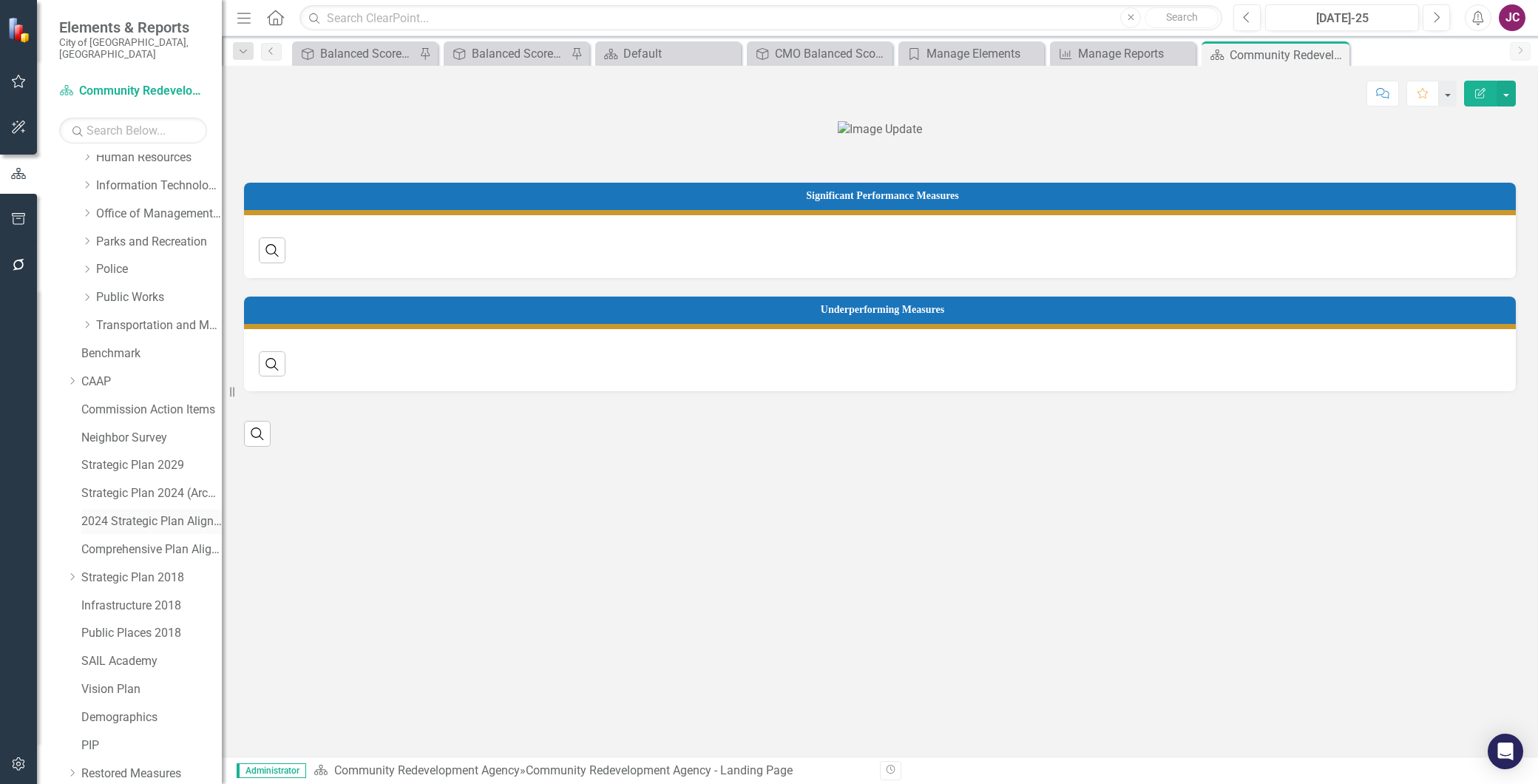
scroll to position [395, 0]
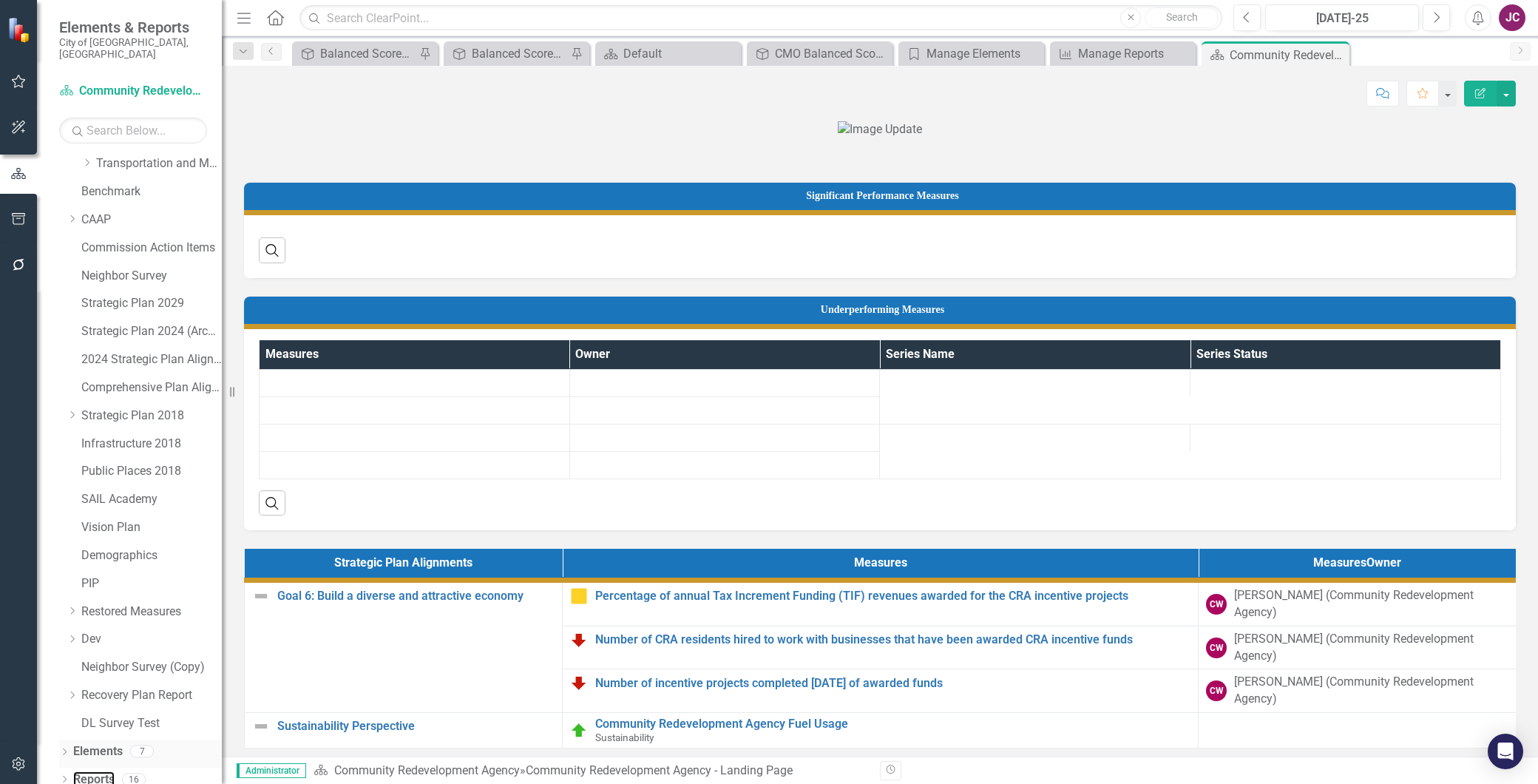
click at [92, 771] on link "Reports" at bounding box center [94, 780] width 41 height 17
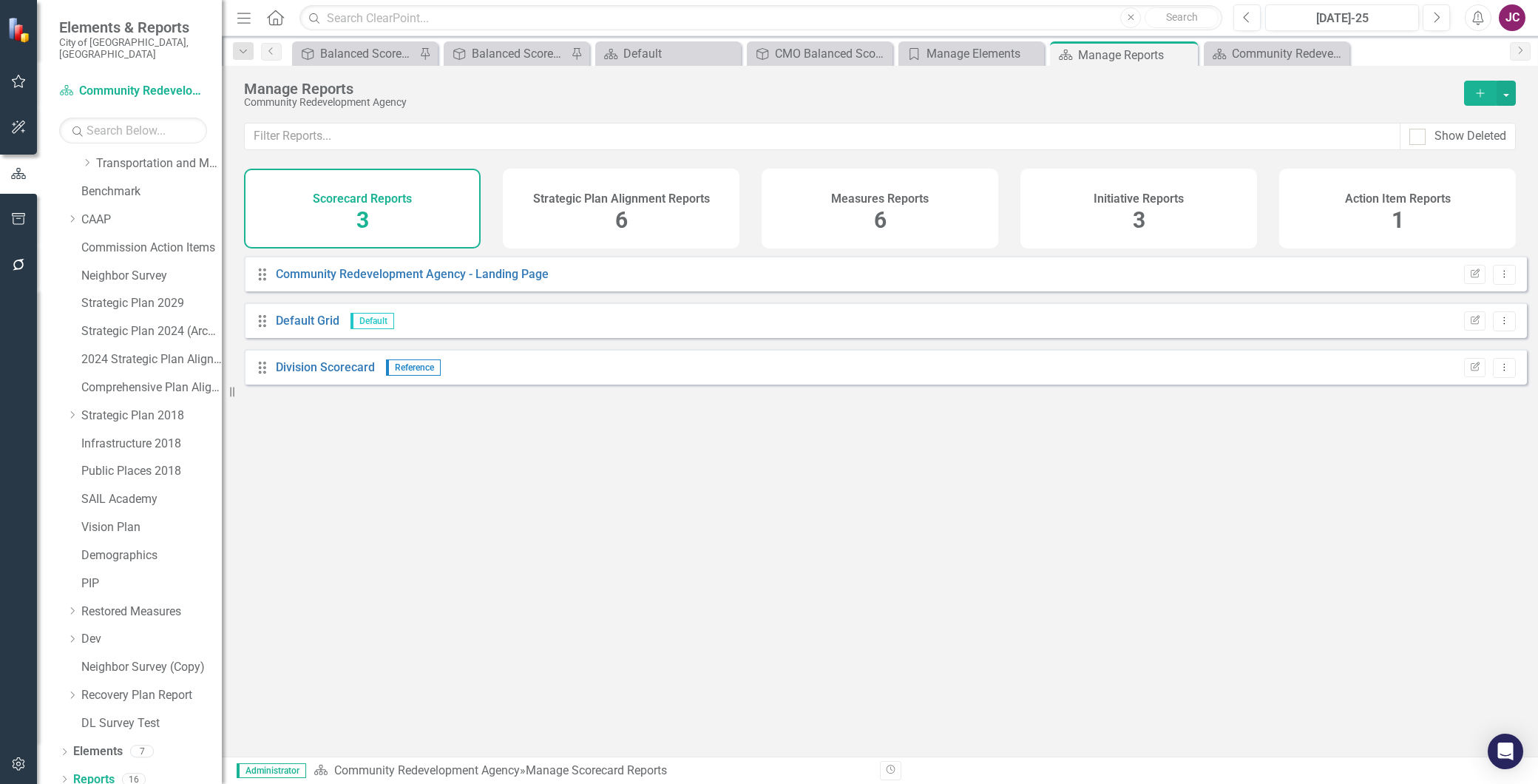
click at [914, 223] on div "Measures Reports 6" at bounding box center [880, 208] width 237 height 80
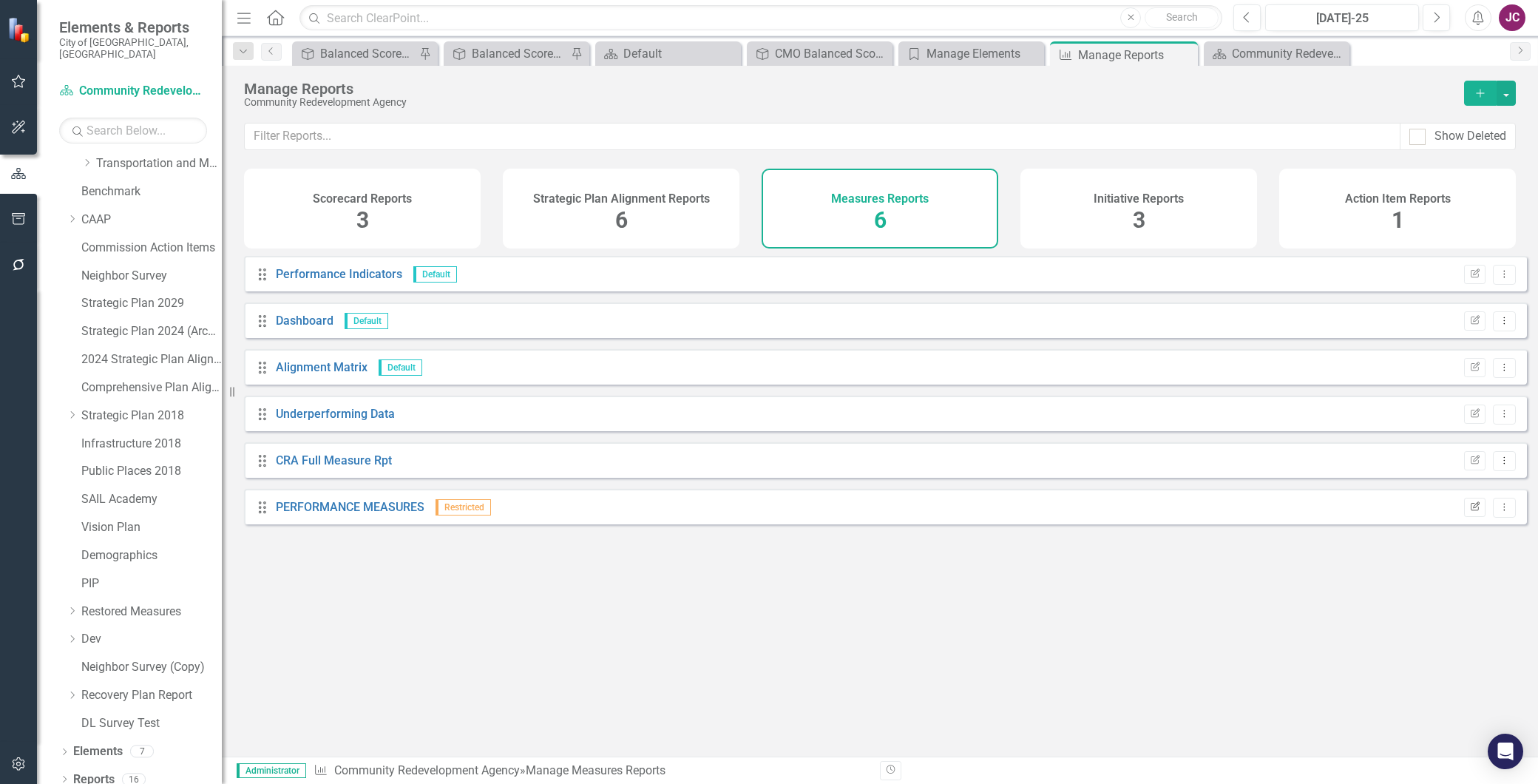
click at [1471, 510] on icon "button" at bounding box center [1475, 505] width 9 height 9
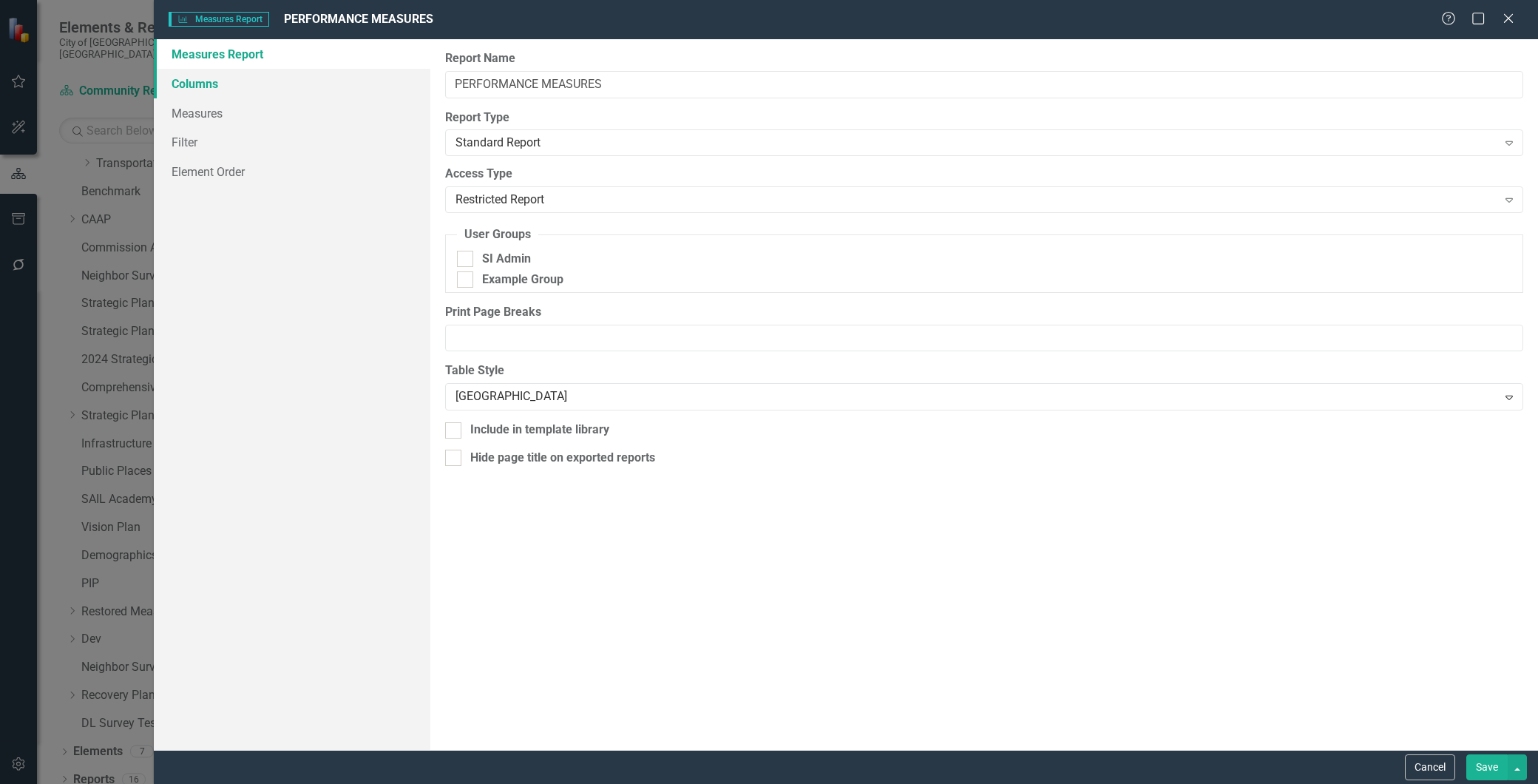
click at [215, 87] on link "Columns" at bounding box center [292, 83] width 276 height 29
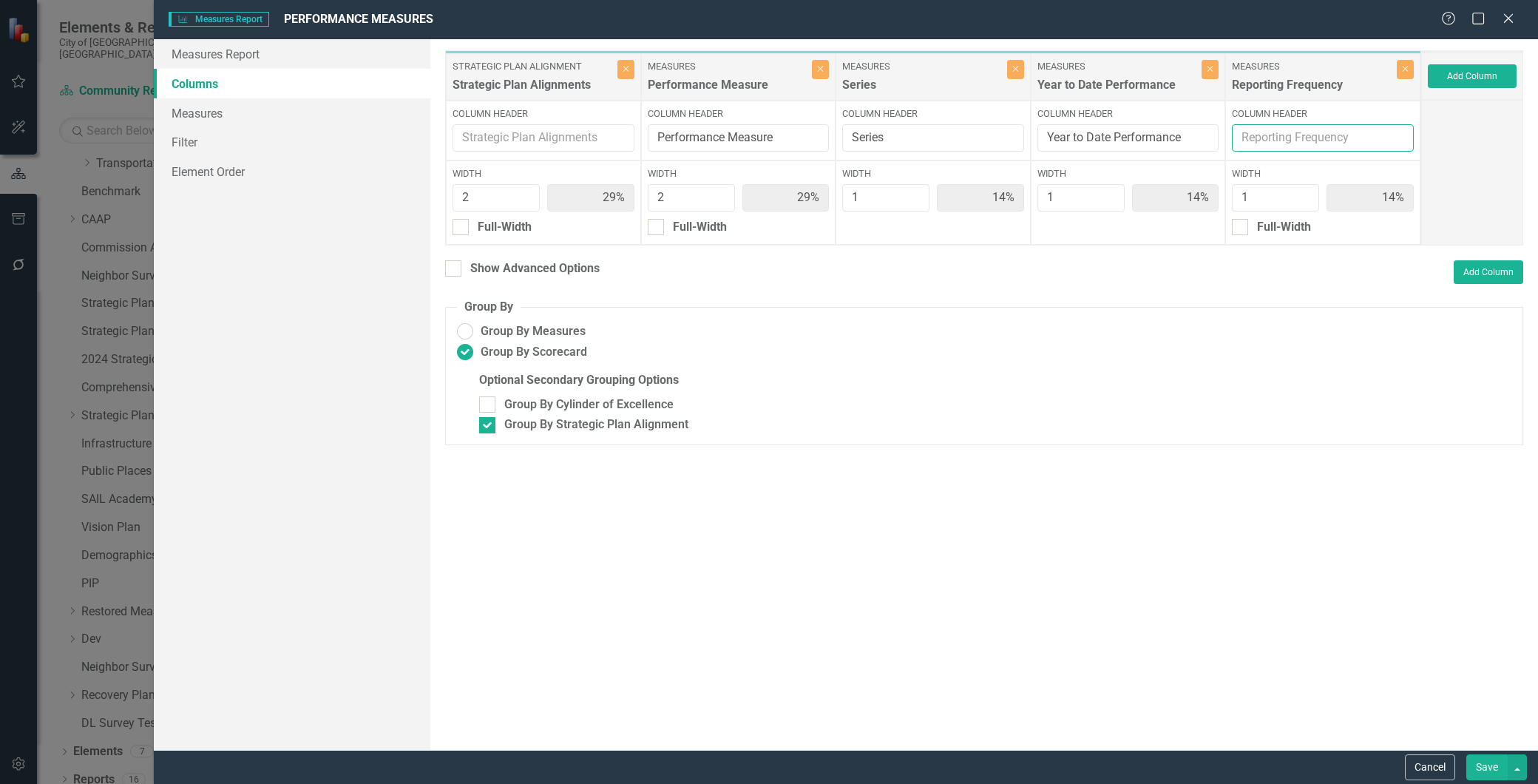
click at [1304, 135] on input "Column Header" at bounding box center [1323, 137] width 182 height 28
type input "Reporting Frequency & Notes"
drag, startPoint x: 1402, startPoint y: 137, endPoint x: 1135, endPoint y: 126, distance: 267.2
click at [1138, 126] on div "Strategic Plan Alignment Strategic Plan Alignments Close Column Header Width 2 …" at bounding box center [933, 148] width 977 height 195
click at [1488, 773] on button "Save" at bounding box center [1487, 767] width 41 height 26
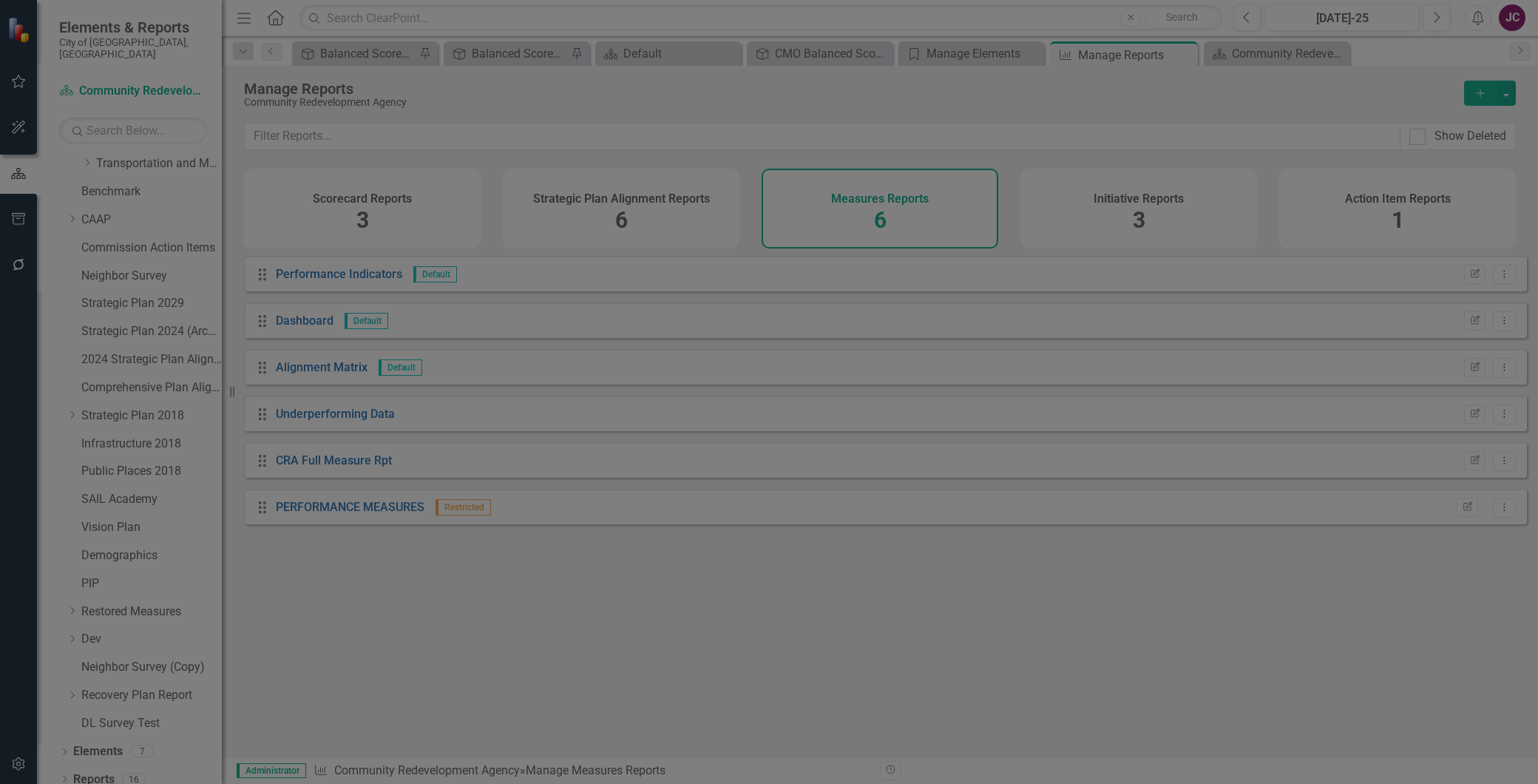
radio input "false"
checkbox input "false"
radio input "true"
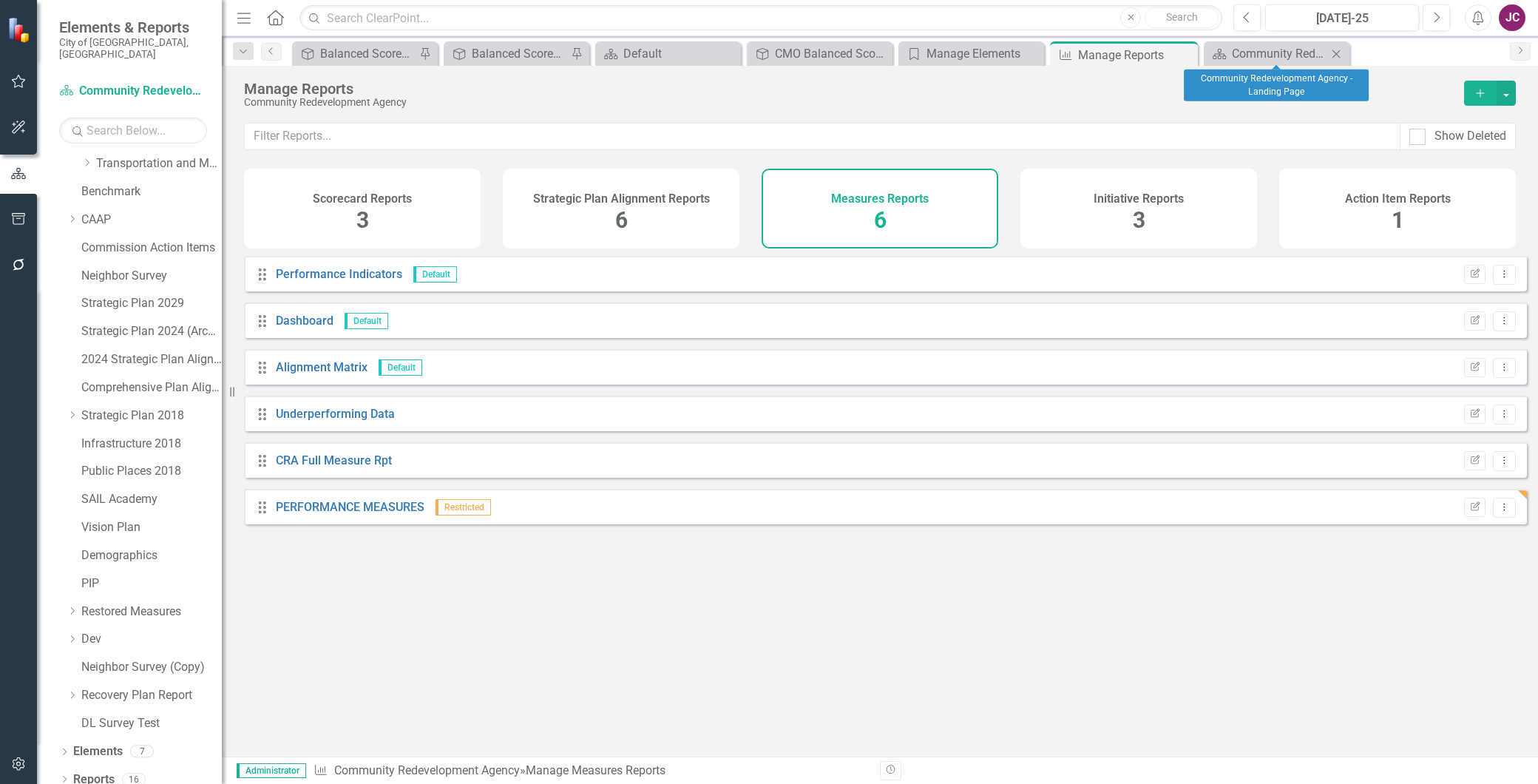
click at [1336, 52] on icon "Close" at bounding box center [1336, 54] width 15 height 12
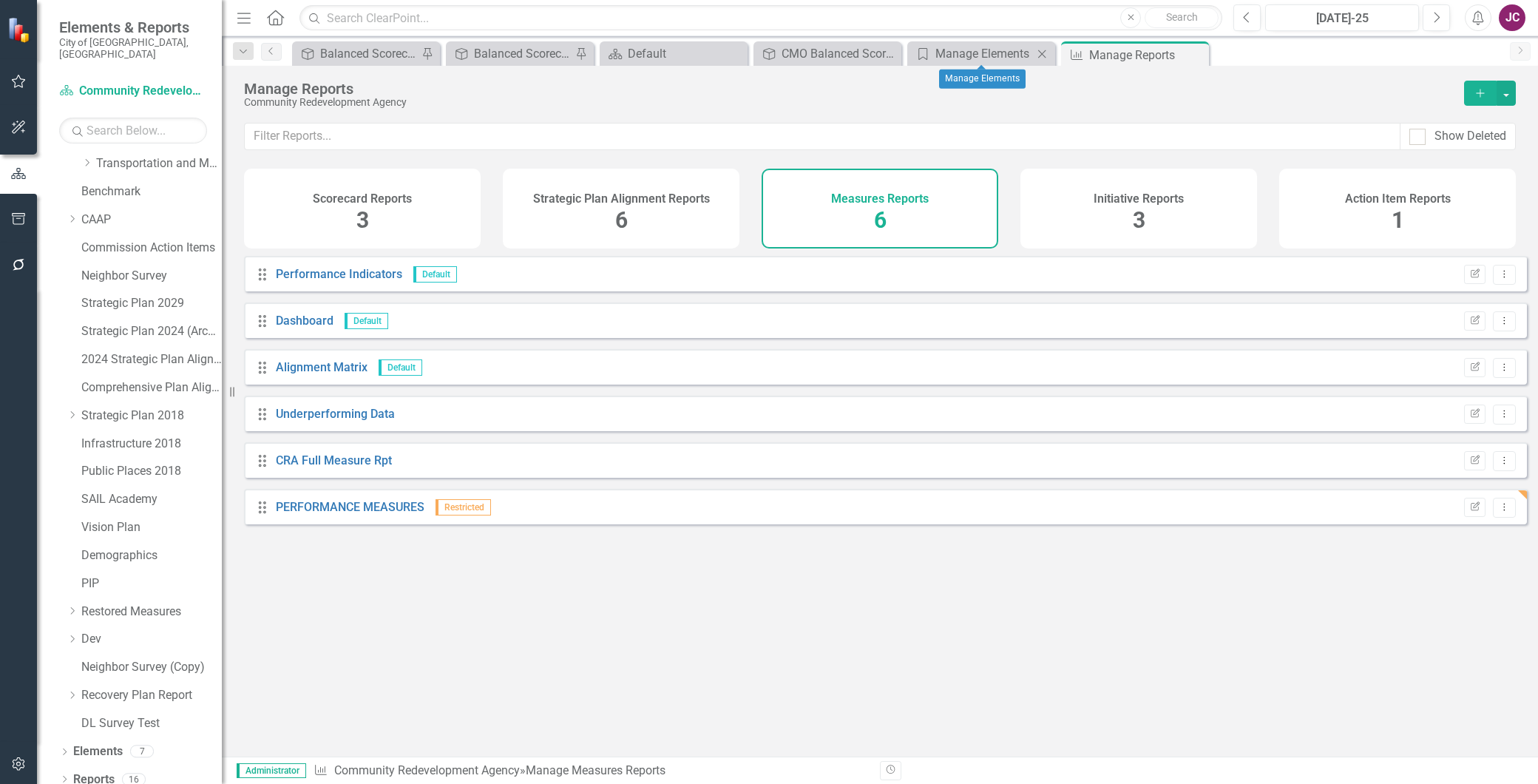
click at [1041, 49] on icon "Close" at bounding box center [1042, 54] width 15 height 12
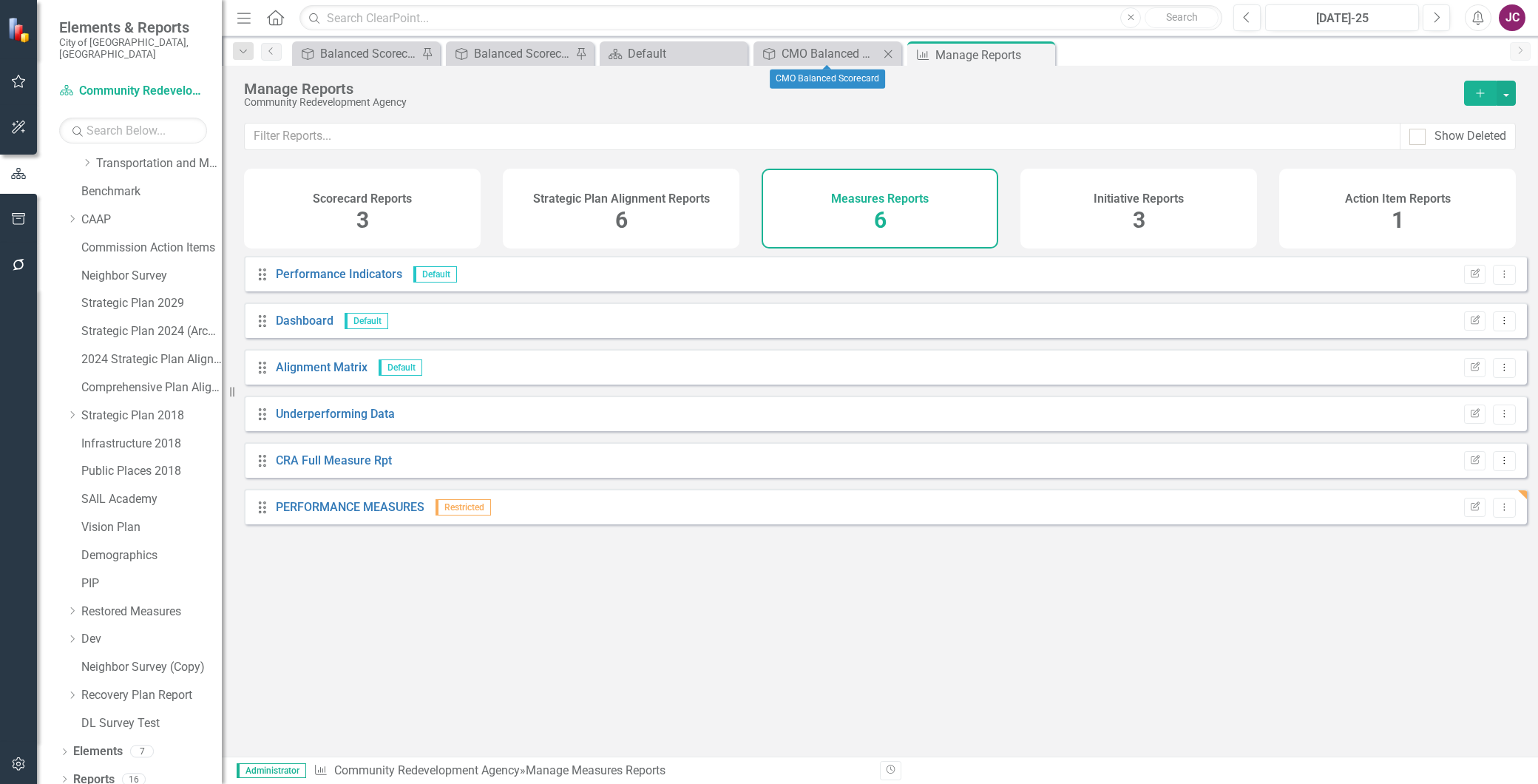
click at [885, 52] on icon "Close" at bounding box center [888, 54] width 15 height 12
click at [666, 54] on div "Default" at bounding box center [677, 53] width 98 height 18
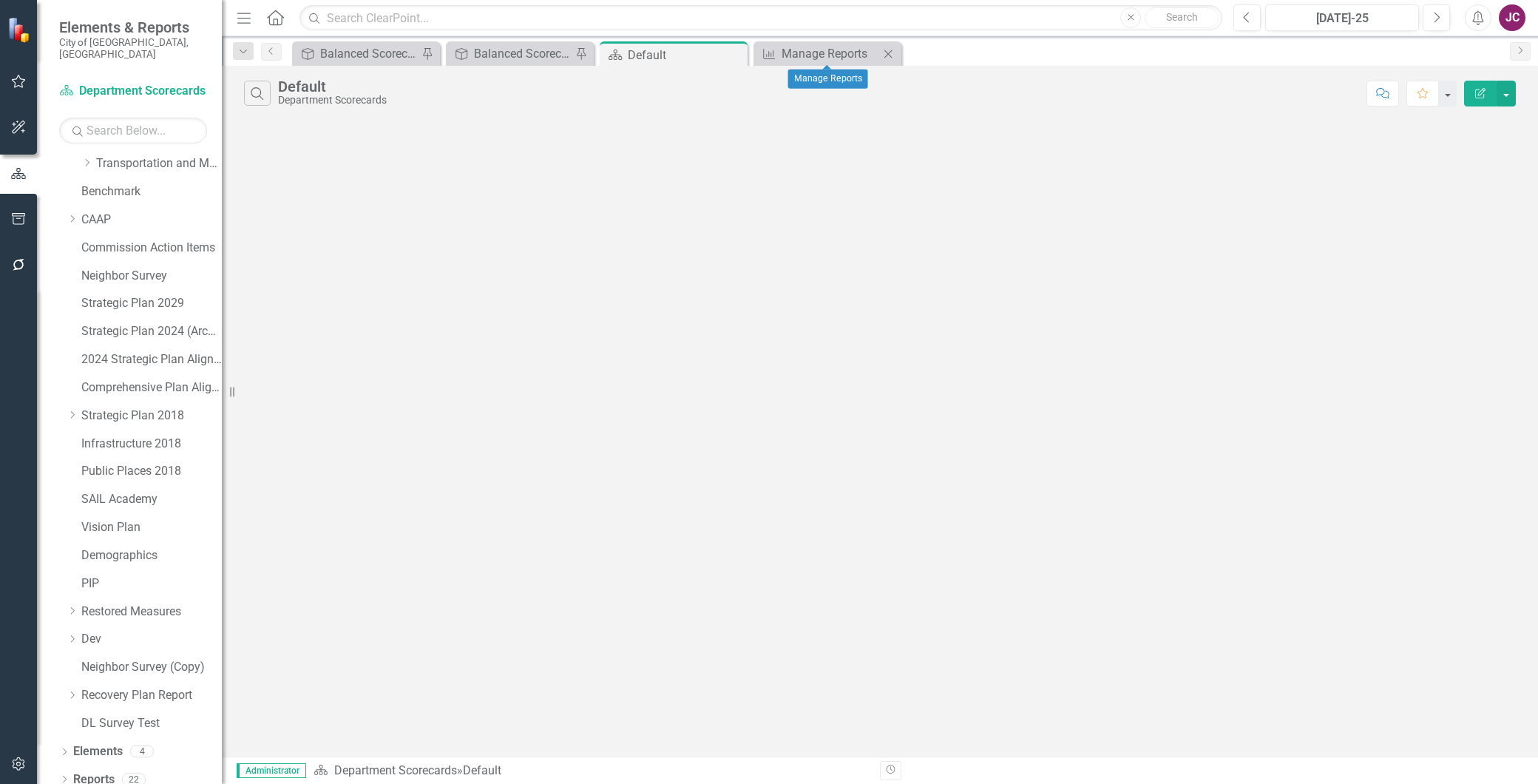
click at [890, 52] on icon at bounding box center [888, 54] width 8 height 8
click at [526, 45] on div "Balanced Scorecard" at bounding box center [523, 53] width 98 height 18
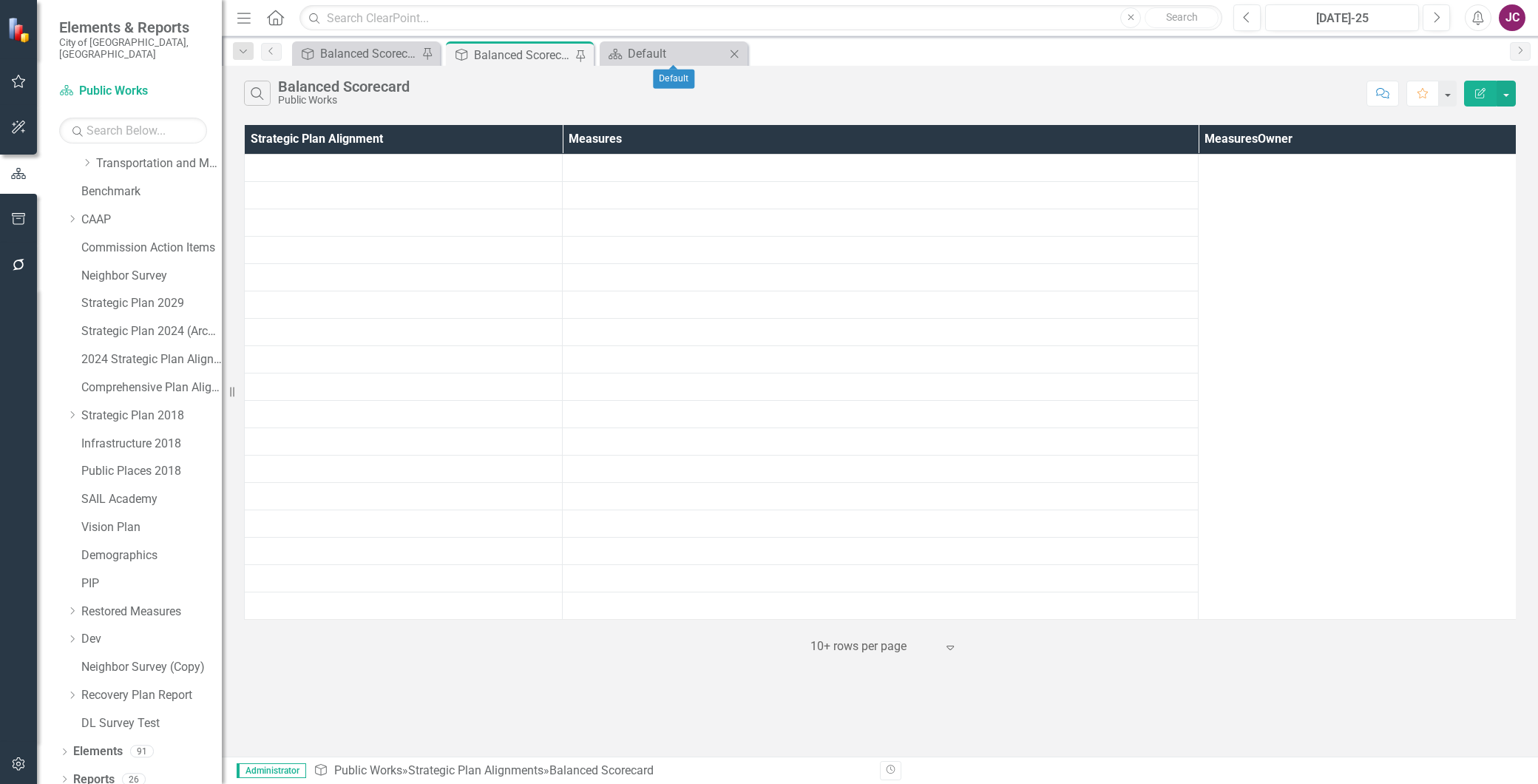
click at [733, 53] on icon "Close" at bounding box center [734, 54] width 15 height 12
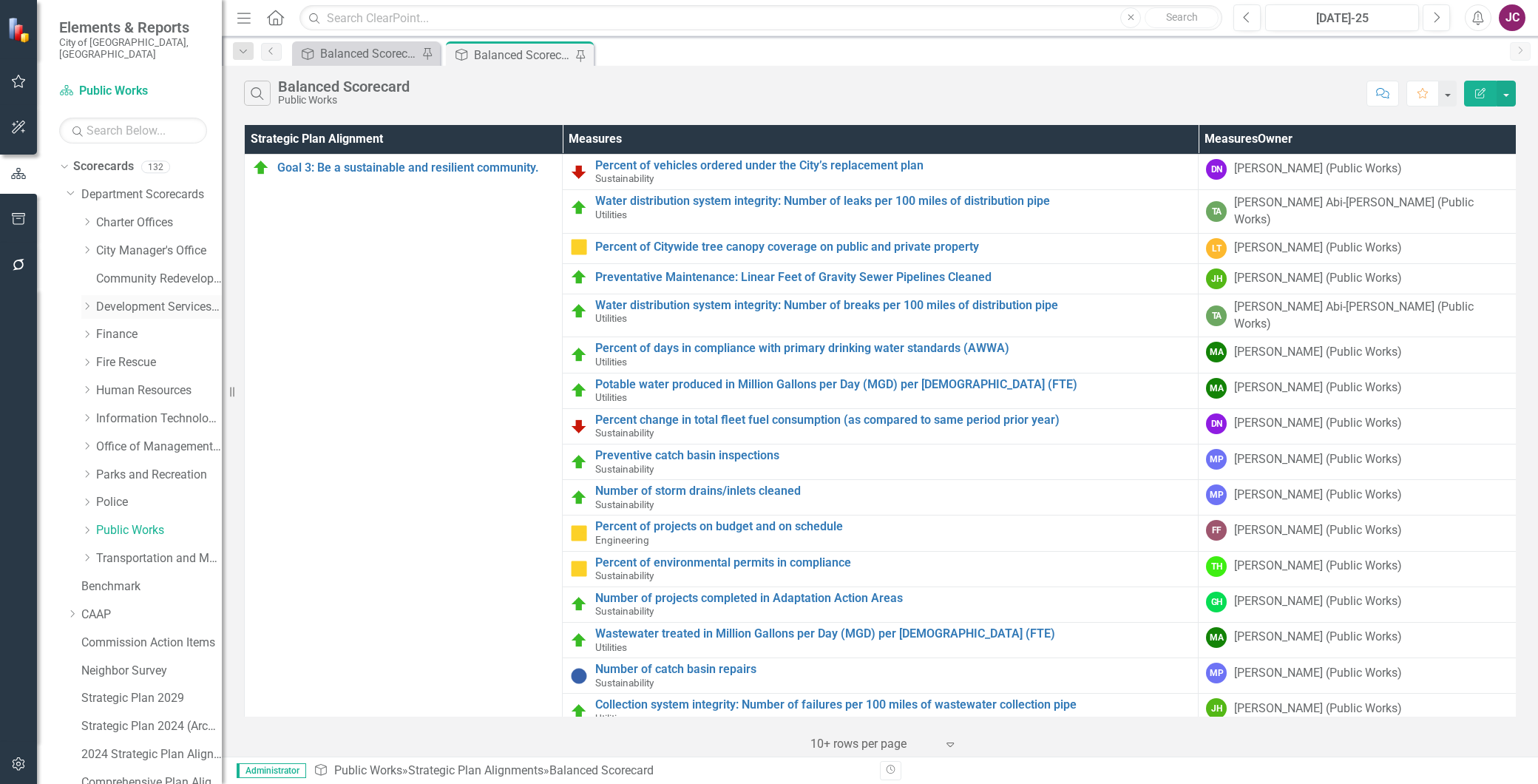
click at [122, 298] on link "Development Services Department" at bounding box center [159, 307] width 126 height 17
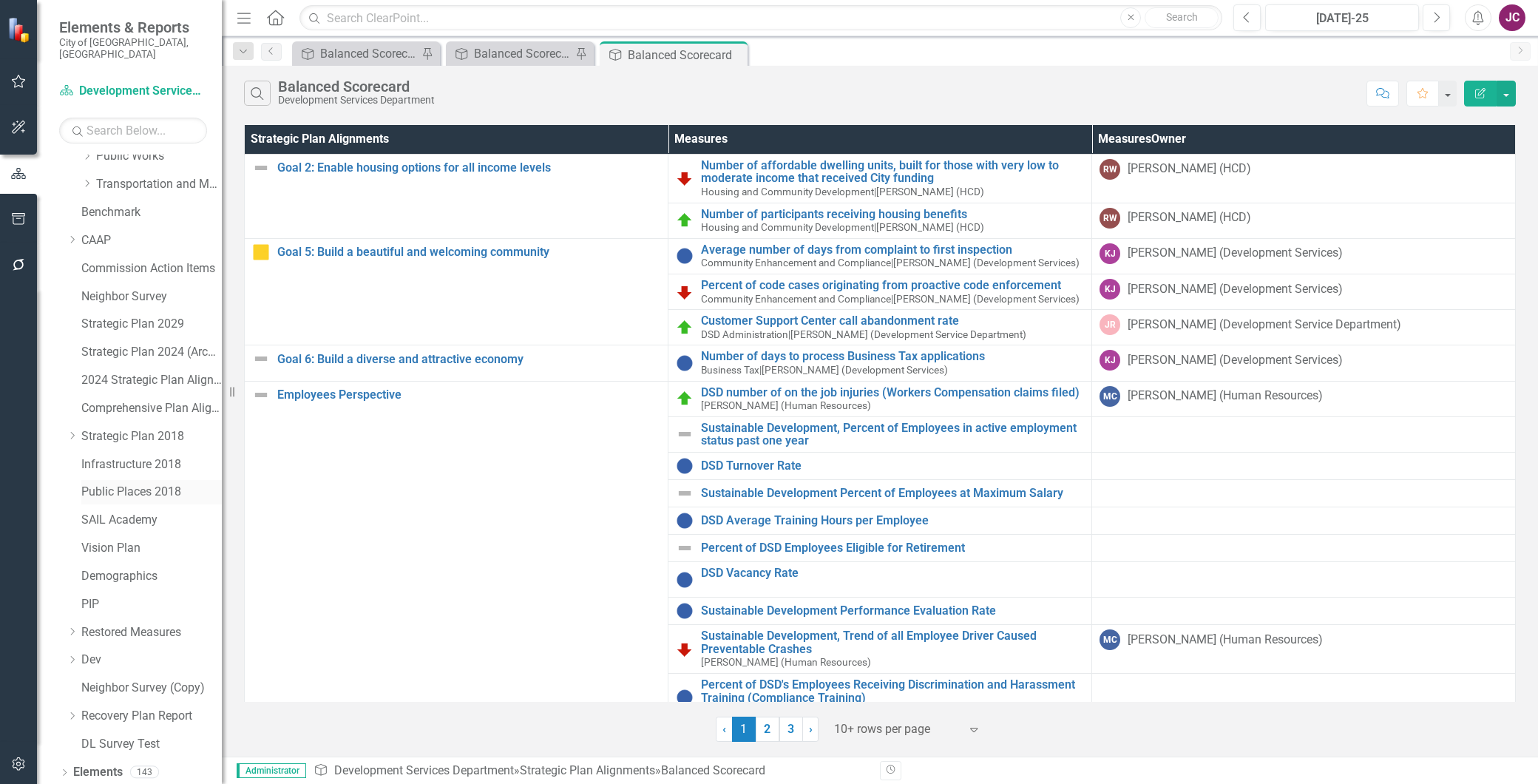
scroll to position [395, 0]
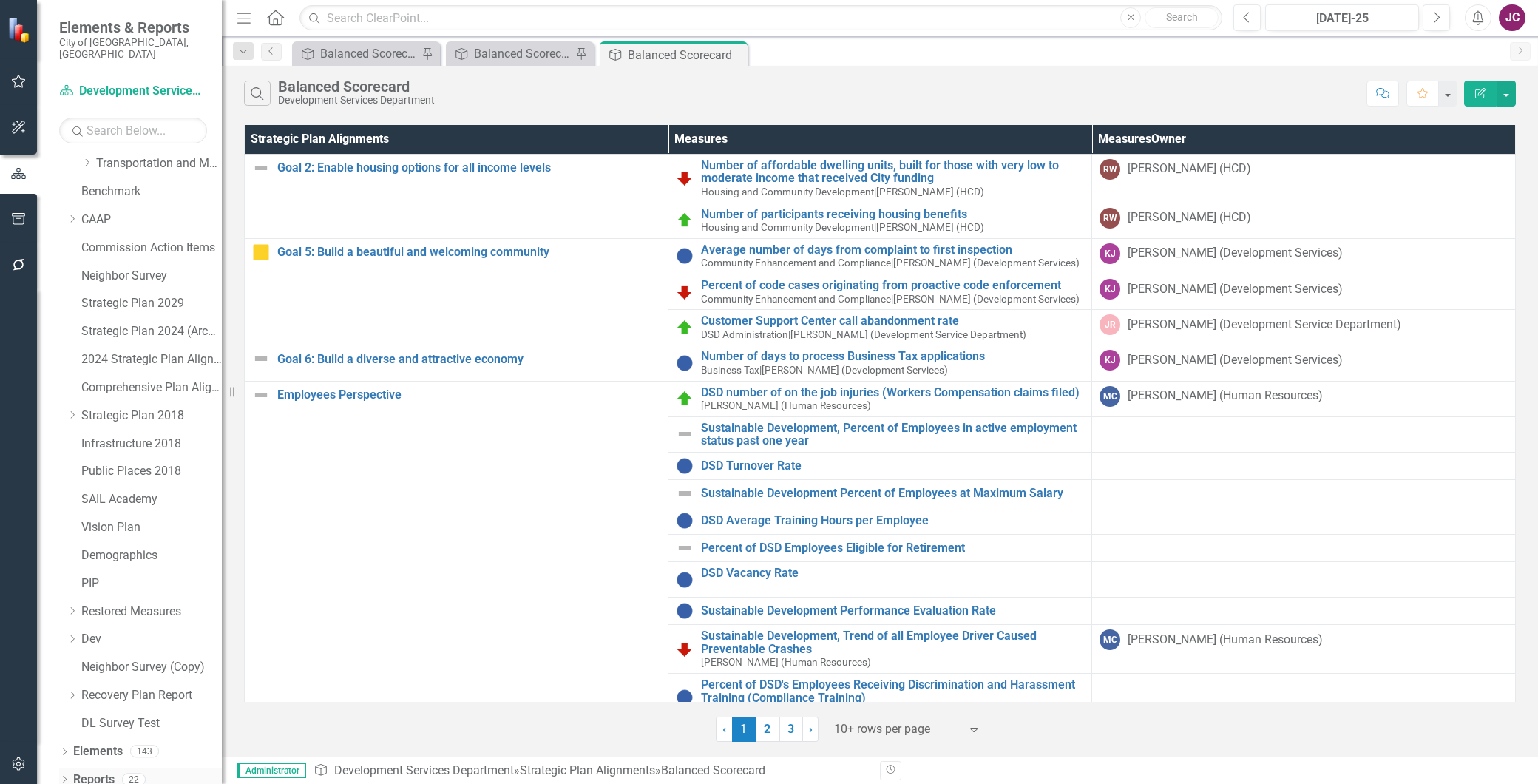
click at [111, 771] on link "Reports" at bounding box center [94, 780] width 41 height 17
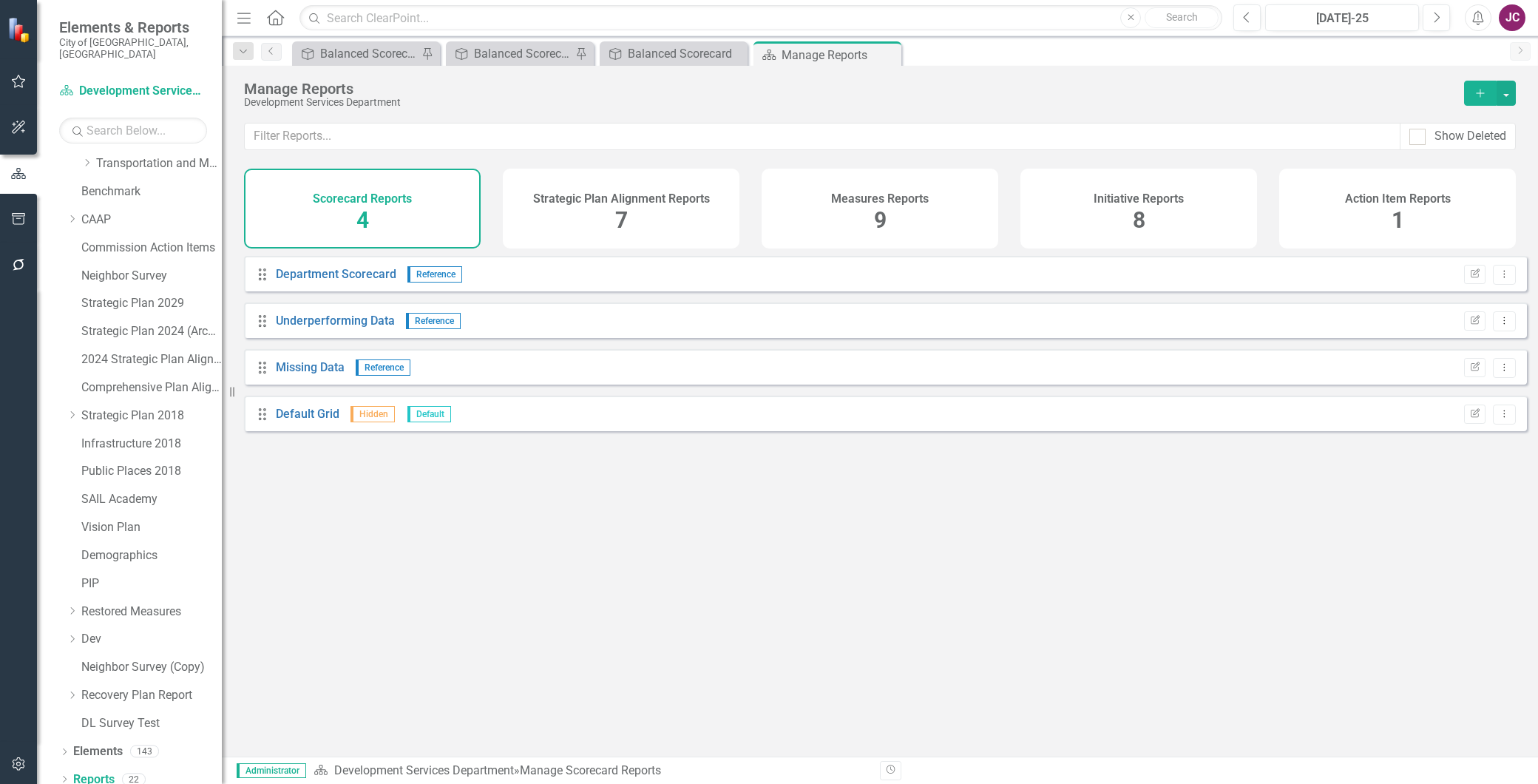
click at [820, 200] on div "Measures Reports 9" at bounding box center [880, 208] width 237 height 80
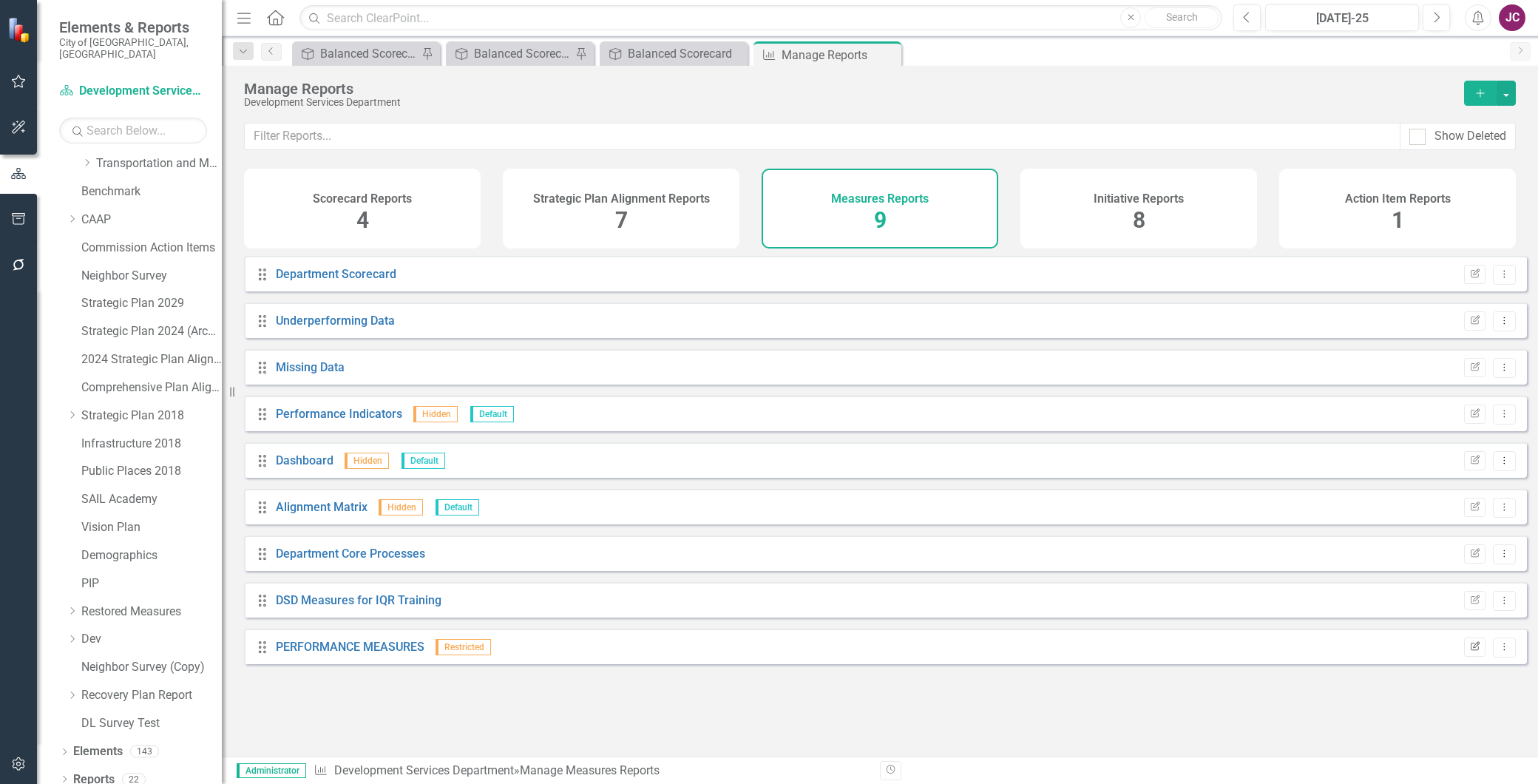
click at [1469, 651] on icon "Edit Report" at bounding box center [1475, 647] width 11 height 9
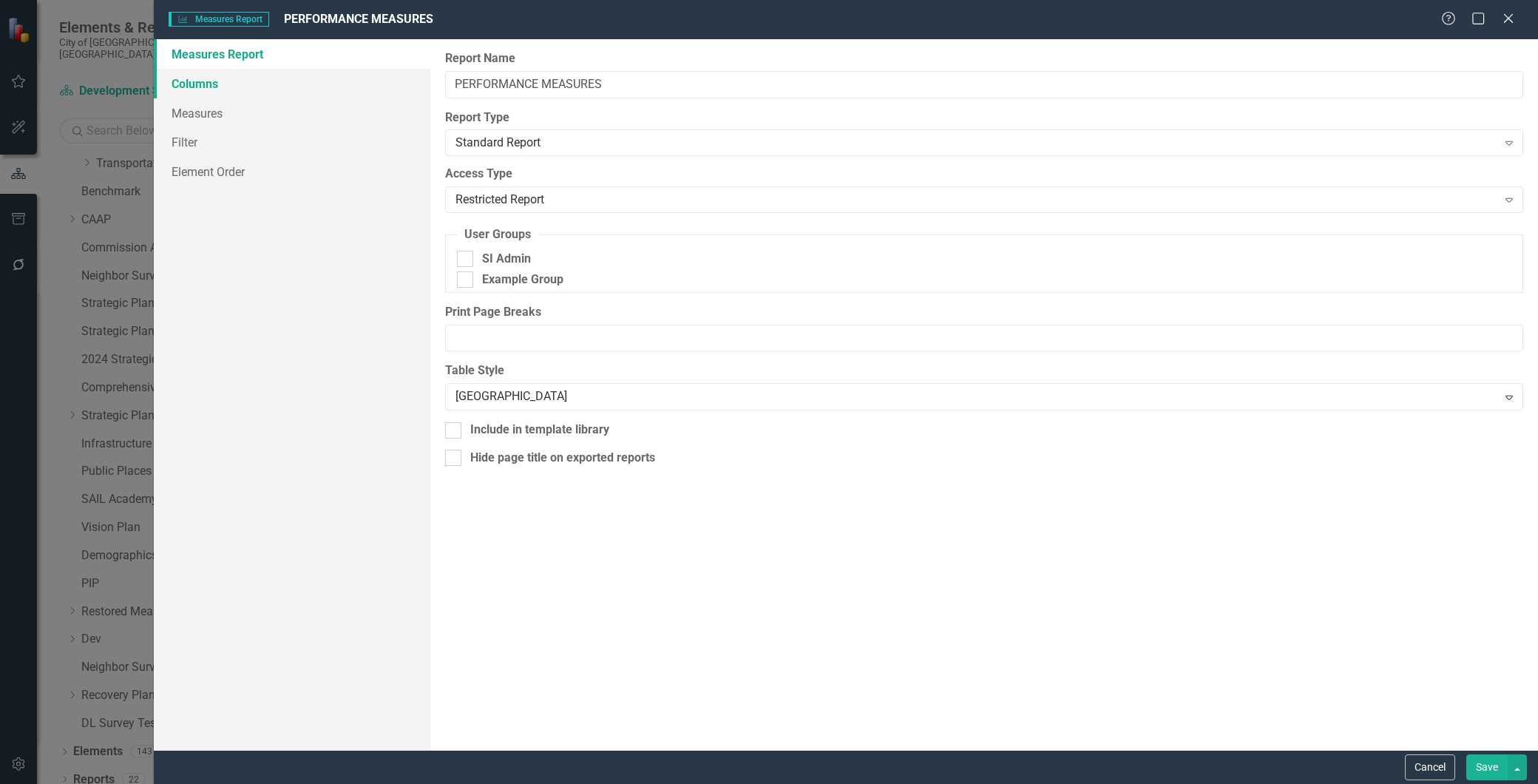
click at [204, 83] on link "Columns" at bounding box center [292, 83] width 276 height 29
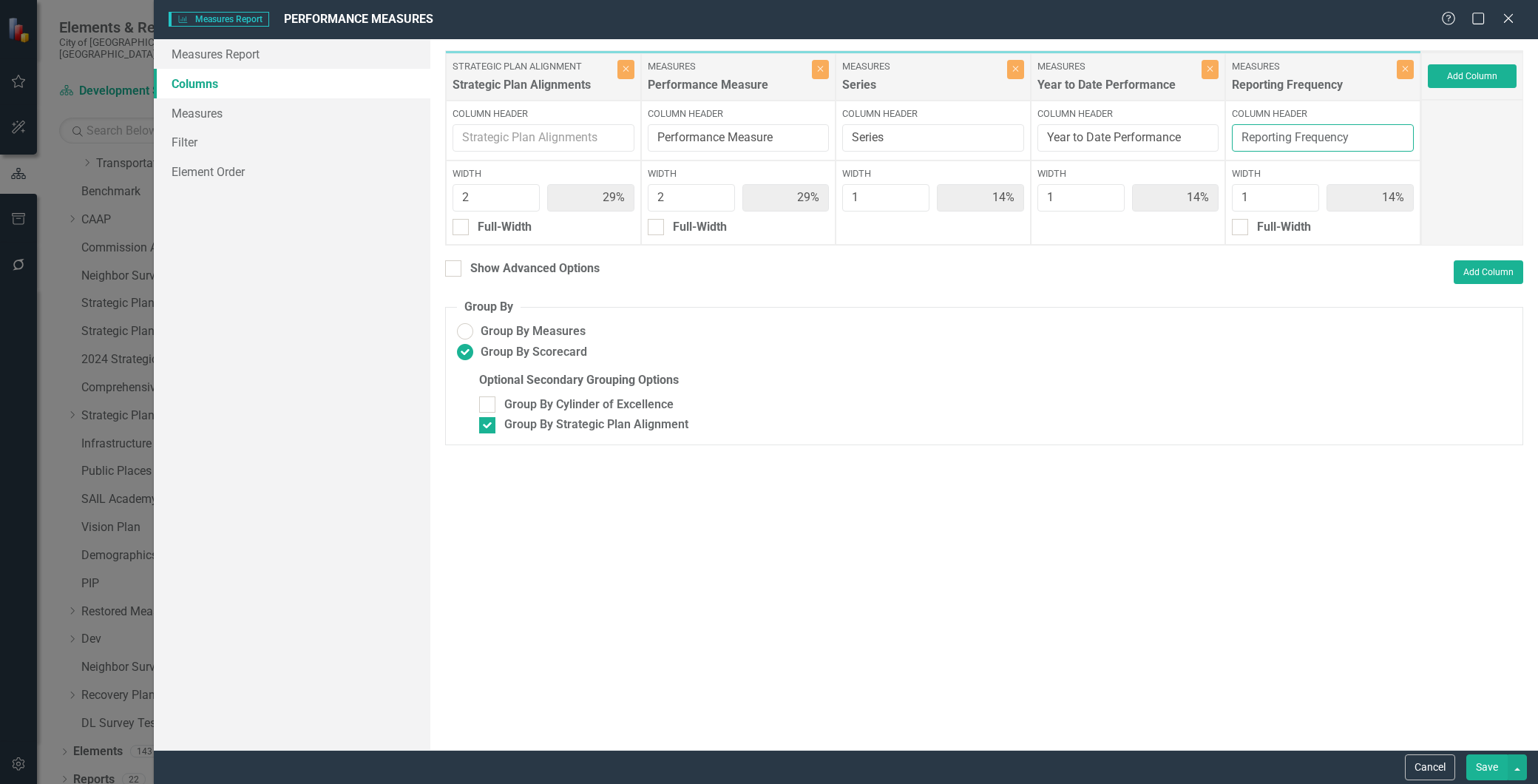
click at [1292, 137] on input "Reporting Frequency" at bounding box center [1323, 137] width 182 height 28
type input "Reporting Frequency & Notes"
click at [1484, 766] on button "Save" at bounding box center [1487, 767] width 41 height 26
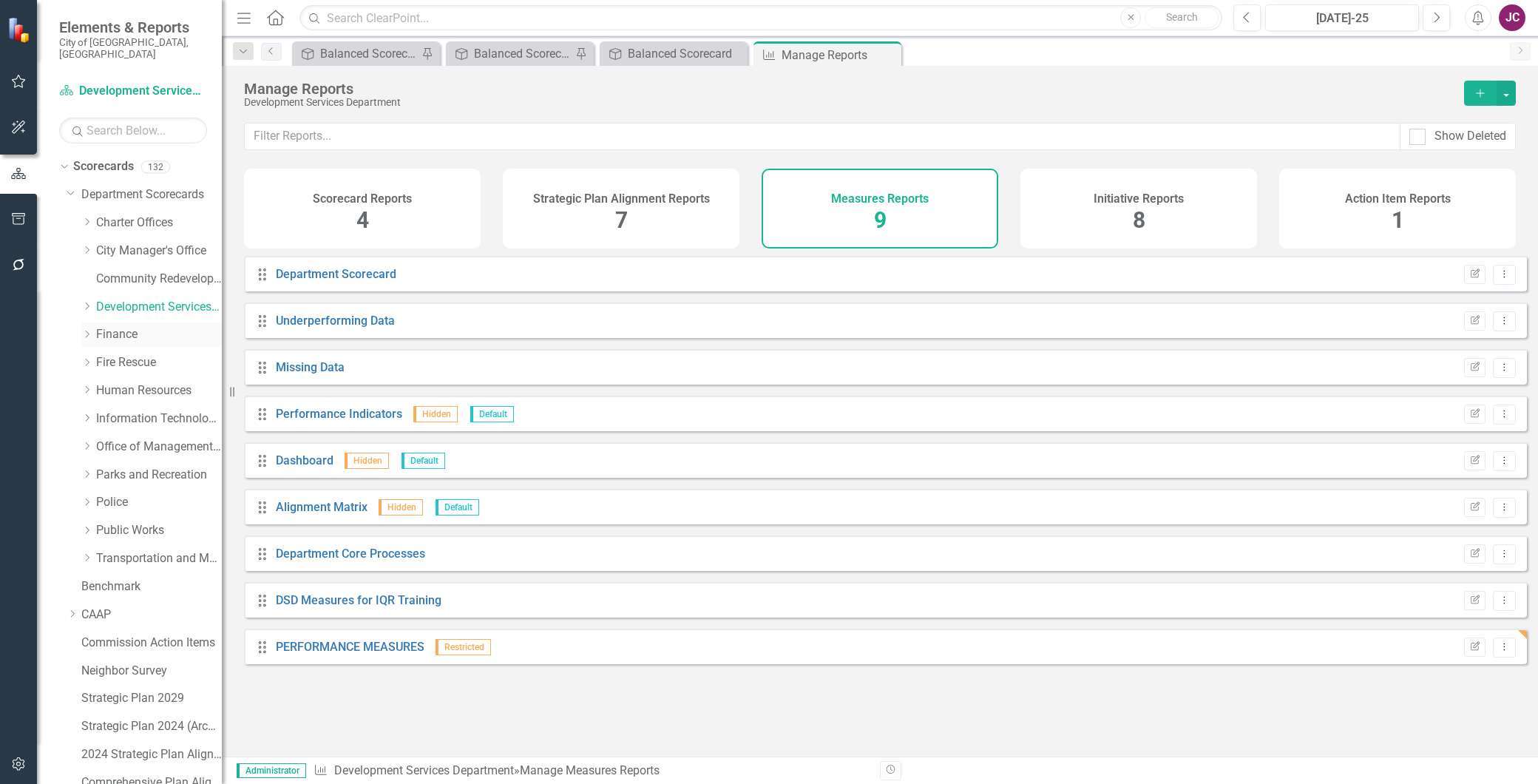
click at [116, 326] on link "Finance" at bounding box center [159, 335] width 126 height 17
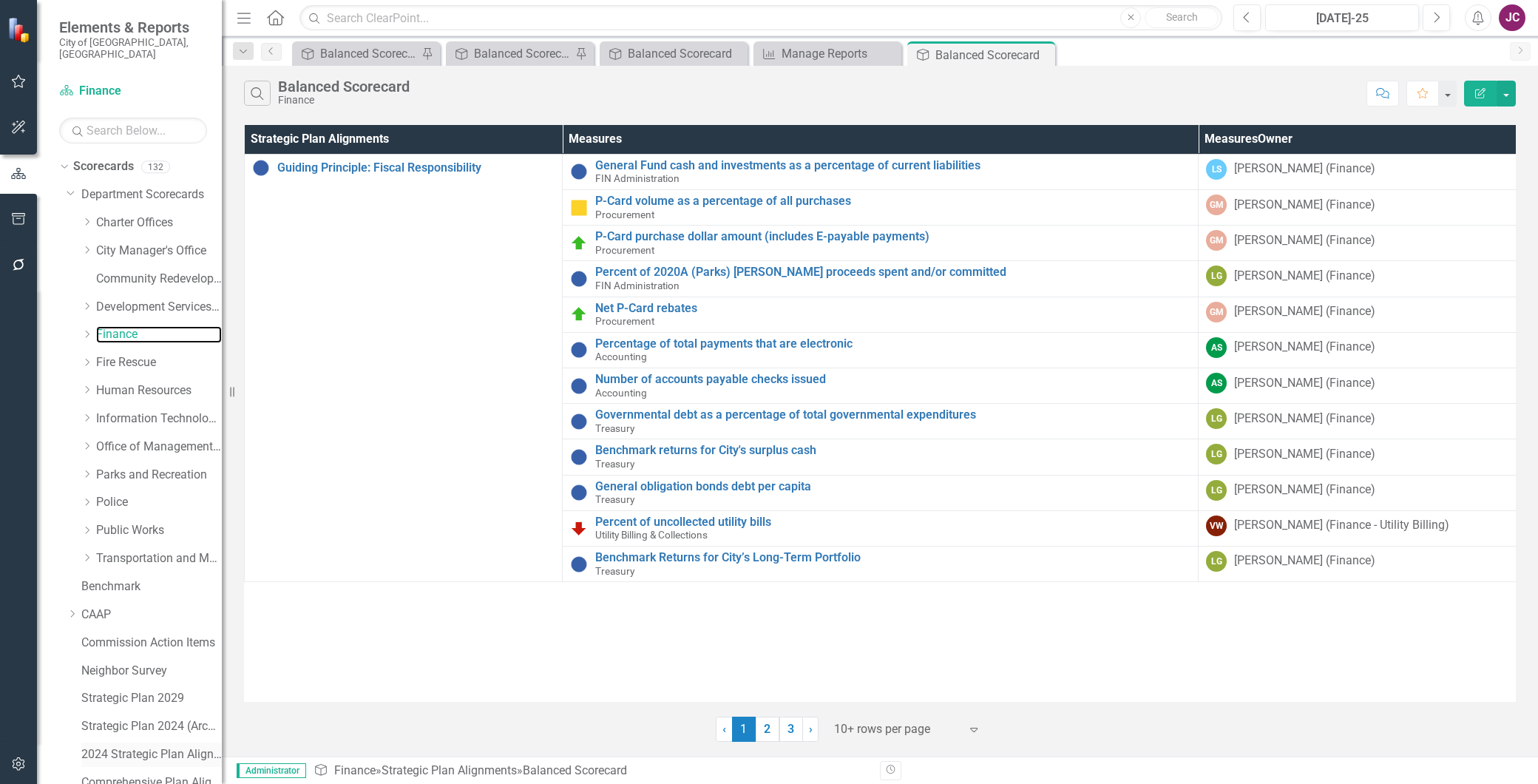
scroll to position [395, 0]
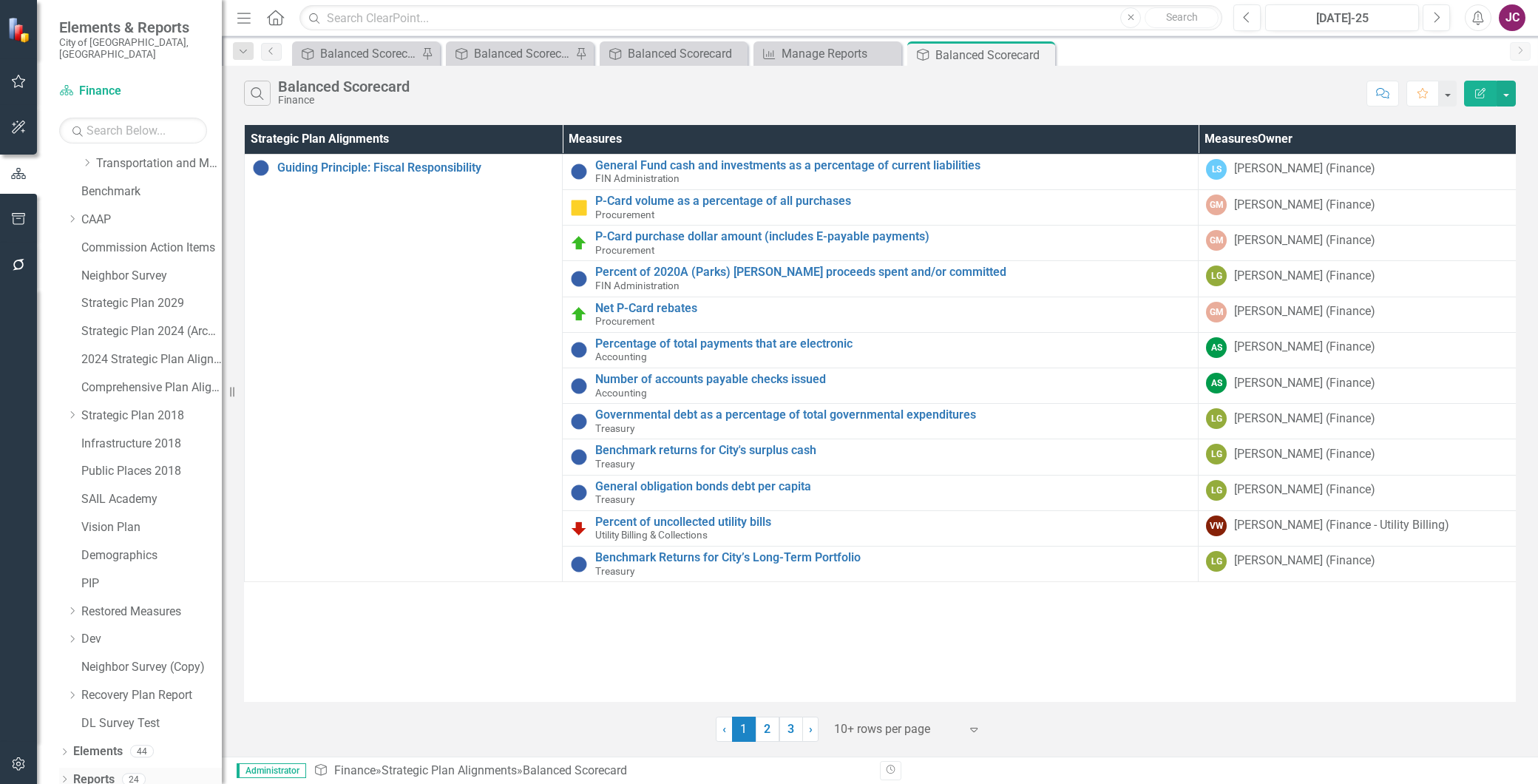
click at [101, 771] on link "Reports" at bounding box center [94, 780] width 41 height 17
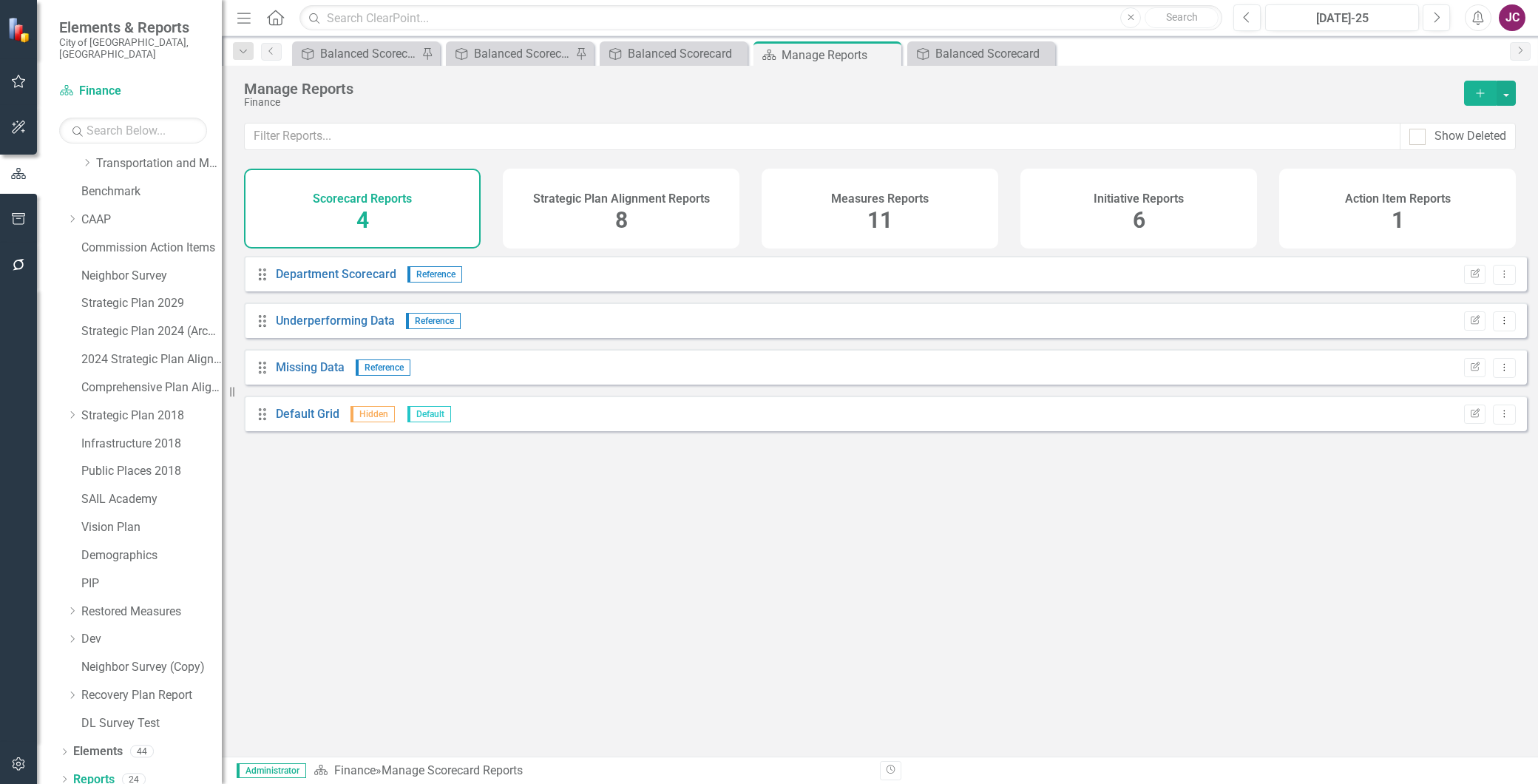
click at [845, 223] on div "Measures Reports 11" at bounding box center [880, 208] width 237 height 80
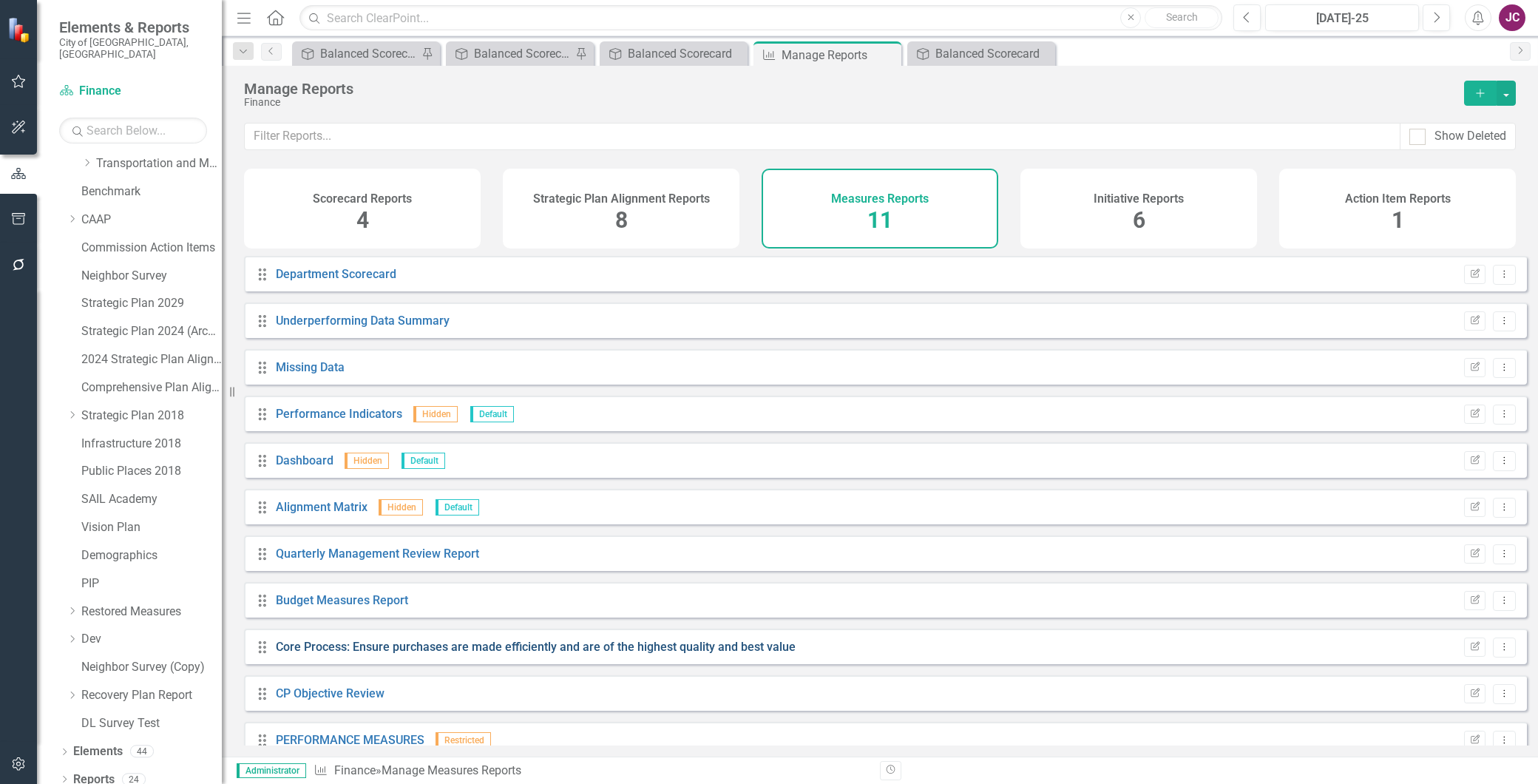
scroll to position [23, 0]
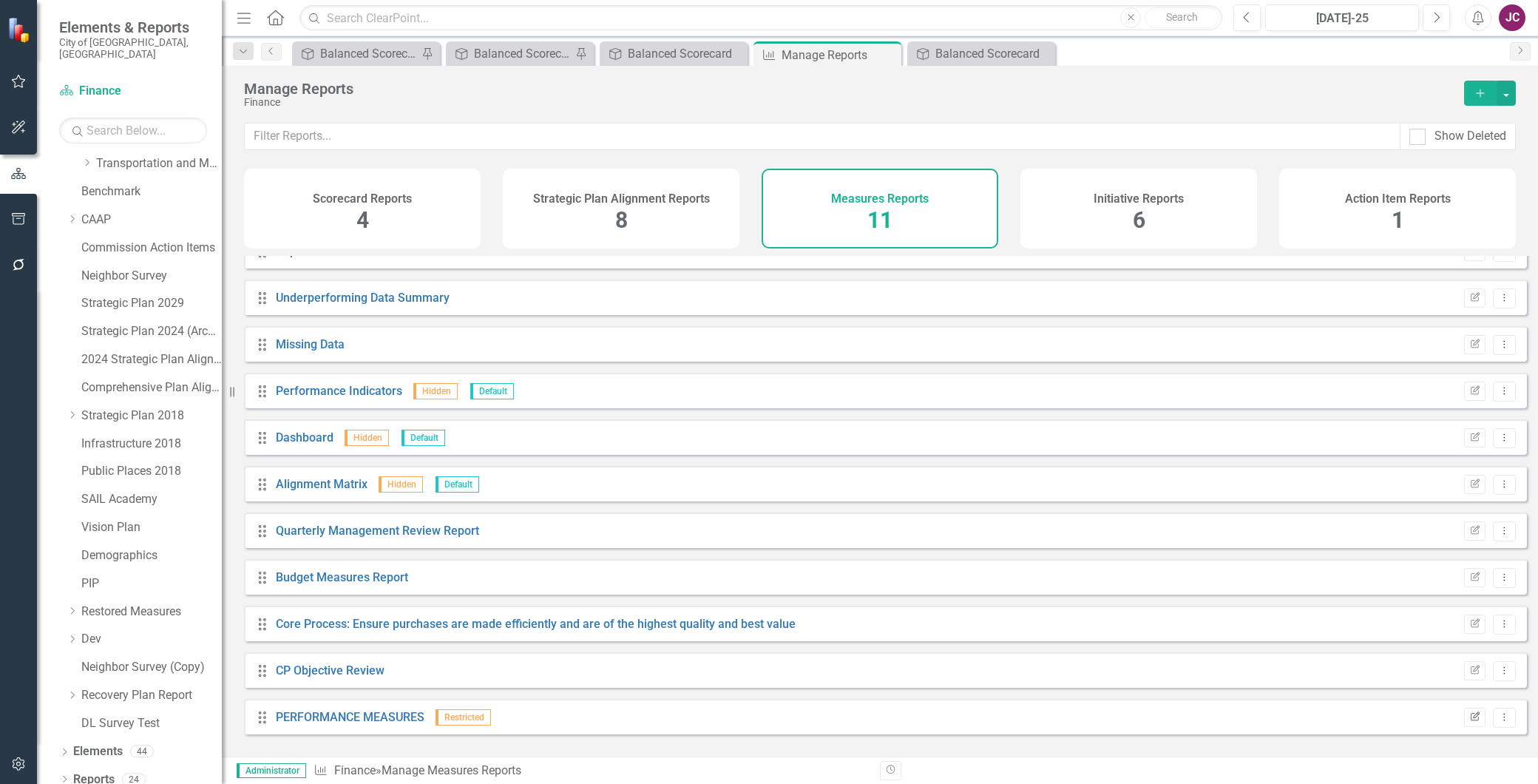
click at [1469, 722] on icon "Edit Report" at bounding box center [1475, 717] width 11 height 9
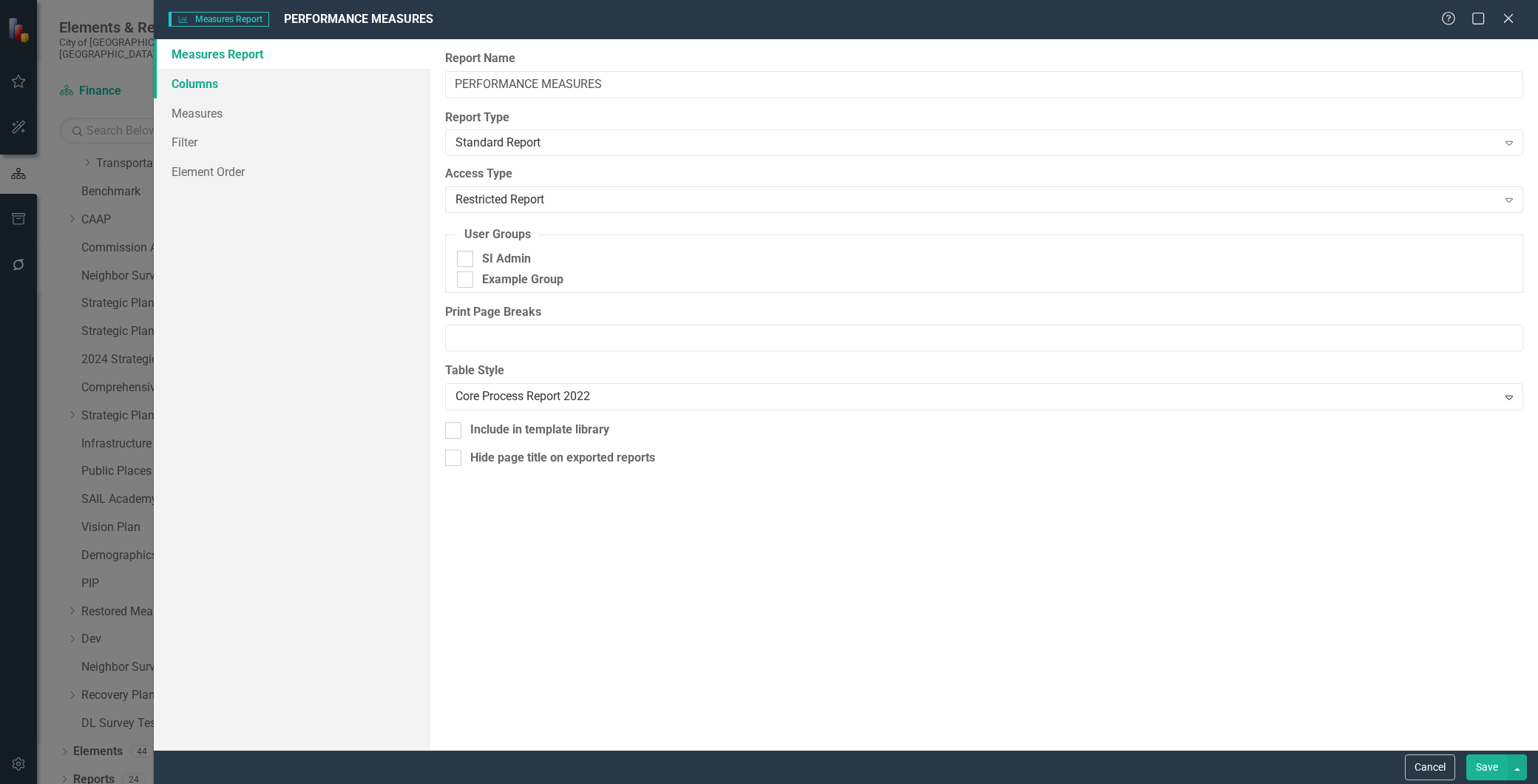
click at [193, 85] on link "Columns" at bounding box center [292, 83] width 276 height 29
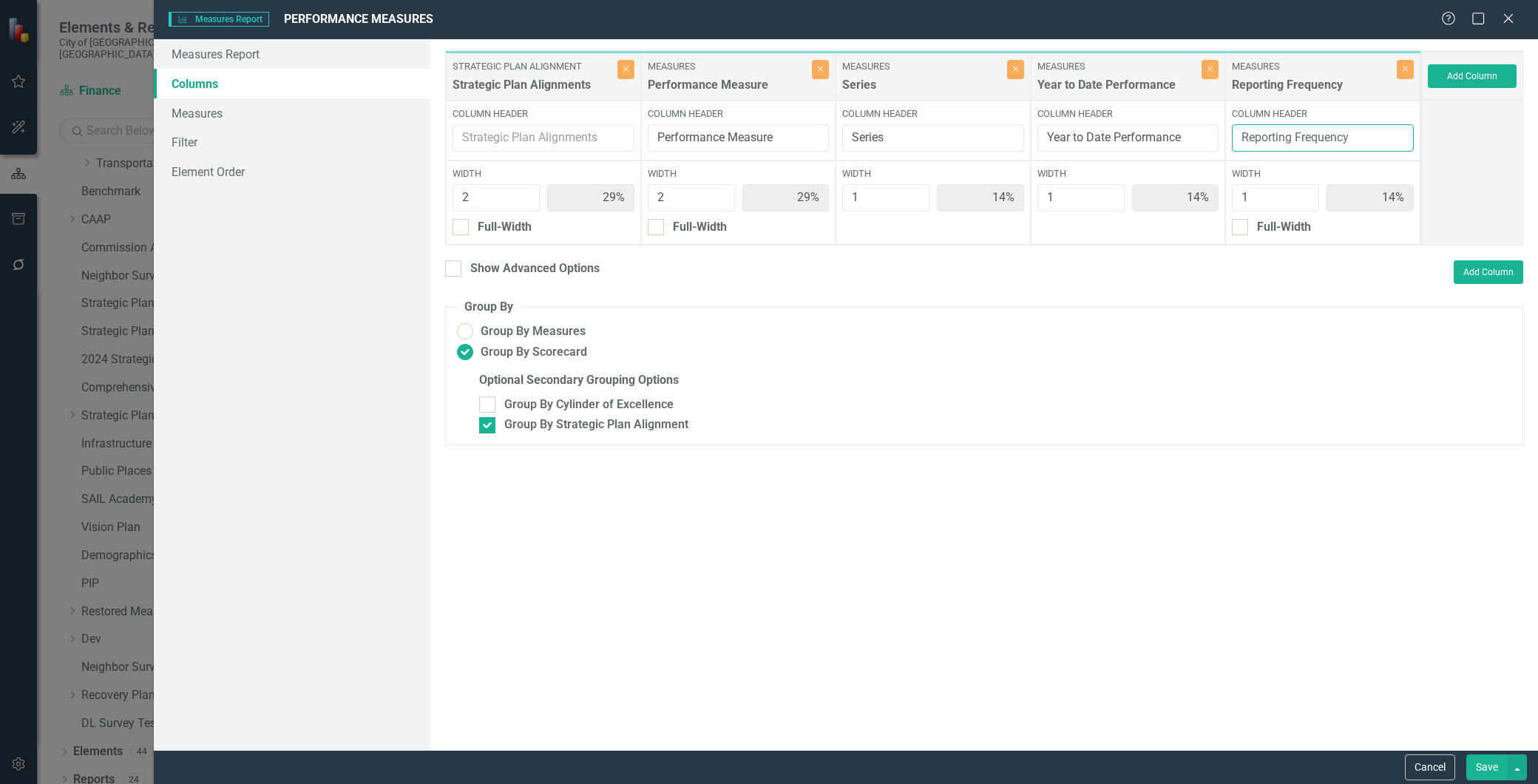
click at [1370, 134] on input "Reporting Frequency" at bounding box center [1323, 137] width 182 height 28
type input "Reporting Frequency & Notes"
click at [1491, 771] on button "Save" at bounding box center [1487, 767] width 41 height 26
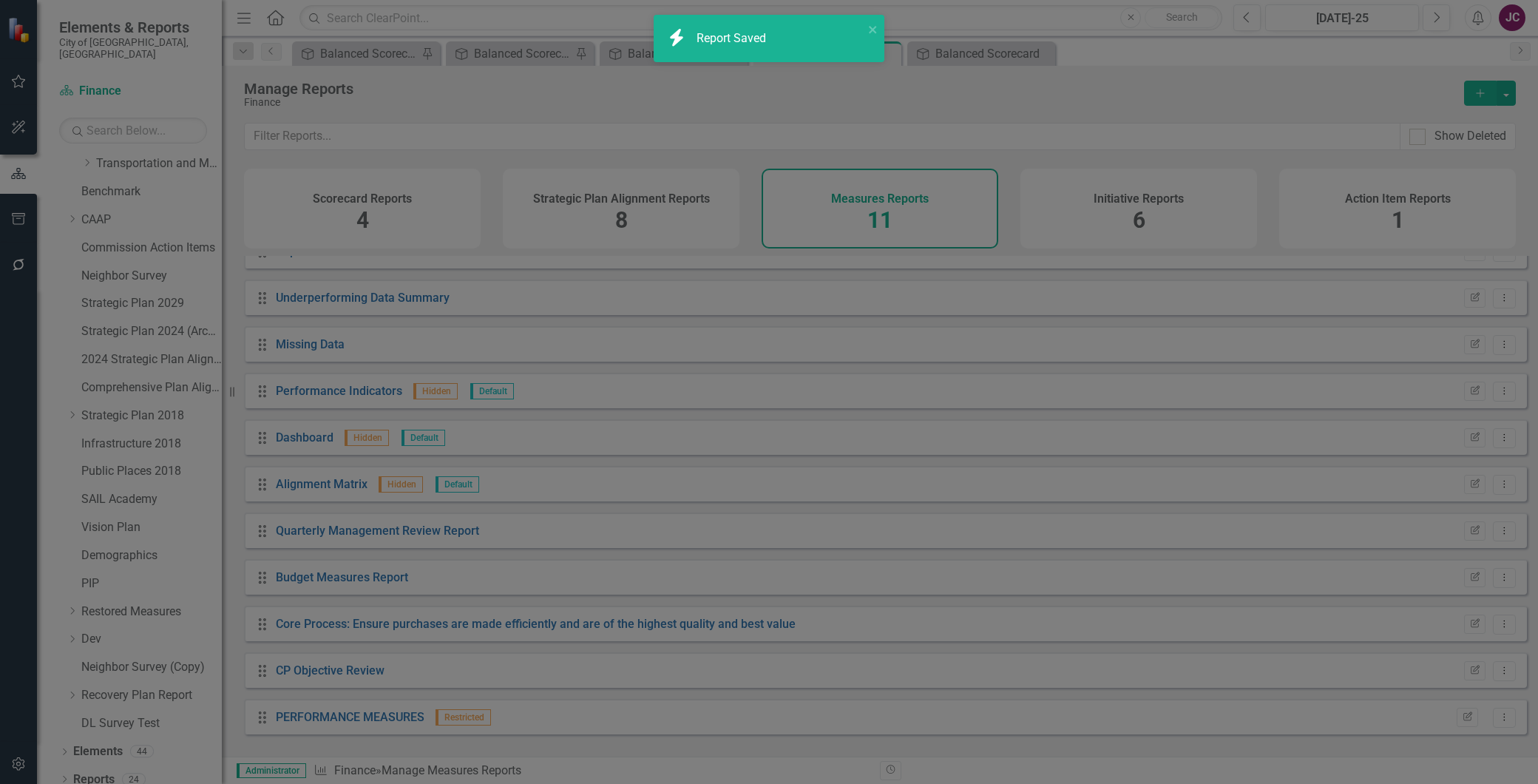
radio input "false"
checkbox input "false"
radio input "true"
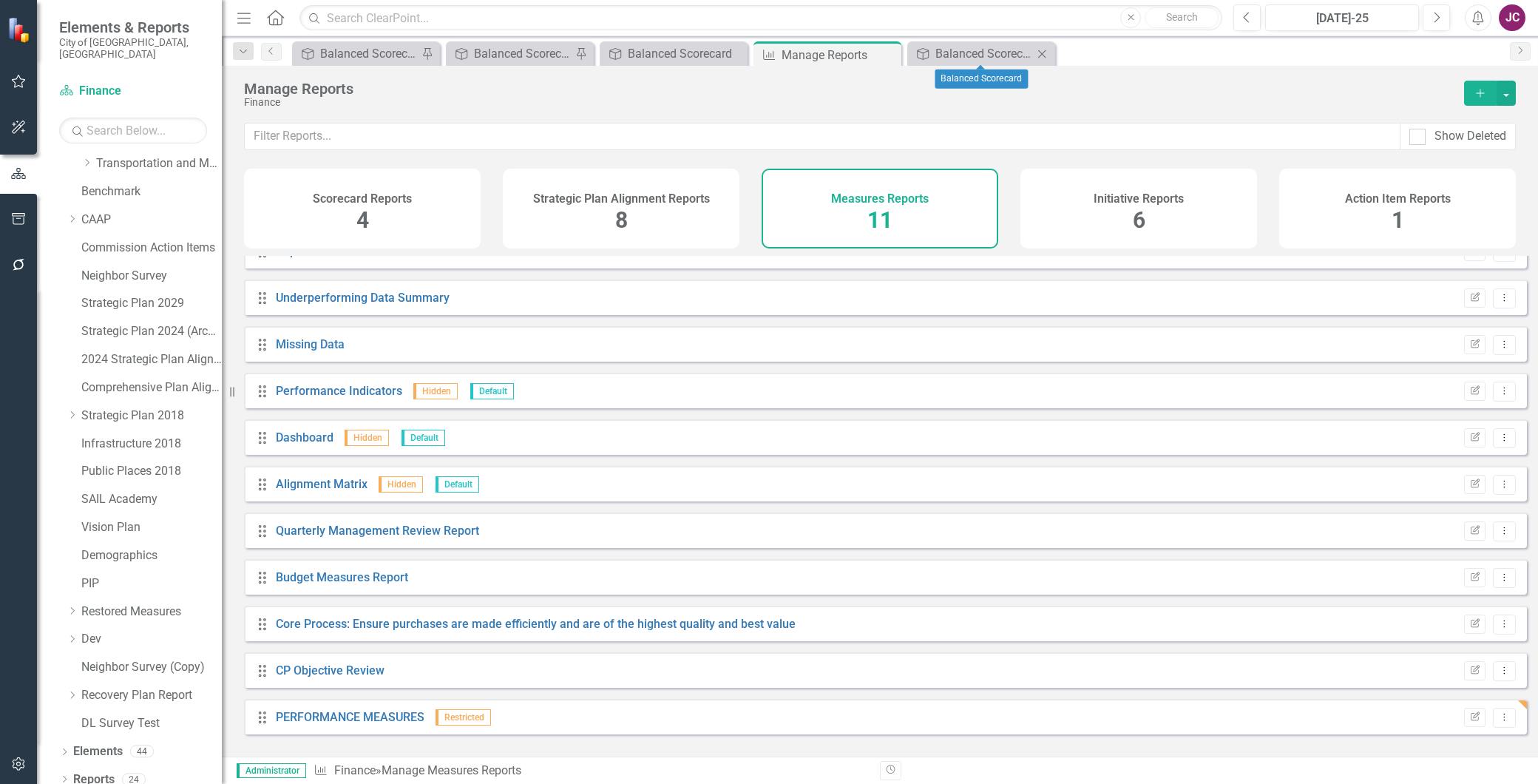
click at [1043, 51] on icon "Close" at bounding box center [1042, 54] width 15 height 12
click at [733, 51] on icon "Close" at bounding box center [734, 54] width 15 height 12
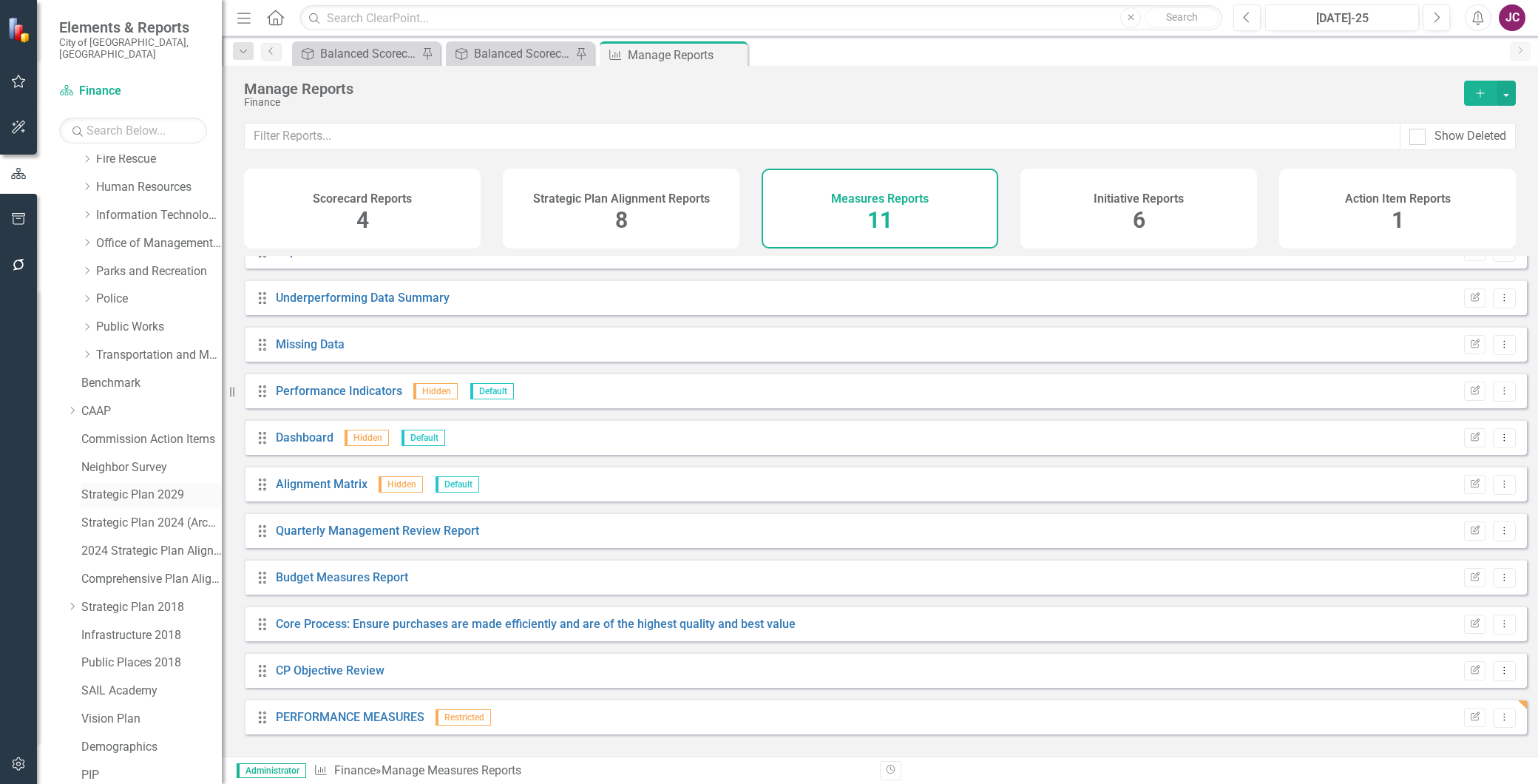
scroll to position [0, 0]
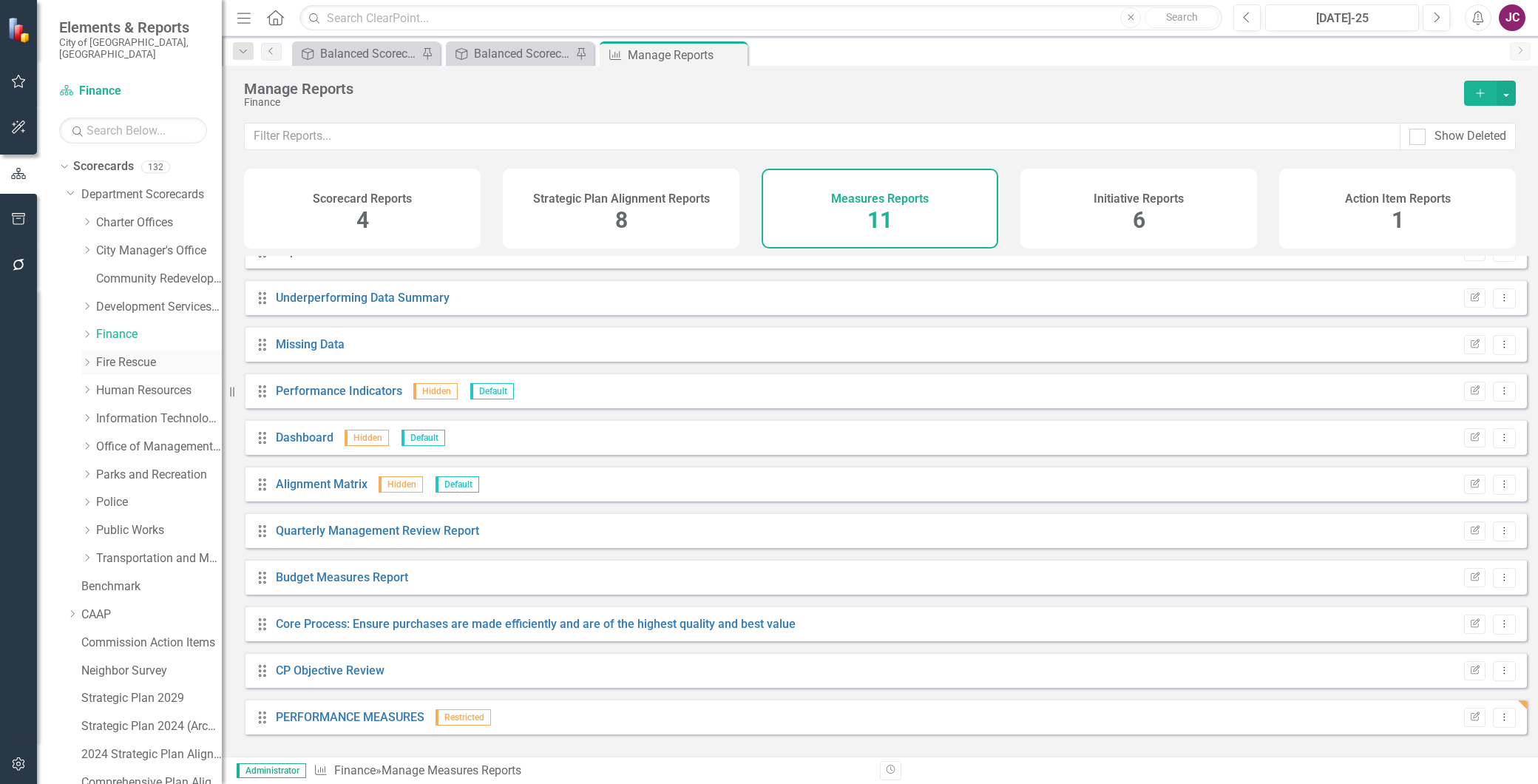
click at [115, 354] on link "Fire Rescue" at bounding box center [159, 363] width 126 height 17
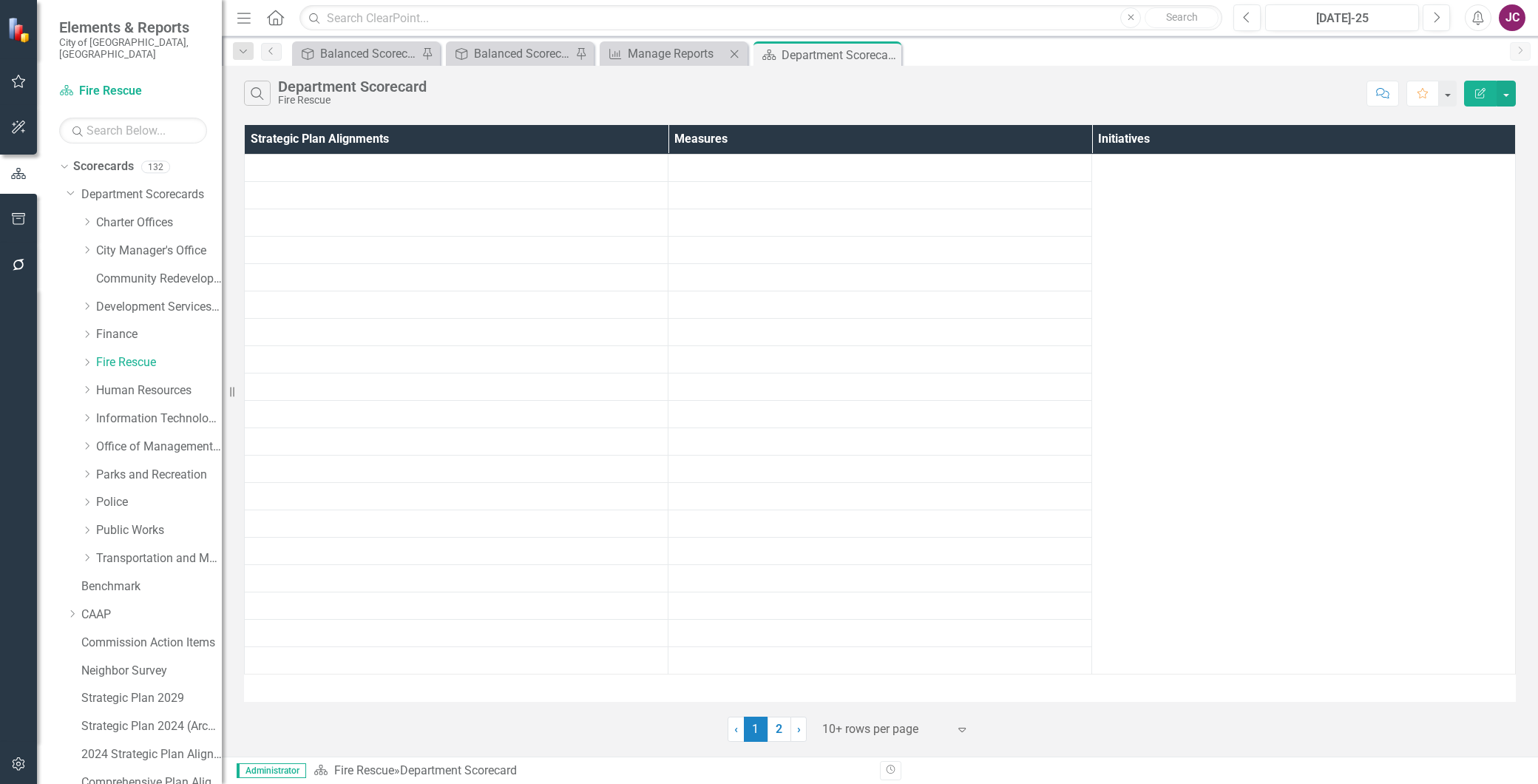
click at [733, 52] on icon "Close" at bounding box center [734, 54] width 15 height 12
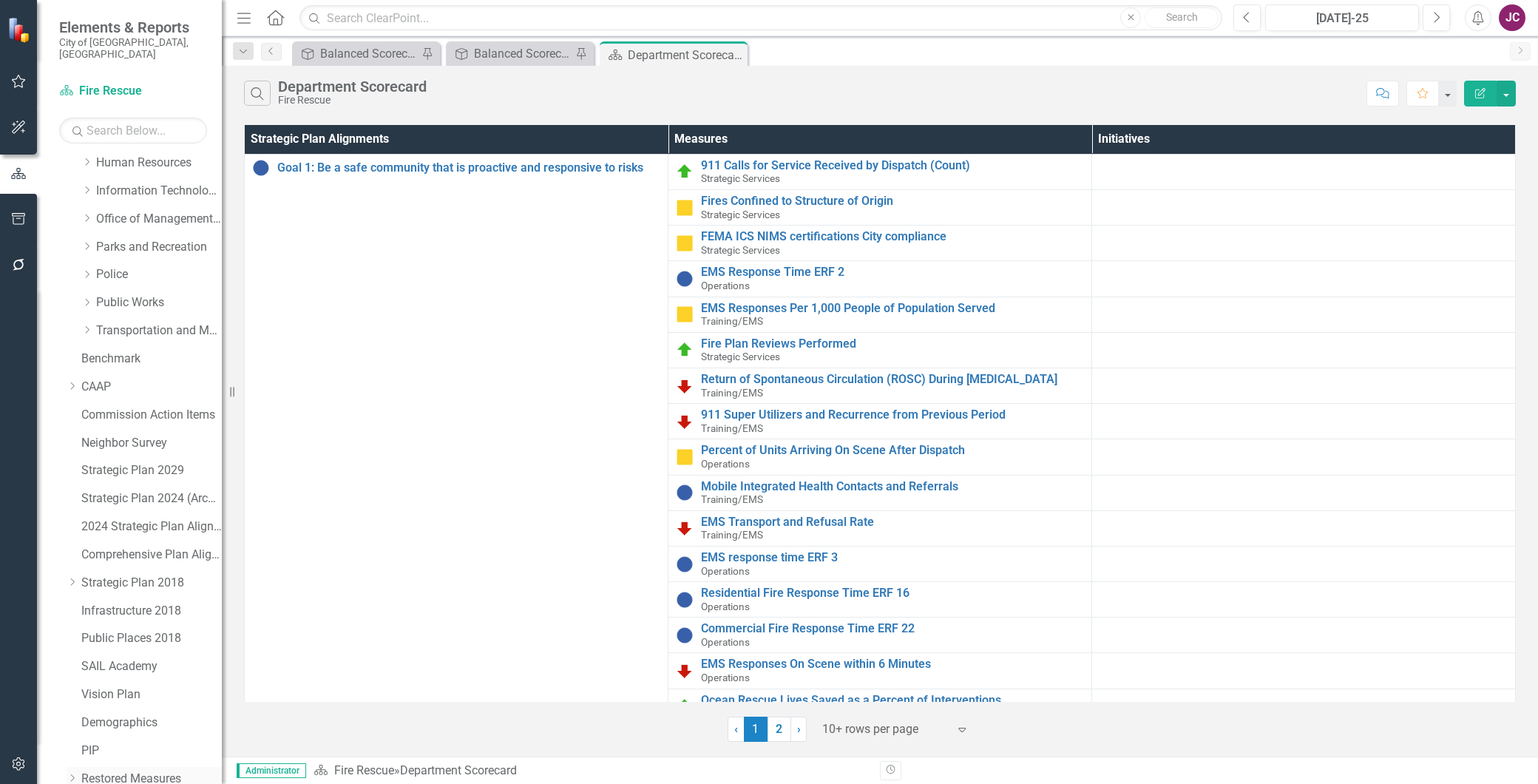
scroll to position [395, 0]
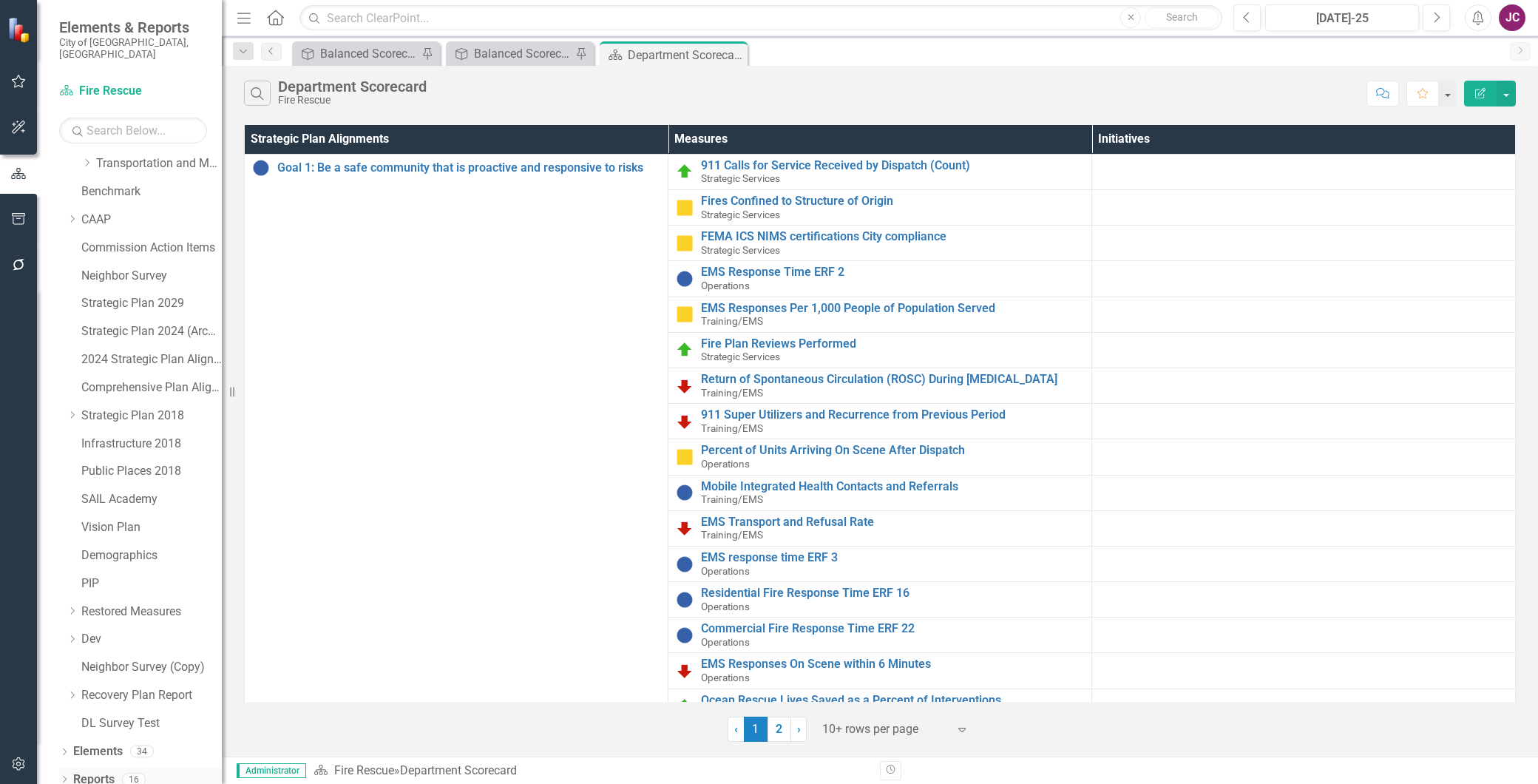
click at [98, 771] on link "Reports" at bounding box center [94, 780] width 41 height 17
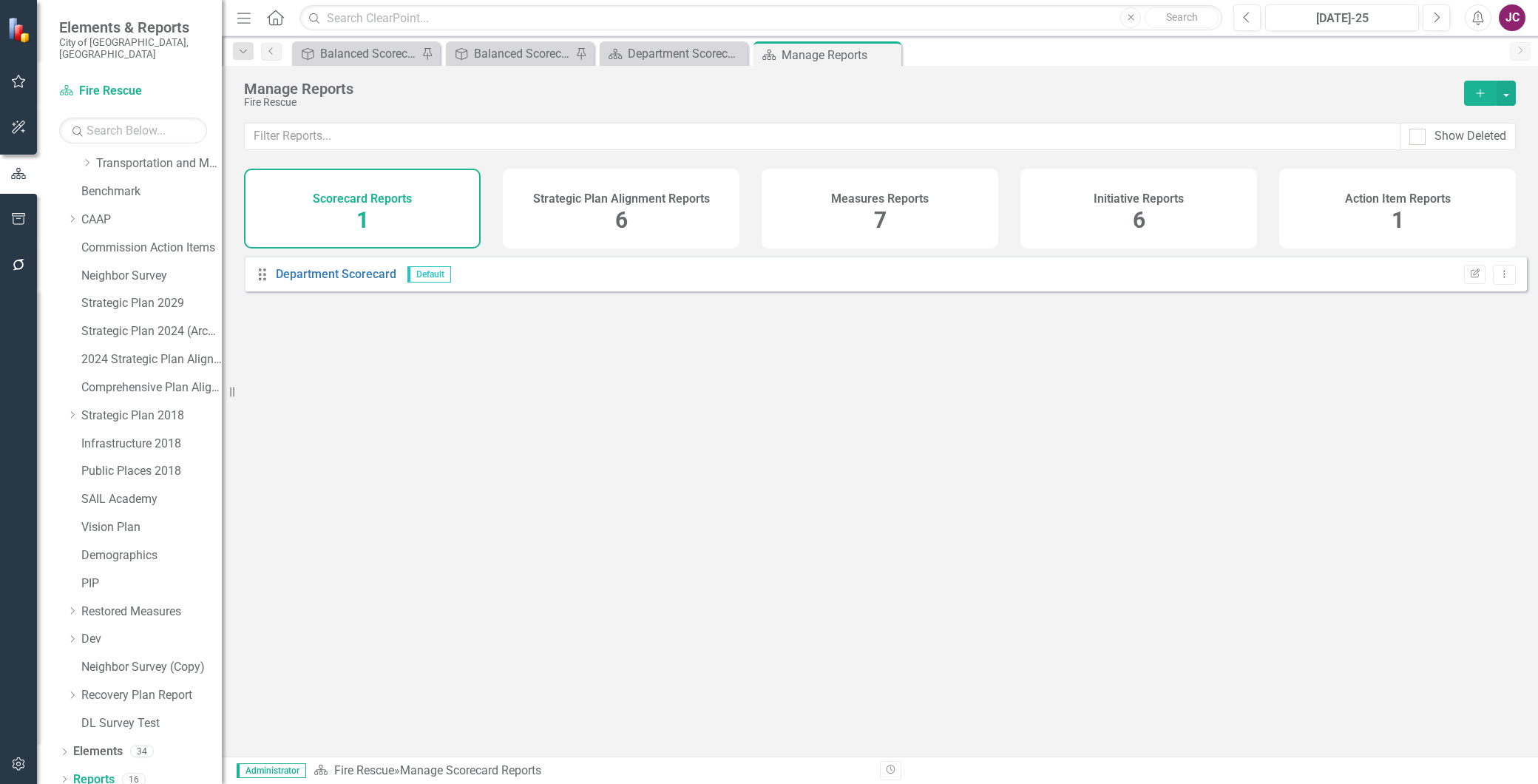
click at [912, 225] on div "Measures Reports 7" at bounding box center [880, 208] width 237 height 80
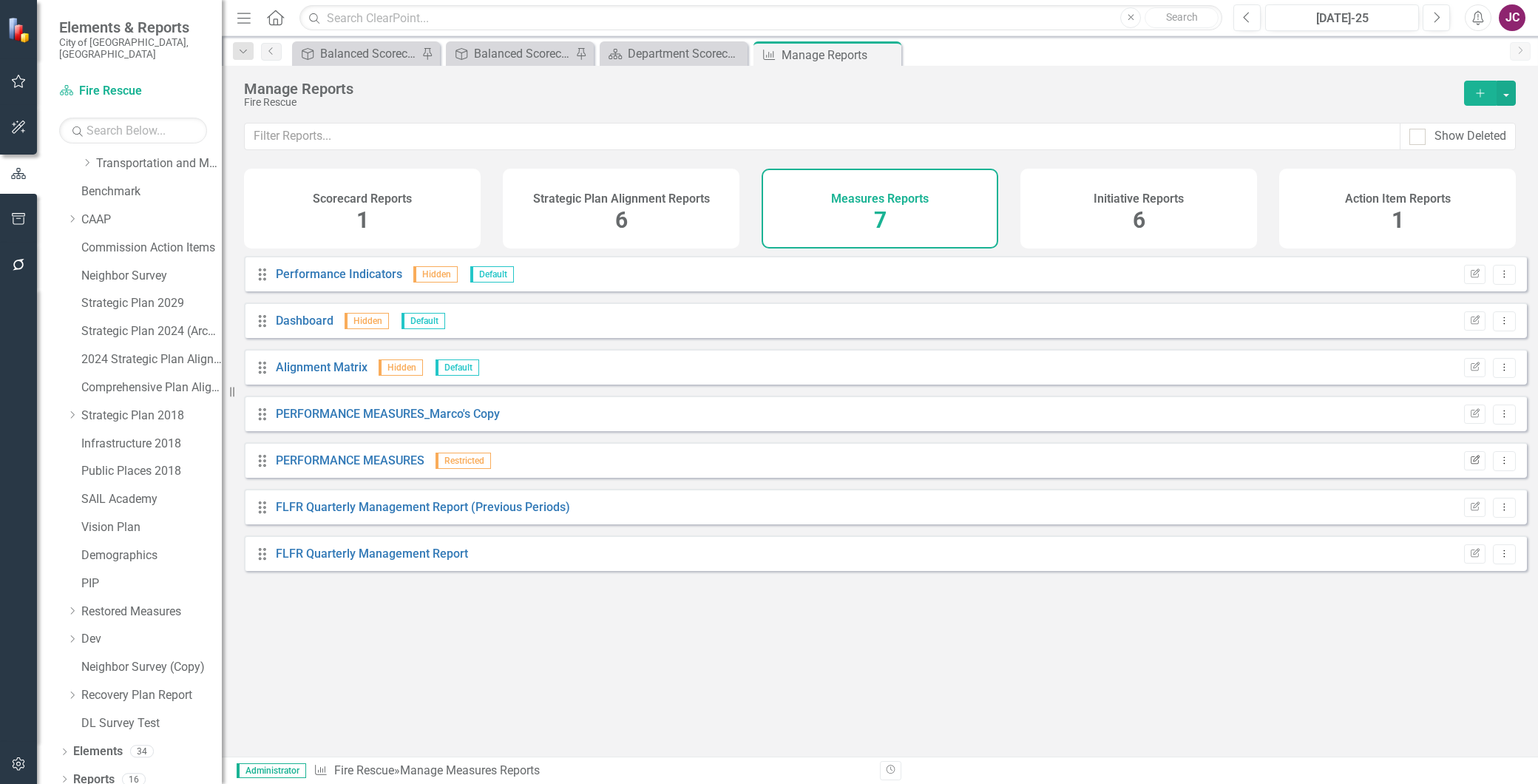
click at [1469, 465] on icon "Edit Report" at bounding box center [1475, 460] width 11 height 9
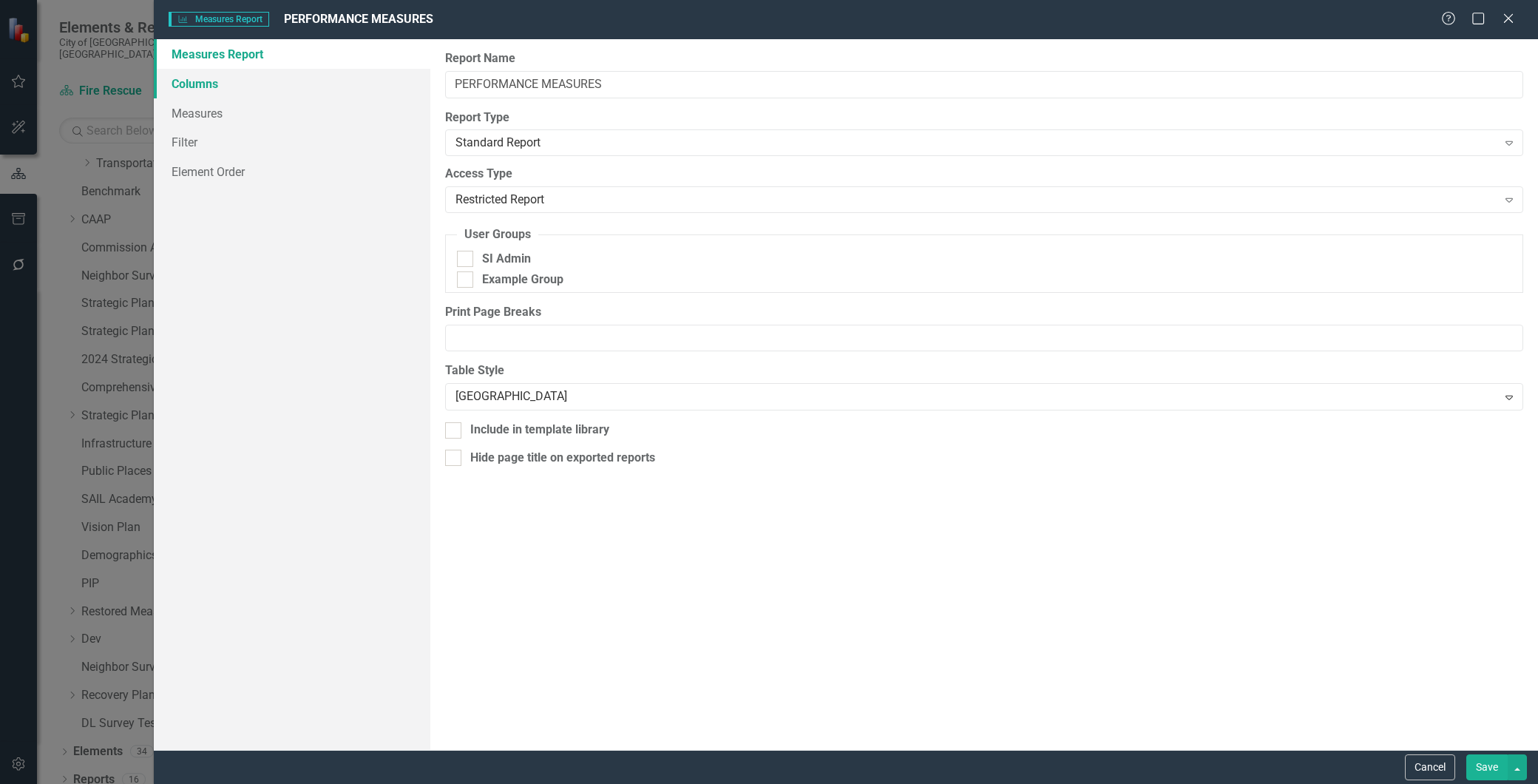
click at [204, 88] on link "Columns" at bounding box center [292, 83] width 276 height 29
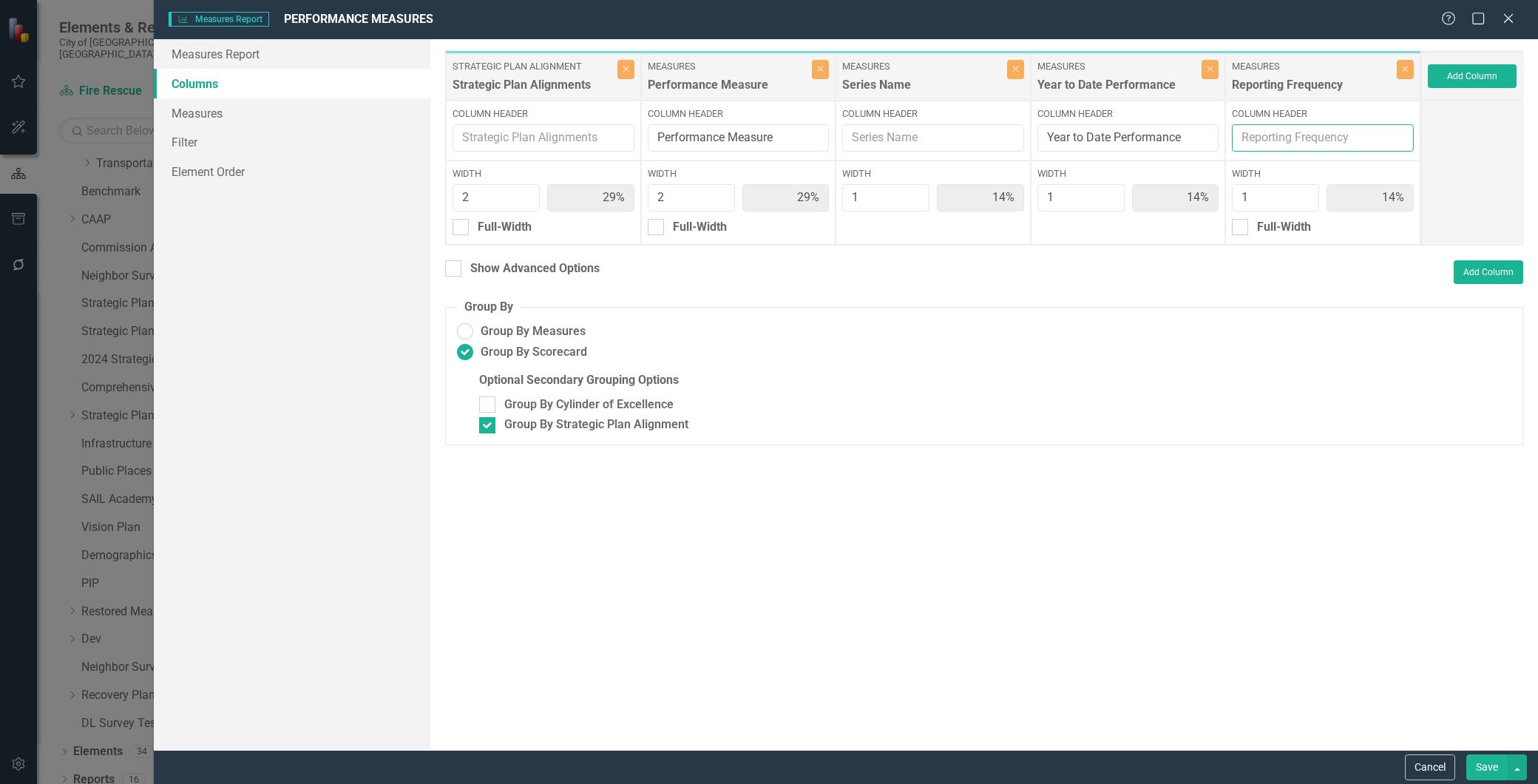
click at [1287, 139] on input "Column Header" at bounding box center [1323, 137] width 182 height 28
type input "Reporting Frequency & Notes"
type input "Series"
click at [1487, 769] on button "Save" at bounding box center [1487, 767] width 41 height 26
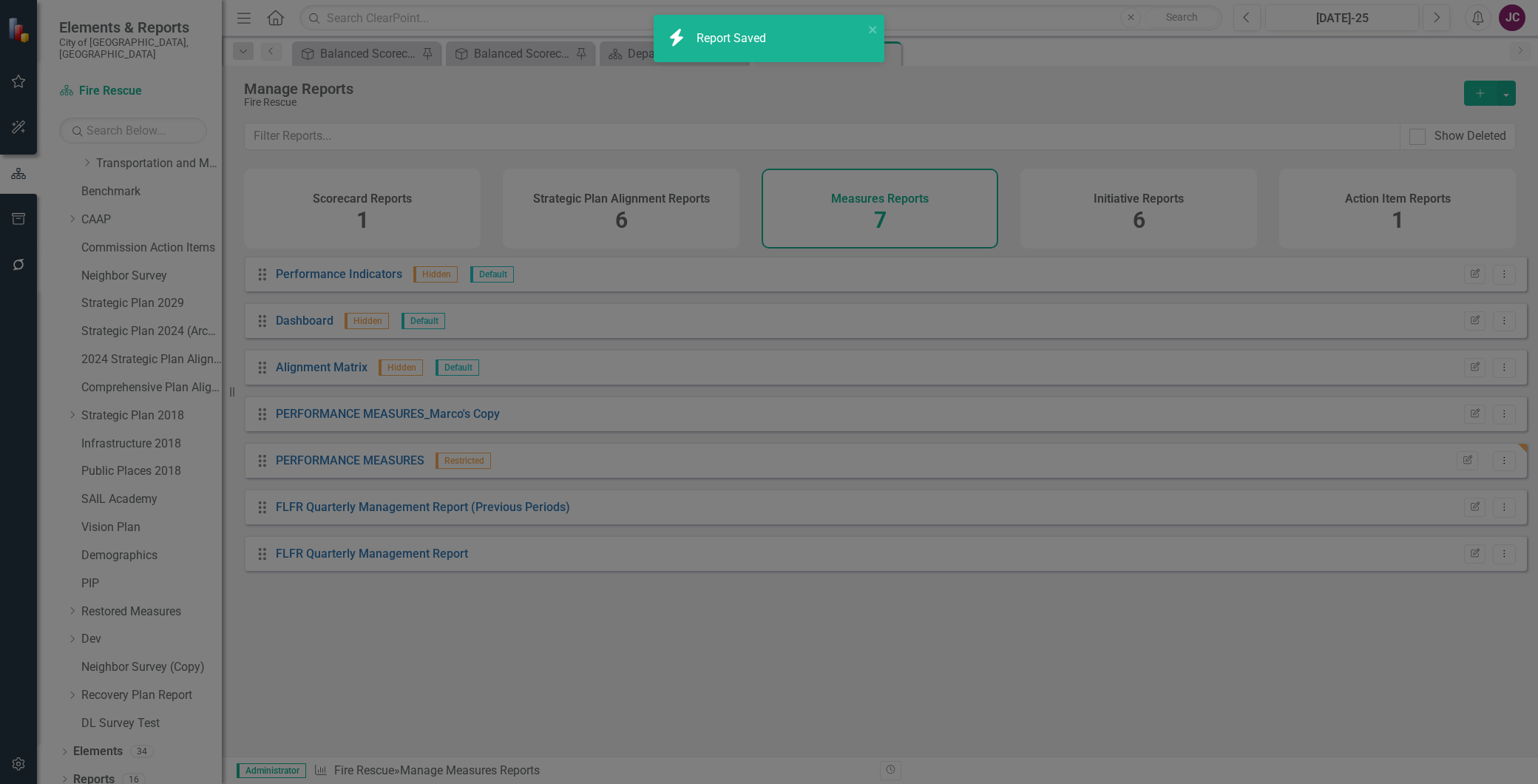
radio input "false"
checkbox input "false"
radio input "true"
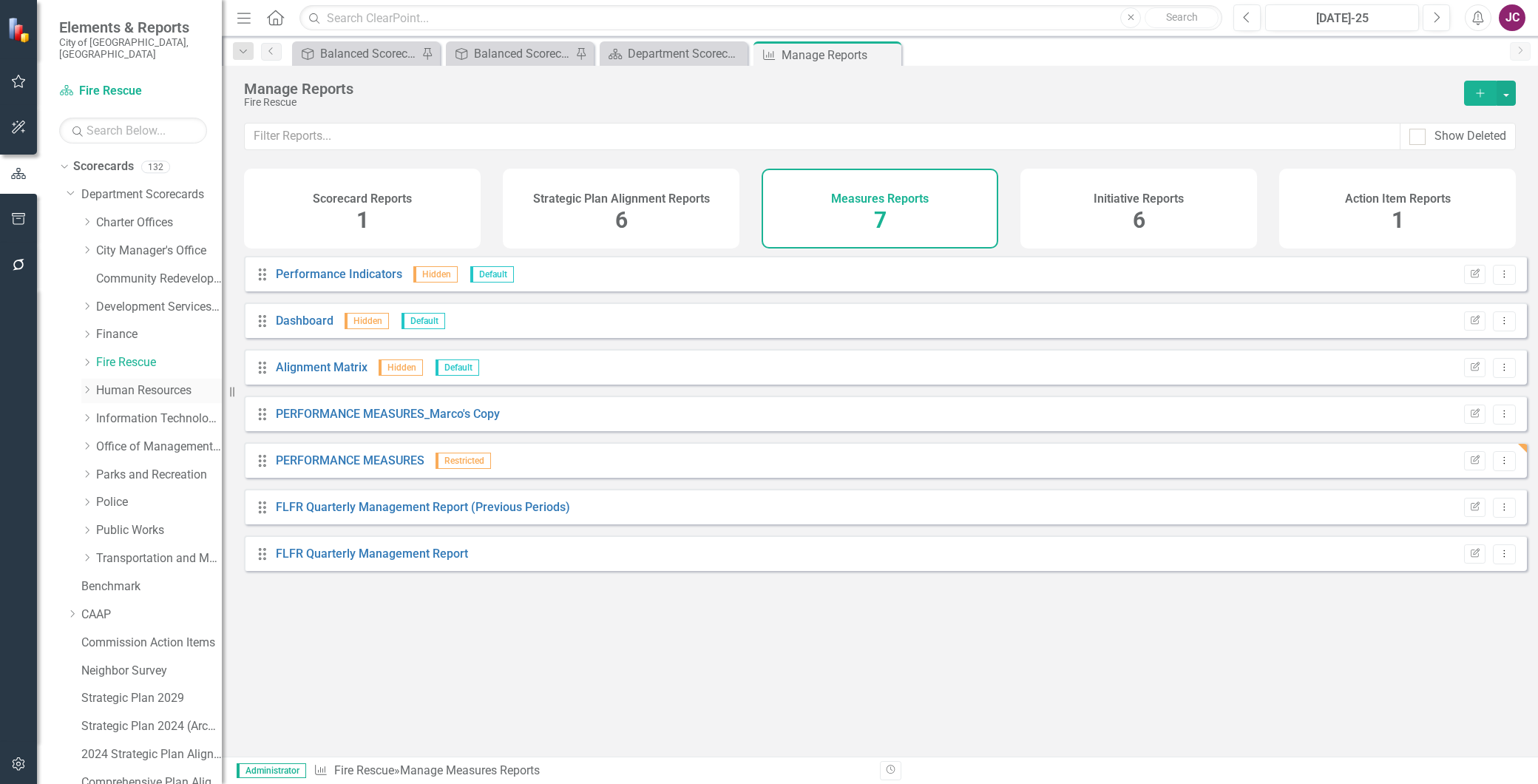
click at [117, 382] on link "Human Resources" at bounding box center [159, 391] width 126 height 17
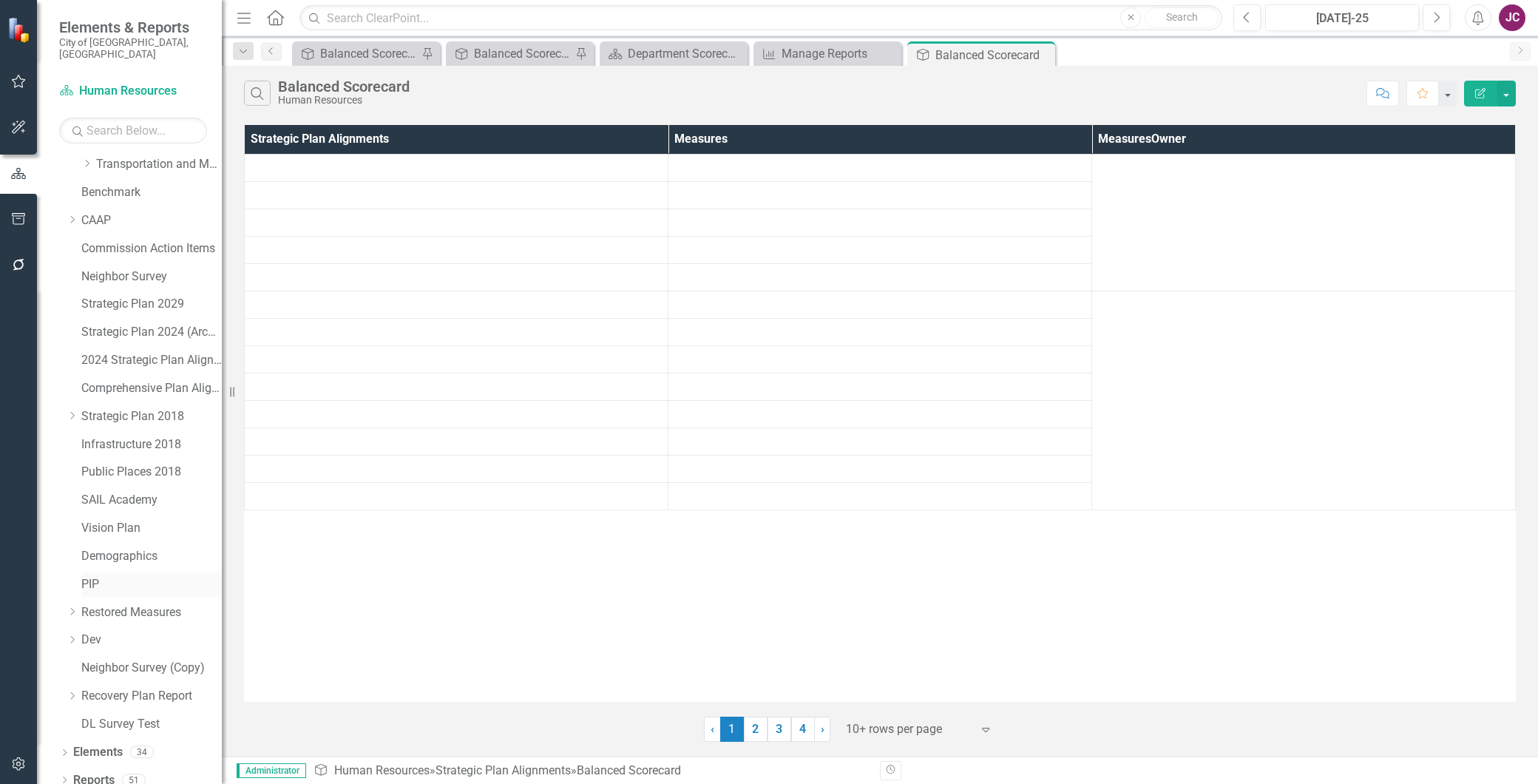
scroll to position [395, 0]
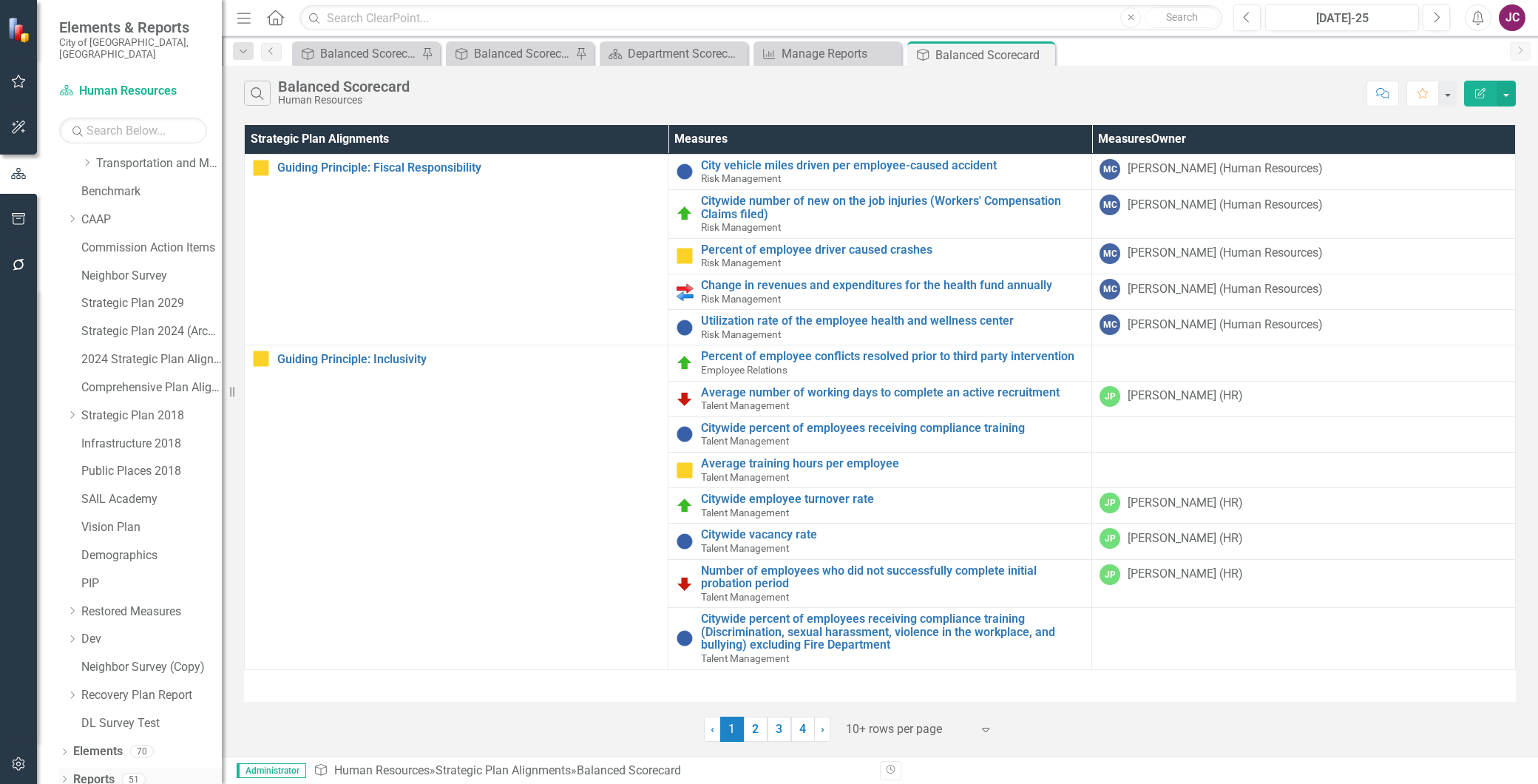
click at [99, 771] on link "Reports" at bounding box center [94, 780] width 41 height 17
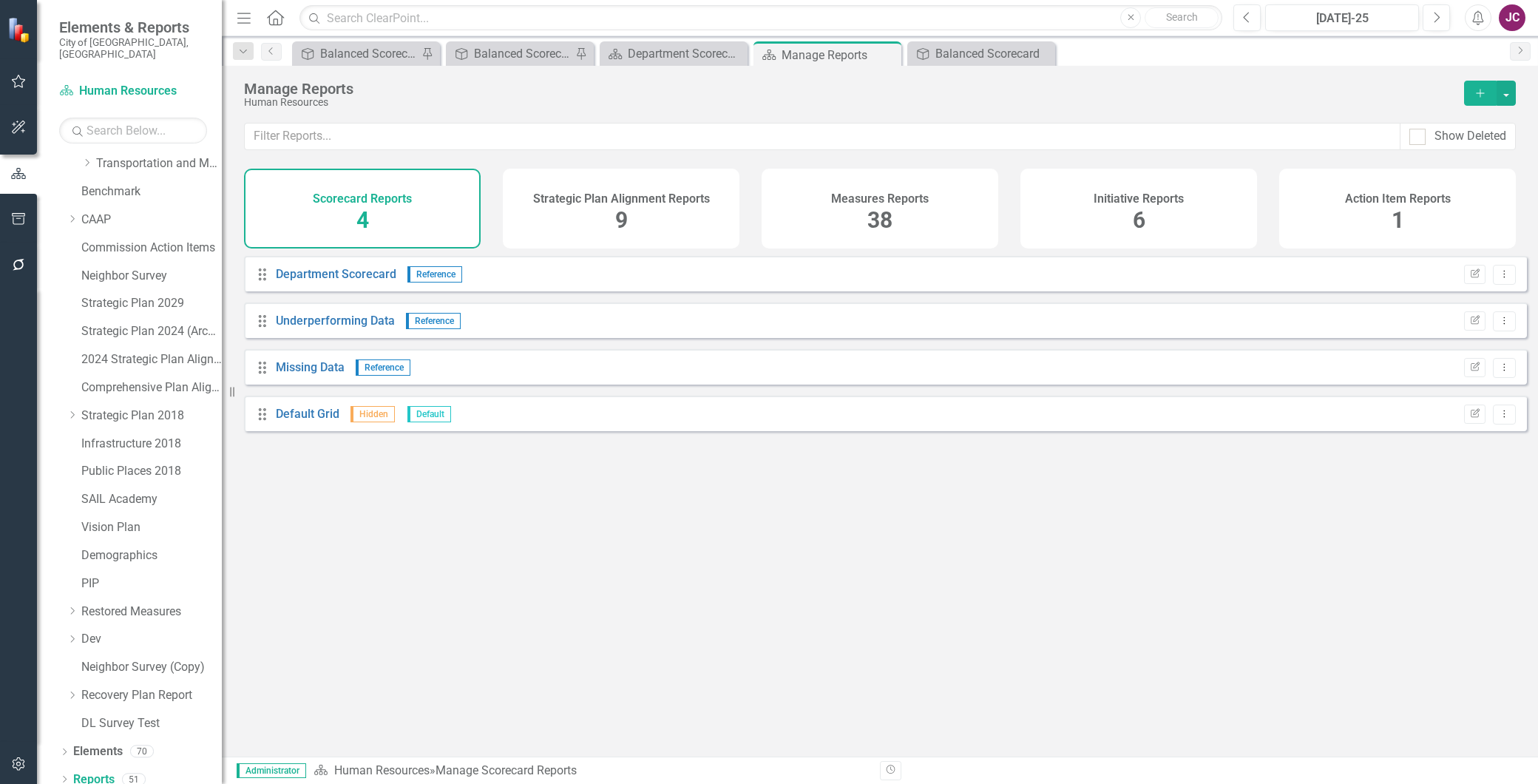
click at [883, 231] on span "38" at bounding box center [880, 219] width 25 height 26
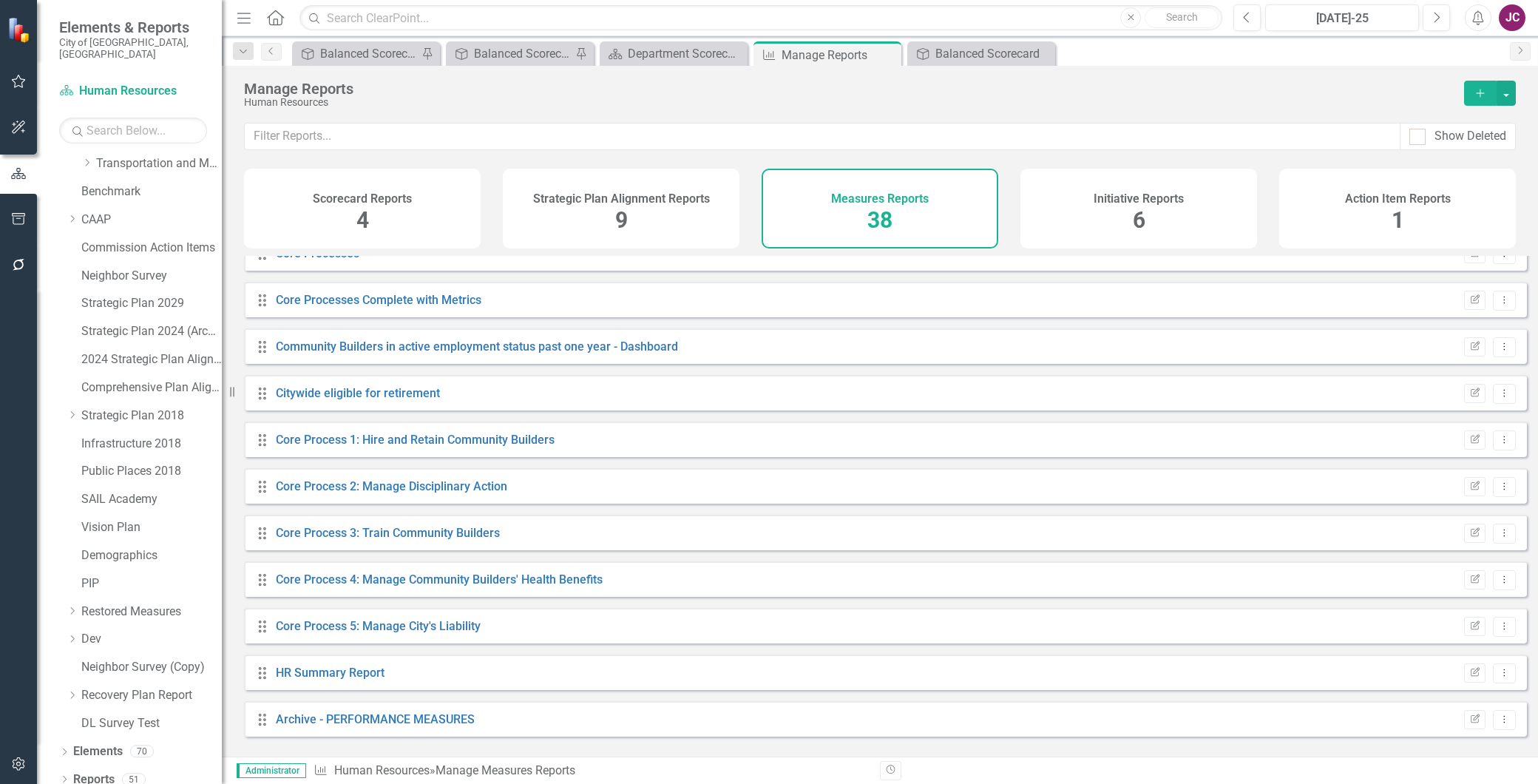
scroll to position [1281, 0]
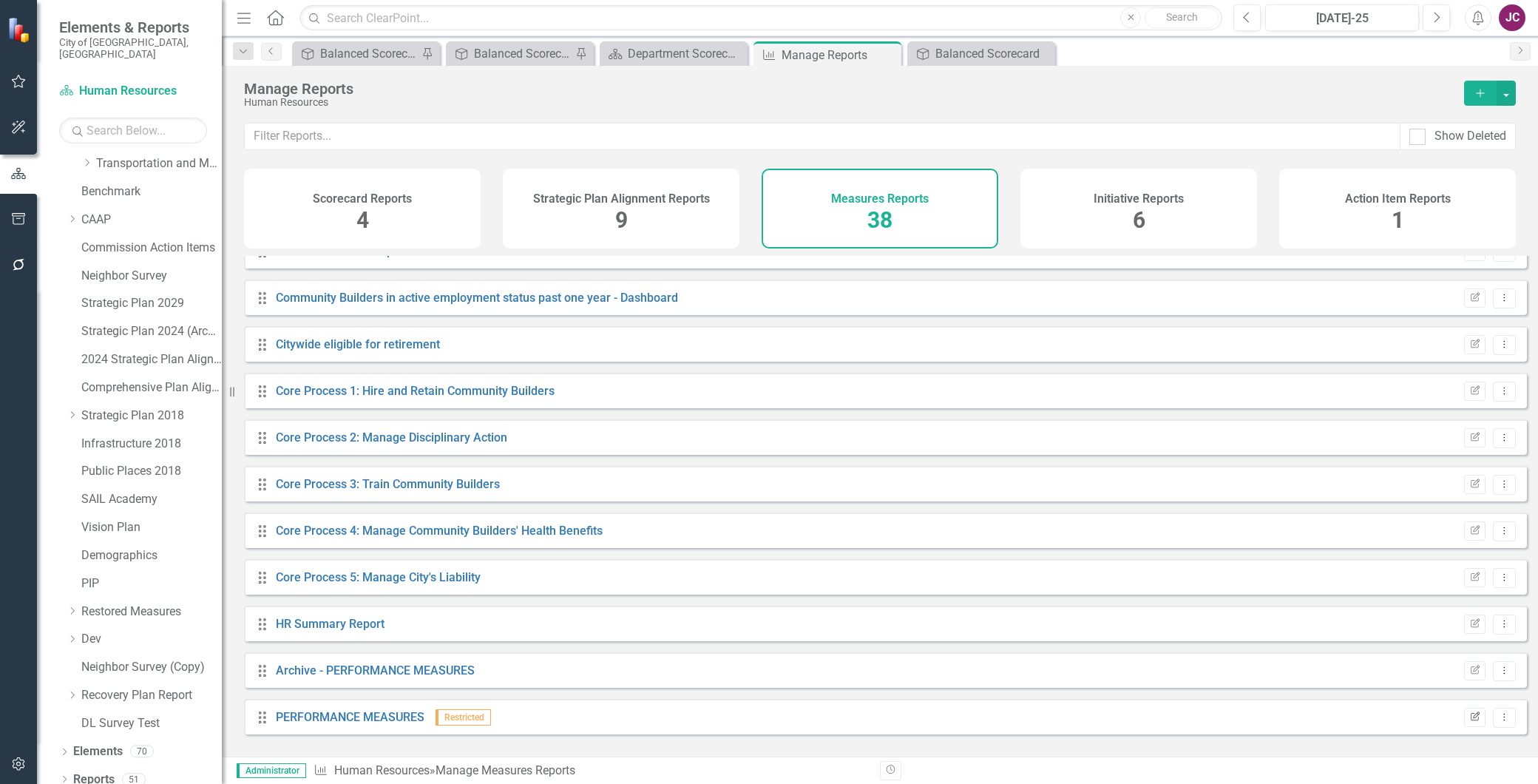
click at [1469, 722] on icon "Edit Report" at bounding box center [1475, 717] width 11 height 9
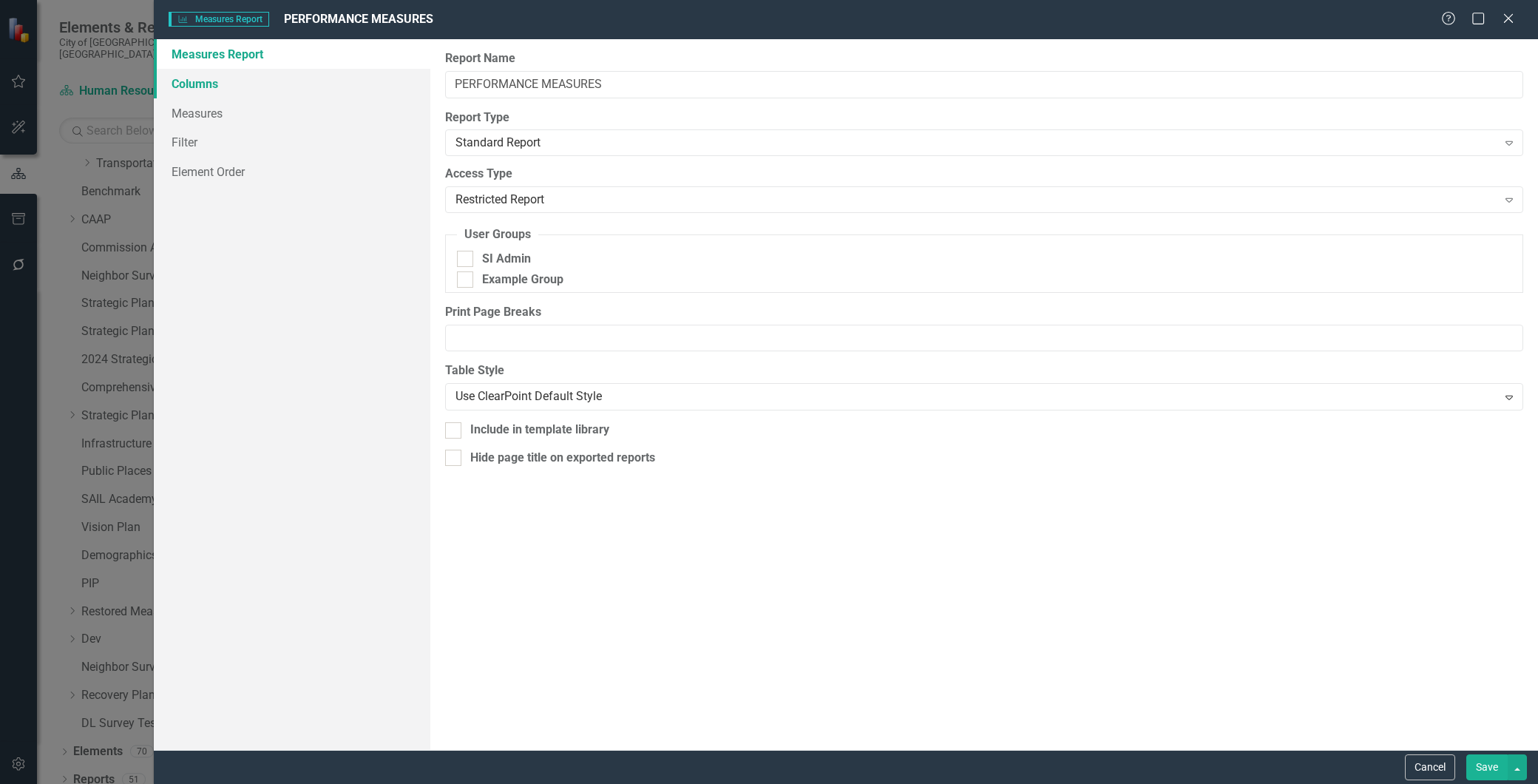
click at [193, 82] on link "Columns" at bounding box center [292, 83] width 276 height 29
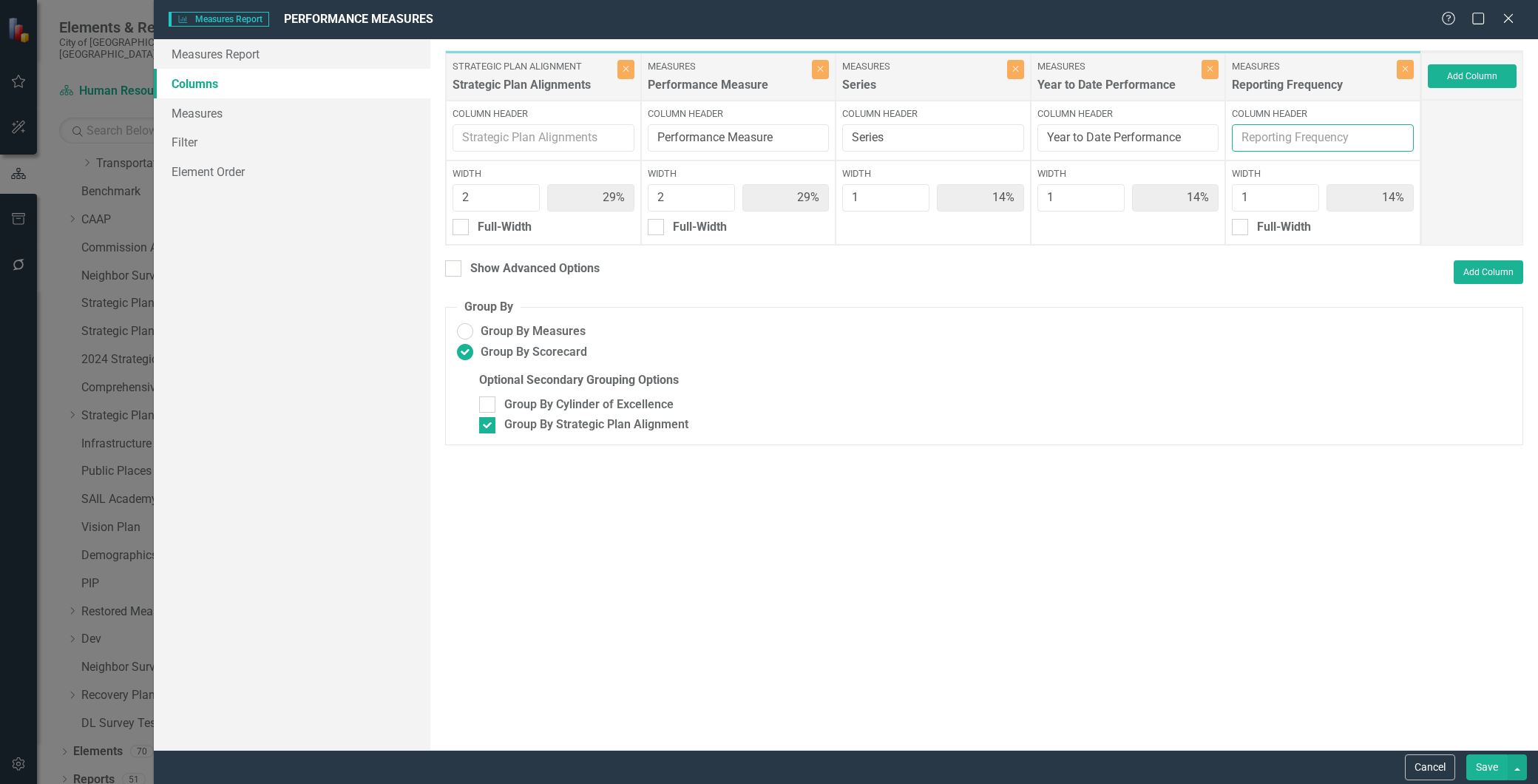
click at [1270, 138] on input "Column Header" at bounding box center [1323, 137] width 182 height 28
type input "Reporting Frequency & Notes"
click at [1489, 763] on button "Save" at bounding box center [1487, 767] width 41 height 26
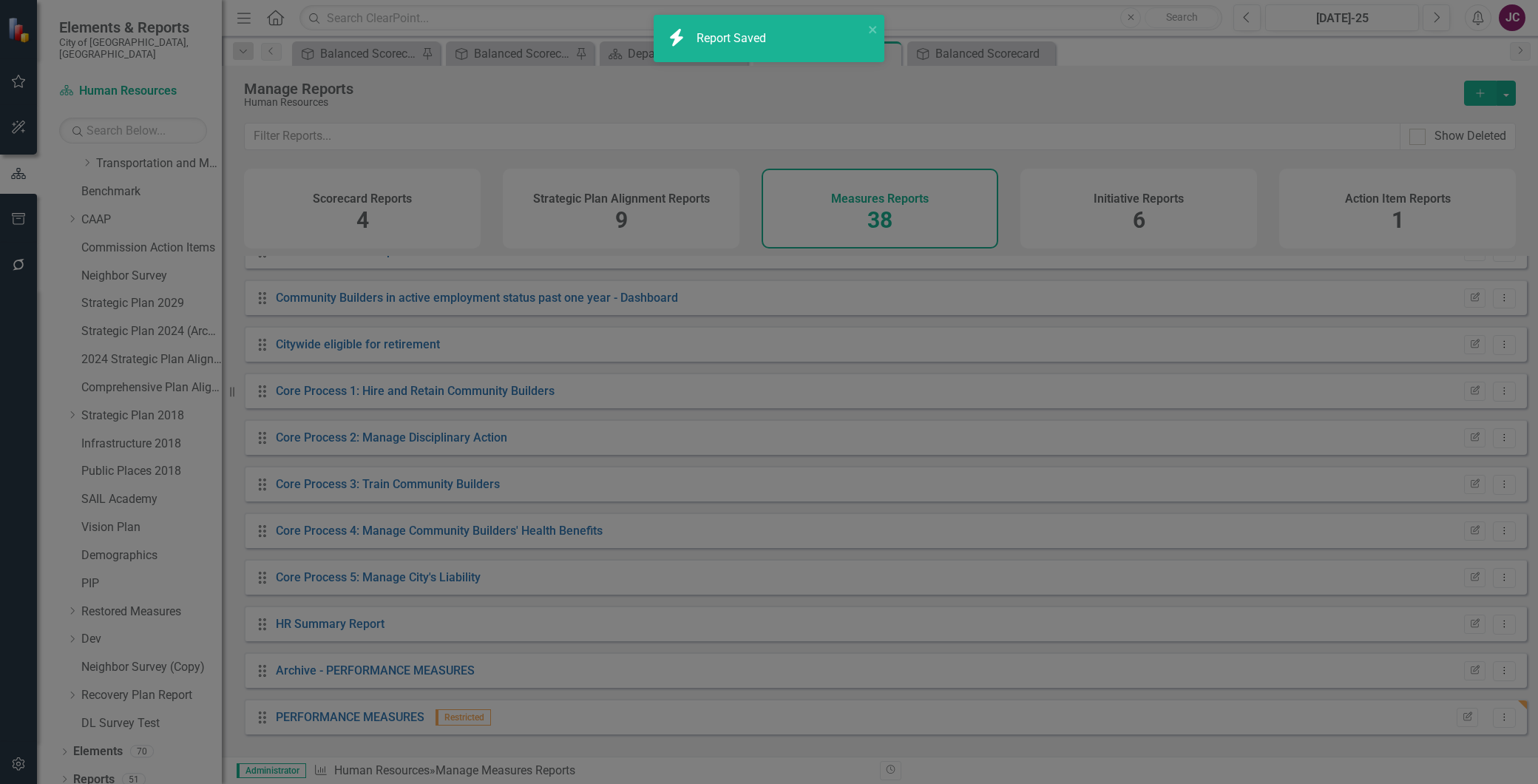
radio input "false"
checkbox input "false"
radio input "true"
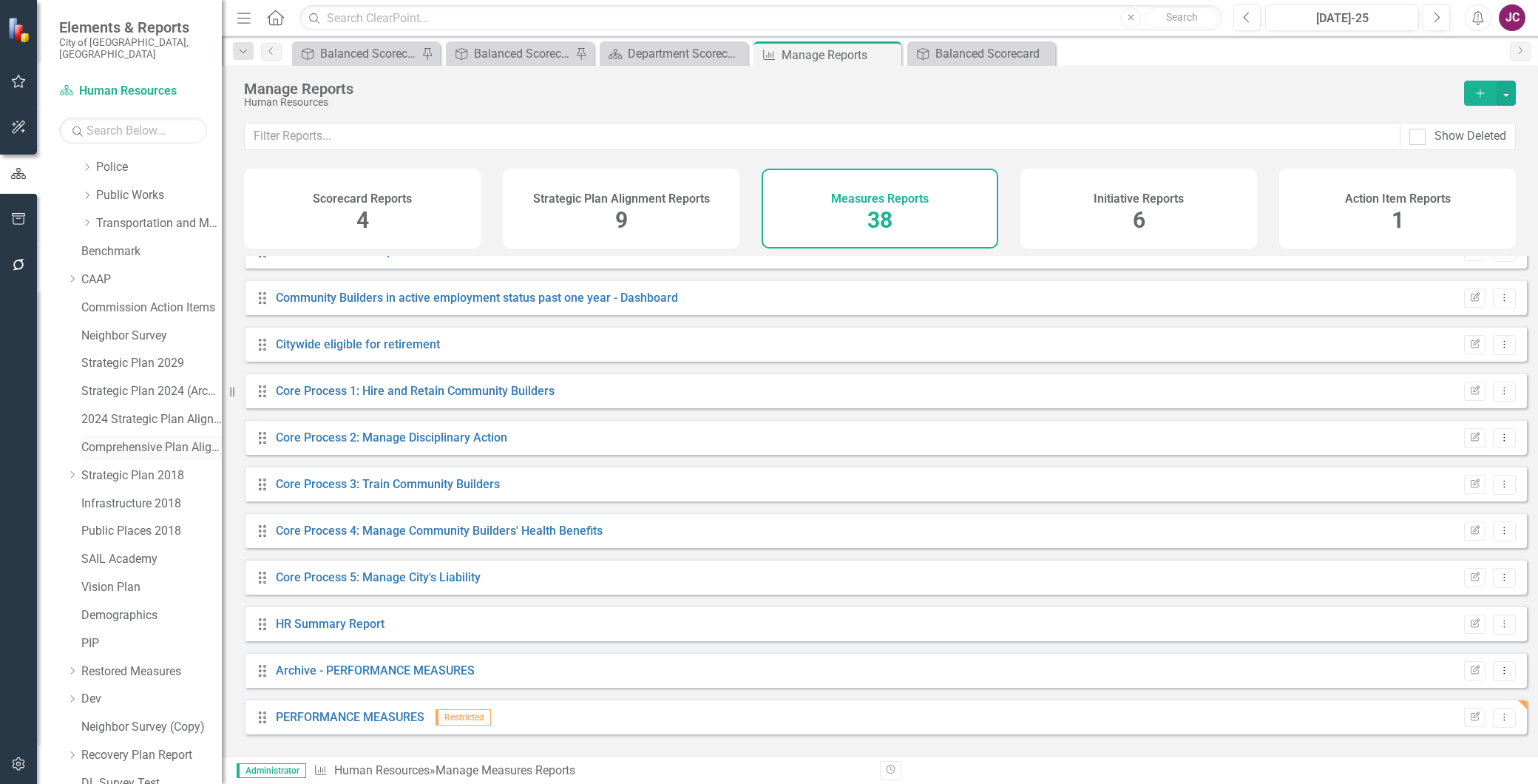
scroll to position [0, 0]
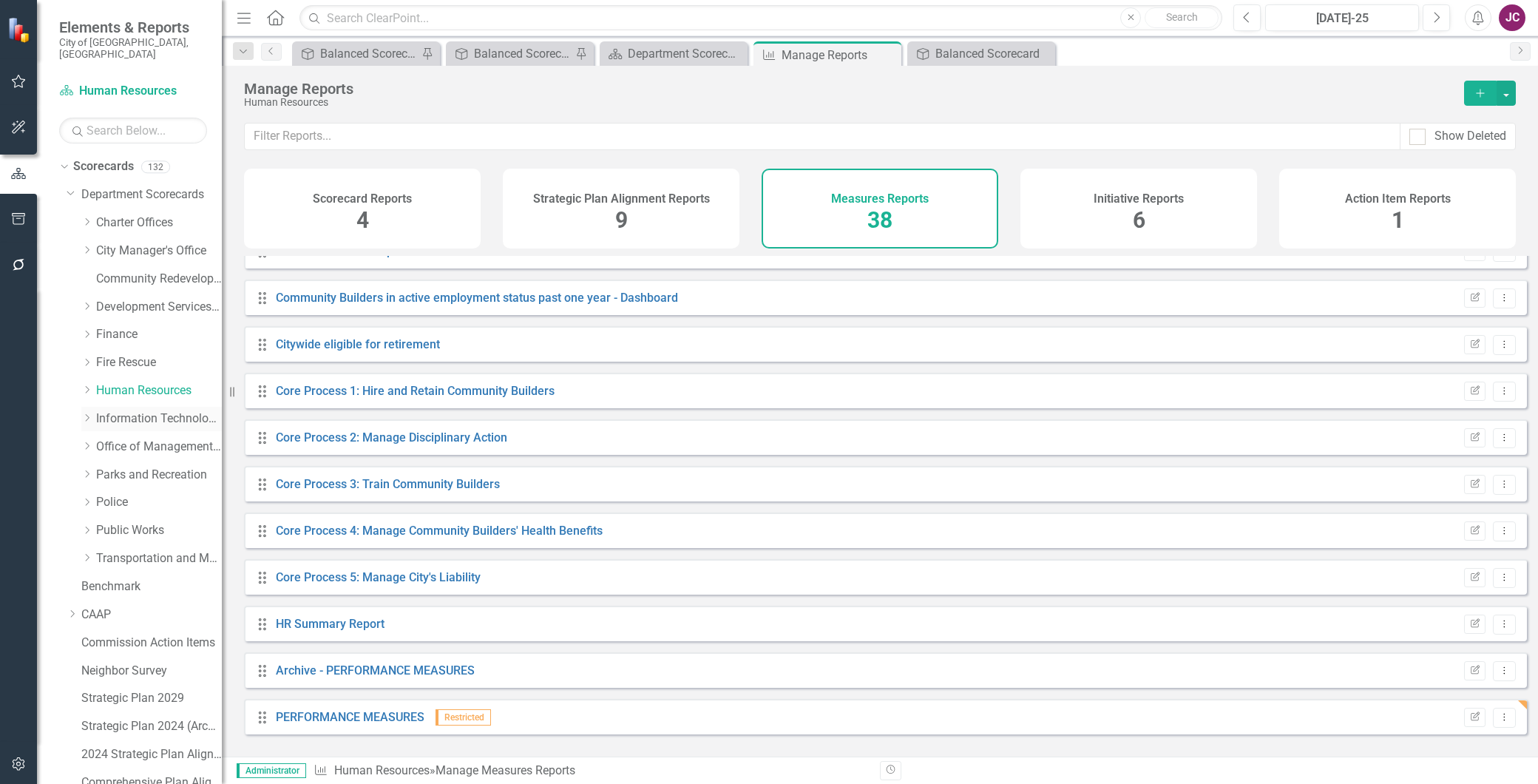
click at [123, 411] on link "Information Technology Services" at bounding box center [159, 419] width 126 height 17
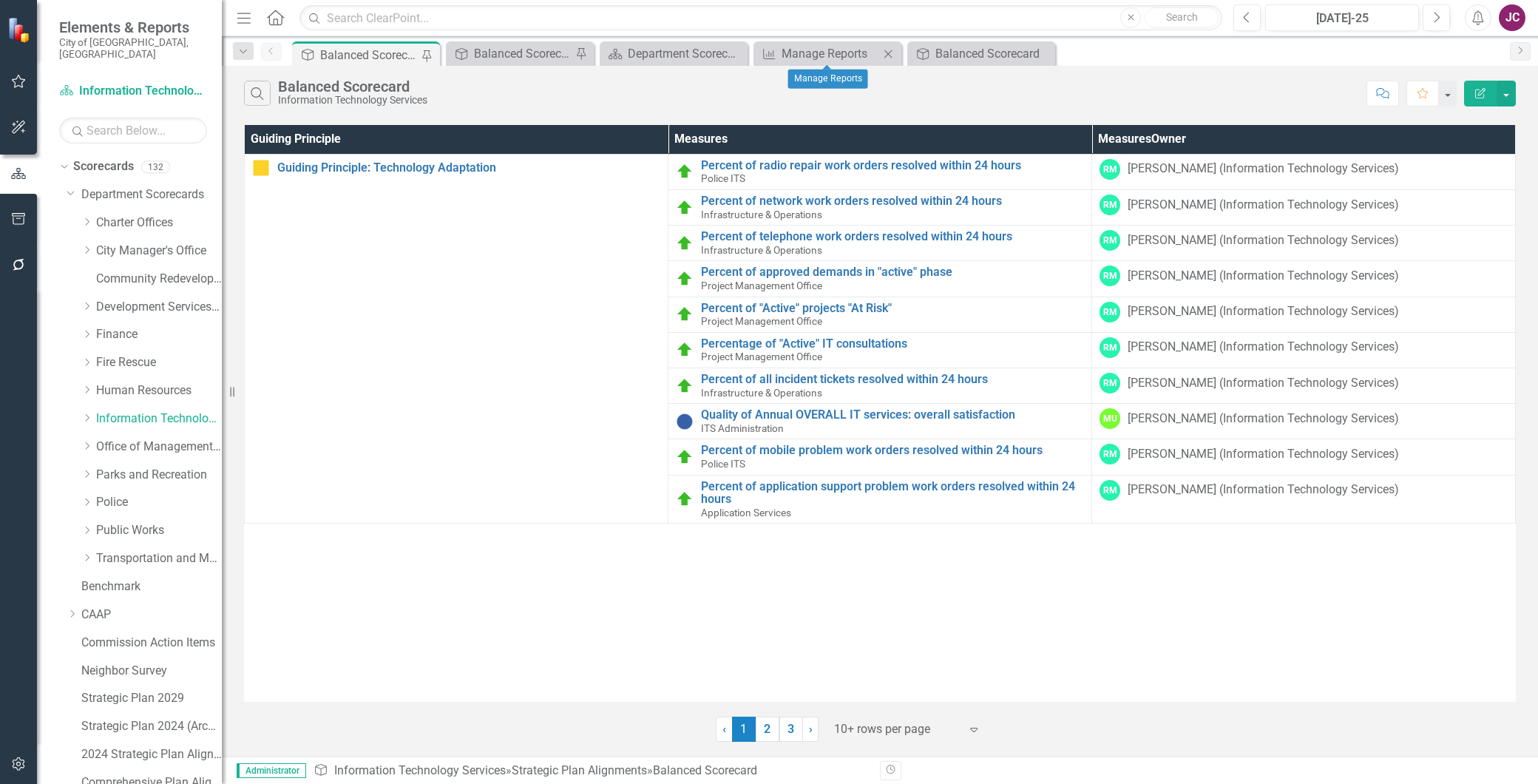
click at [885, 51] on icon at bounding box center [888, 54] width 8 height 8
click at [886, 51] on icon "Close" at bounding box center [888, 54] width 15 height 12
click at [736, 54] on icon "Close" at bounding box center [734, 54] width 15 height 12
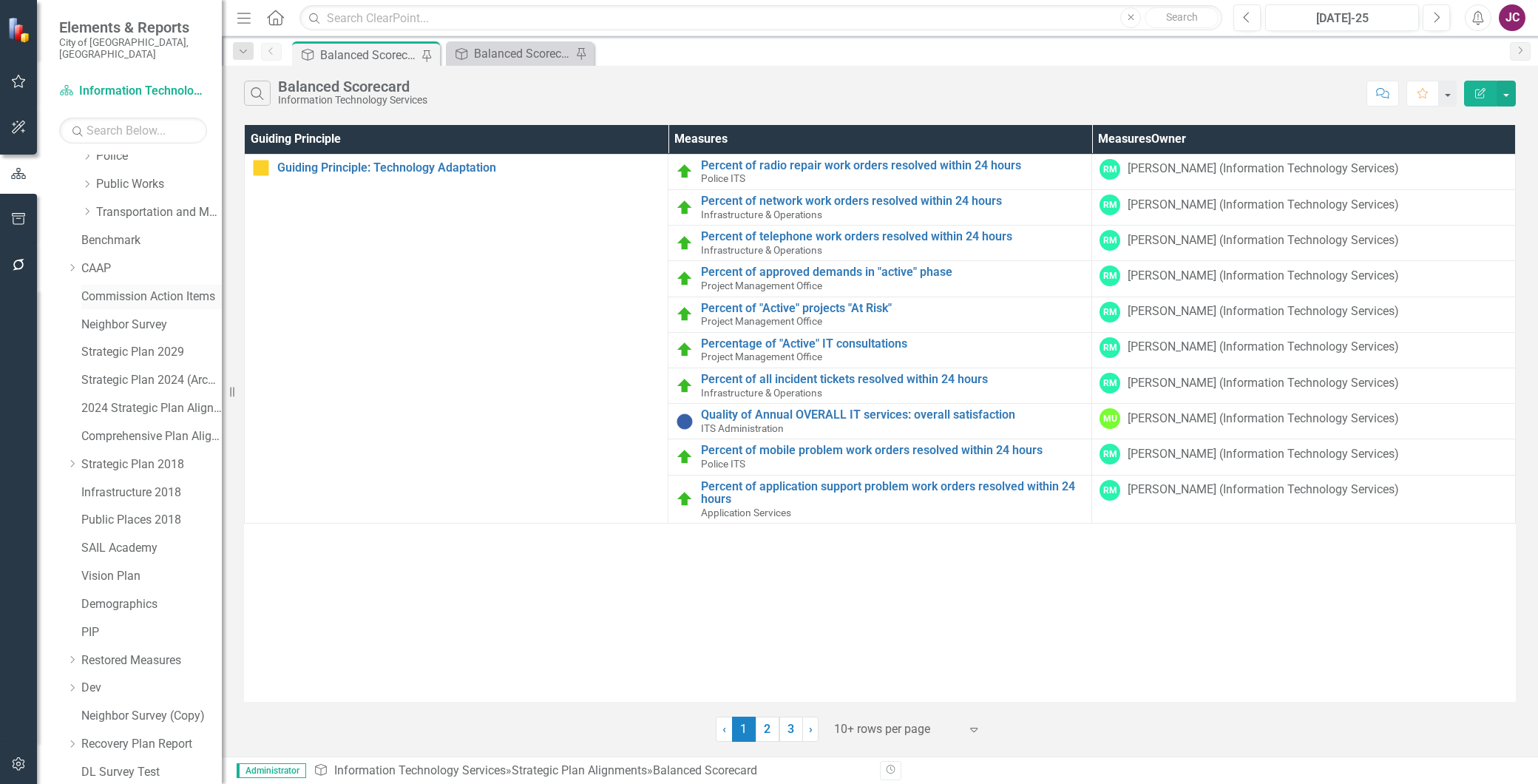
scroll to position [395, 0]
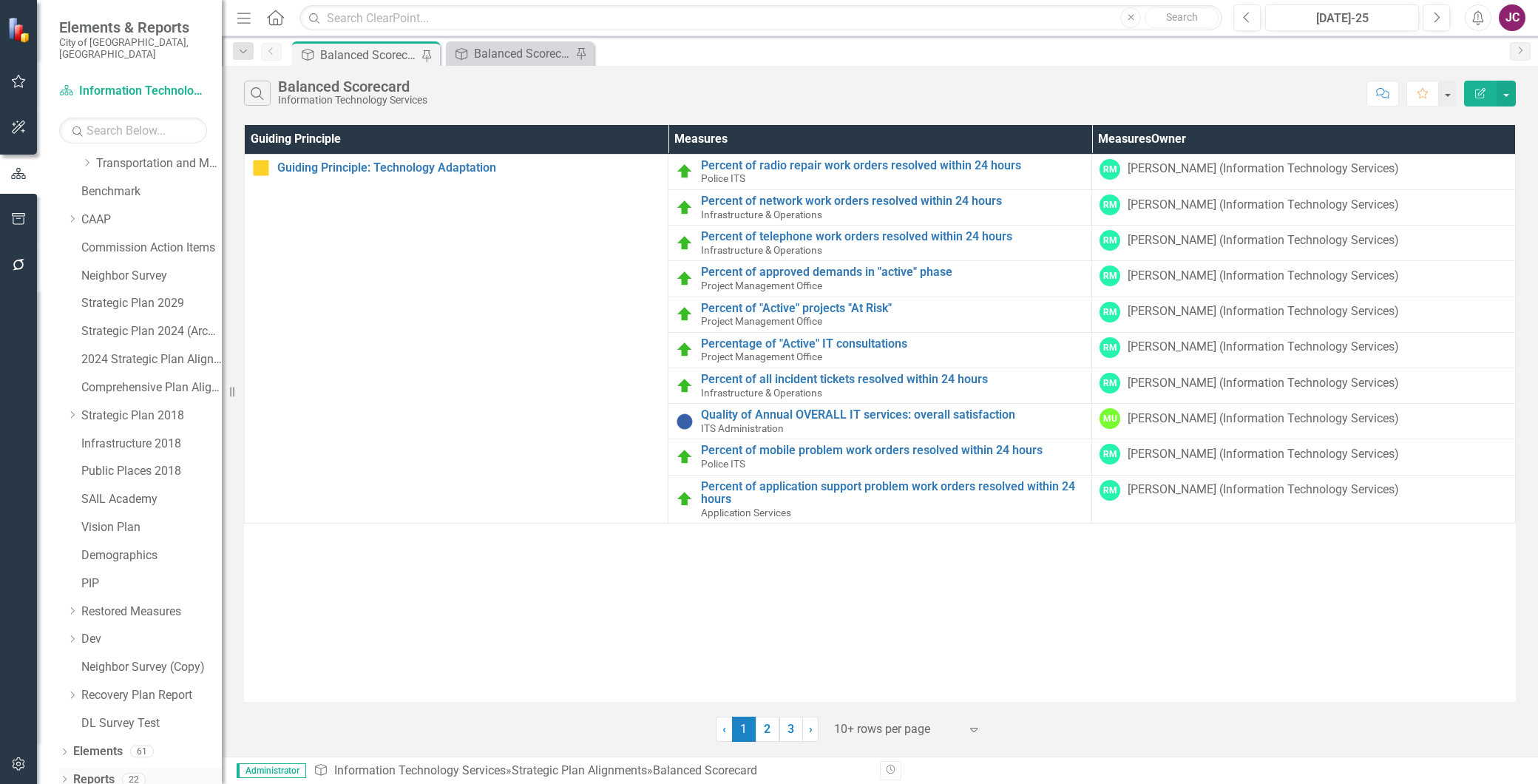
click at [99, 771] on link "Reports" at bounding box center [94, 780] width 41 height 17
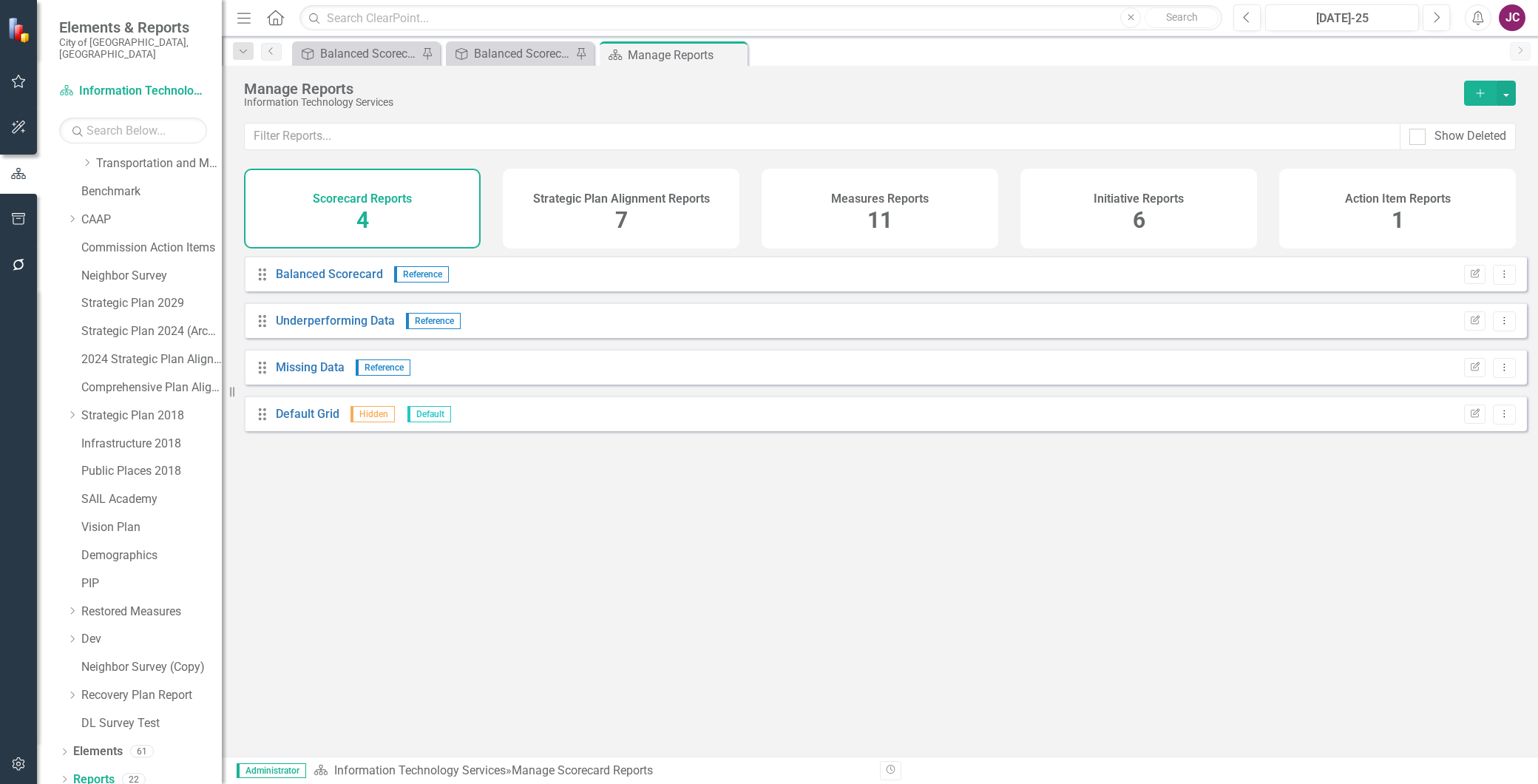
click at [859, 203] on h4 "Measures Reports" at bounding box center [880, 199] width 98 height 13
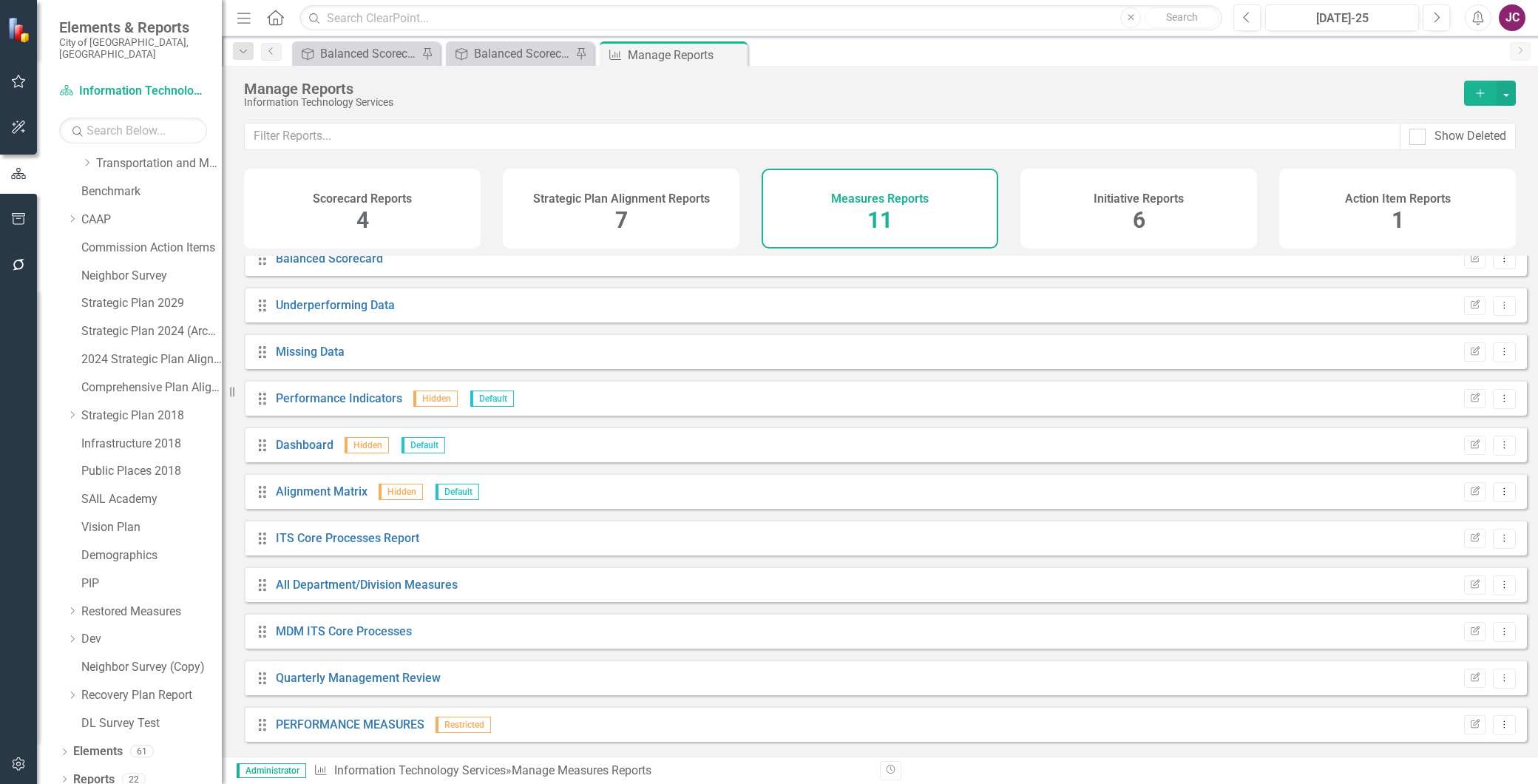
scroll to position [23, 0]
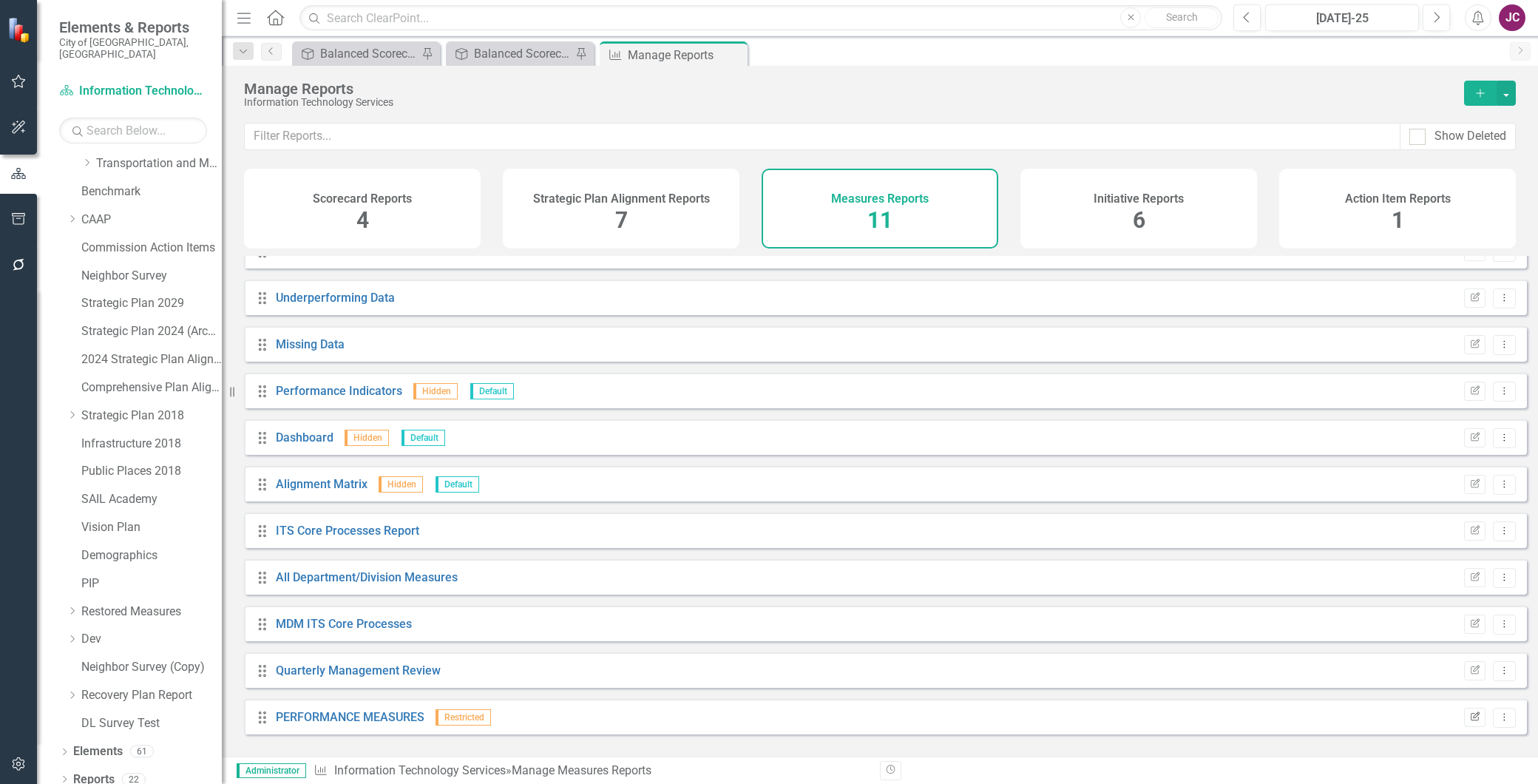
click at [1469, 722] on icon "Edit Report" at bounding box center [1475, 717] width 11 height 9
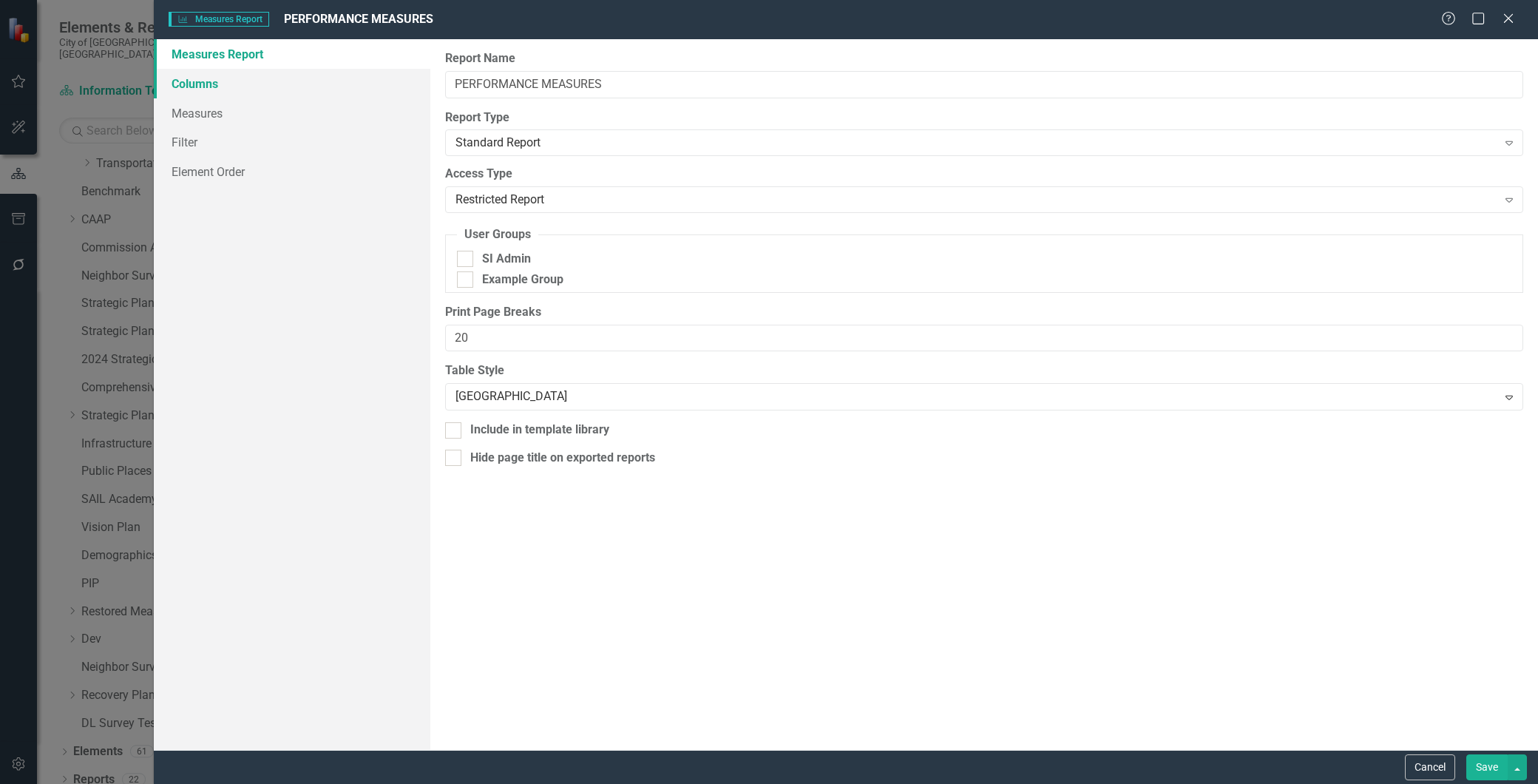
click at [197, 74] on link "Columns" at bounding box center [292, 83] width 276 height 29
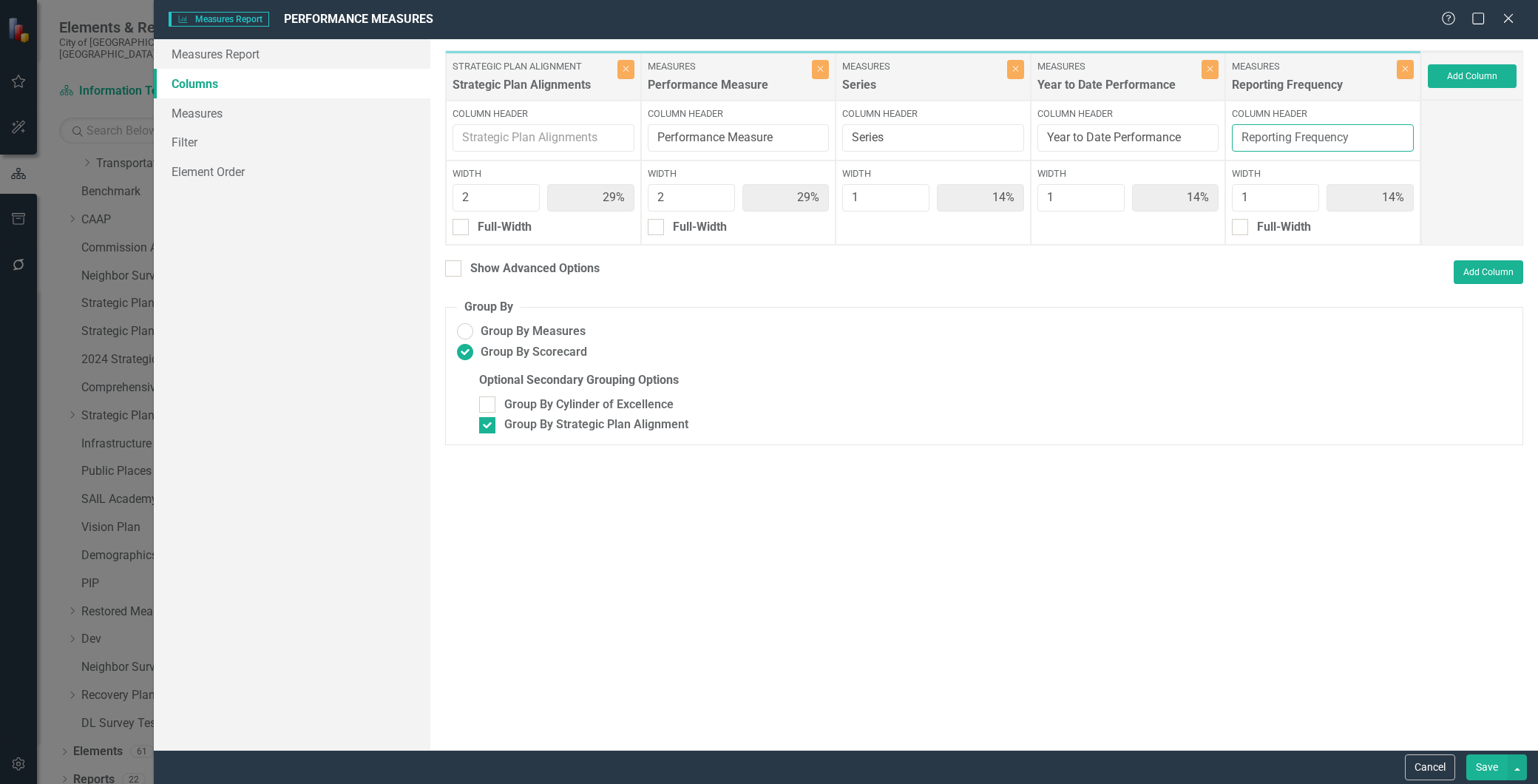
click at [1368, 138] on input "Reporting Frequency" at bounding box center [1323, 137] width 182 height 28
type input "Reporting Frequency & Notes"
click at [1498, 767] on button "Save" at bounding box center [1487, 767] width 41 height 26
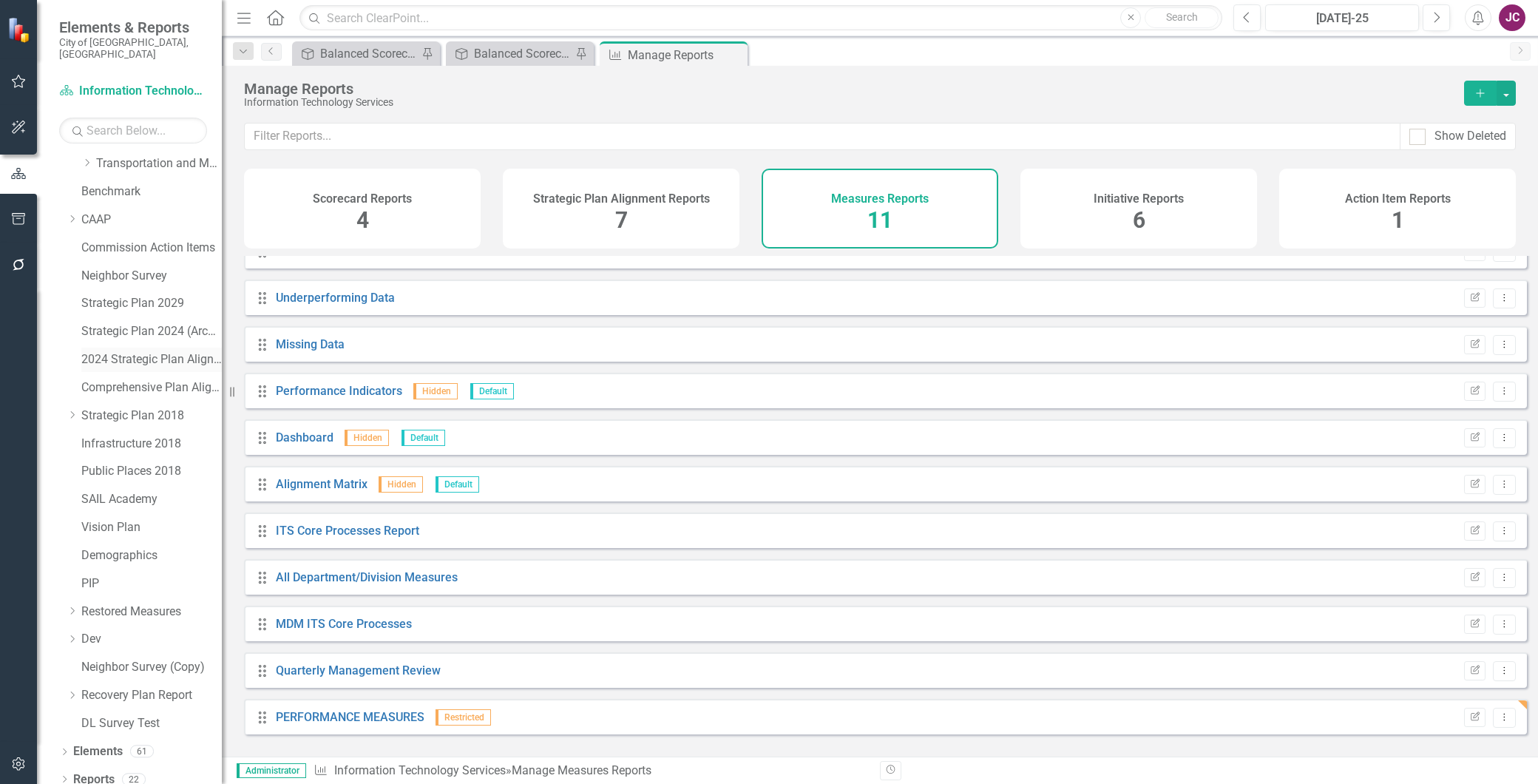
scroll to position [0, 0]
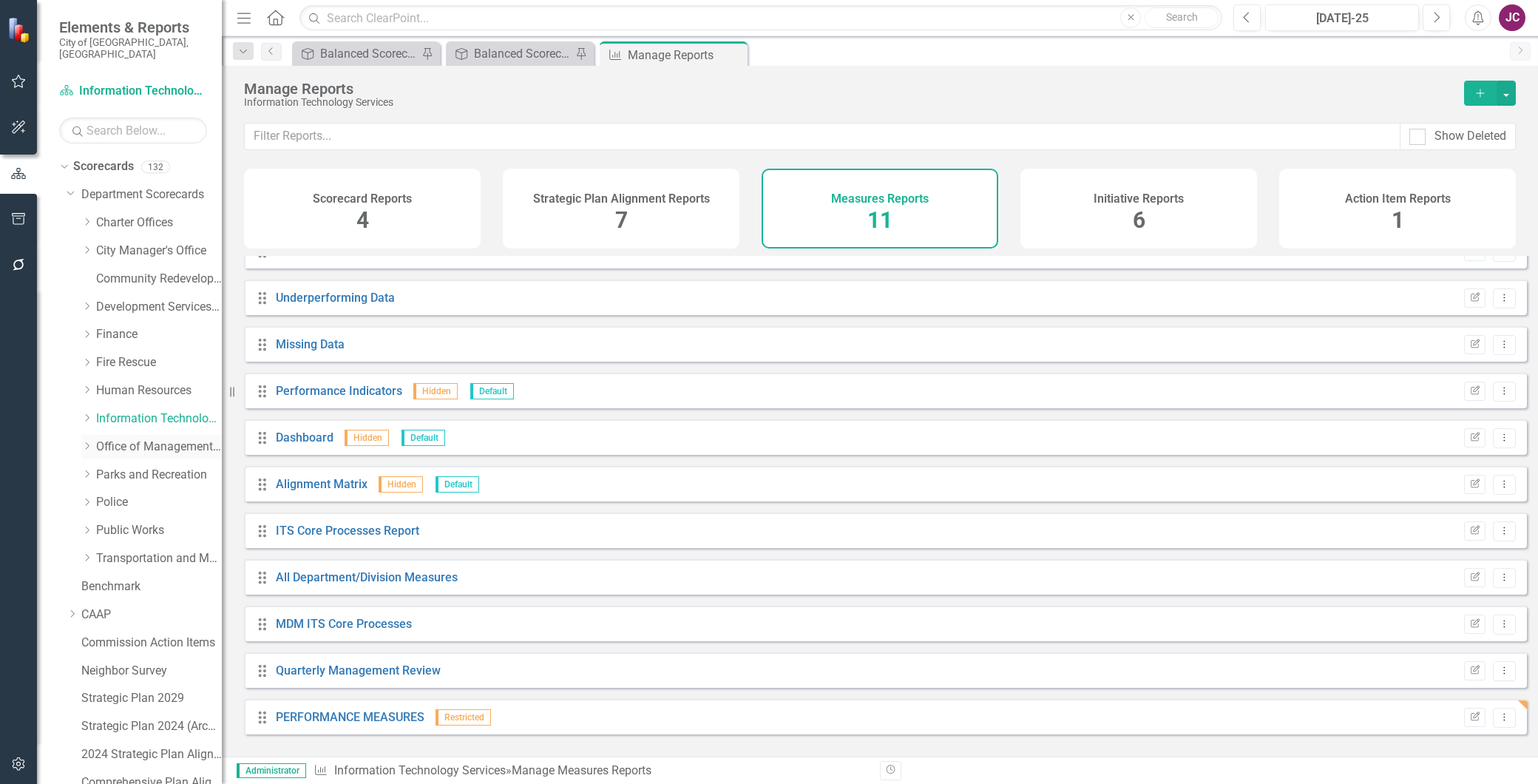
click at [120, 439] on link "Office of Management and Budget" at bounding box center [159, 448] width 126 height 17
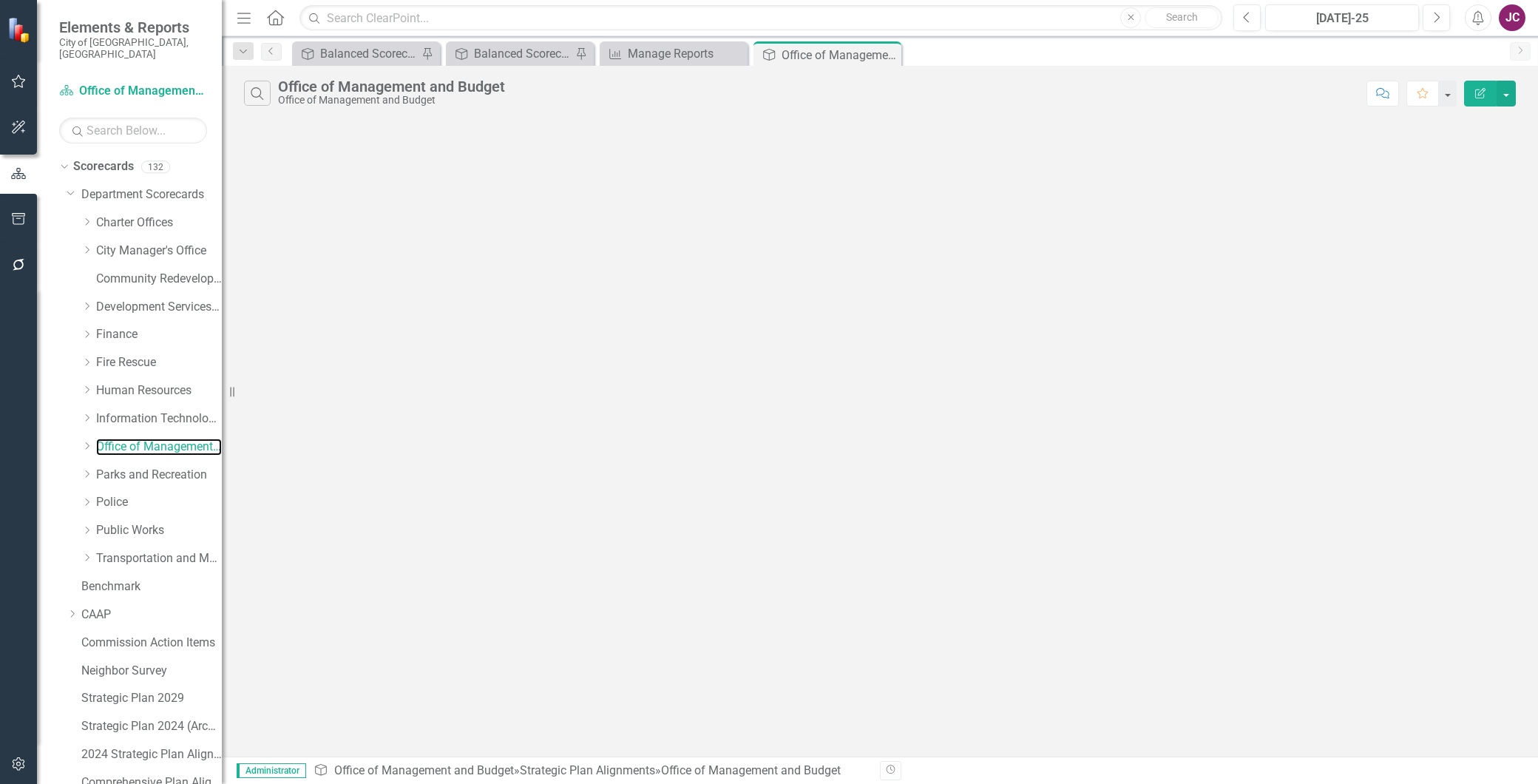
scroll to position [395, 0]
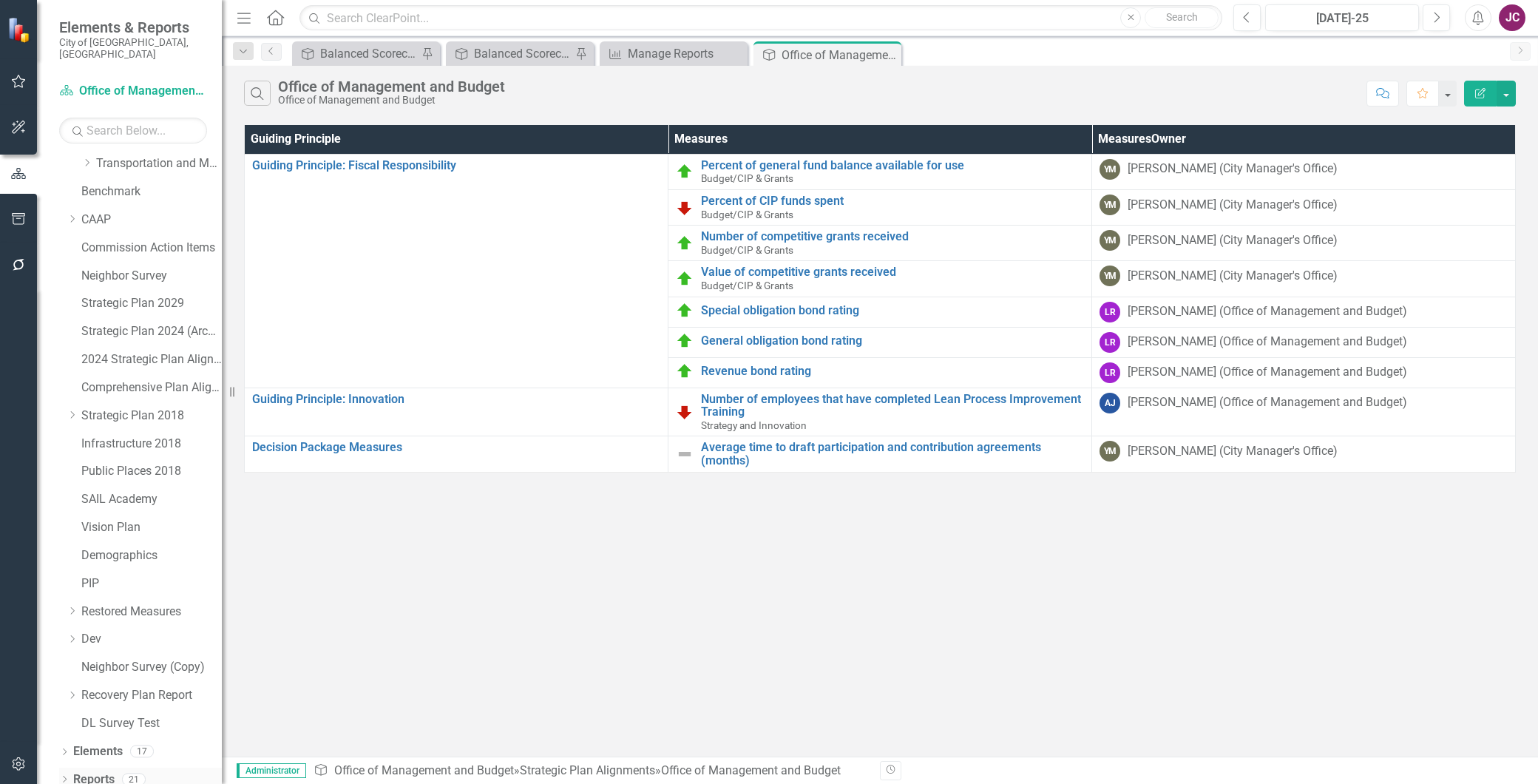
click at [99, 771] on link "Reports" at bounding box center [94, 780] width 41 height 17
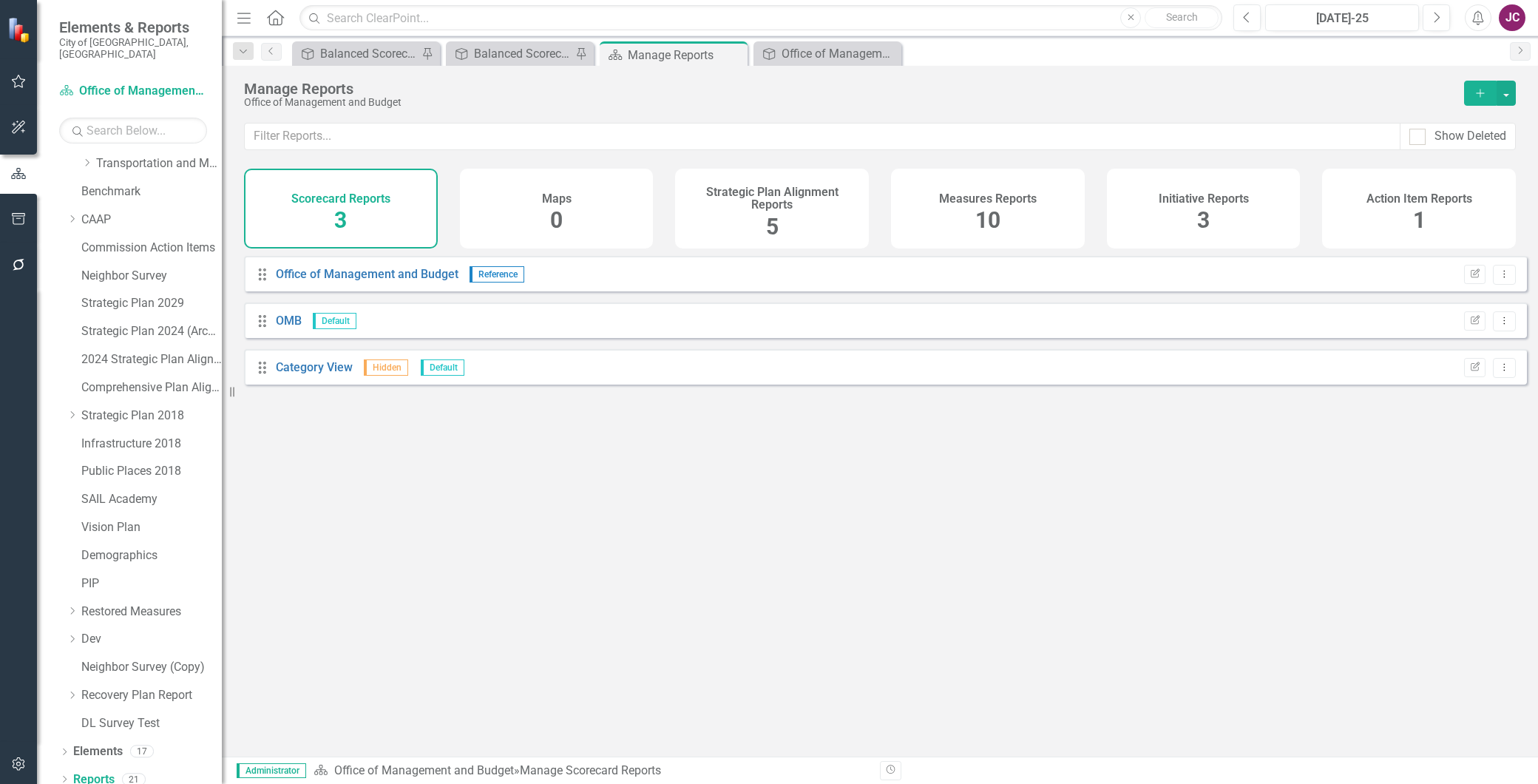
click at [918, 223] on div "Measures Reports 10" at bounding box center [988, 208] width 193 height 80
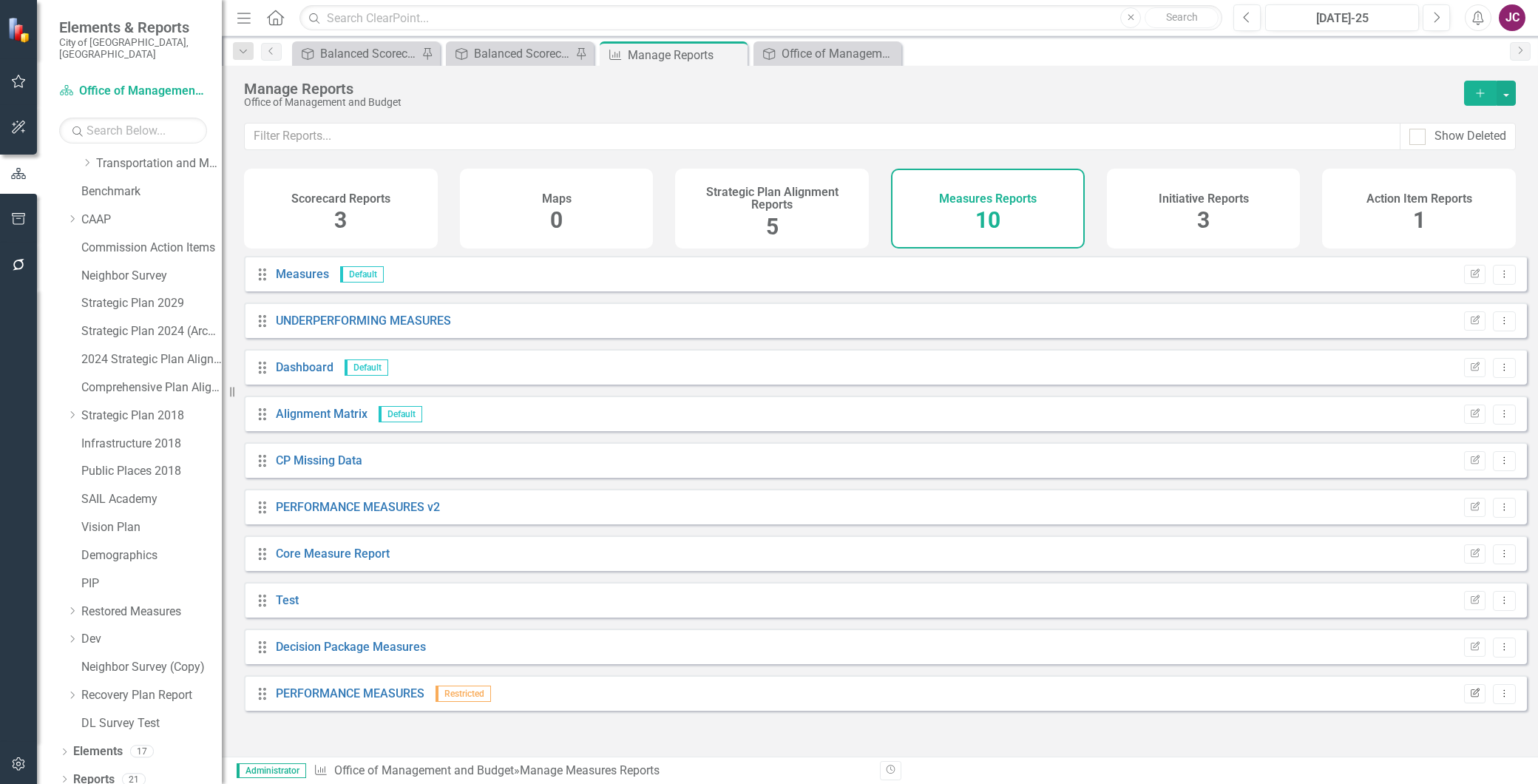
click at [1469, 698] on icon "Edit Report" at bounding box center [1475, 693] width 11 height 9
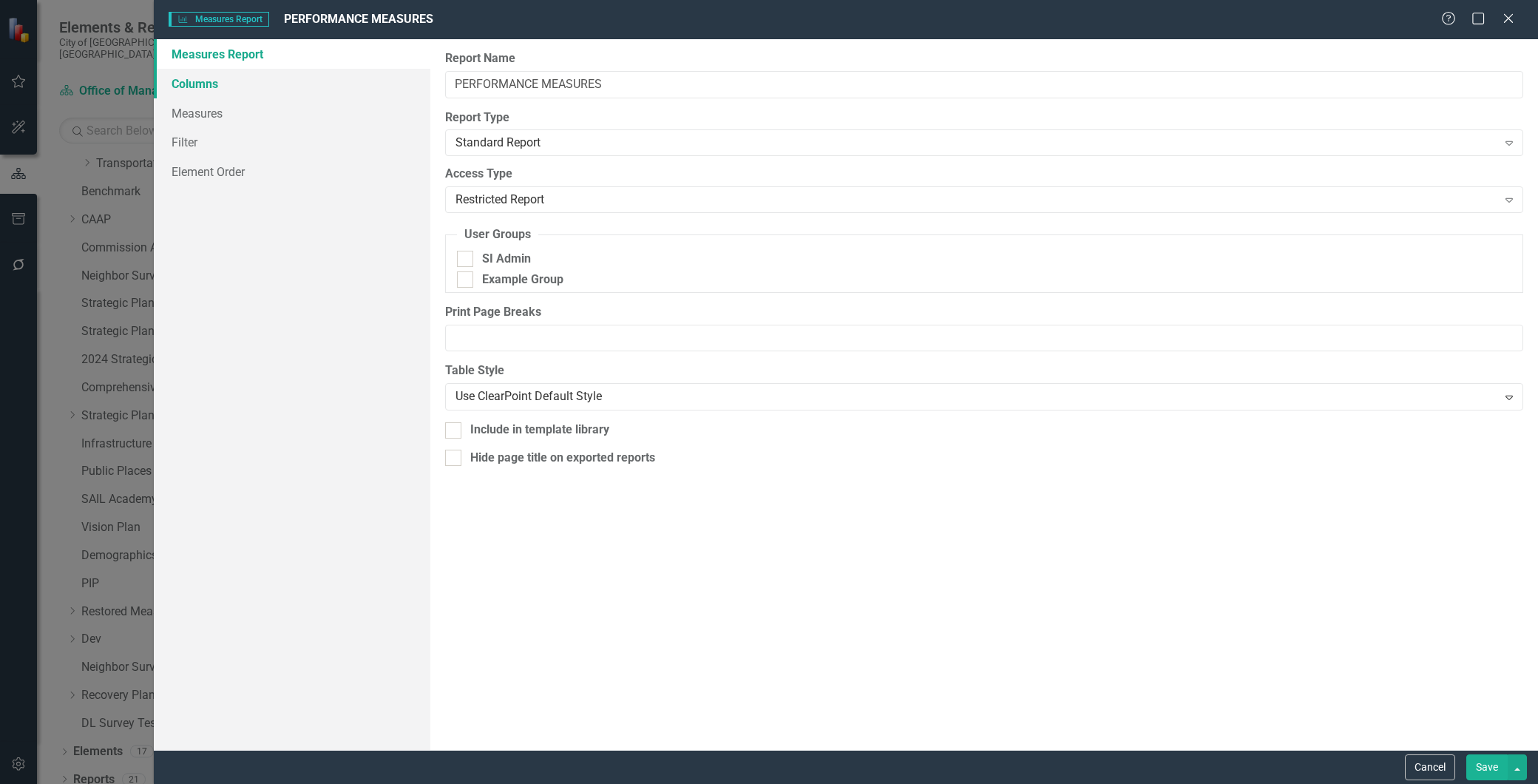
click at [195, 86] on link "Columns" at bounding box center [292, 83] width 276 height 29
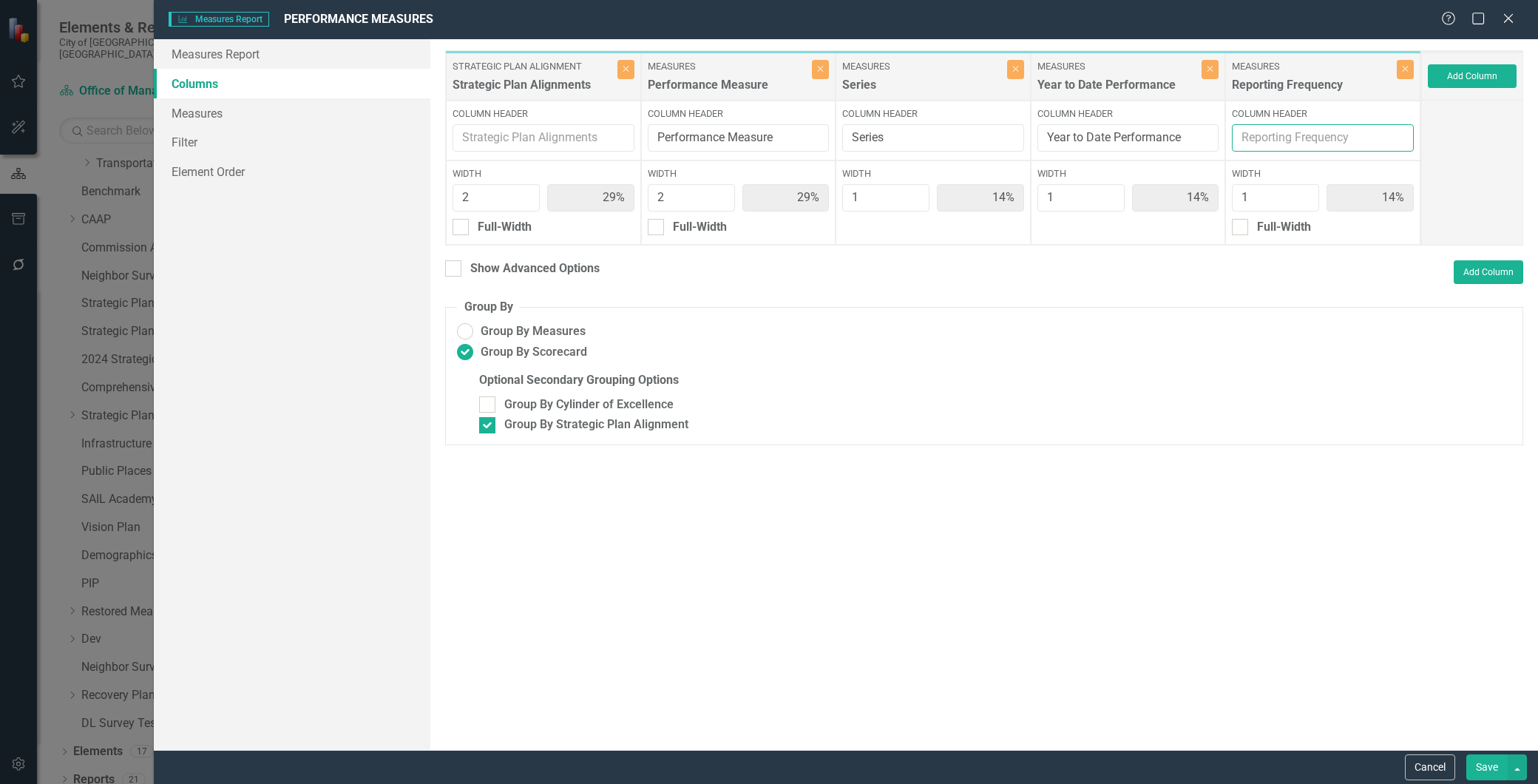
click at [1309, 130] on input "Column Header" at bounding box center [1323, 137] width 182 height 28
type input "Reporting Frequency & Notes"
click at [1490, 773] on button "Save" at bounding box center [1487, 767] width 41 height 26
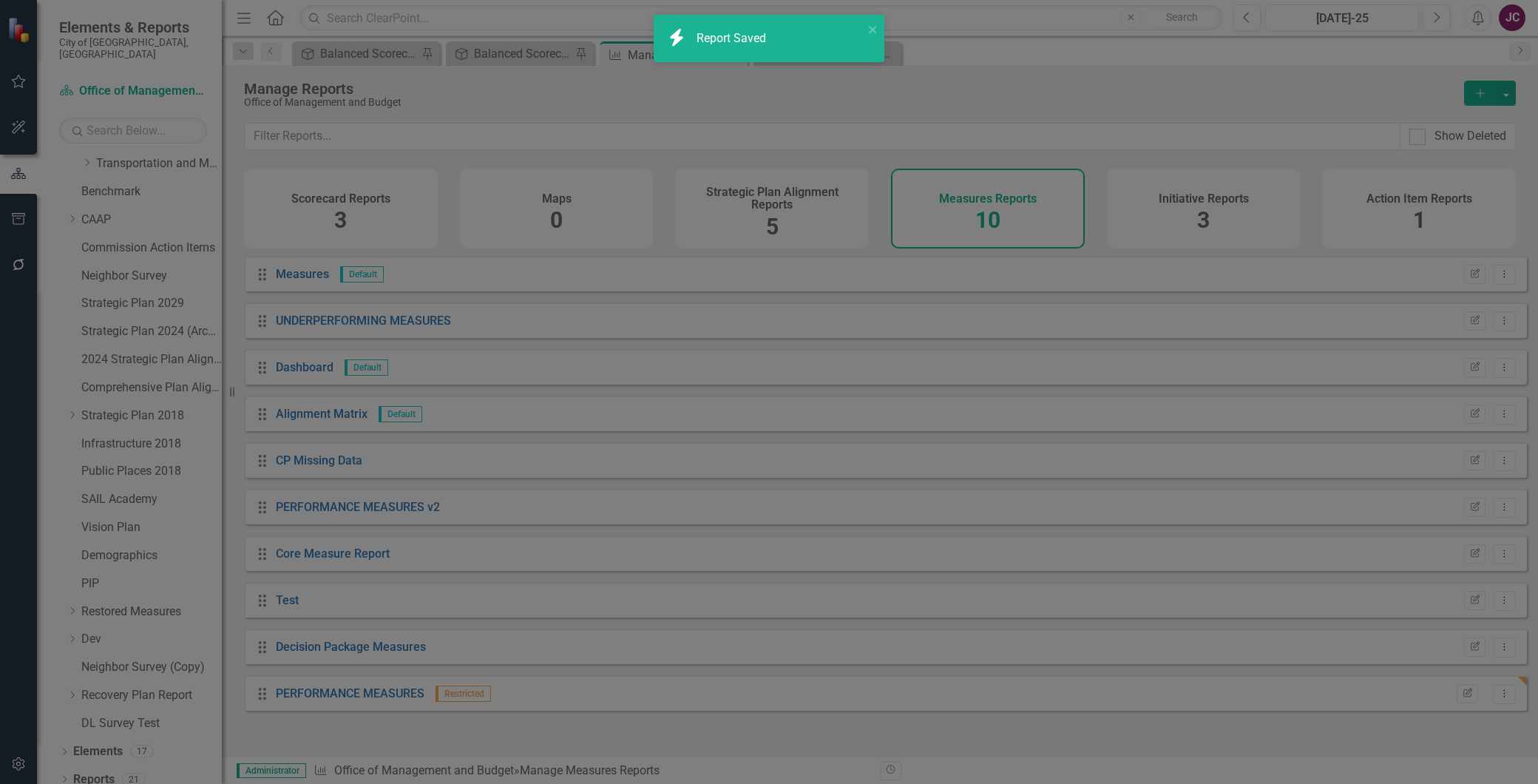
radio input "false"
checkbox input "false"
radio input "true"
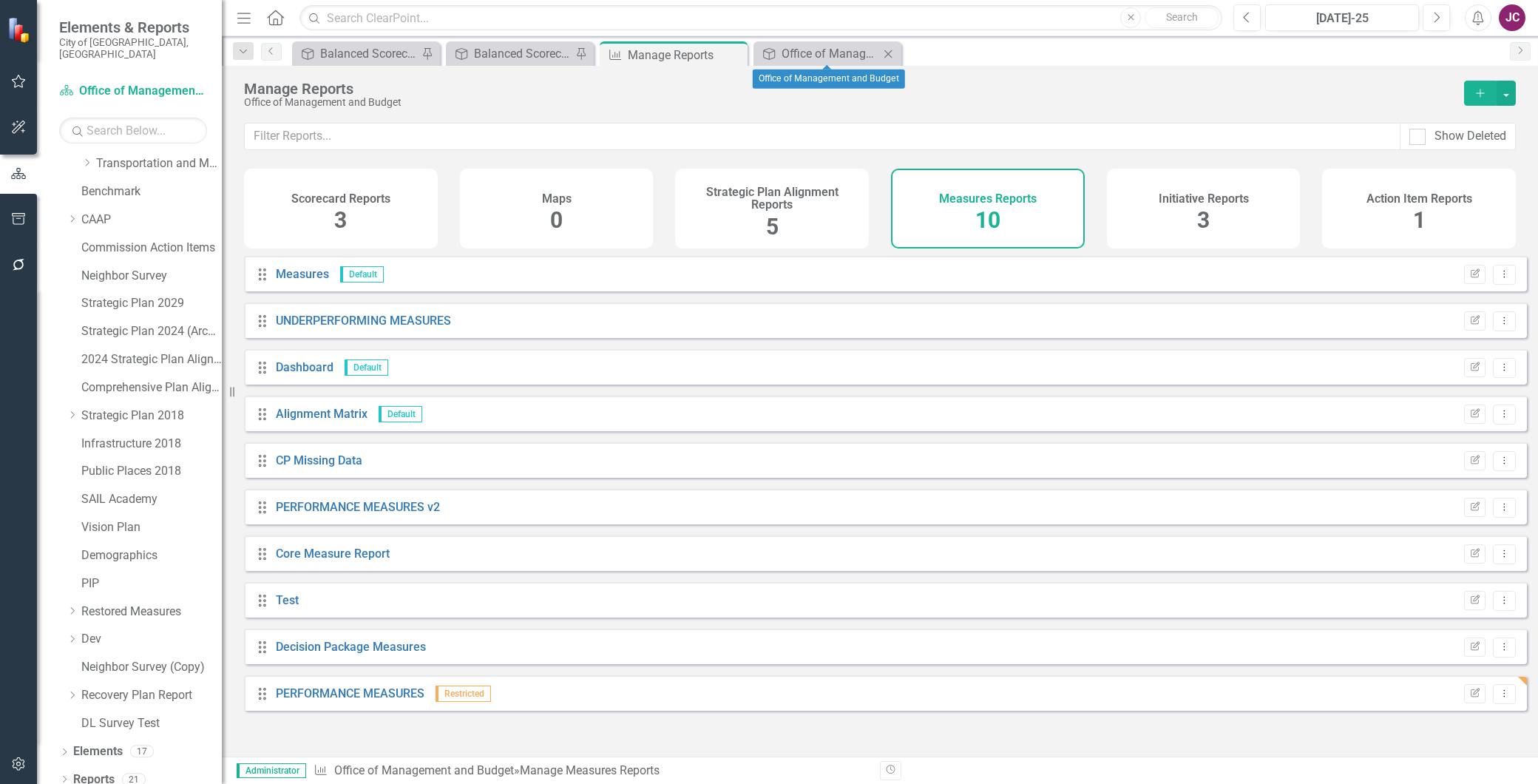
click at [888, 48] on icon "Close" at bounding box center [888, 54] width 15 height 12
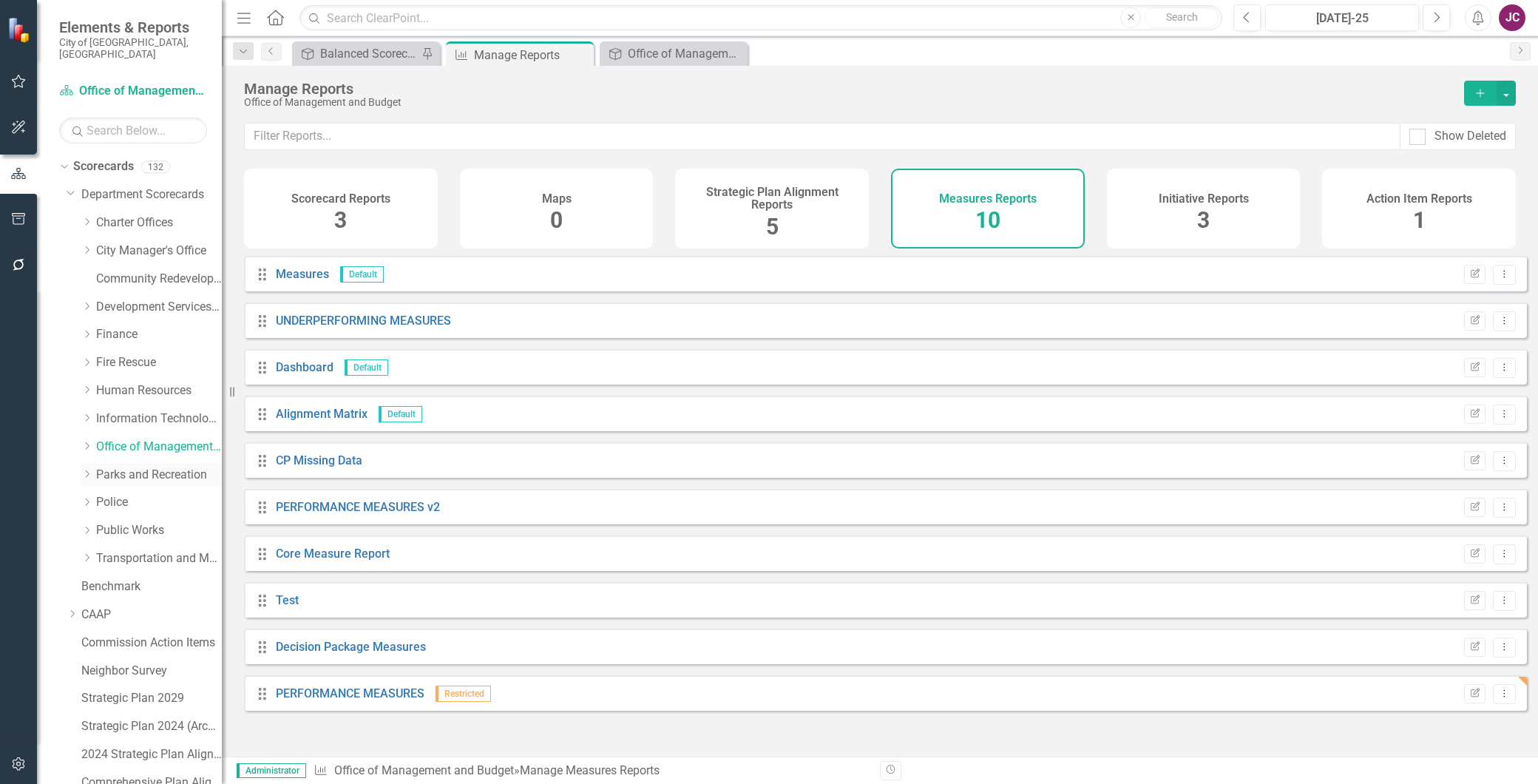
click at [118, 467] on link "Parks and Recreation" at bounding box center [159, 475] width 126 height 17
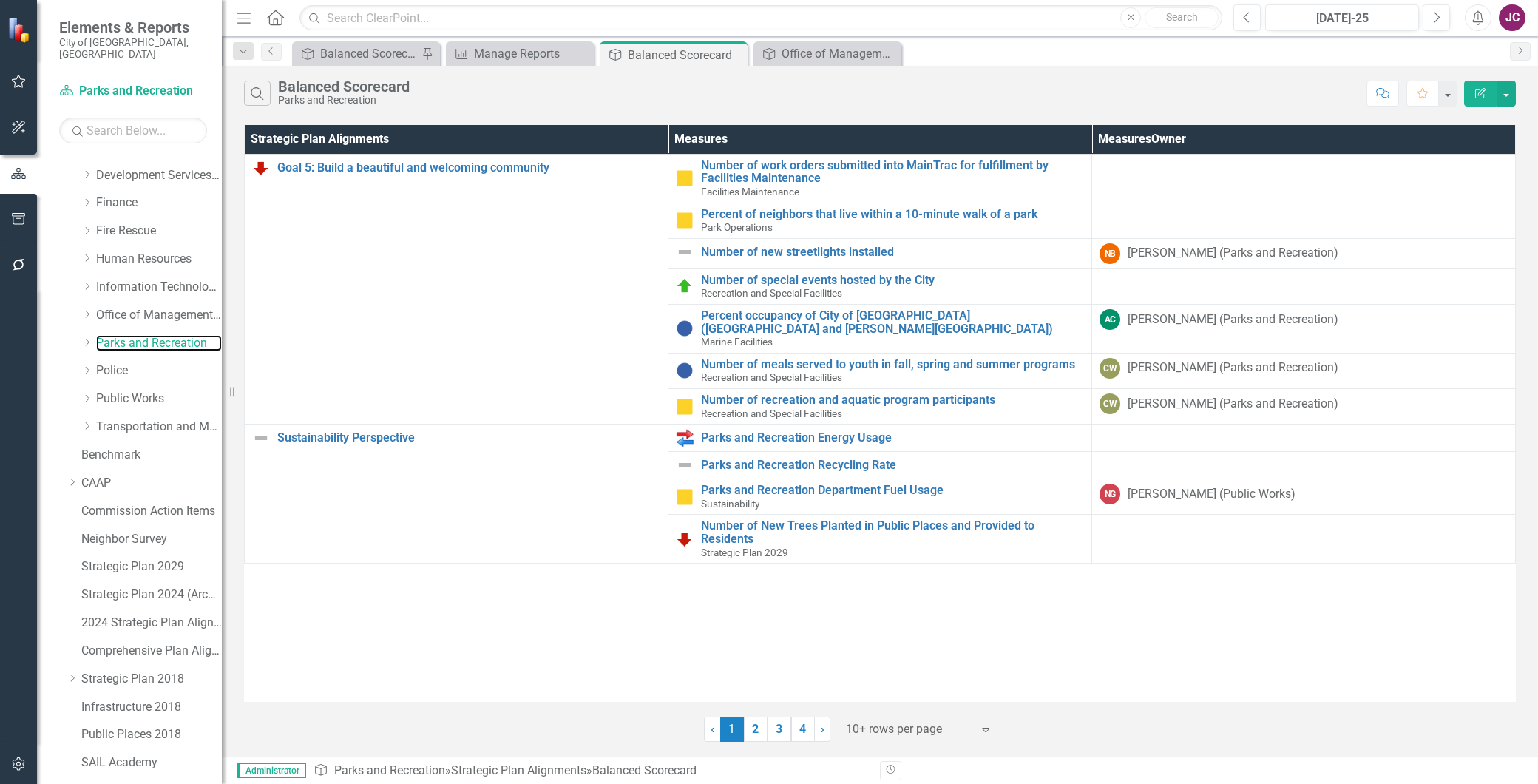
scroll to position [395, 0]
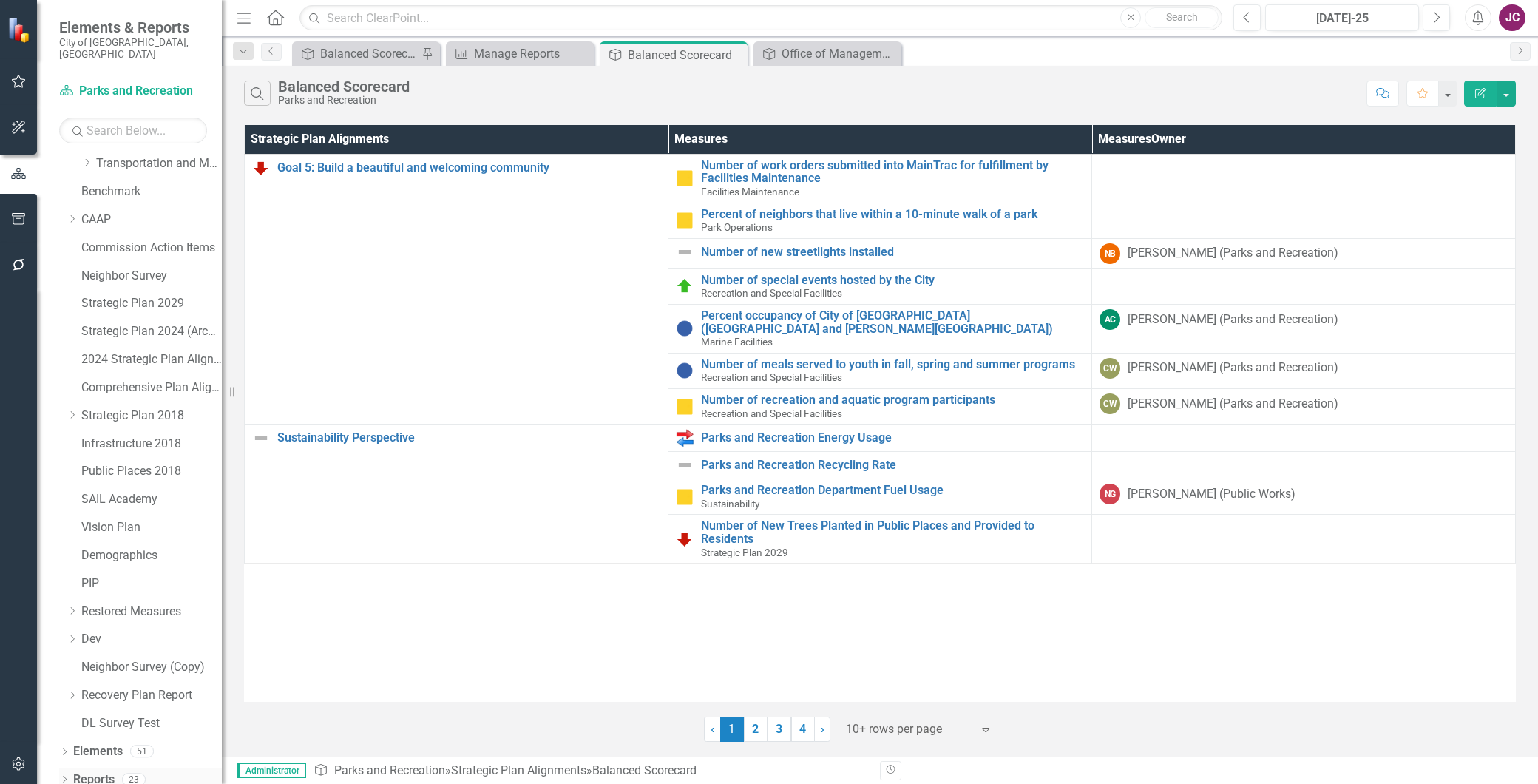
click at [92, 771] on link "Reports" at bounding box center [94, 780] width 41 height 17
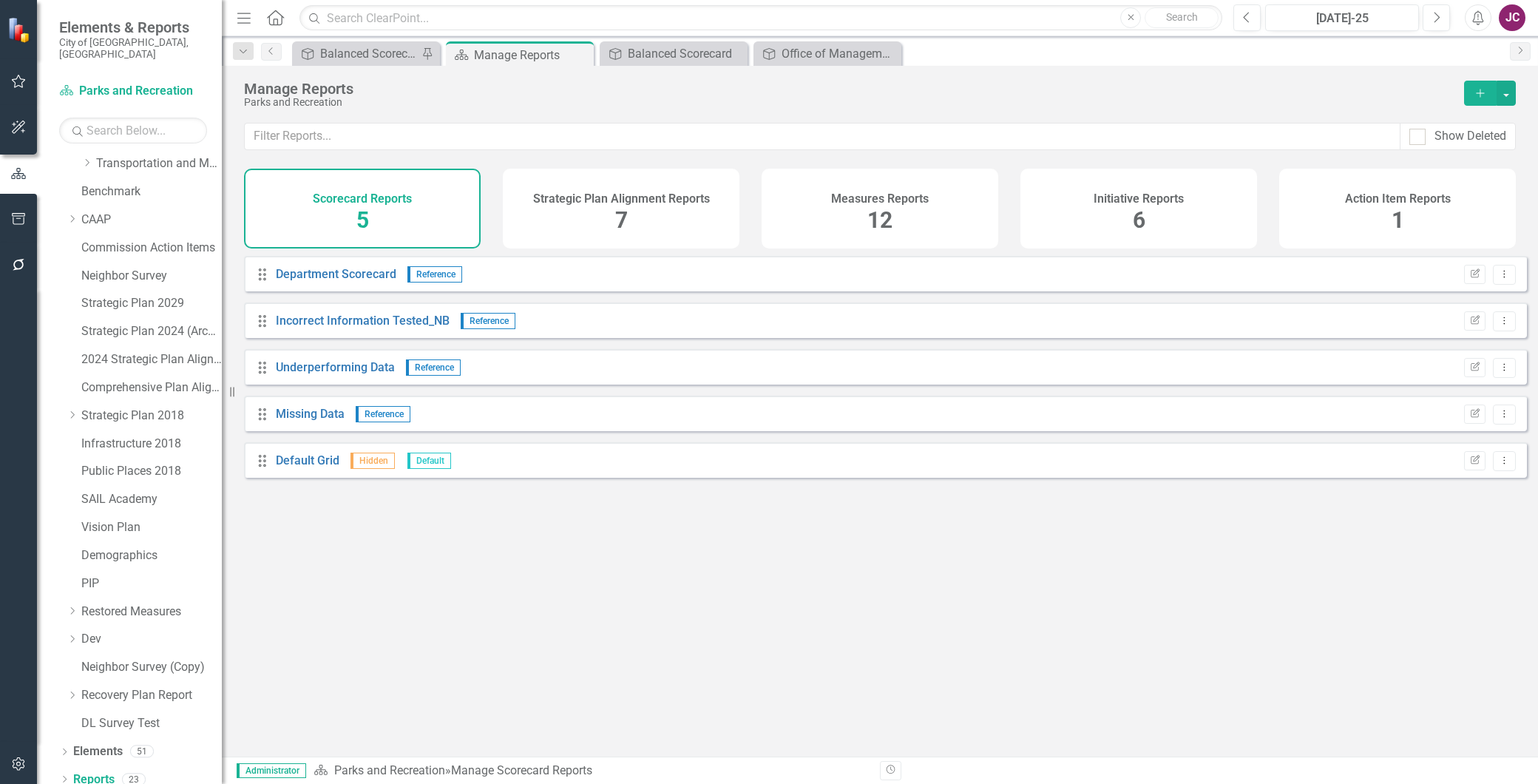
click at [864, 193] on h4 "Measures Reports" at bounding box center [880, 199] width 98 height 13
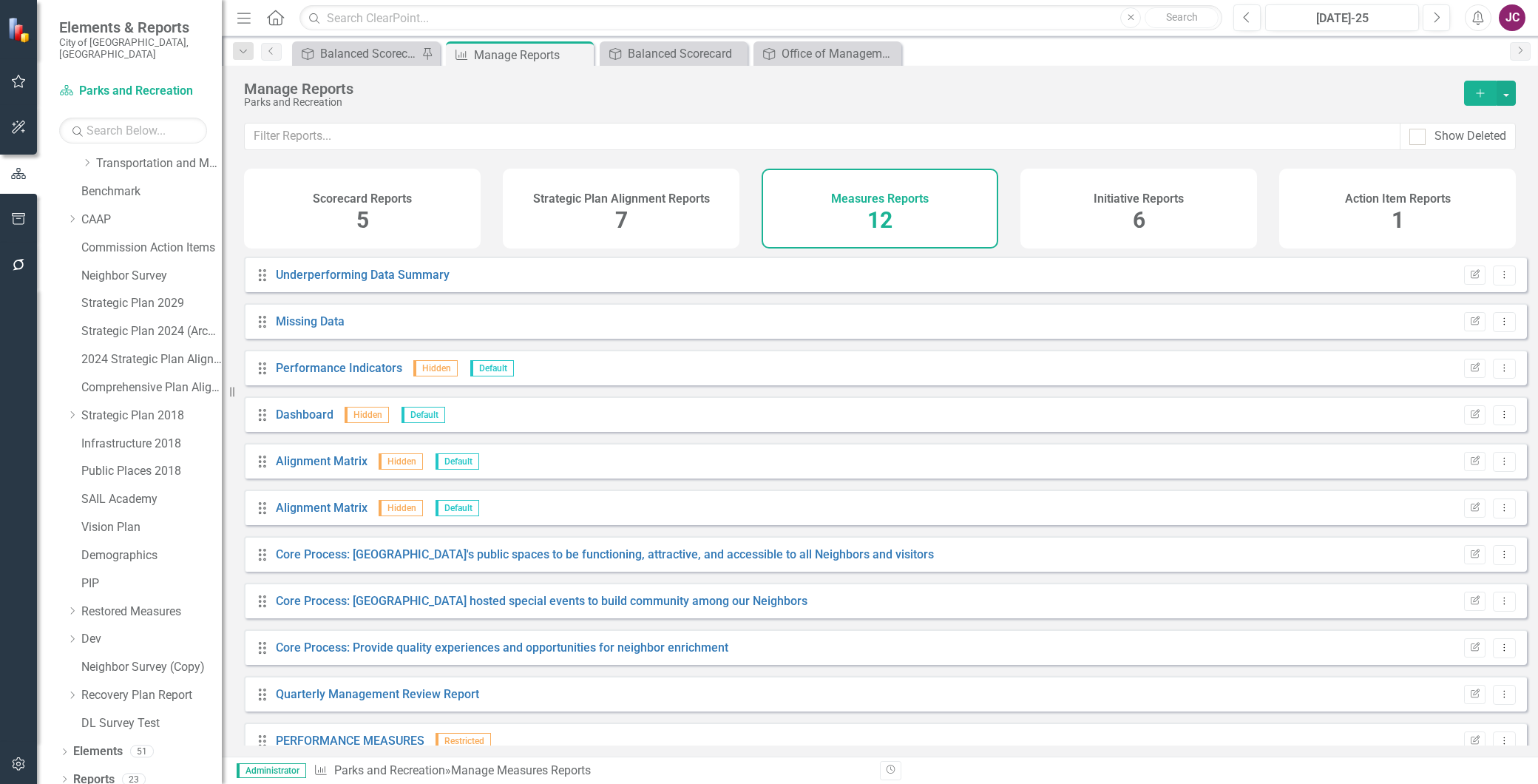
scroll to position [69, 0]
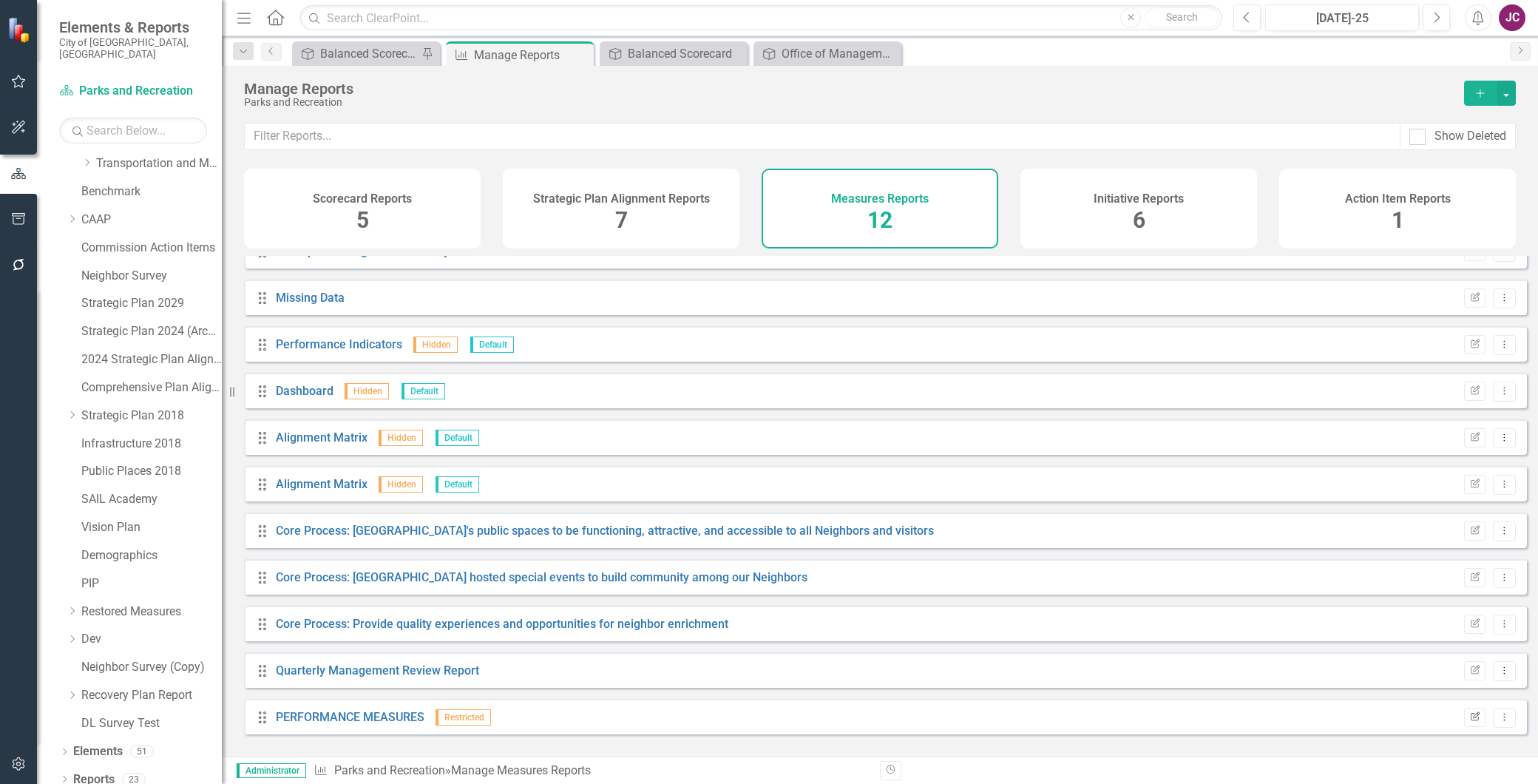
click at [1465, 727] on button "Edit Report" at bounding box center [1475, 717] width 21 height 19
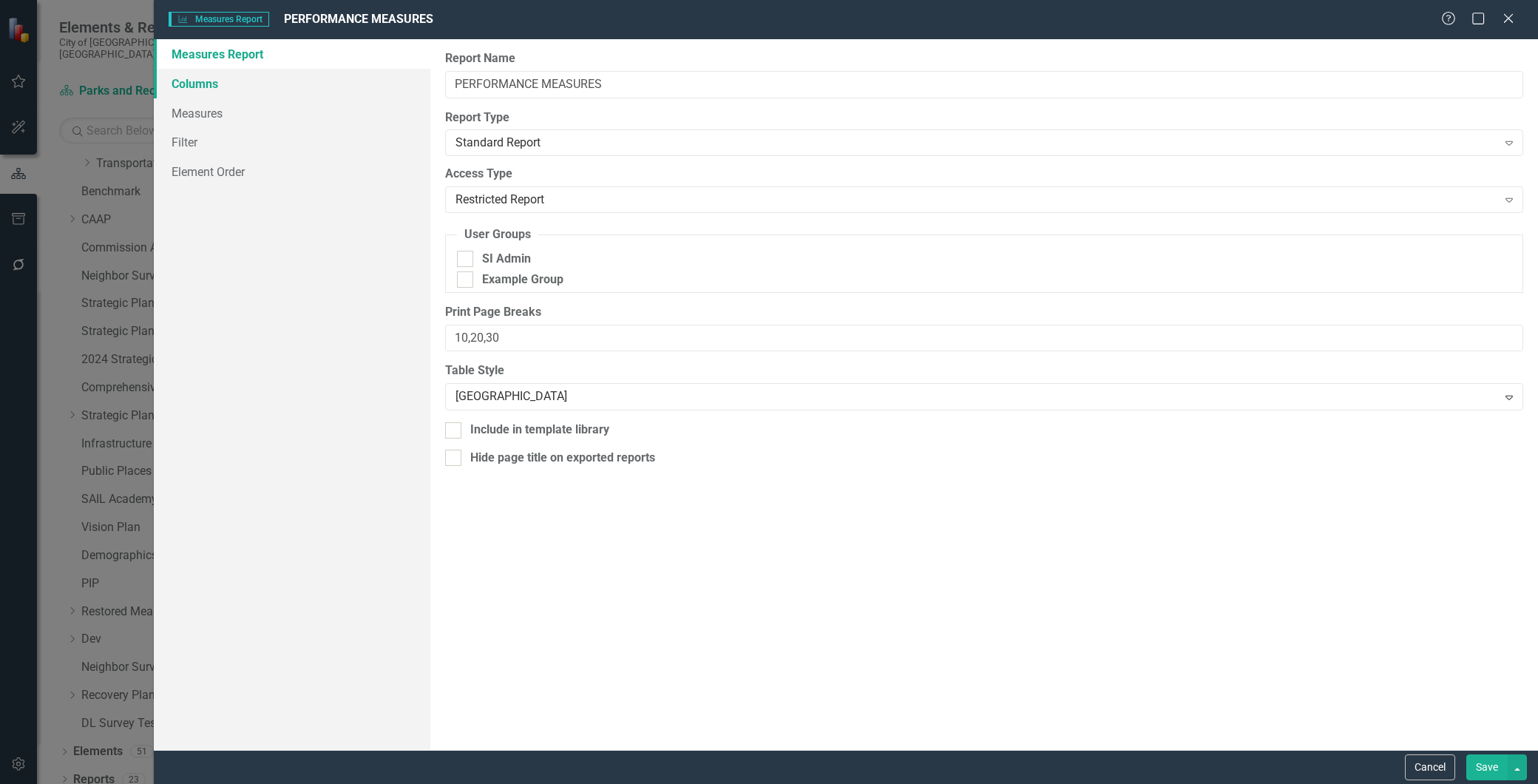
click at [195, 78] on link "Columns" at bounding box center [292, 83] width 276 height 29
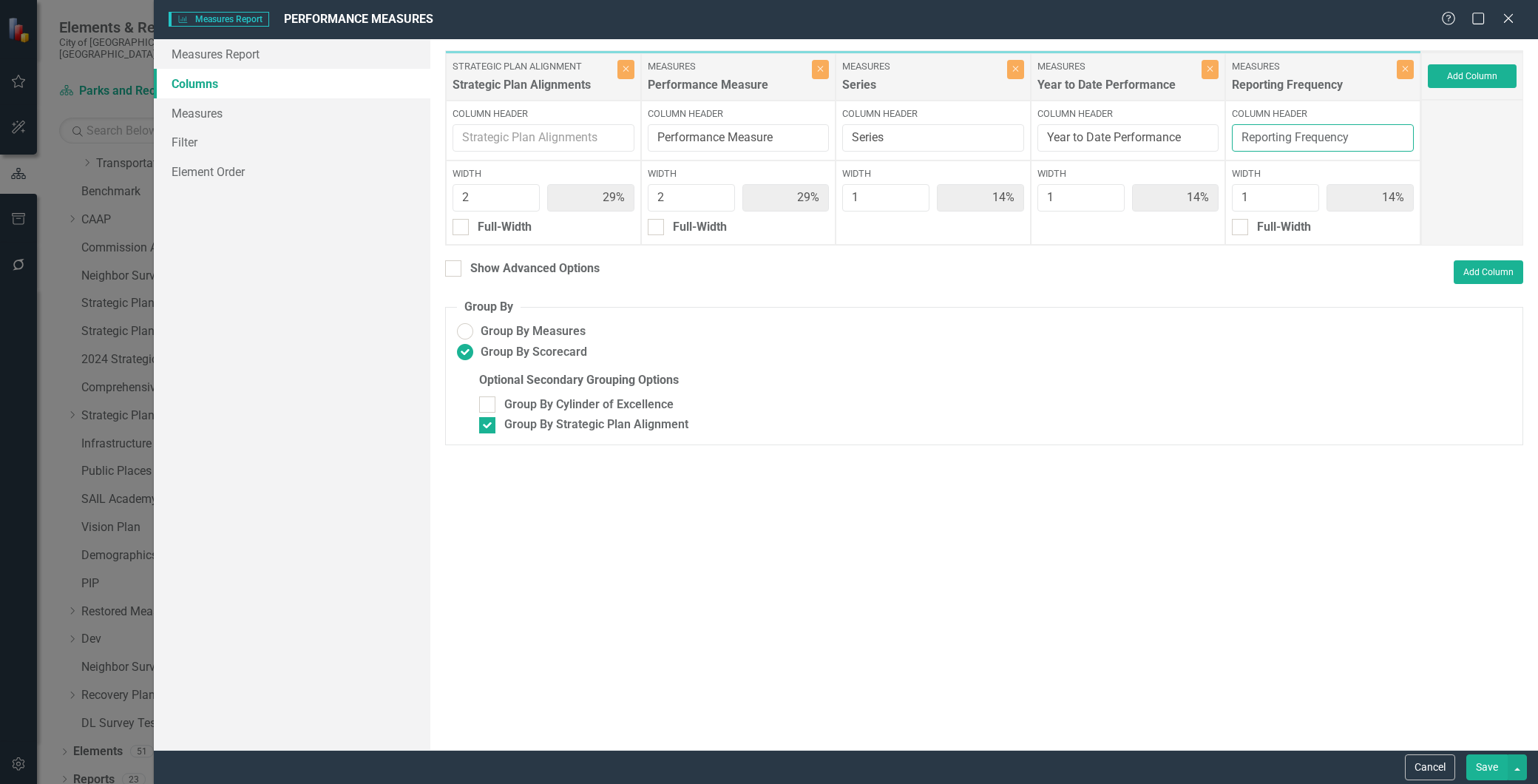
click at [1361, 137] on input "Reporting Frequency" at bounding box center [1323, 137] width 182 height 28
type input "Reporting Frequency & Notes"
click at [1494, 762] on button "Save" at bounding box center [1487, 767] width 41 height 26
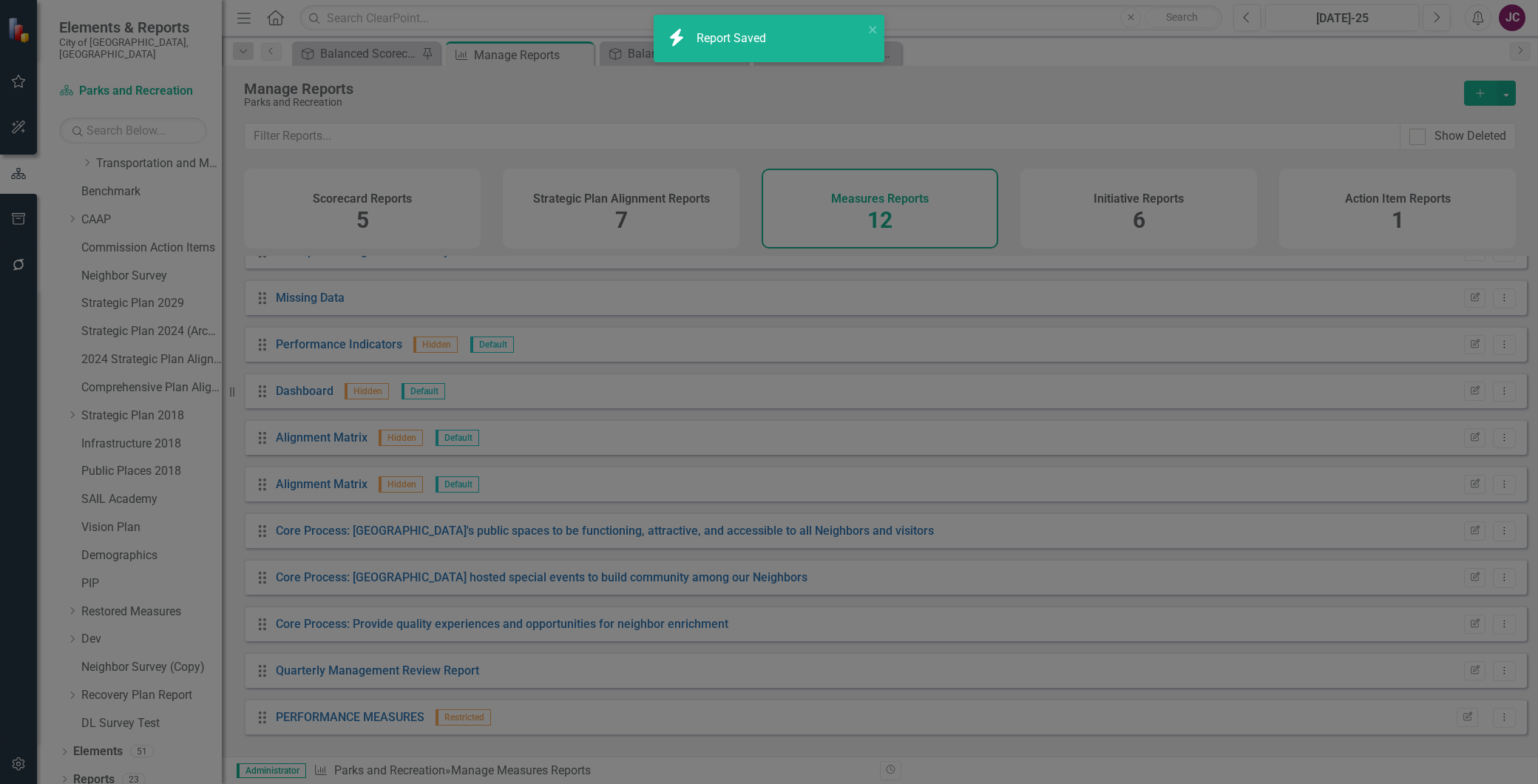
radio input "false"
checkbox input "false"
radio input "true"
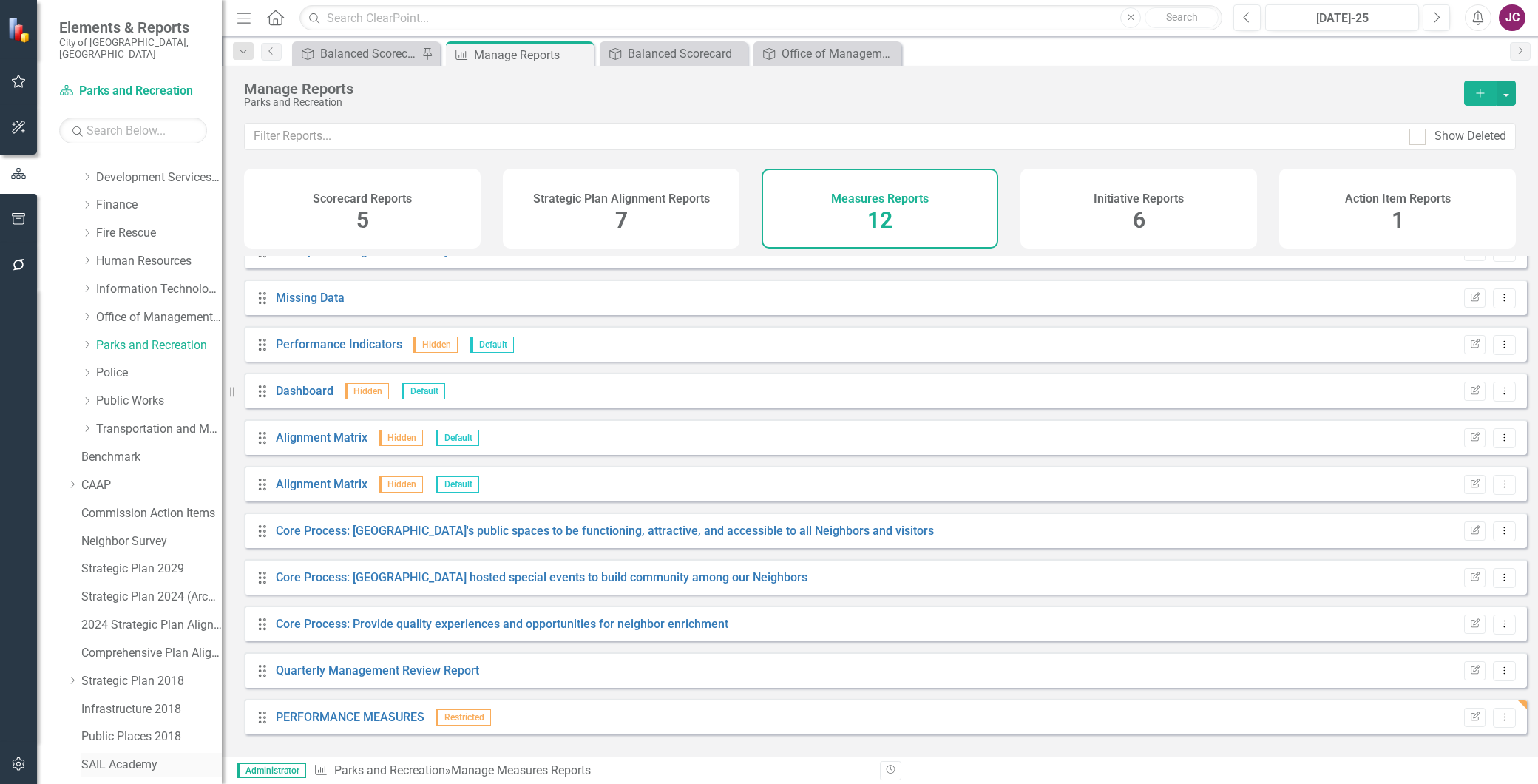
scroll to position [0, 0]
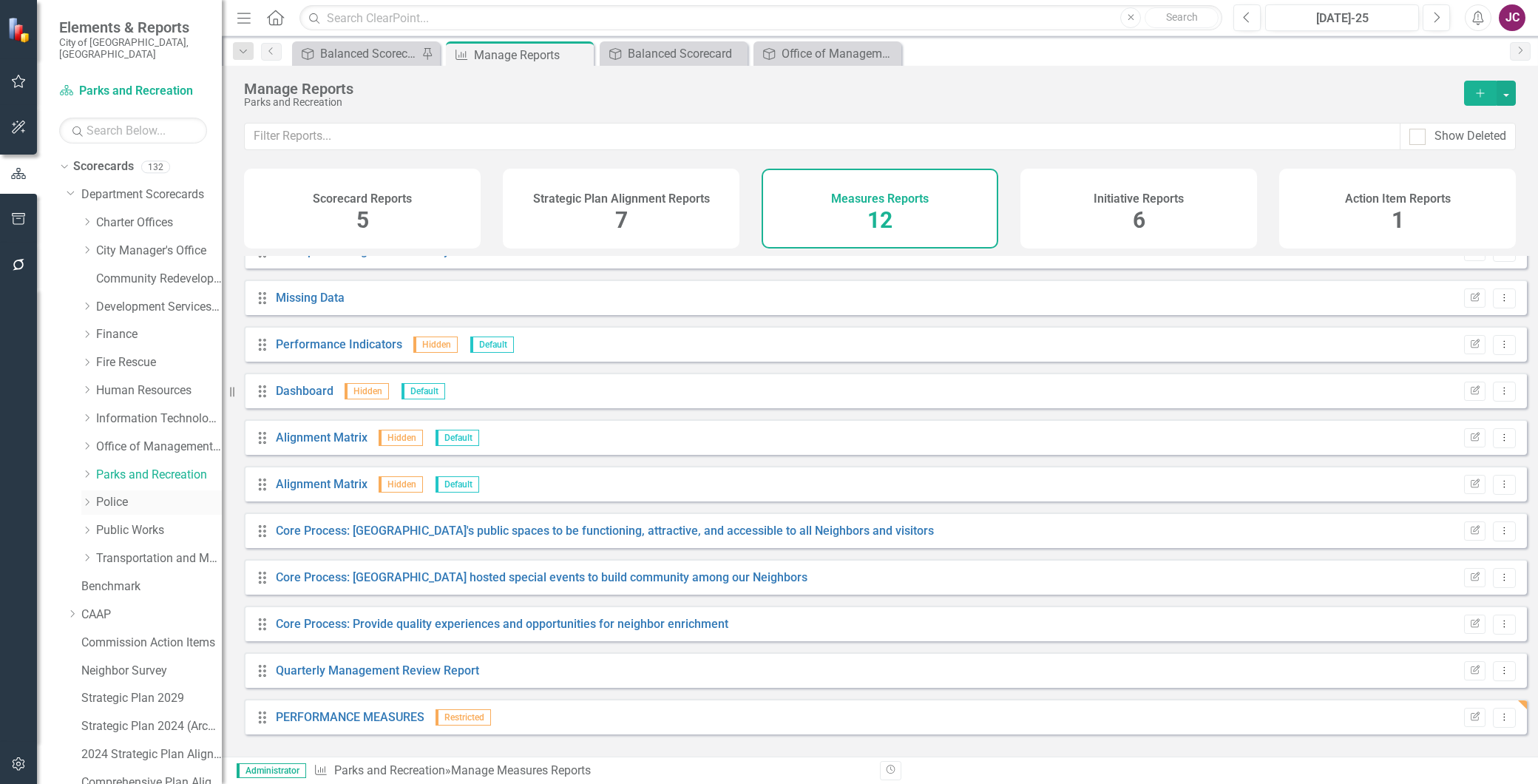
click at [114, 494] on link "Police" at bounding box center [159, 503] width 126 height 17
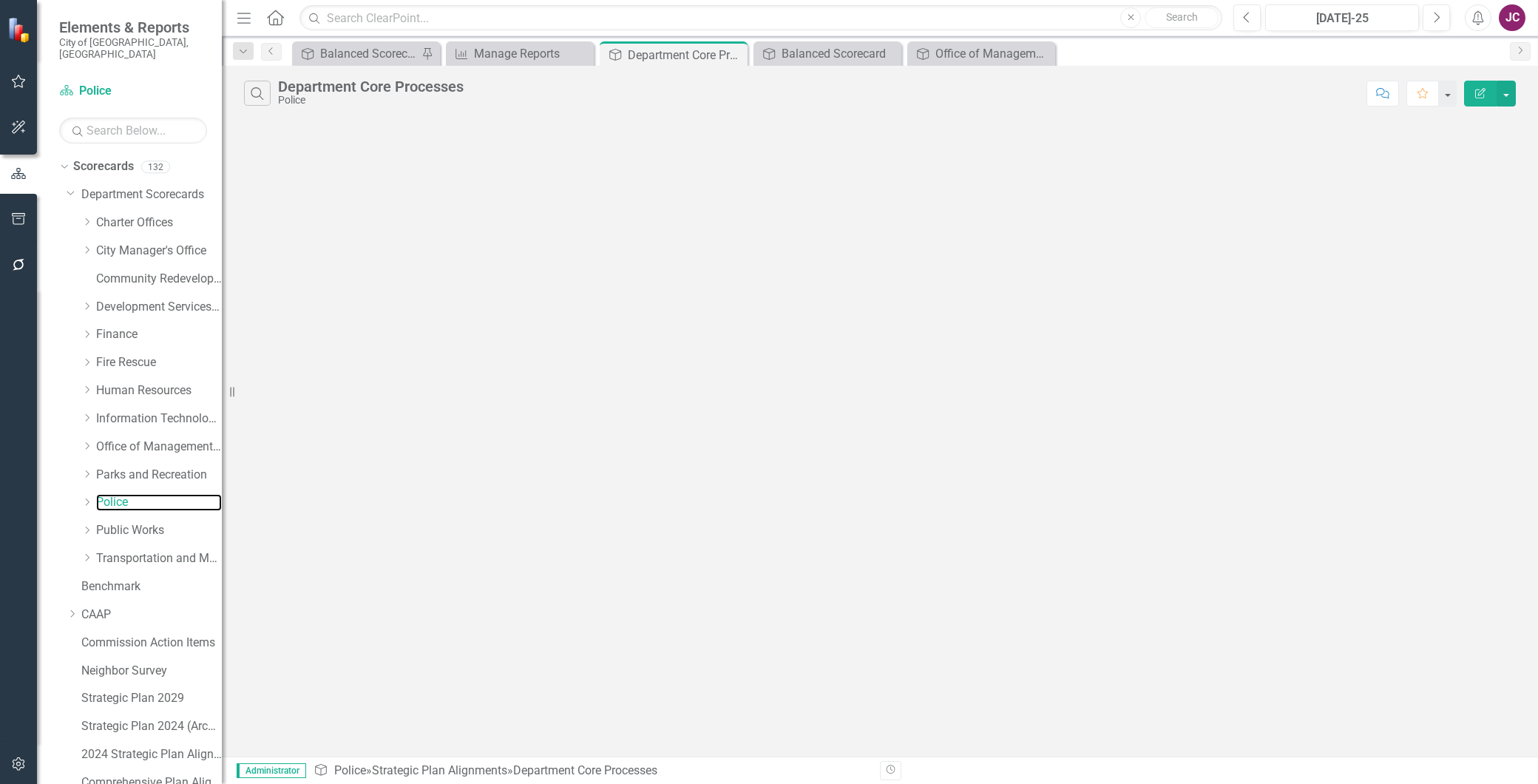
scroll to position [395, 0]
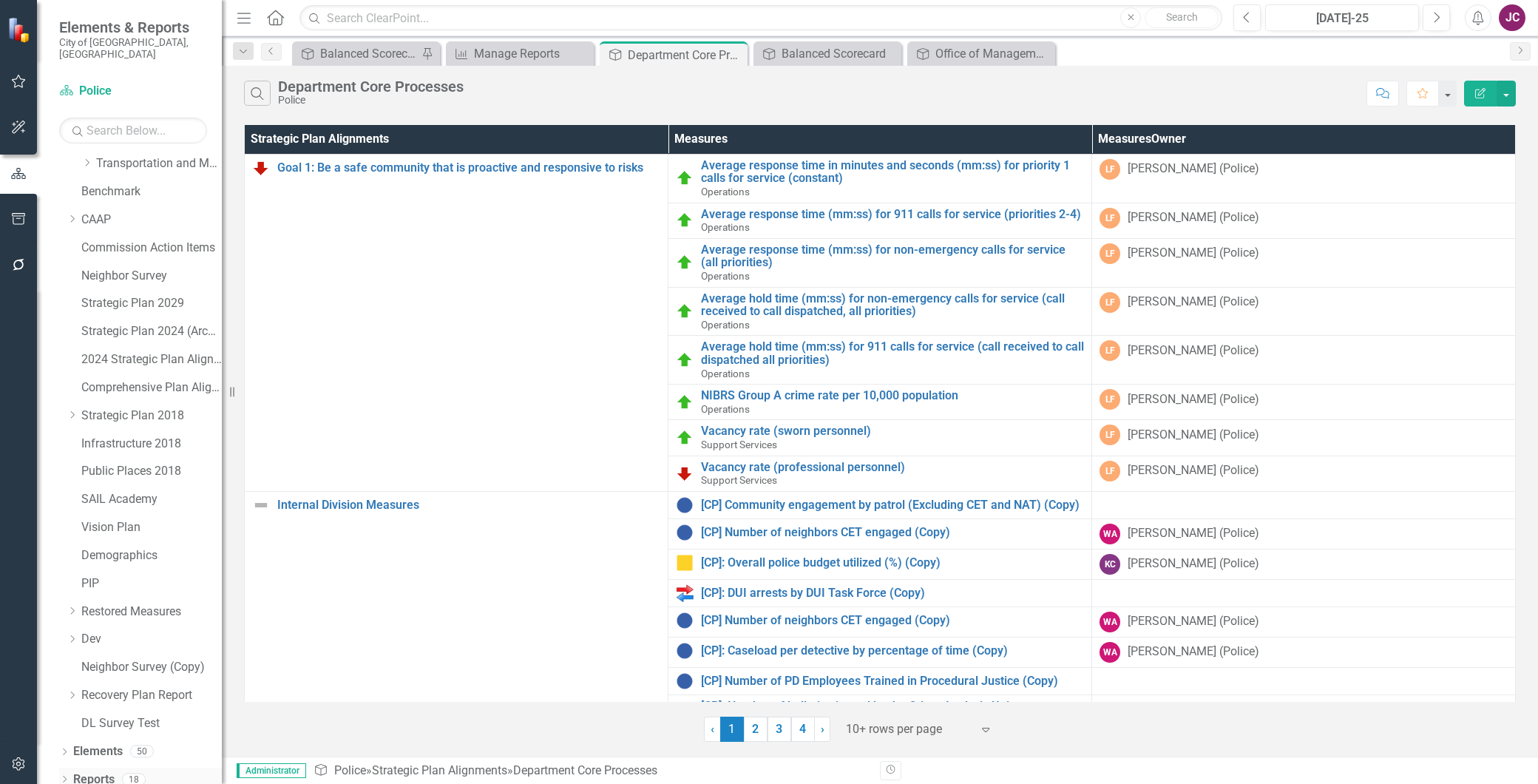
click at [92, 771] on link "Reports" at bounding box center [94, 780] width 41 height 17
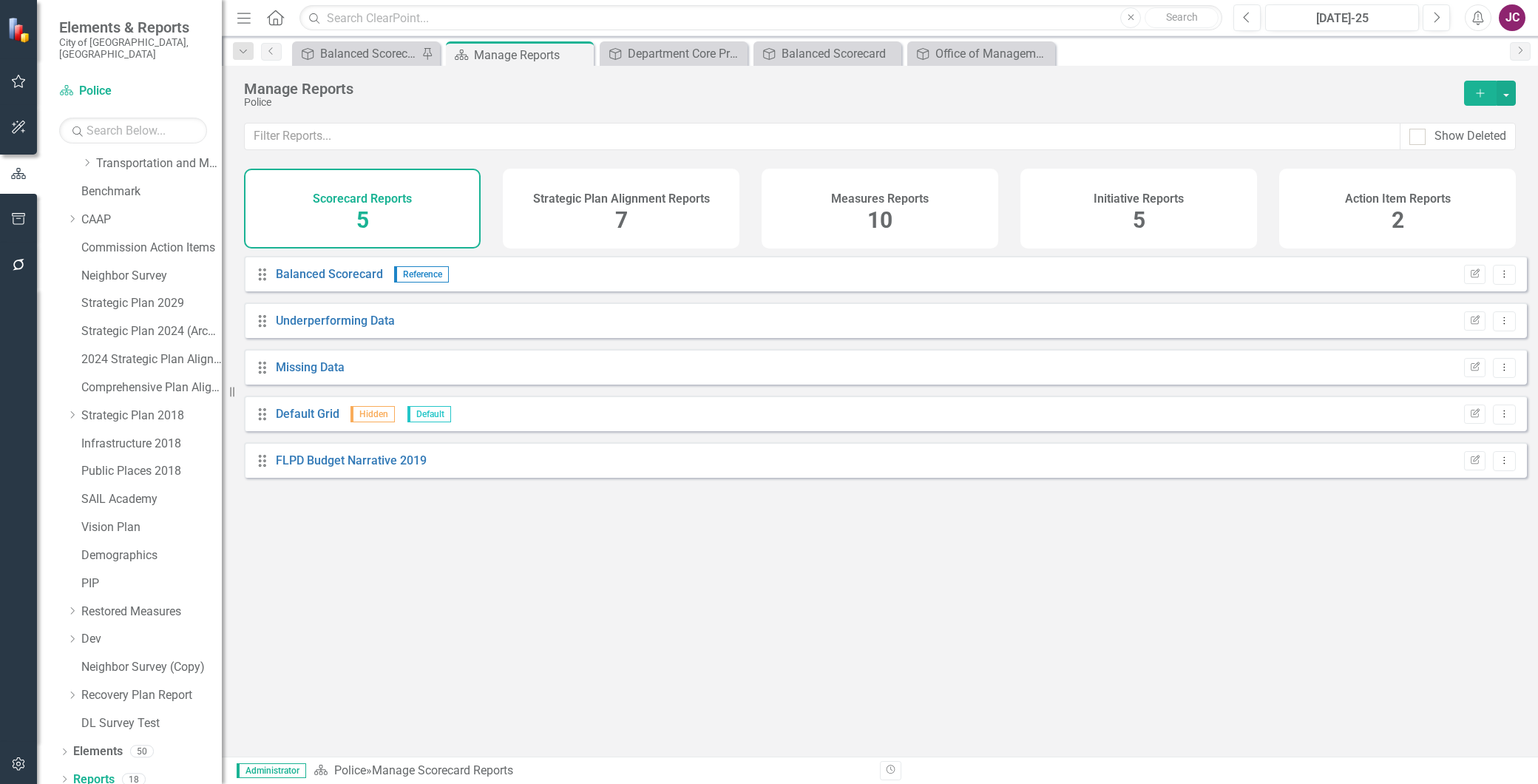
click at [943, 225] on div "Measures Reports 10" at bounding box center [880, 208] width 237 height 80
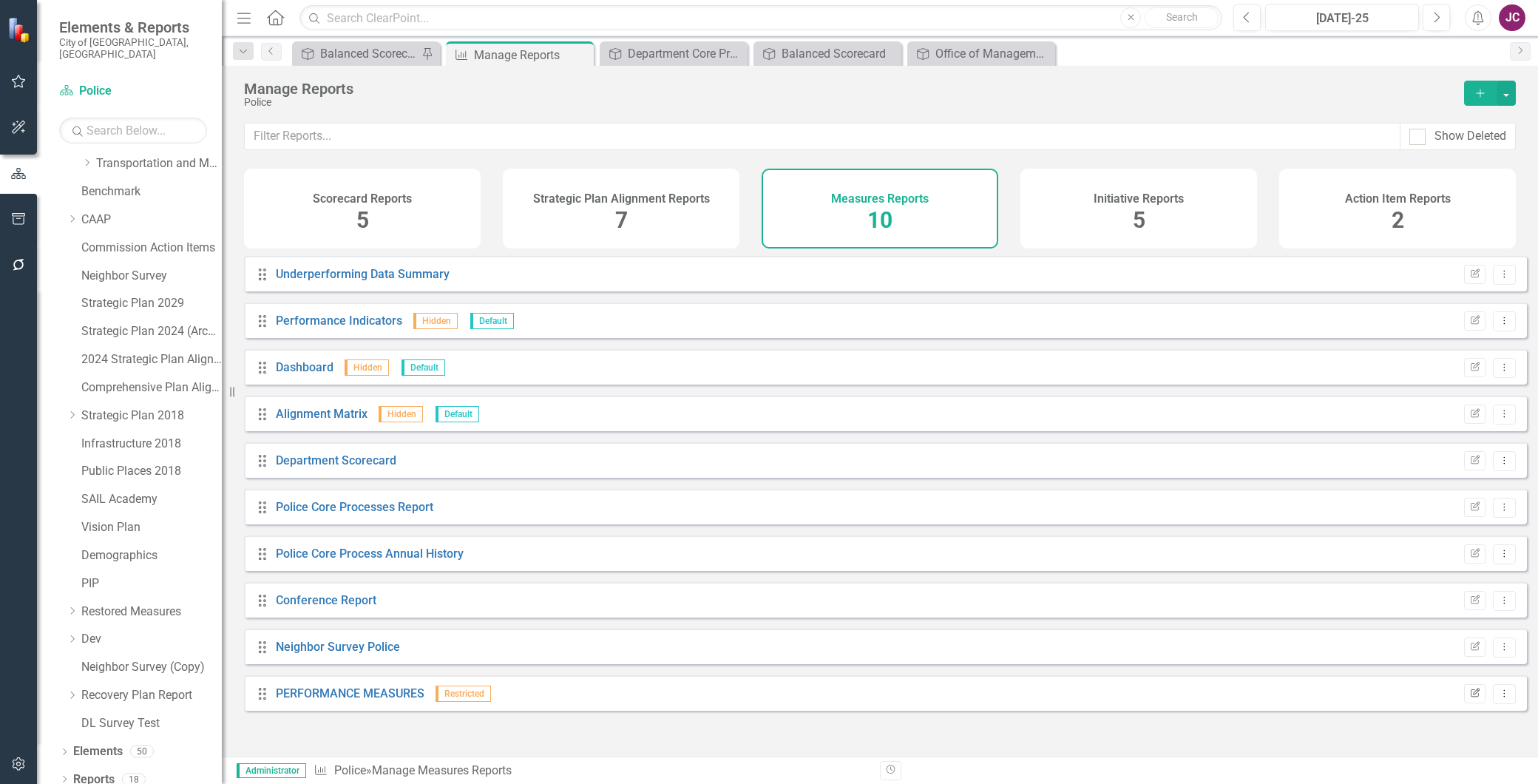
click at [1469, 698] on icon "Edit Report" at bounding box center [1475, 693] width 11 height 9
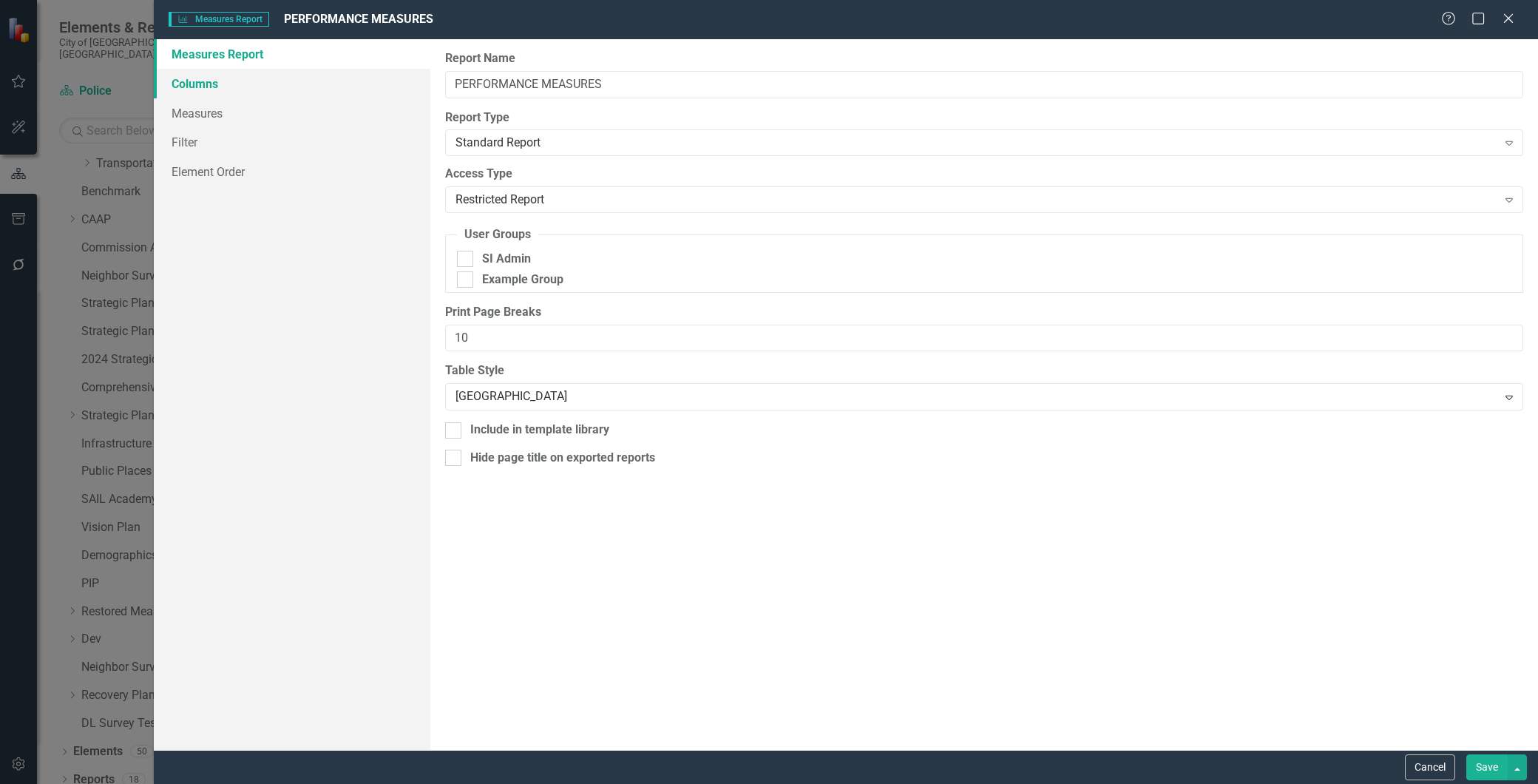
click at [201, 84] on link "Columns" at bounding box center [292, 83] width 276 height 29
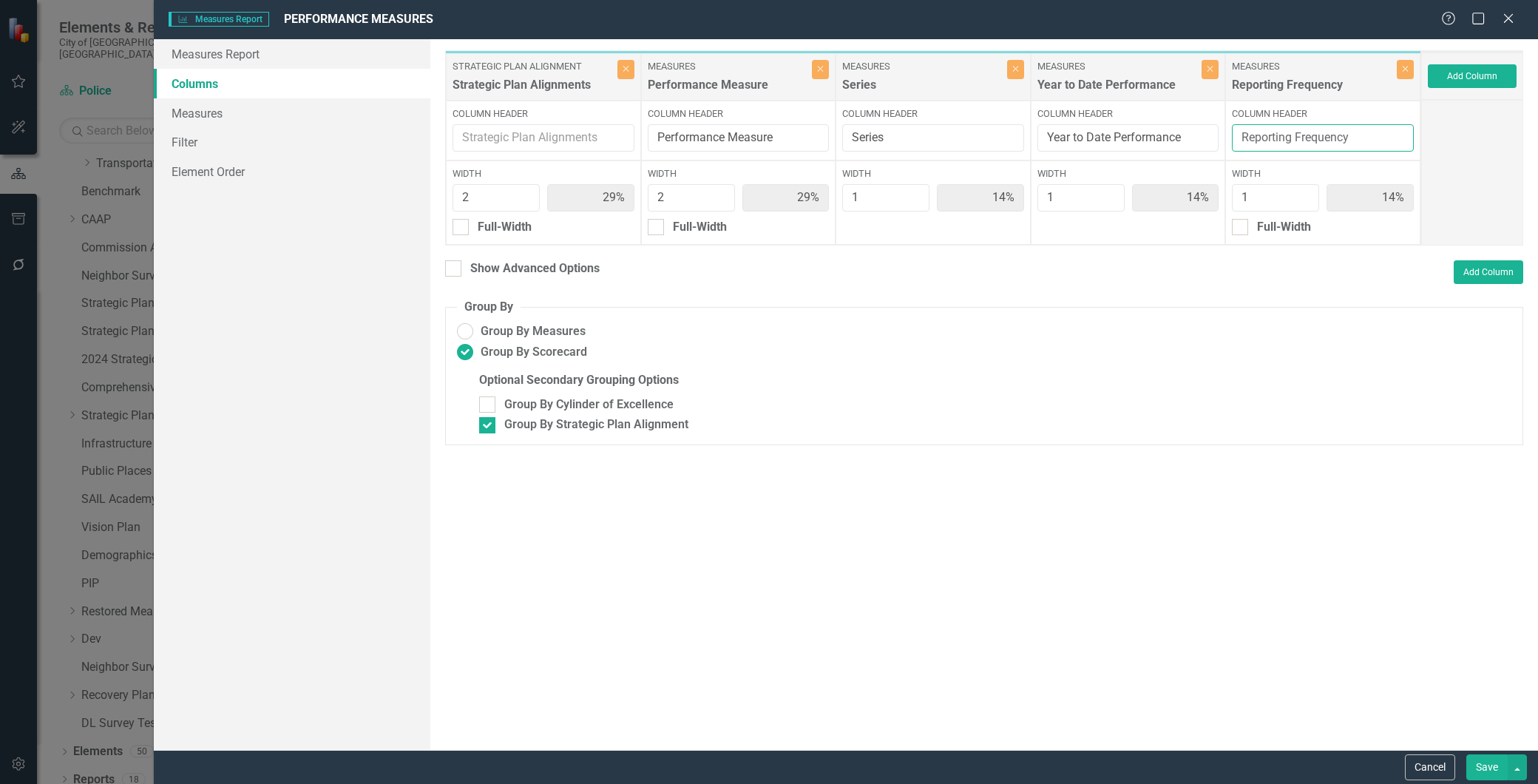
click at [1363, 134] on input "Reporting Frequency" at bounding box center [1323, 137] width 182 height 28
type input "Reporting Frequency & Notes"
click at [1480, 778] on button "Save" at bounding box center [1487, 767] width 41 height 26
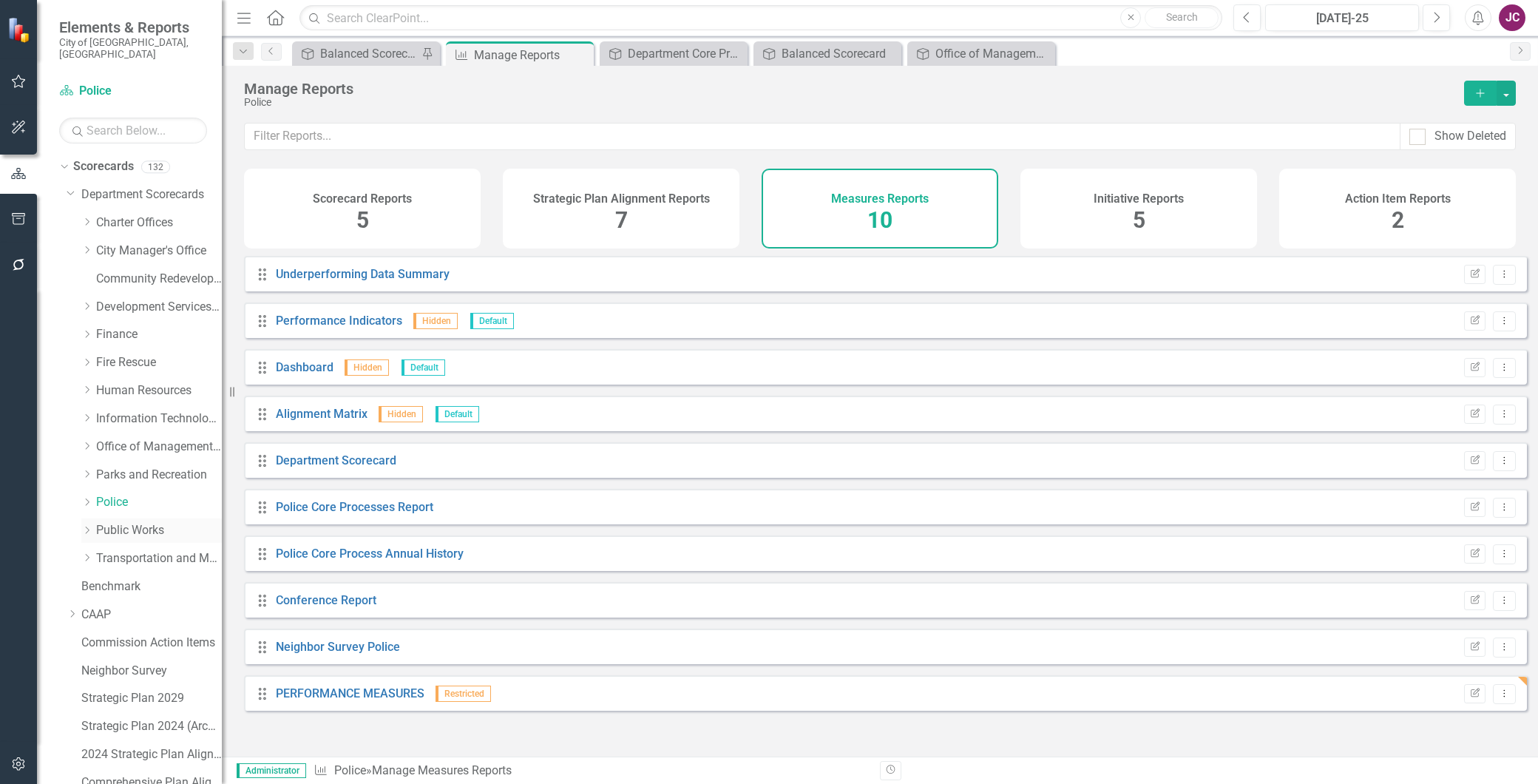
click at [144, 522] on link "Public Works" at bounding box center [159, 531] width 126 height 17
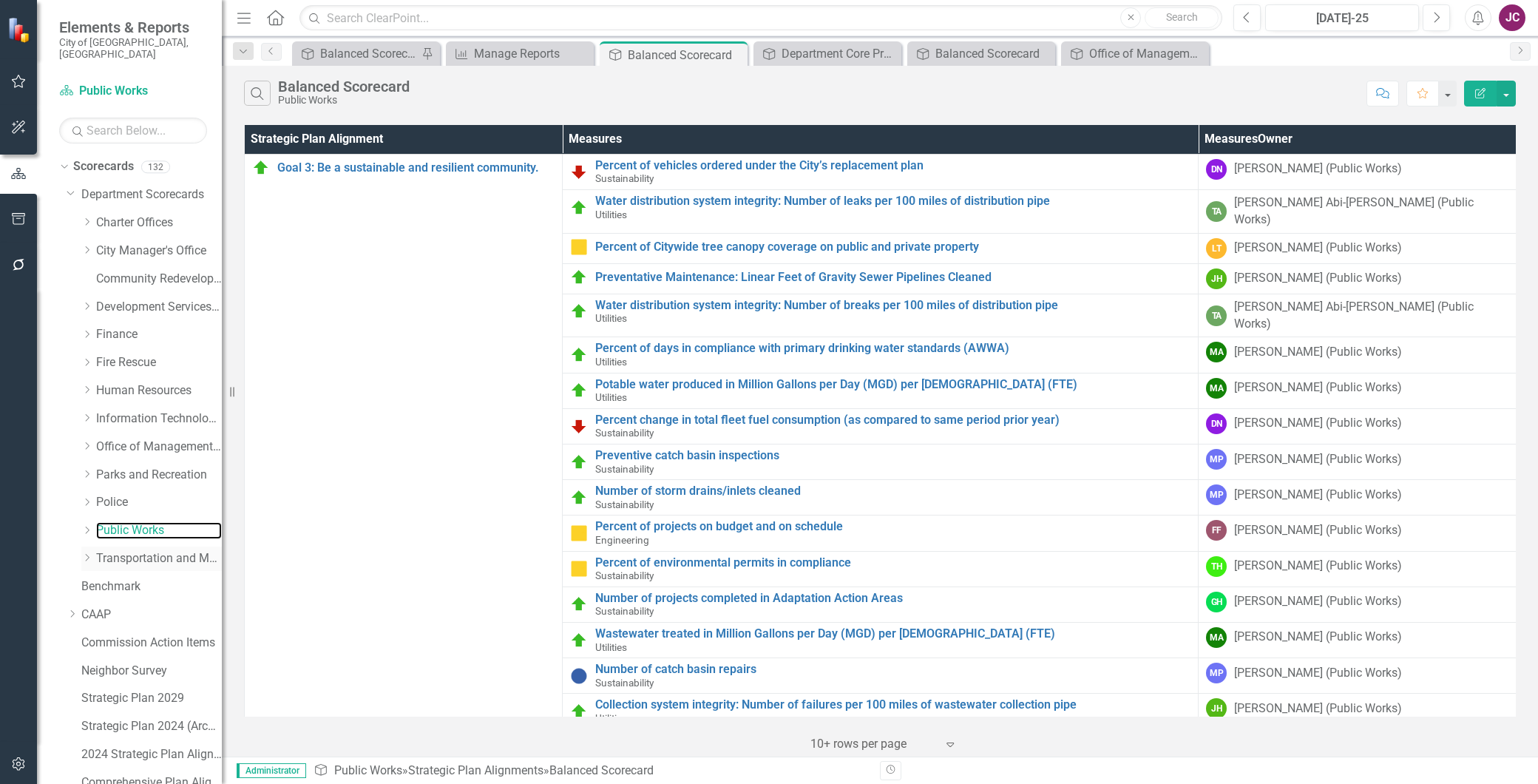
scroll to position [395, 0]
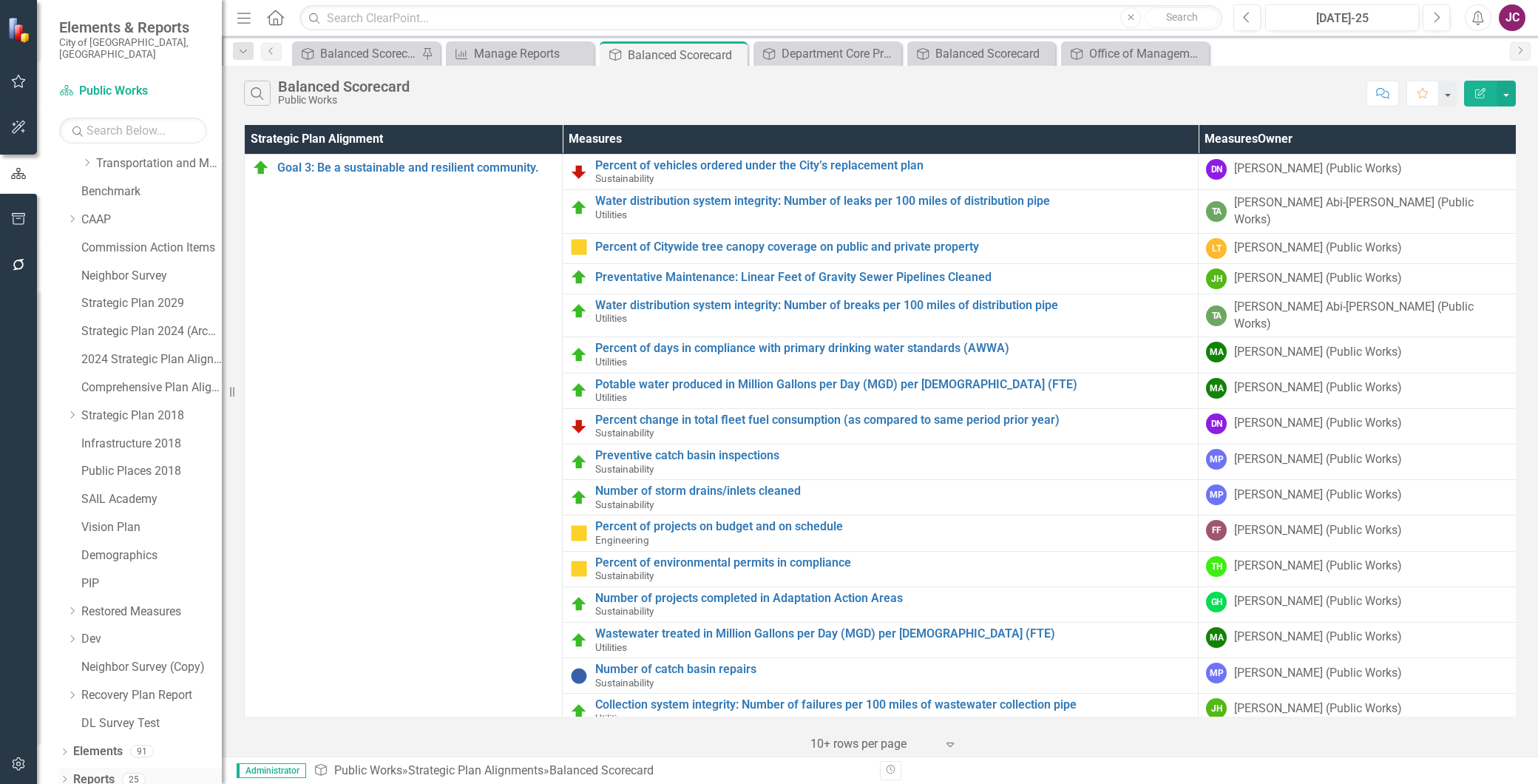
click at [99, 771] on link "Reports" at bounding box center [94, 780] width 41 height 17
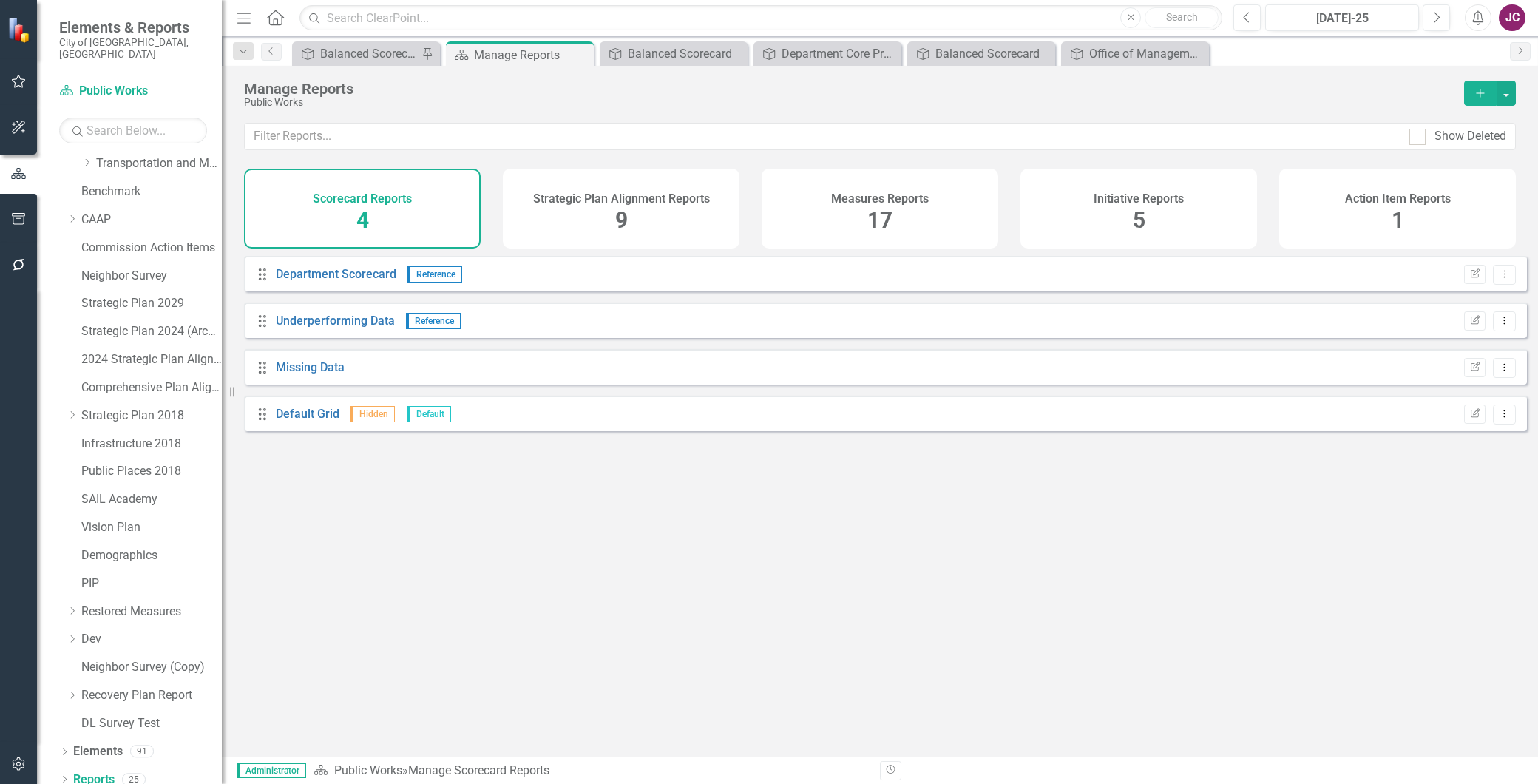
click at [910, 228] on div "Measures Reports 17" at bounding box center [880, 208] width 237 height 80
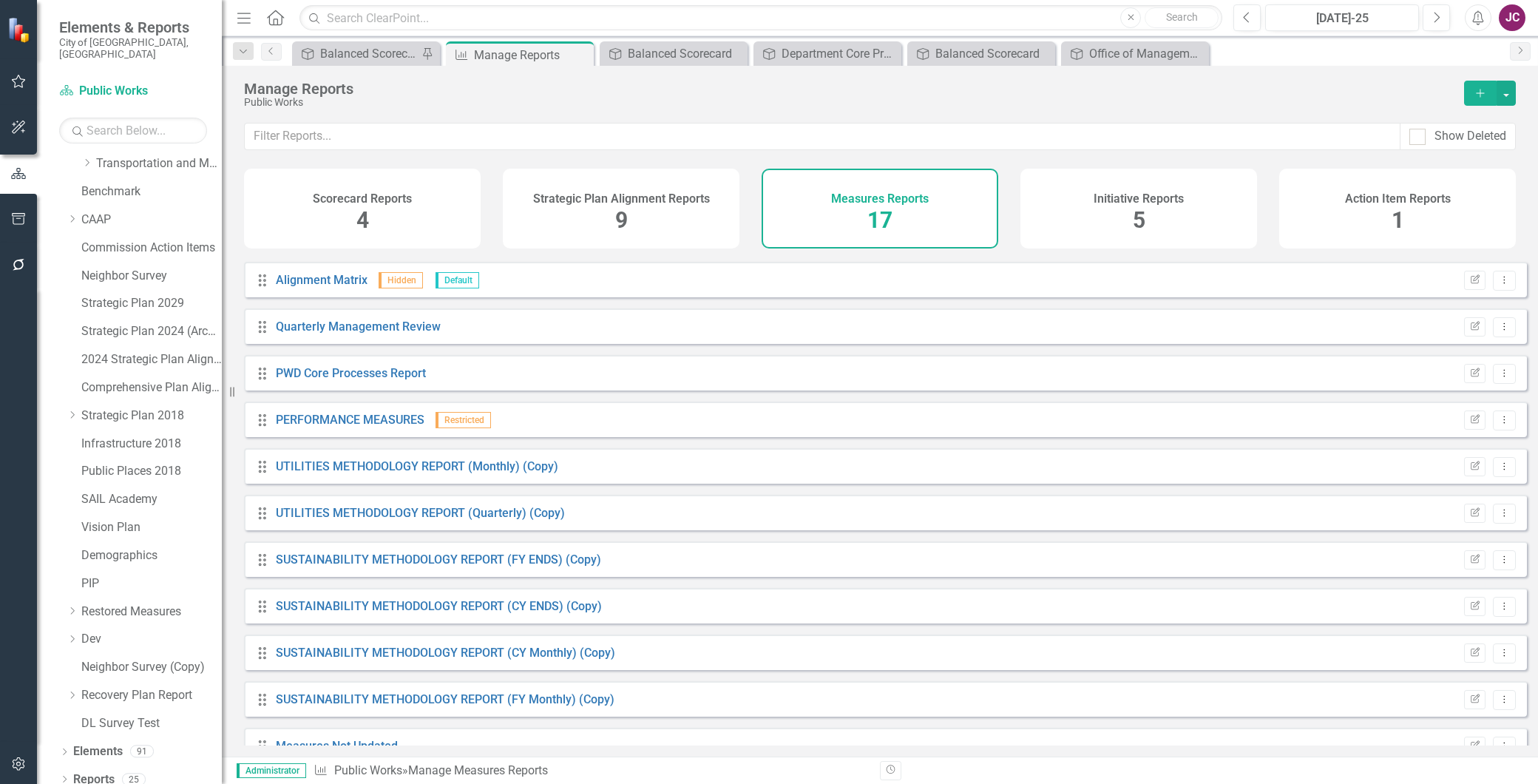
scroll to position [303, 0]
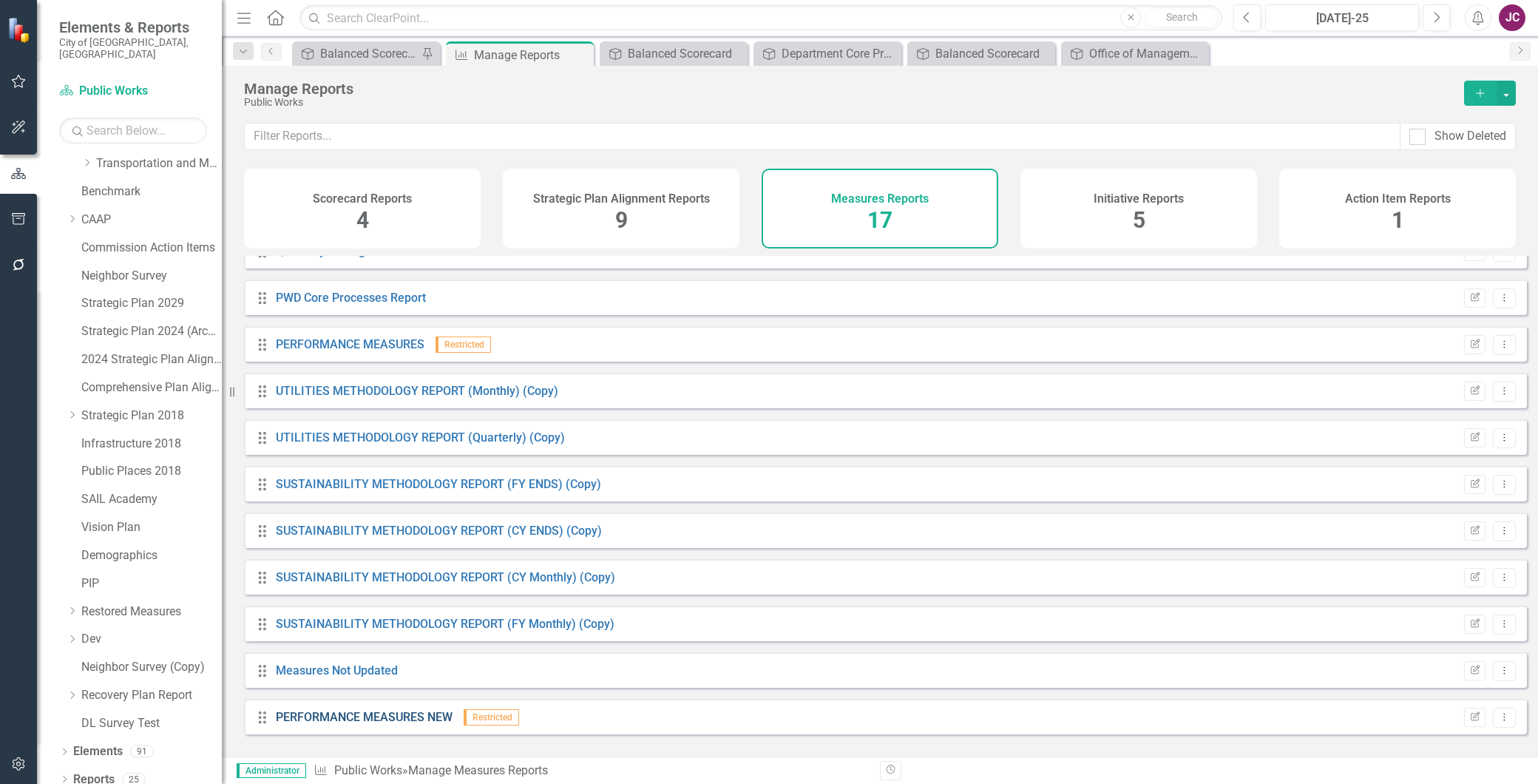
click at [415, 724] on link "PERFORMANCE MEASURES NEW" at bounding box center [364, 717] width 177 height 14
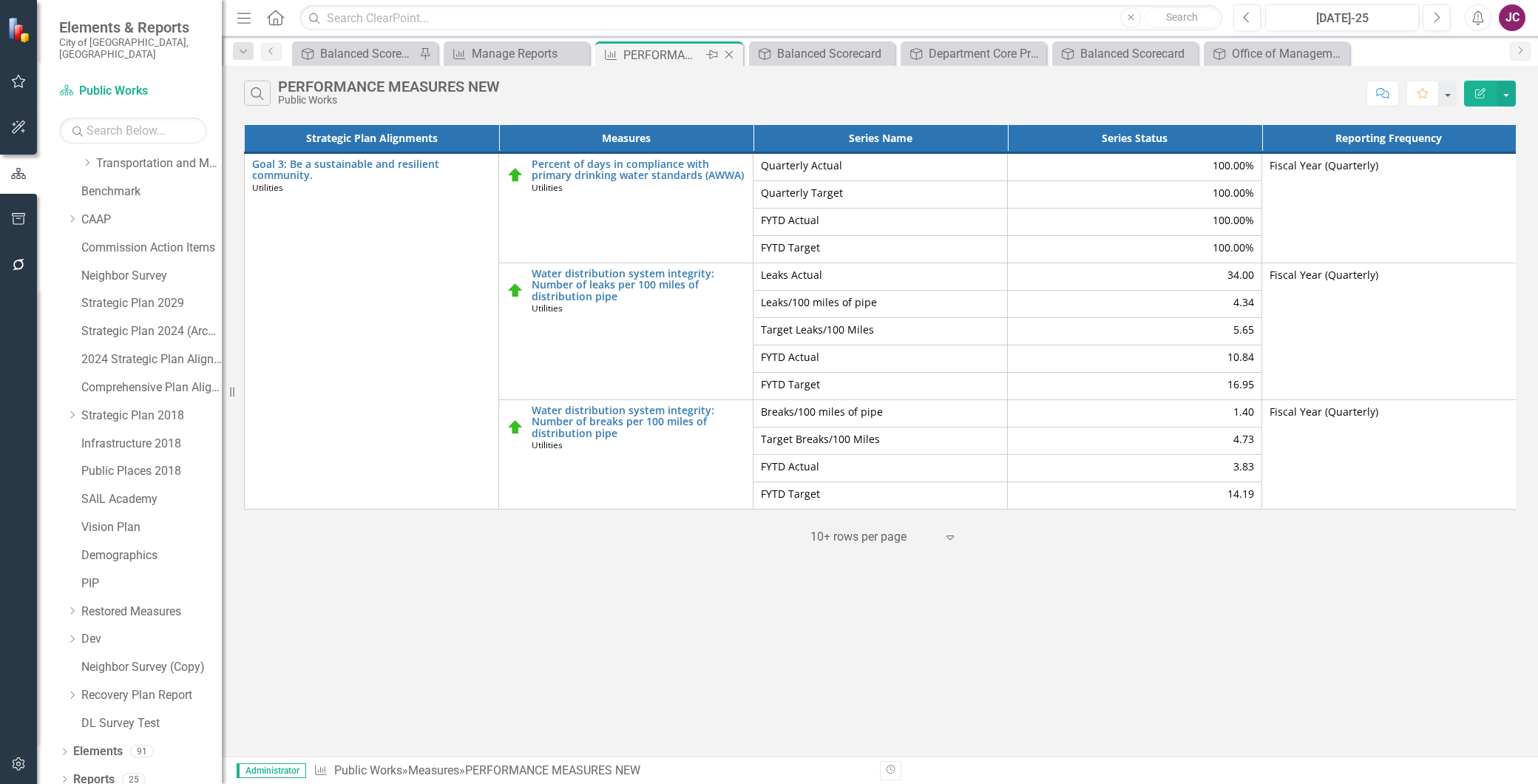
click at [732, 52] on icon at bounding box center [730, 55] width 8 height 8
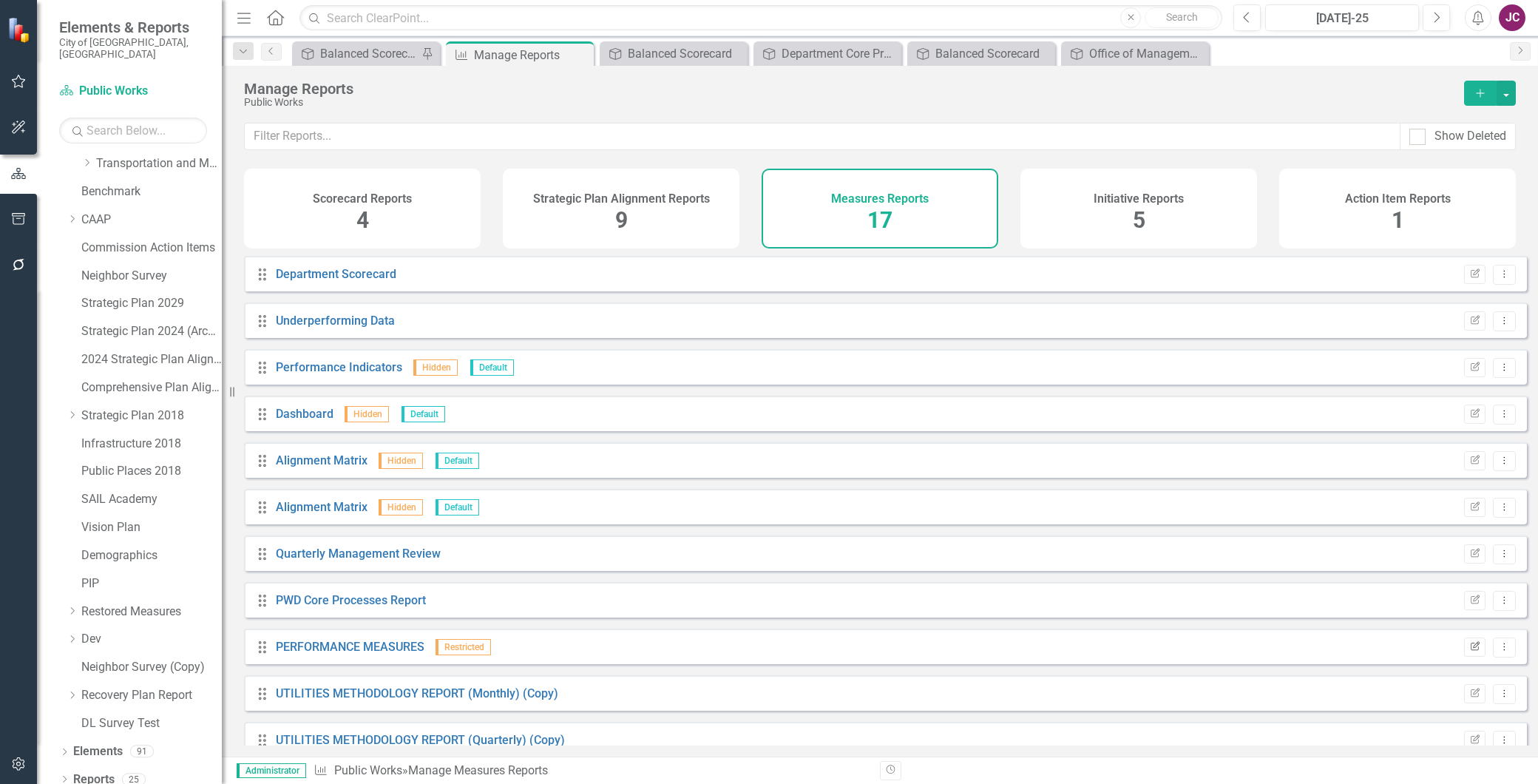
click at [1469, 651] on icon "Edit Report" at bounding box center [1475, 647] width 11 height 9
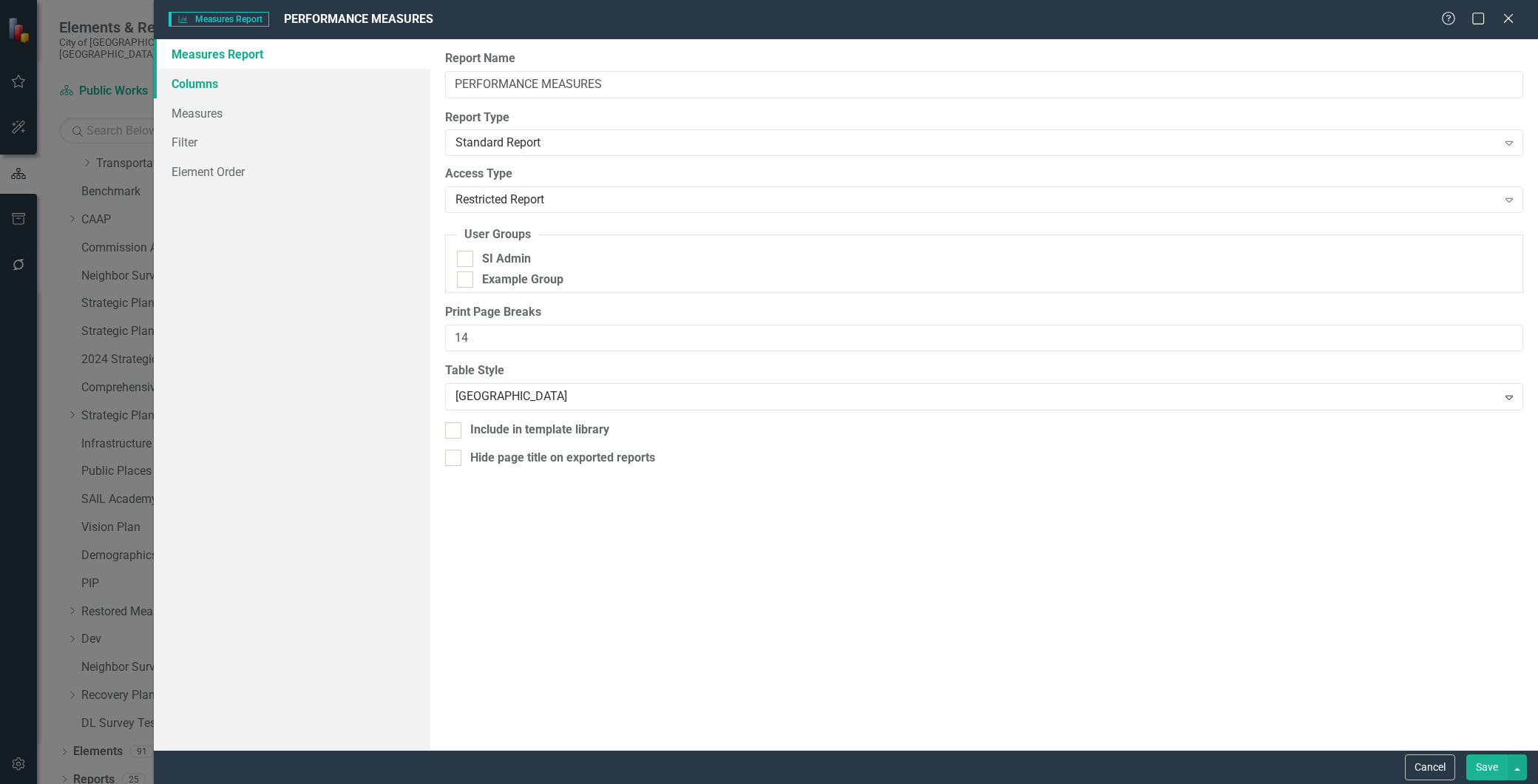
click at [204, 88] on link "Columns" at bounding box center [292, 83] width 276 height 29
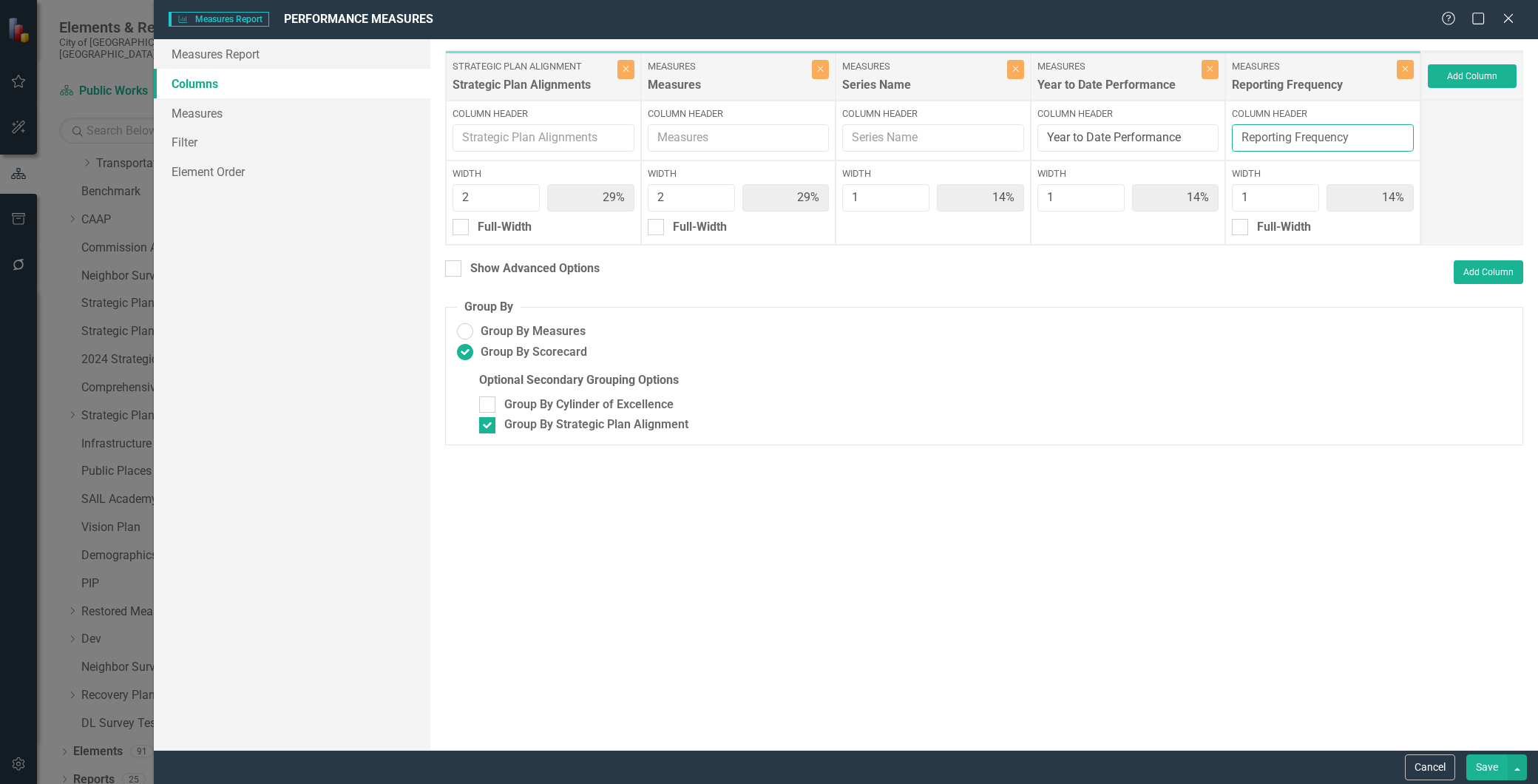
click at [1369, 139] on input "Reporting Frequency" at bounding box center [1323, 137] width 182 height 28
type input "Reporting Frequency & Notes"
type input "Performance Measure"
type input "Series"
click at [1487, 767] on button "Save" at bounding box center [1487, 767] width 41 height 26
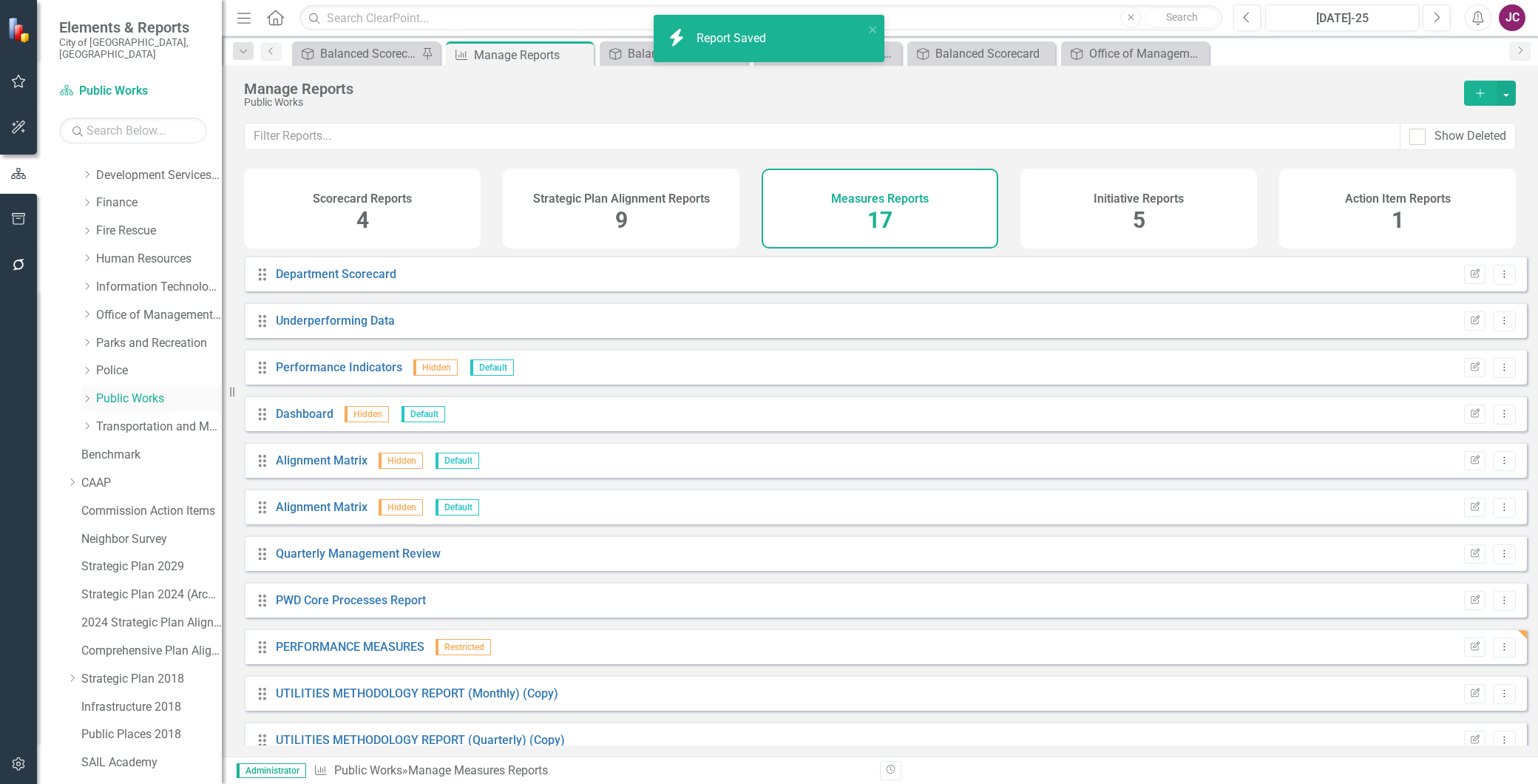
scroll to position [164, 0]
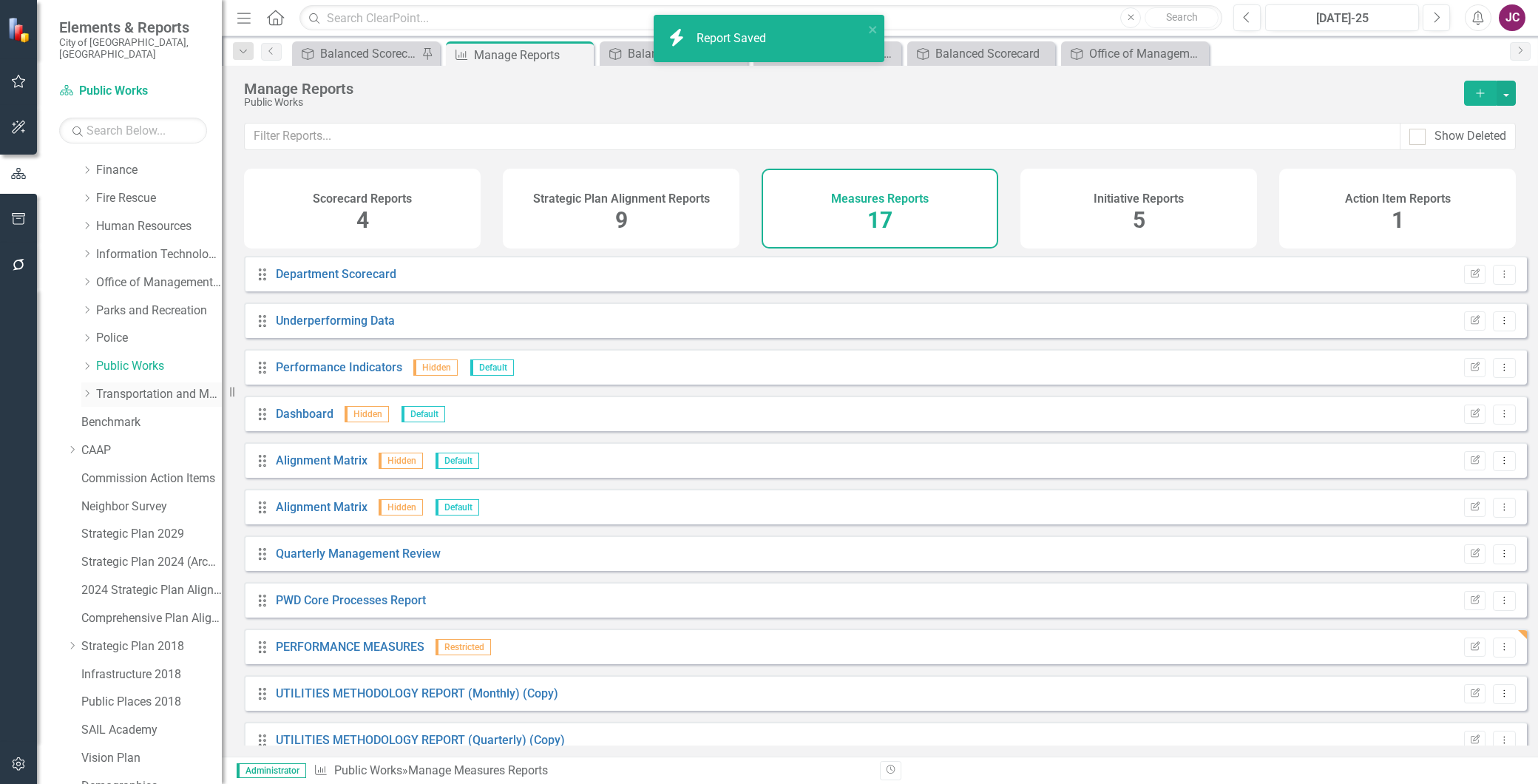
click at [118, 386] on link "Transportation and Mobility" at bounding box center [159, 395] width 126 height 17
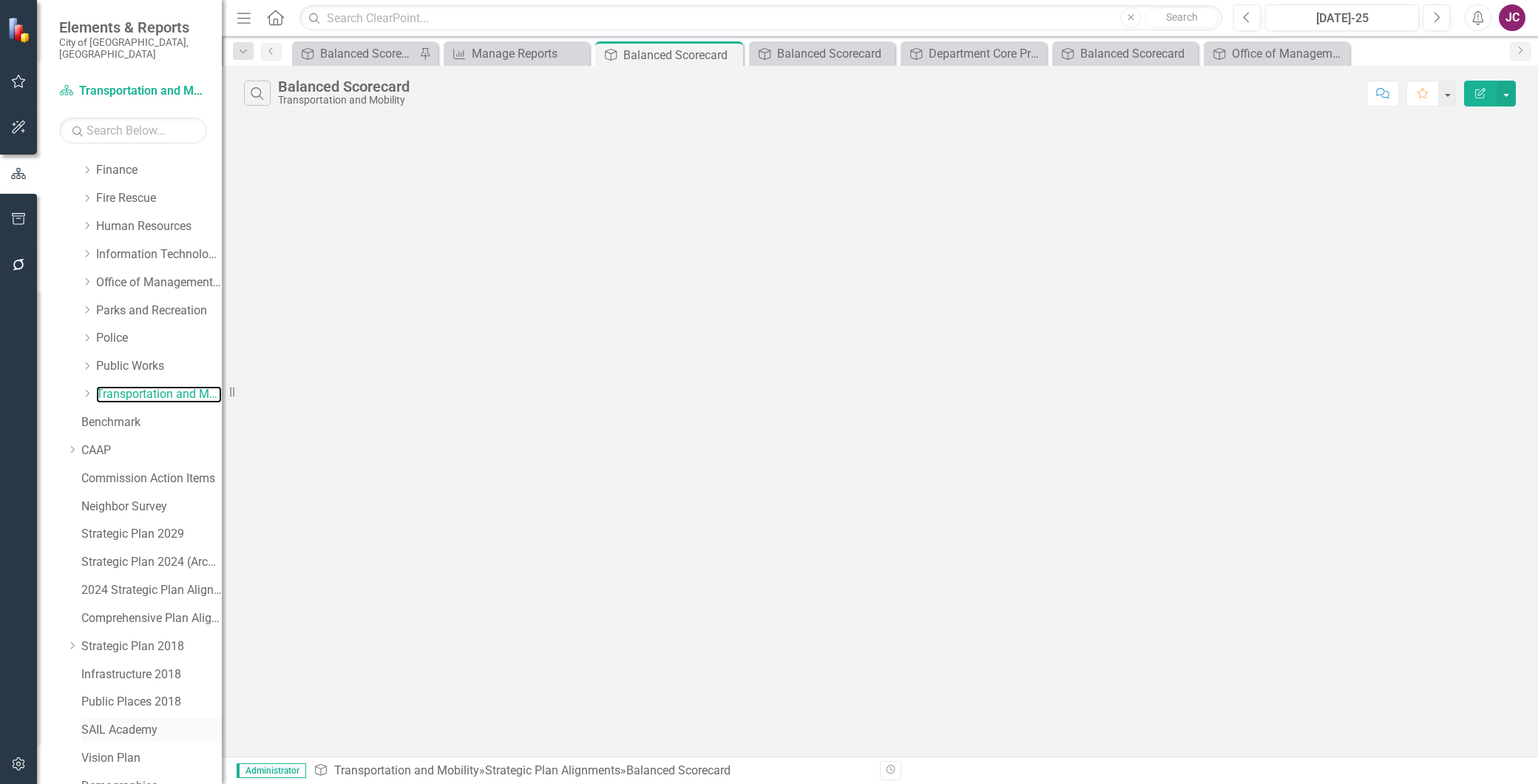
scroll to position [395, 0]
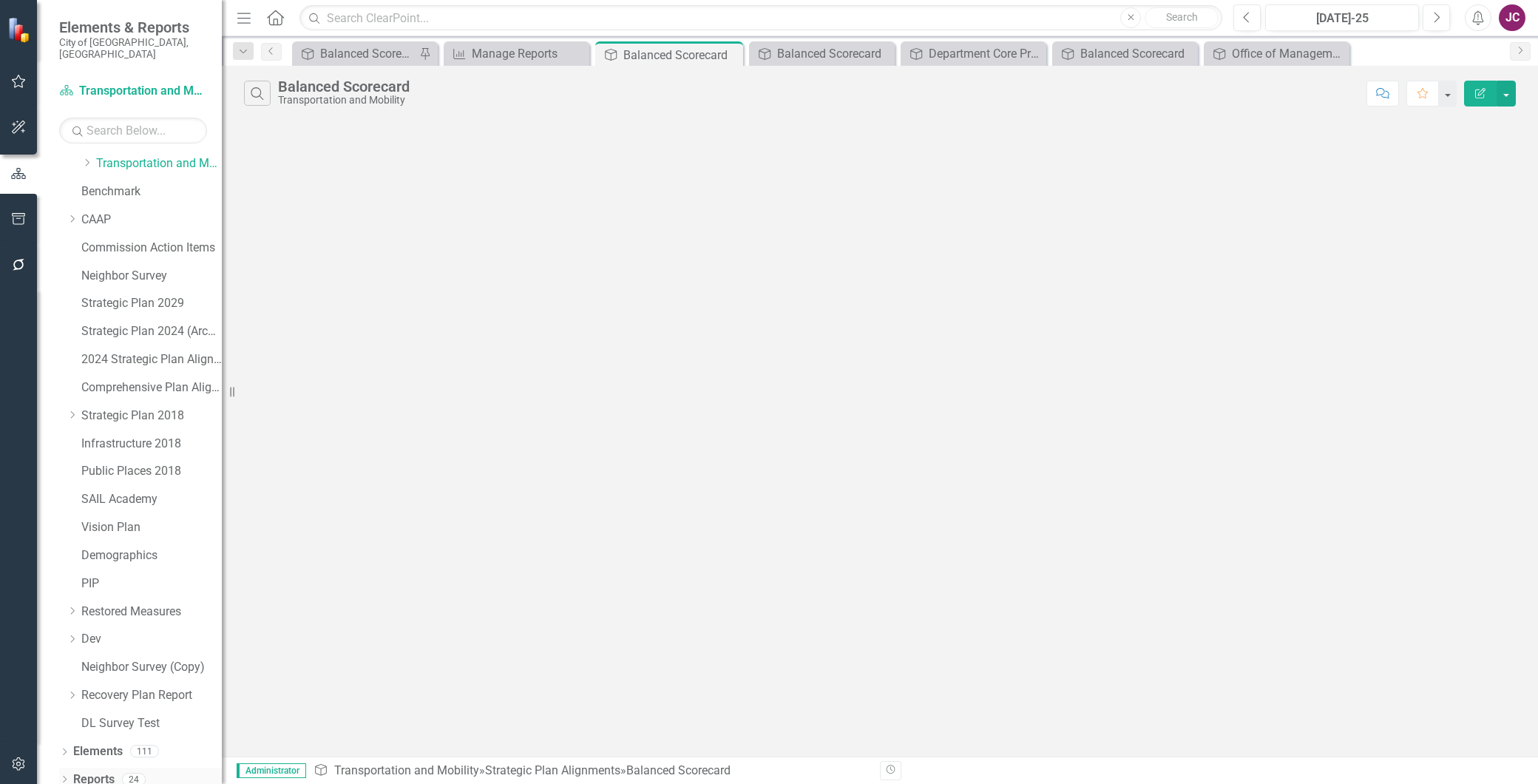
click at [92, 771] on link "Reports" at bounding box center [94, 780] width 41 height 17
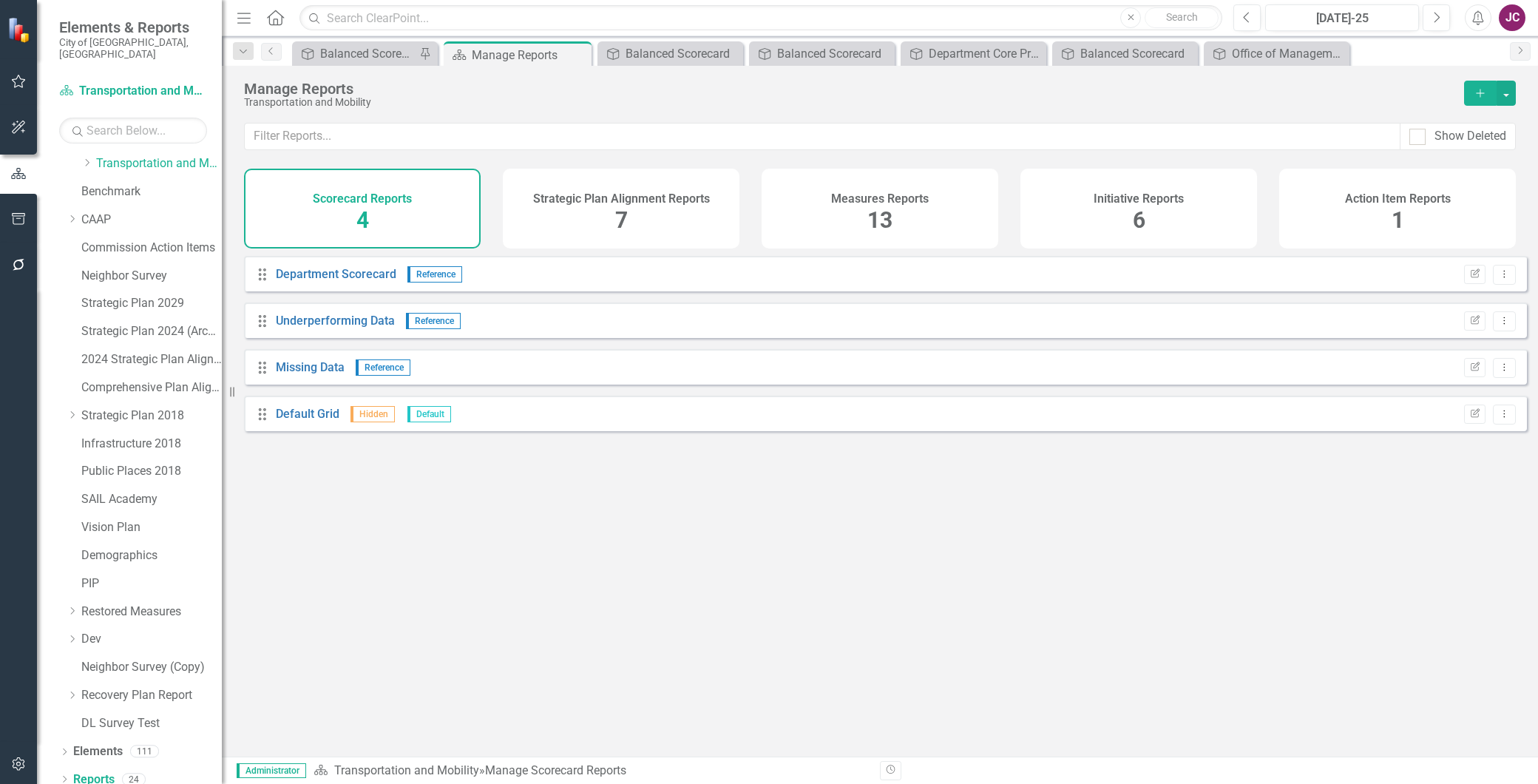
click at [952, 215] on div "Measures Reports 13" at bounding box center [880, 208] width 237 height 80
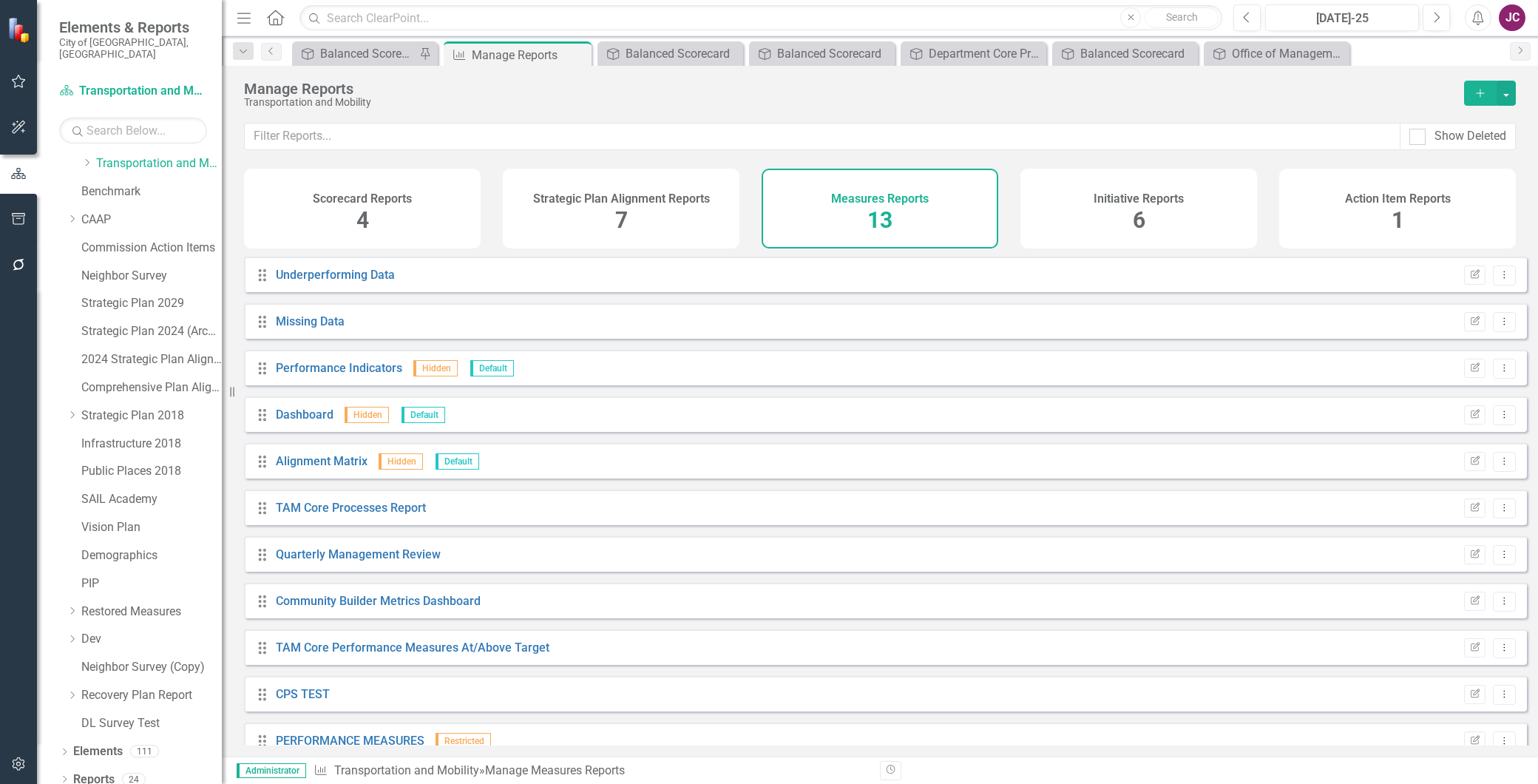
scroll to position [116, 0]
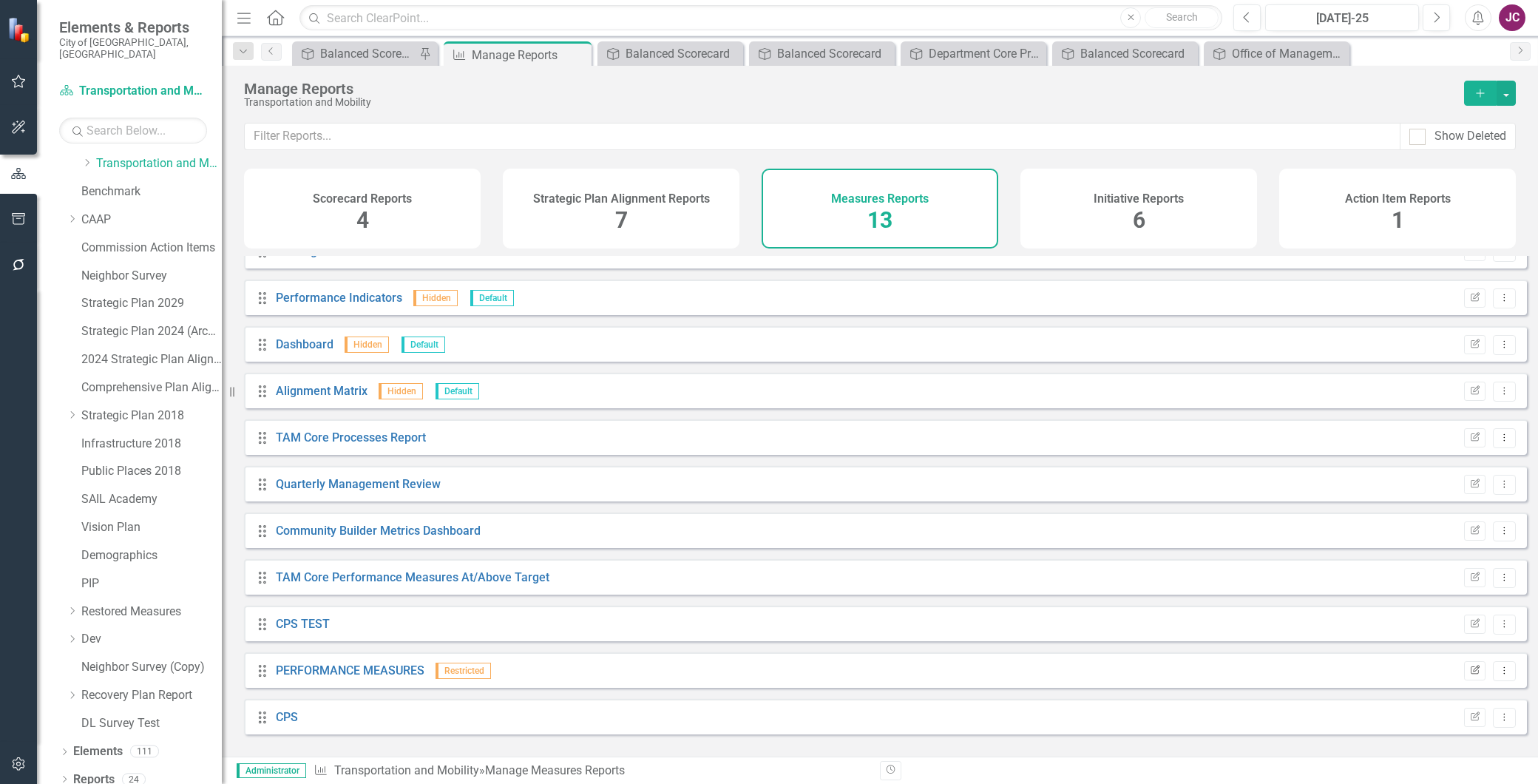
click at [1469, 675] on icon "Edit Report" at bounding box center [1475, 670] width 11 height 9
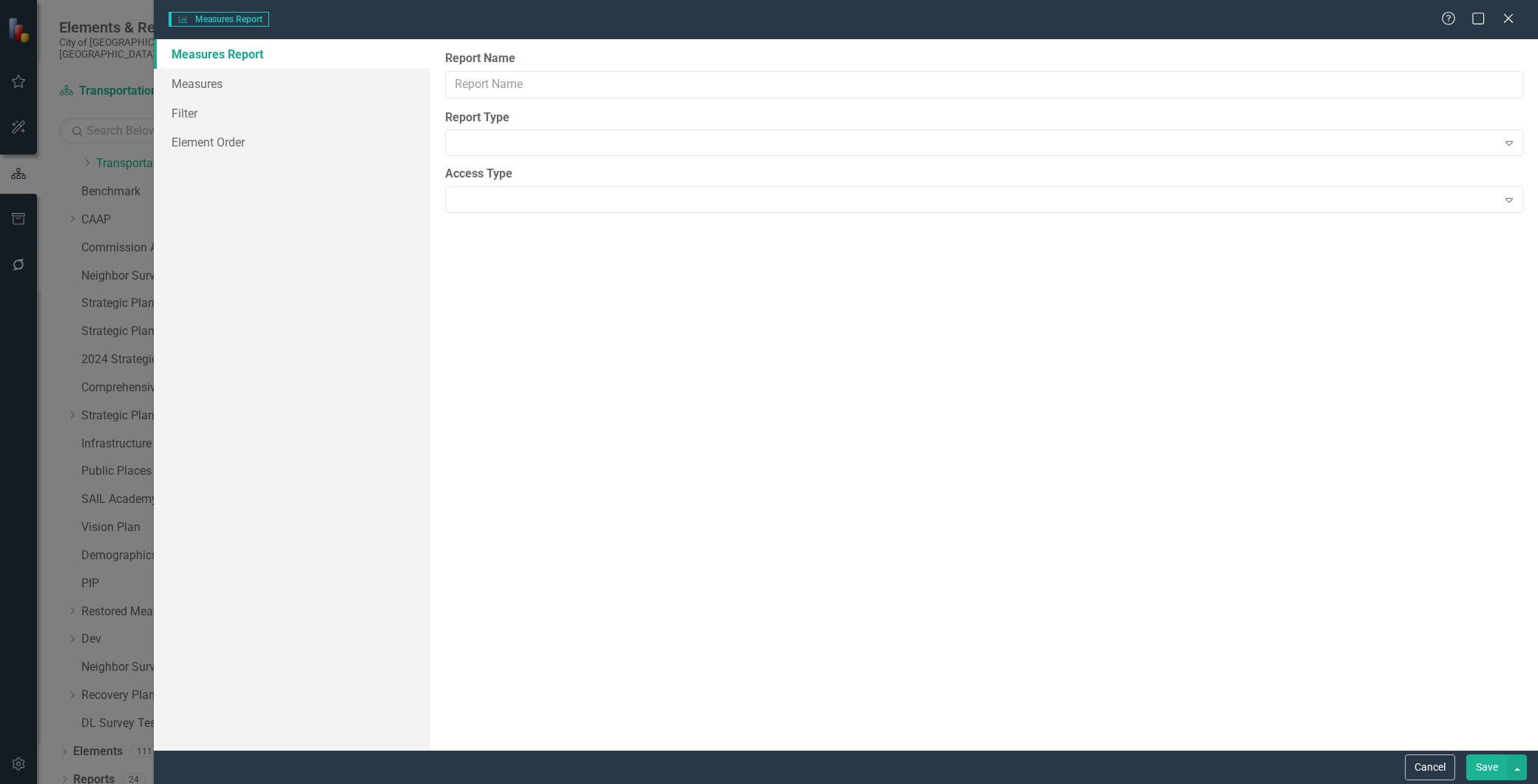
type input "PERFORMANCE MEASURES"
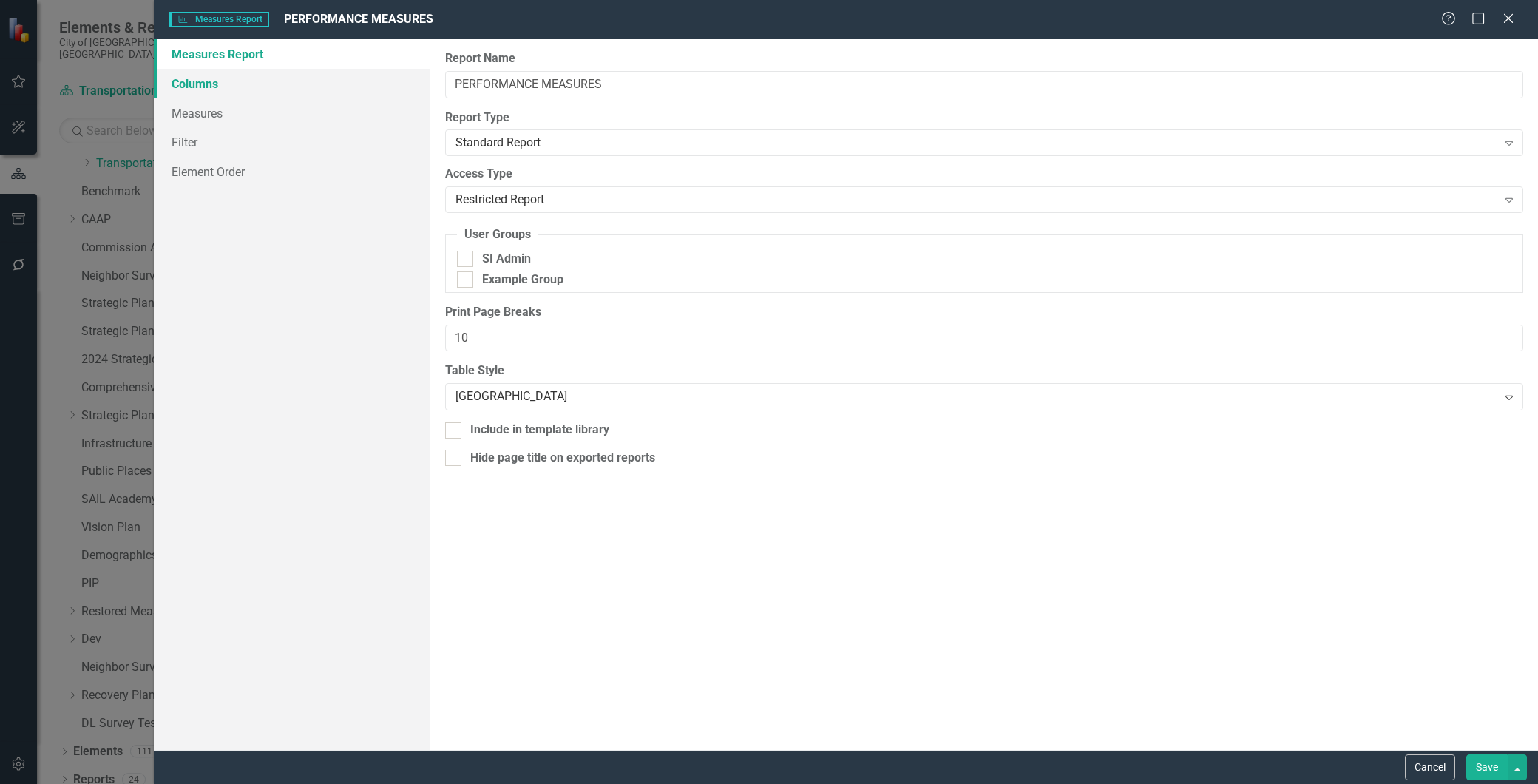
click at [209, 82] on link "Columns" at bounding box center [292, 83] width 276 height 29
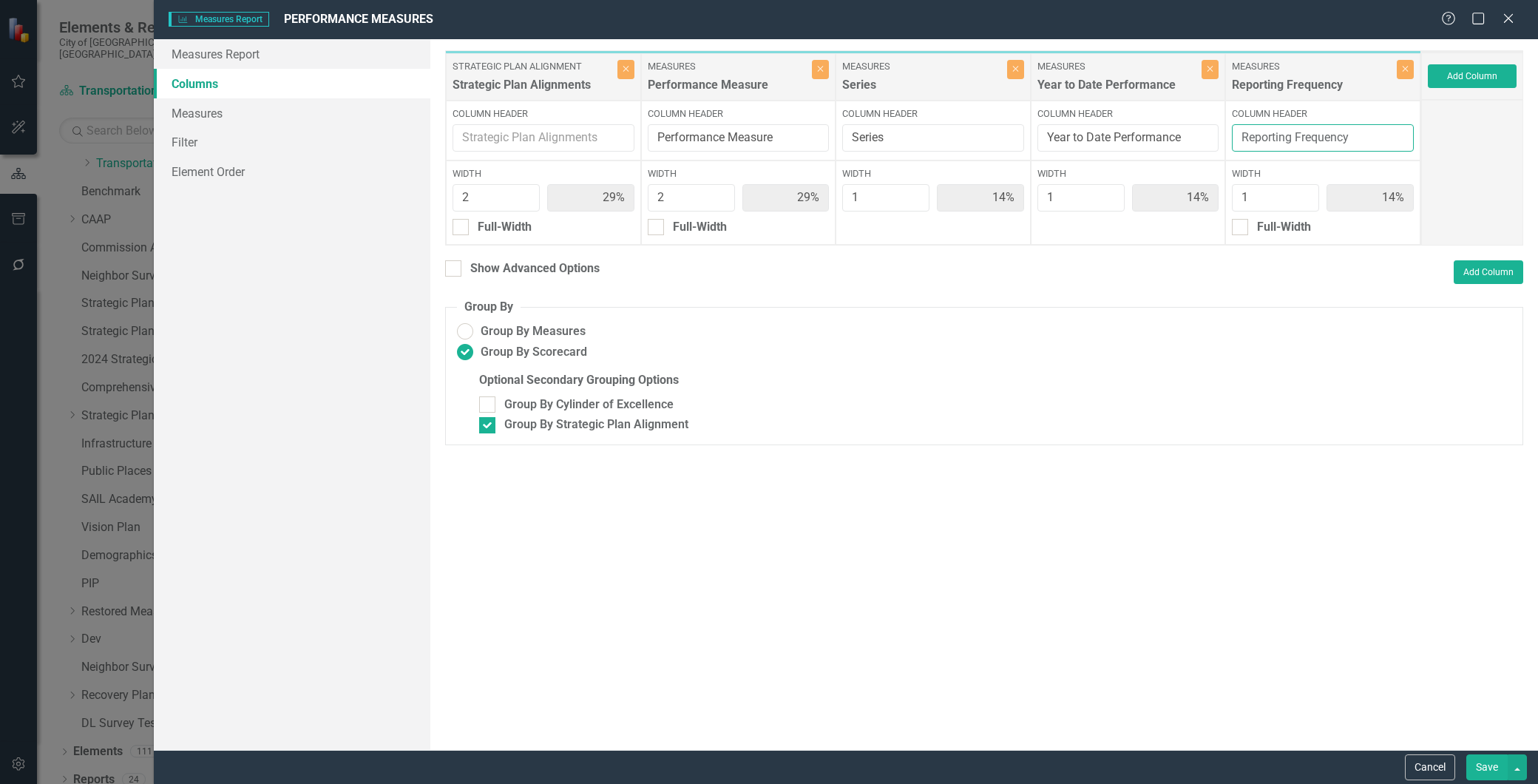
click at [1363, 144] on input "Reporting Frequency" at bounding box center [1323, 137] width 182 height 28
type input "Reporting Frequency & Notes"
click at [1483, 763] on button "Save" at bounding box center [1487, 767] width 41 height 26
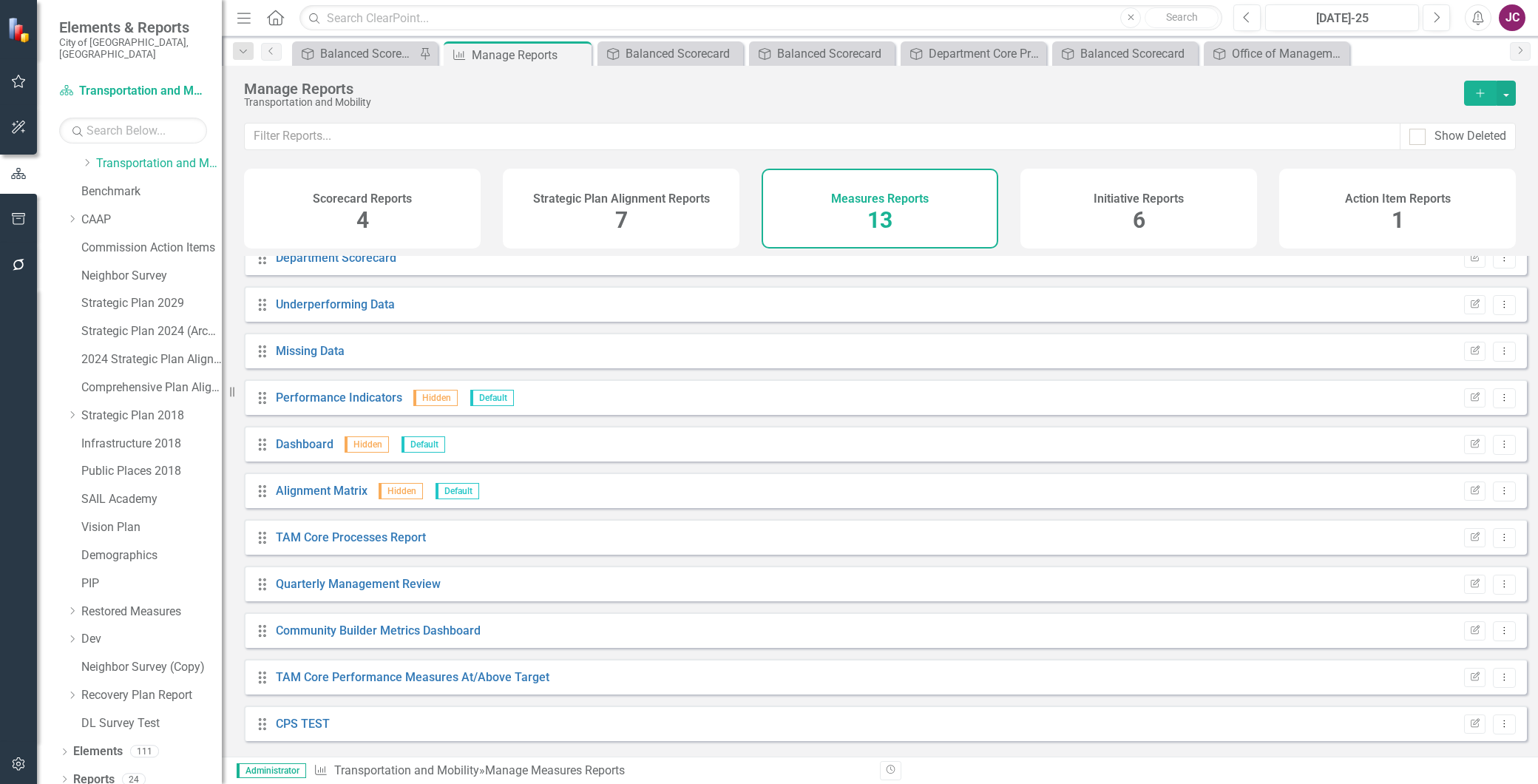
scroll to position [0, 0]
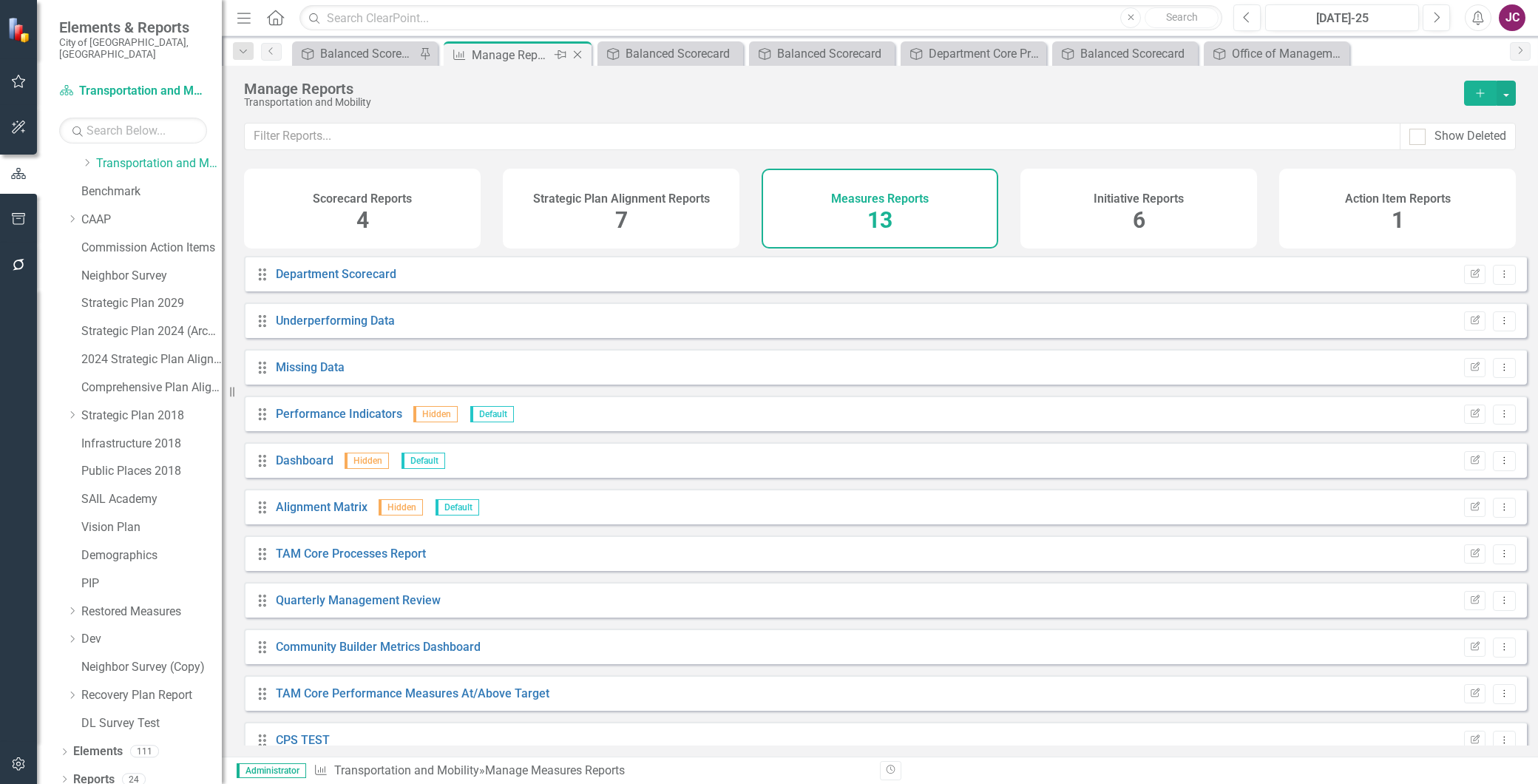
click at [576, 49] on icon "Close" at bounding box center [577, 54] width 15 height 12
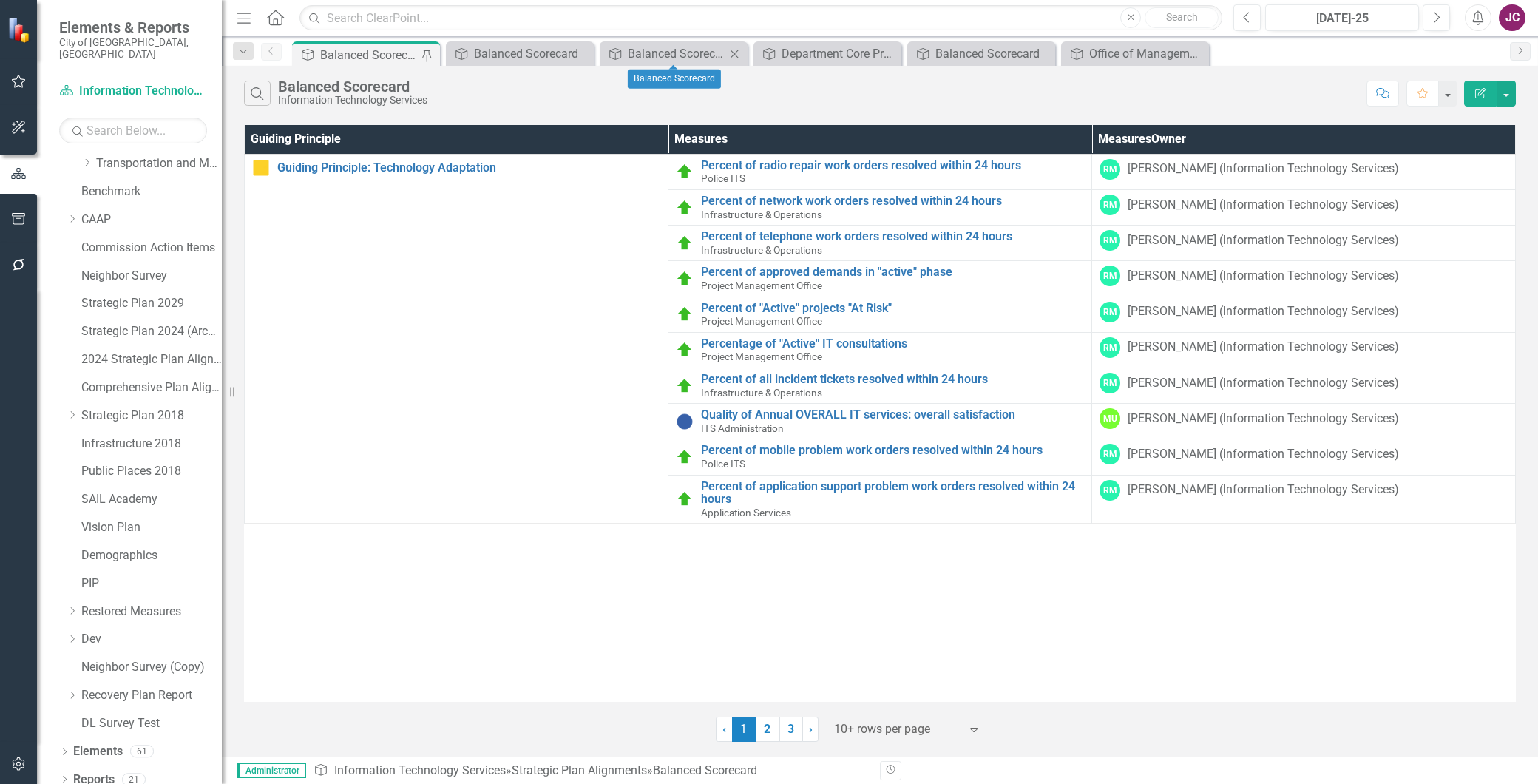
click at [731, 53] on icon "Close" at bounding box center [734, 54] width 15 height 12
click at [520, 54] on div "Balanced Scorecard" at bounding box center [523, 53] width 98 height 18
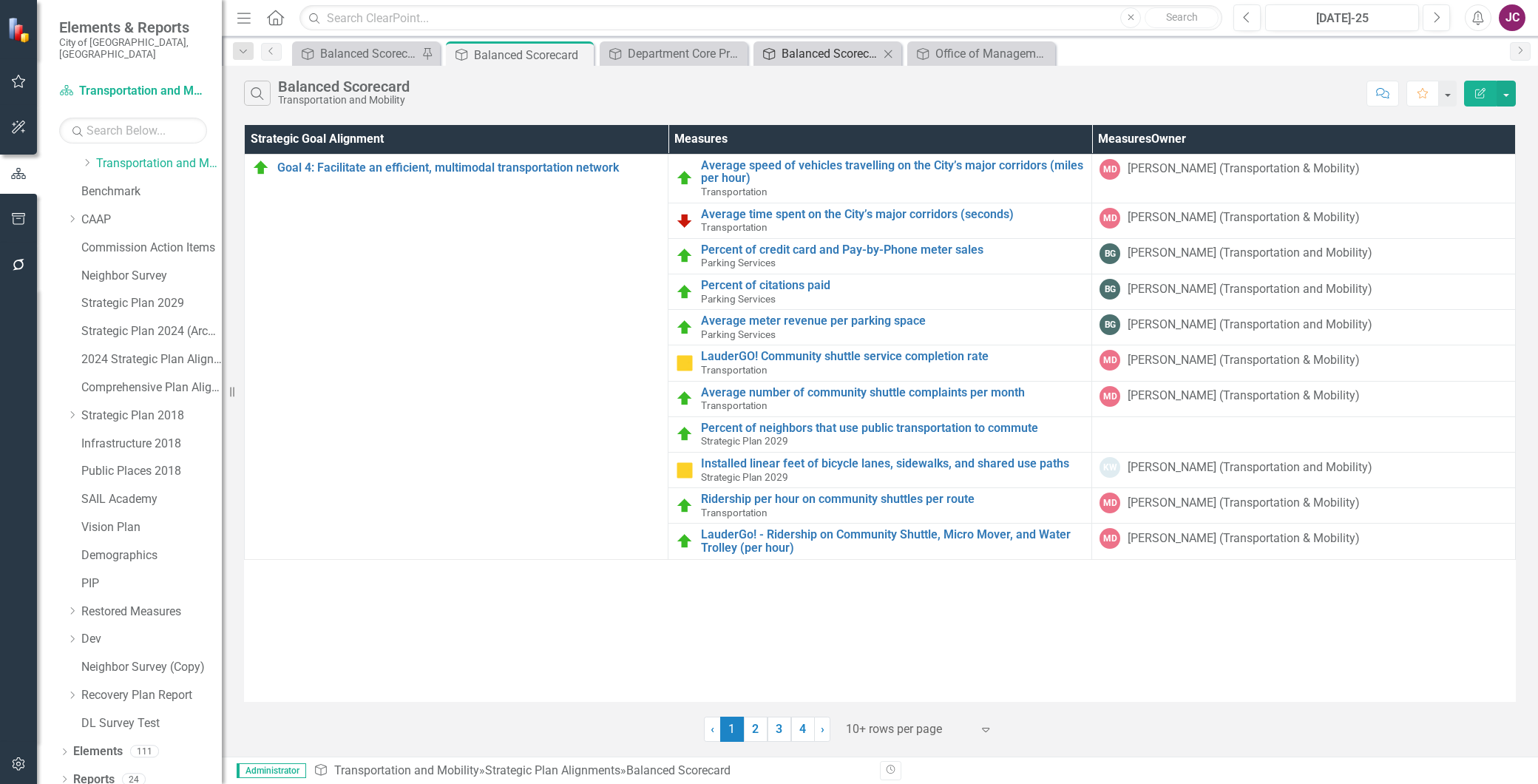
click at [803, 54] on div "Balanced Scorecard" at bounding box center [831, 53] width 98 height 18
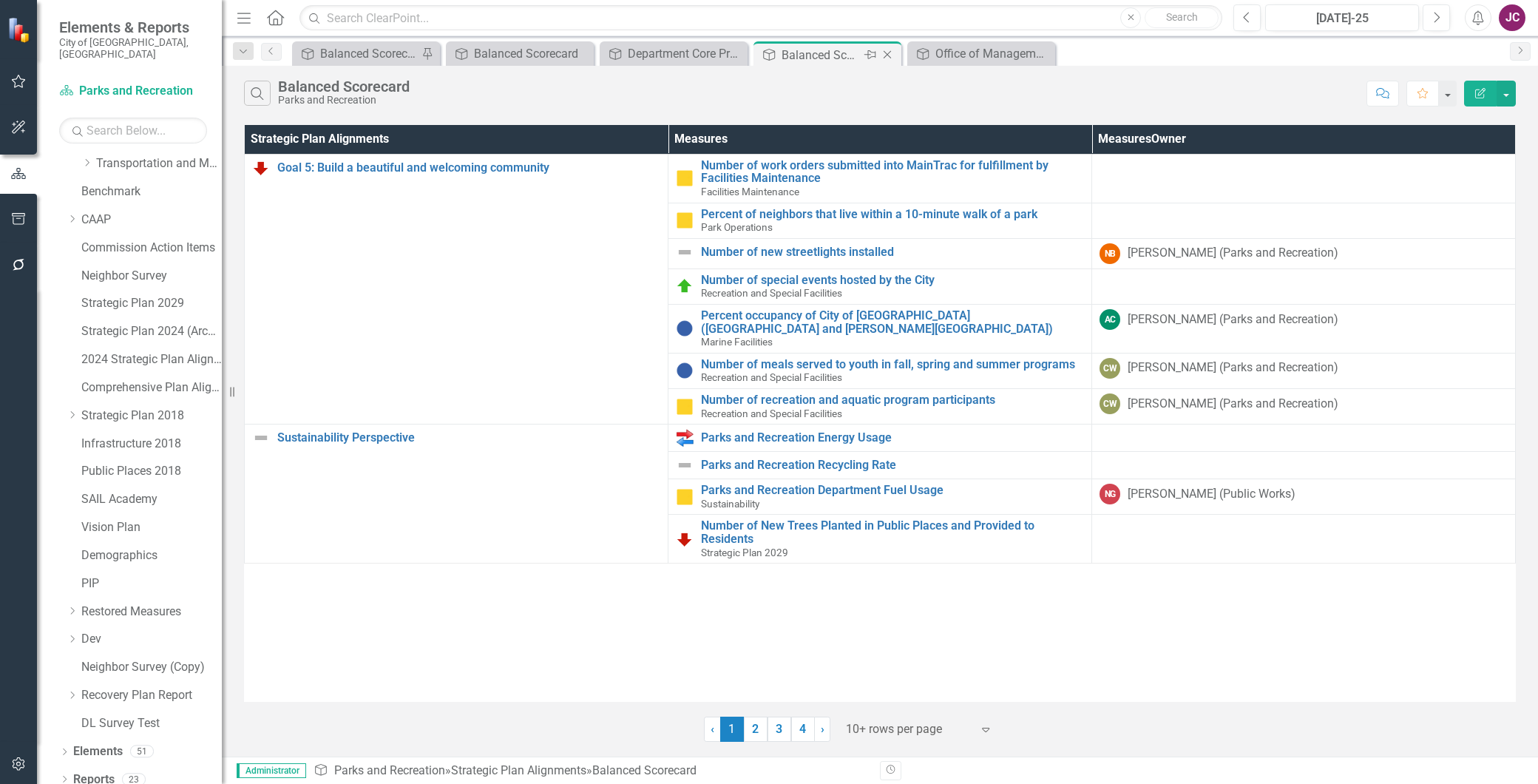
click at [888, 53] on icon at bounding box center [887, 55] width 8 height 8
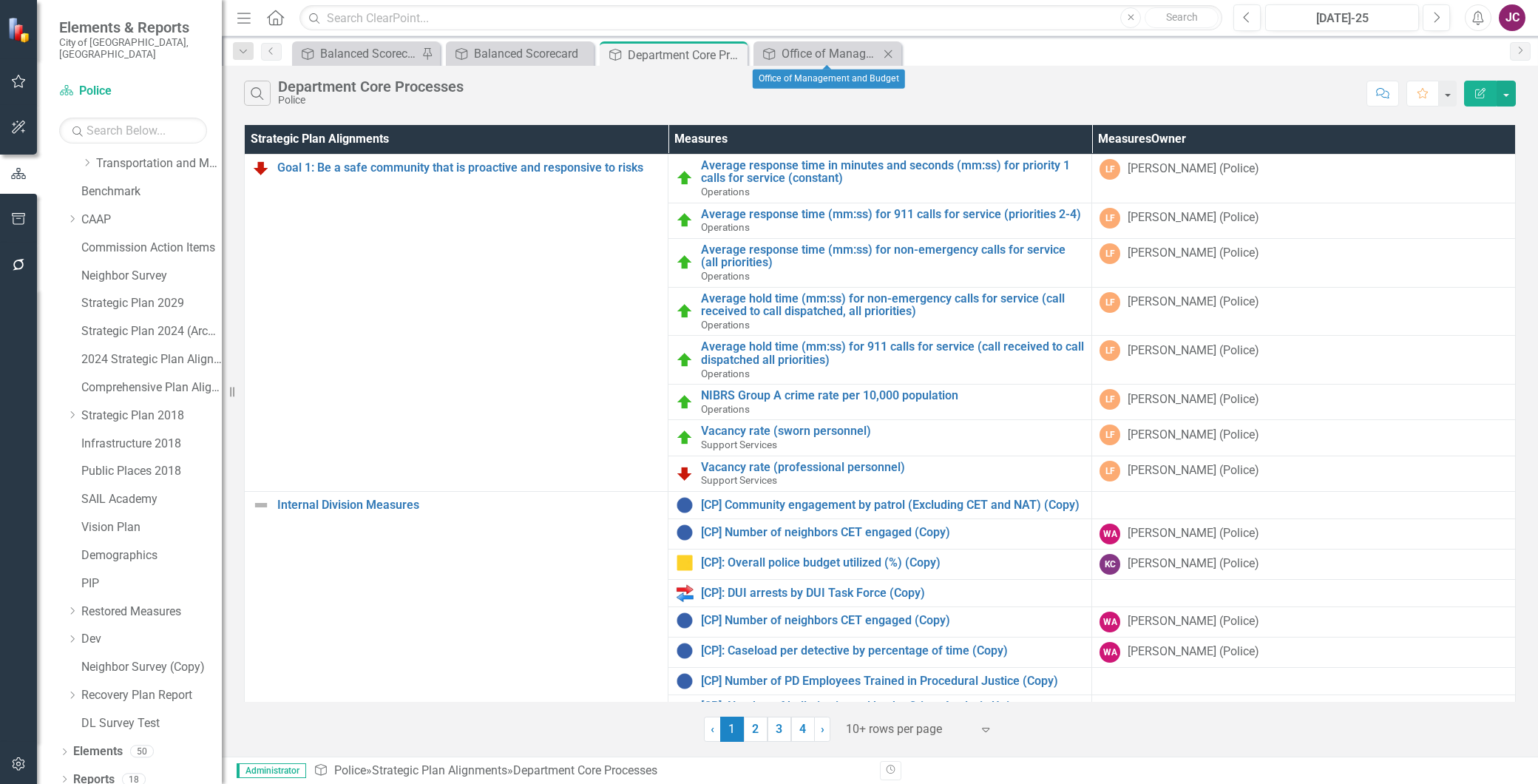
click at [891, 51] on icon at bounding box center [888, 54] width 8 height 8
click at [738, 51] on icon "Close" at bounding box center [733, 54] width 15 height 12
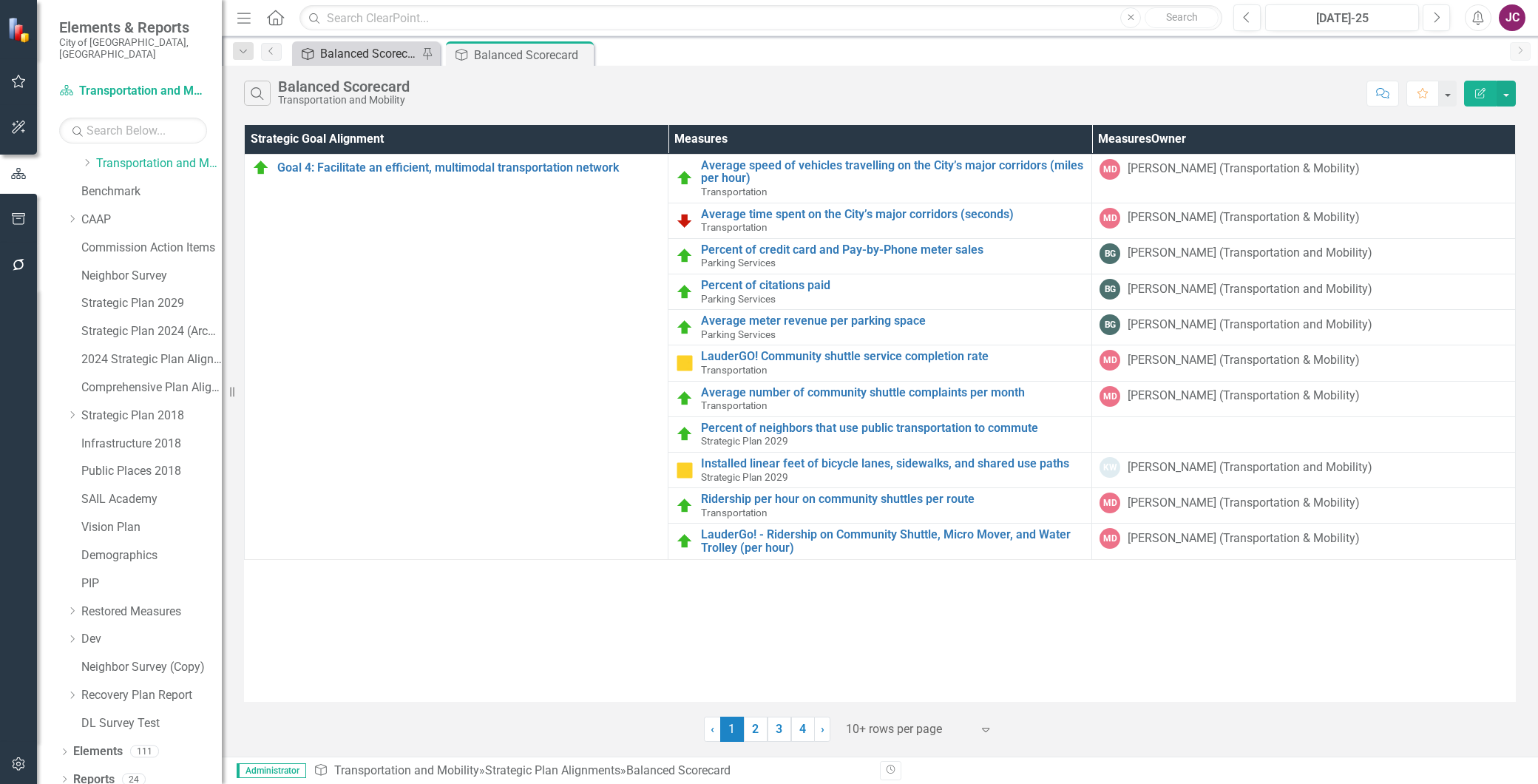
click at [381, 52] on div "Balanced Scorecard" at bounding box center [369, 53] width 98 height 18
